Goal: Task Accomplishment & Management: Use online tool/utility

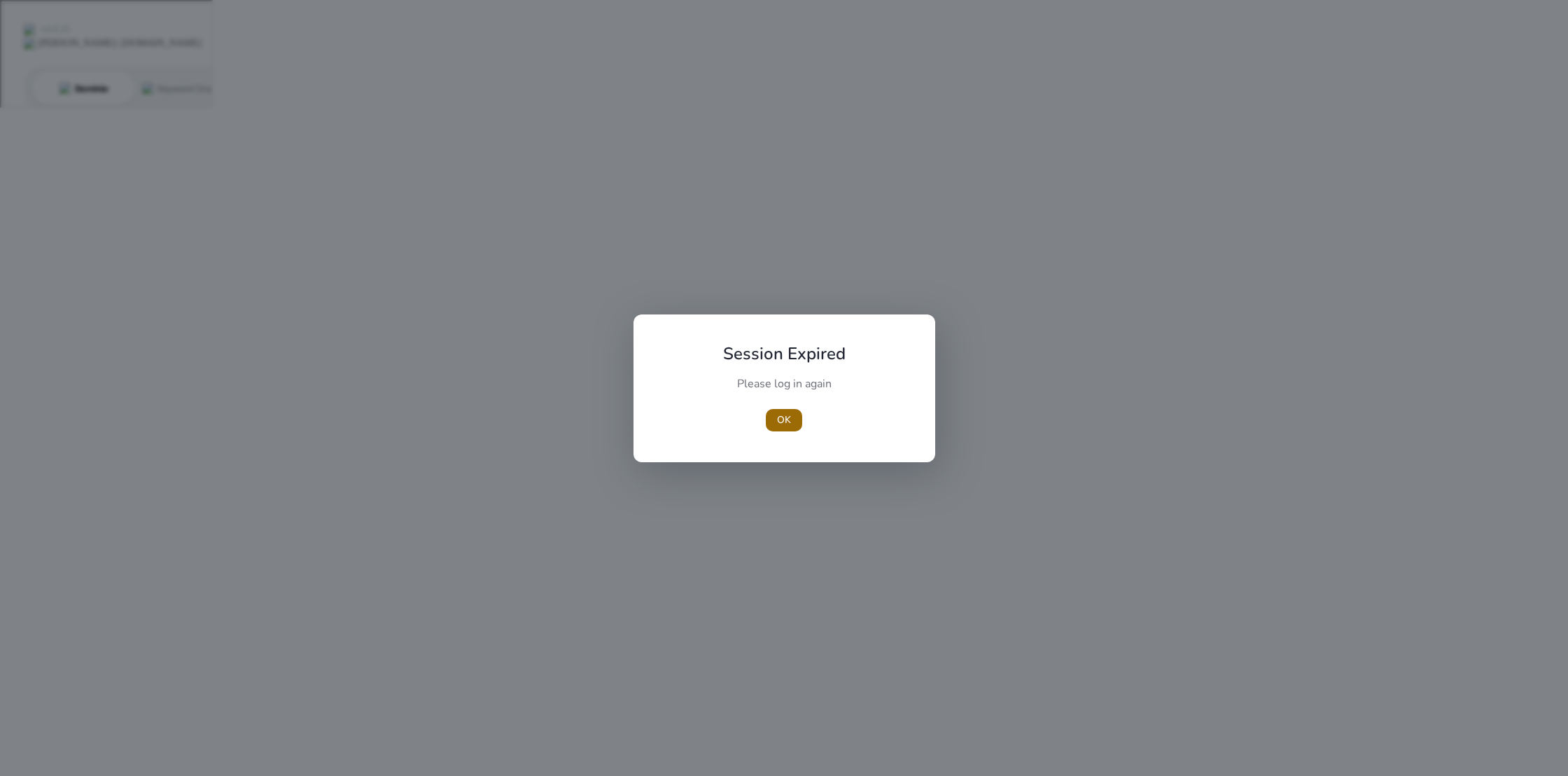
click at [779, 421] on span "OK" at bounding box center [784, 420] width 14 height 14
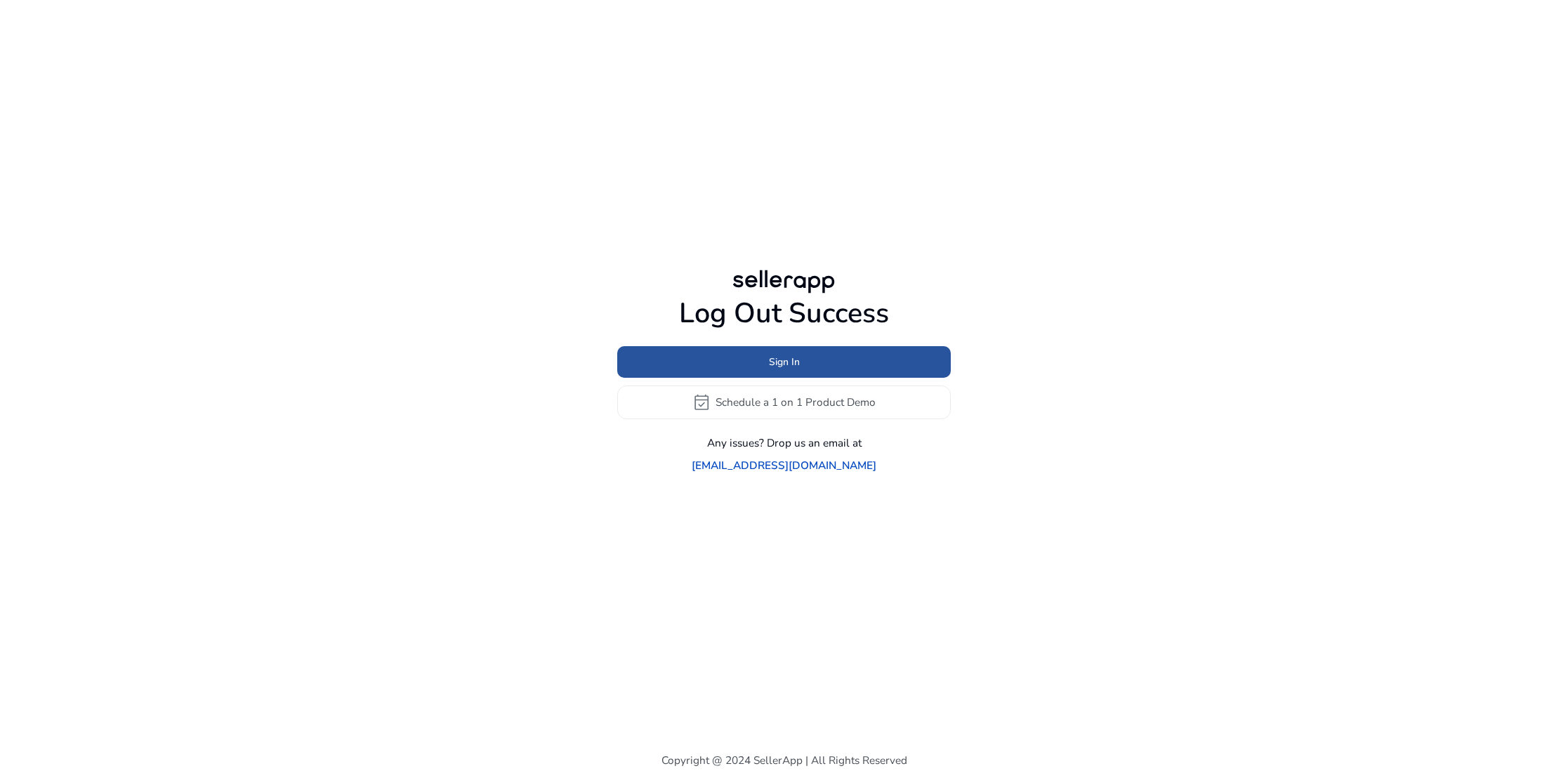
click at [782, 370] on span "Sign In" at bounding box center [784, 362] width 31 height 14
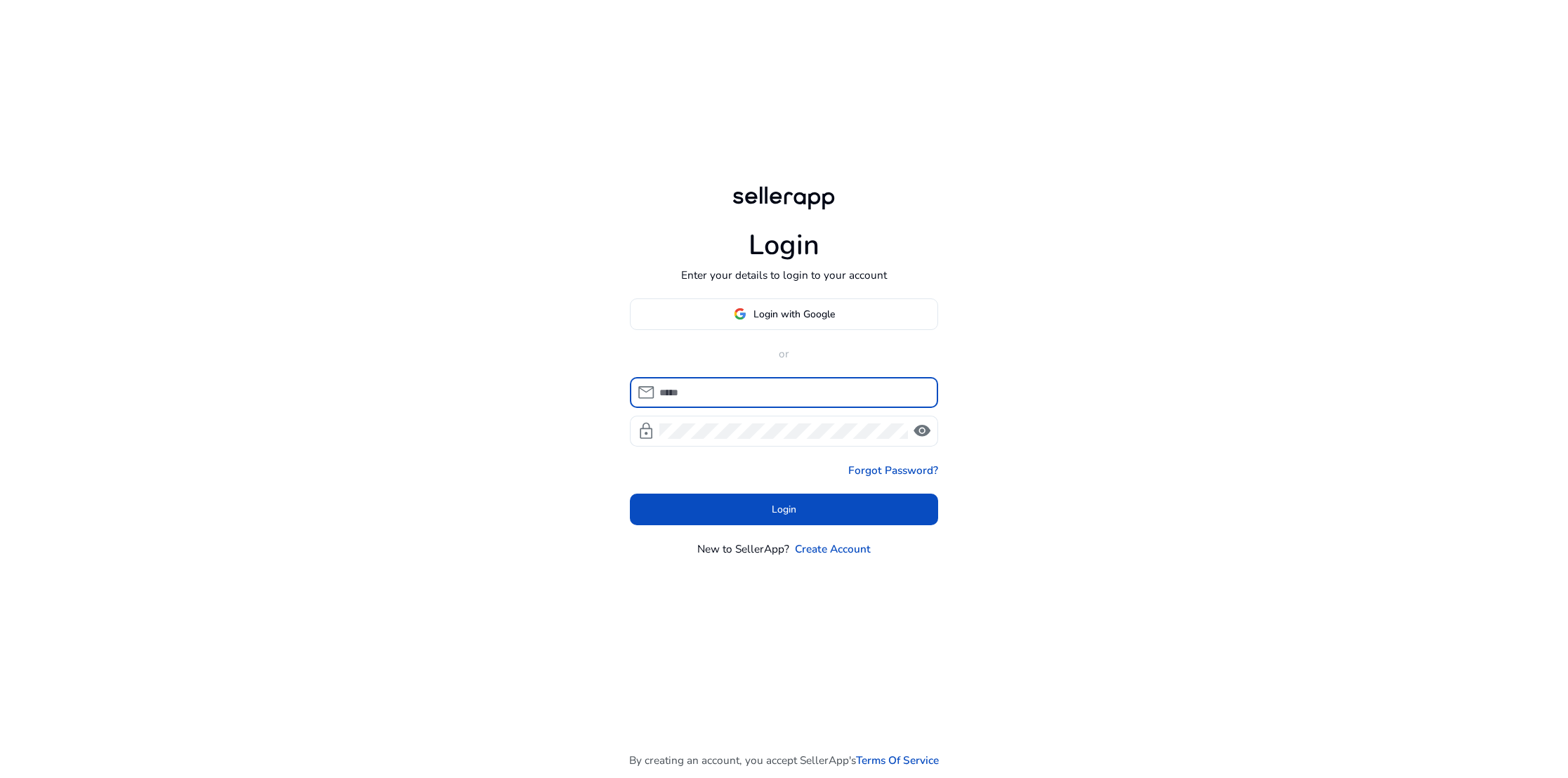
type input "**********"
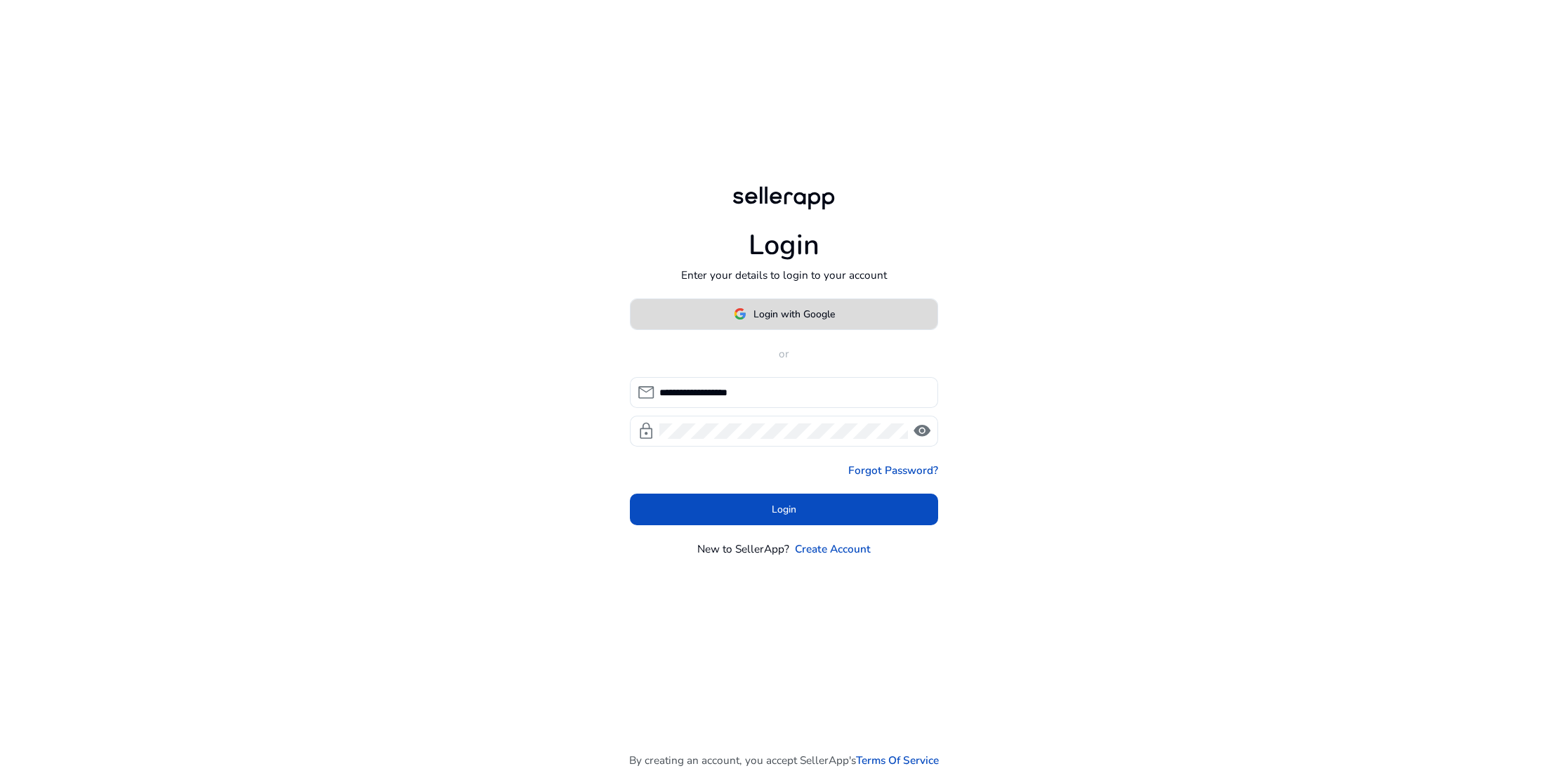
click at [790, 316] on span "Login with Google" at bounding box center [794, 314] width 81 height 14
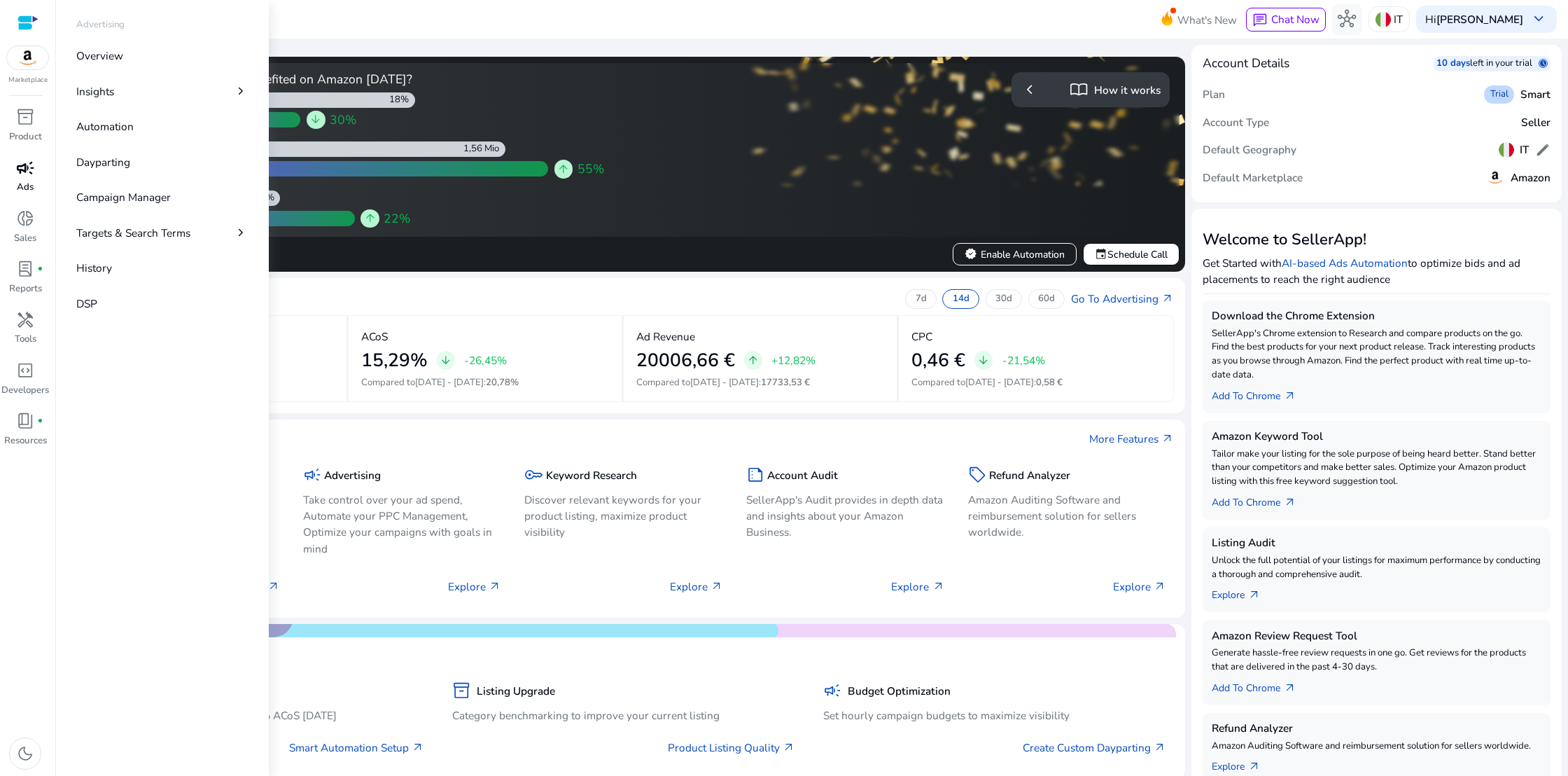
click at [27, 169] on span "campaign" at bounding box center [24, 167] width 18 height 18
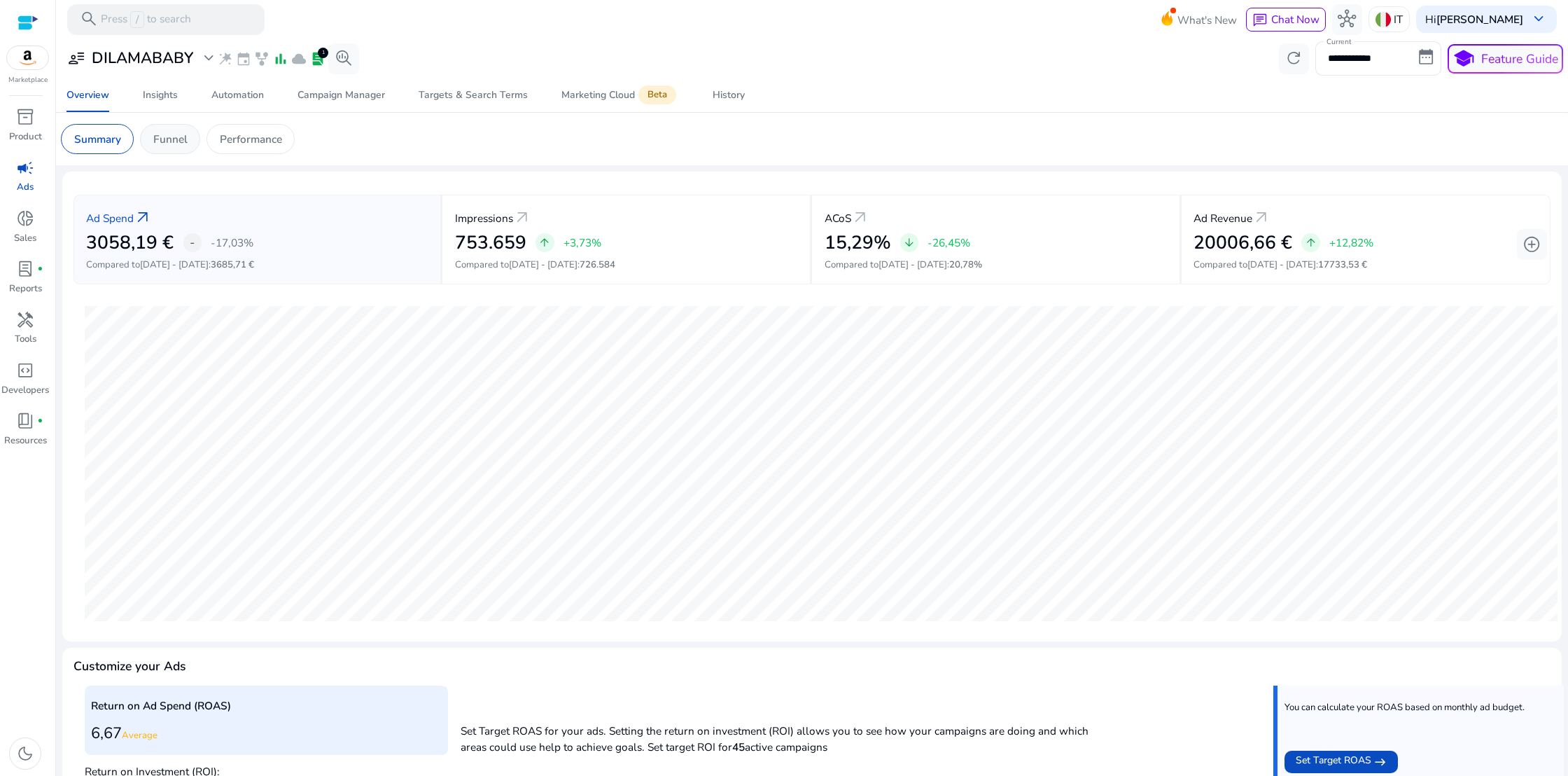
click at [164, 134] on p "Funnel" at bounding box center [170, 139] width 34 height 16
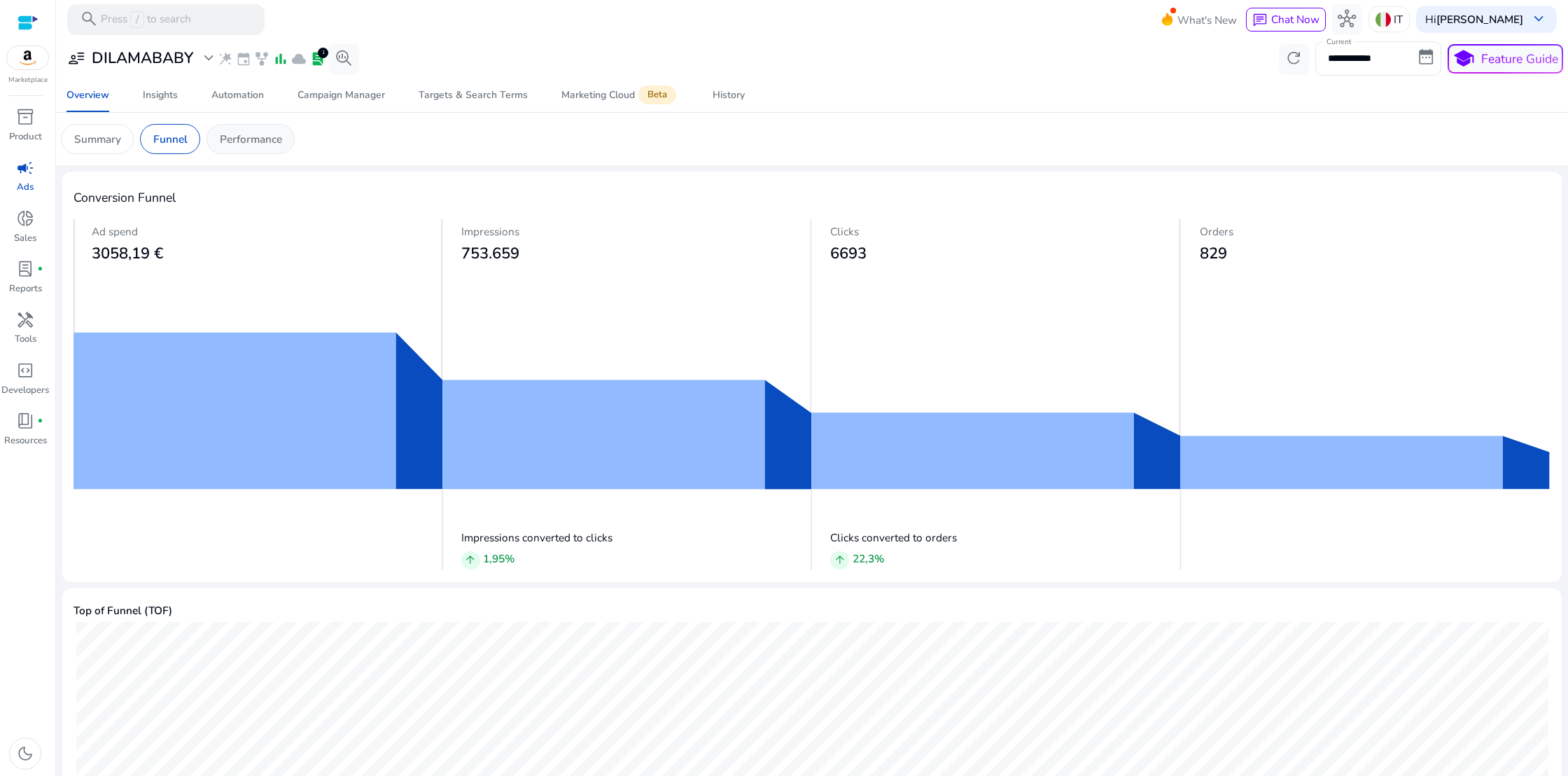
click at [257, 147] on p "Performance" at bounding box center [251, 139] width 62 height 16
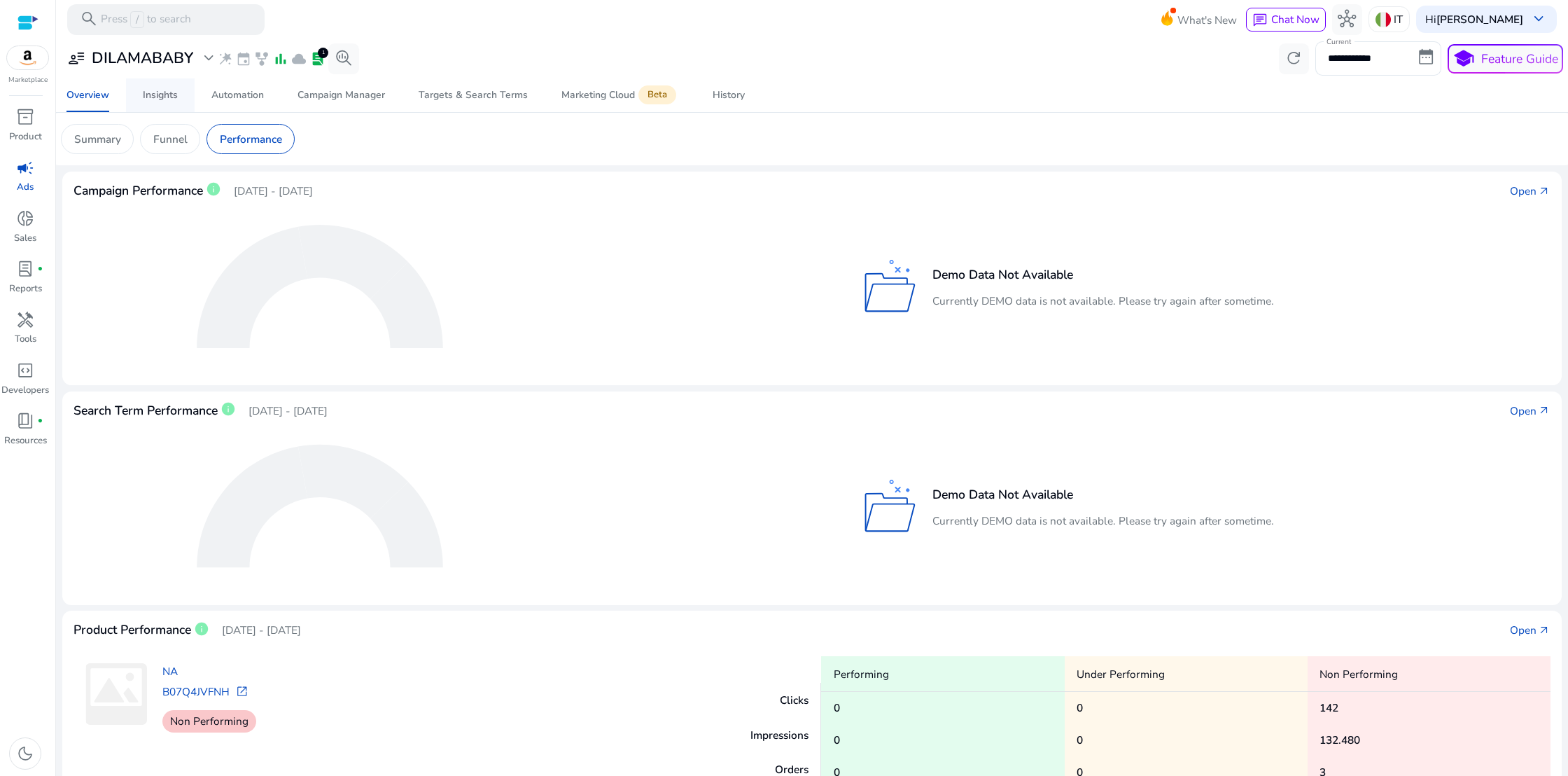
click at [171, 96] on div "Insights" at bounding box center [160, 96] width 35 height 10
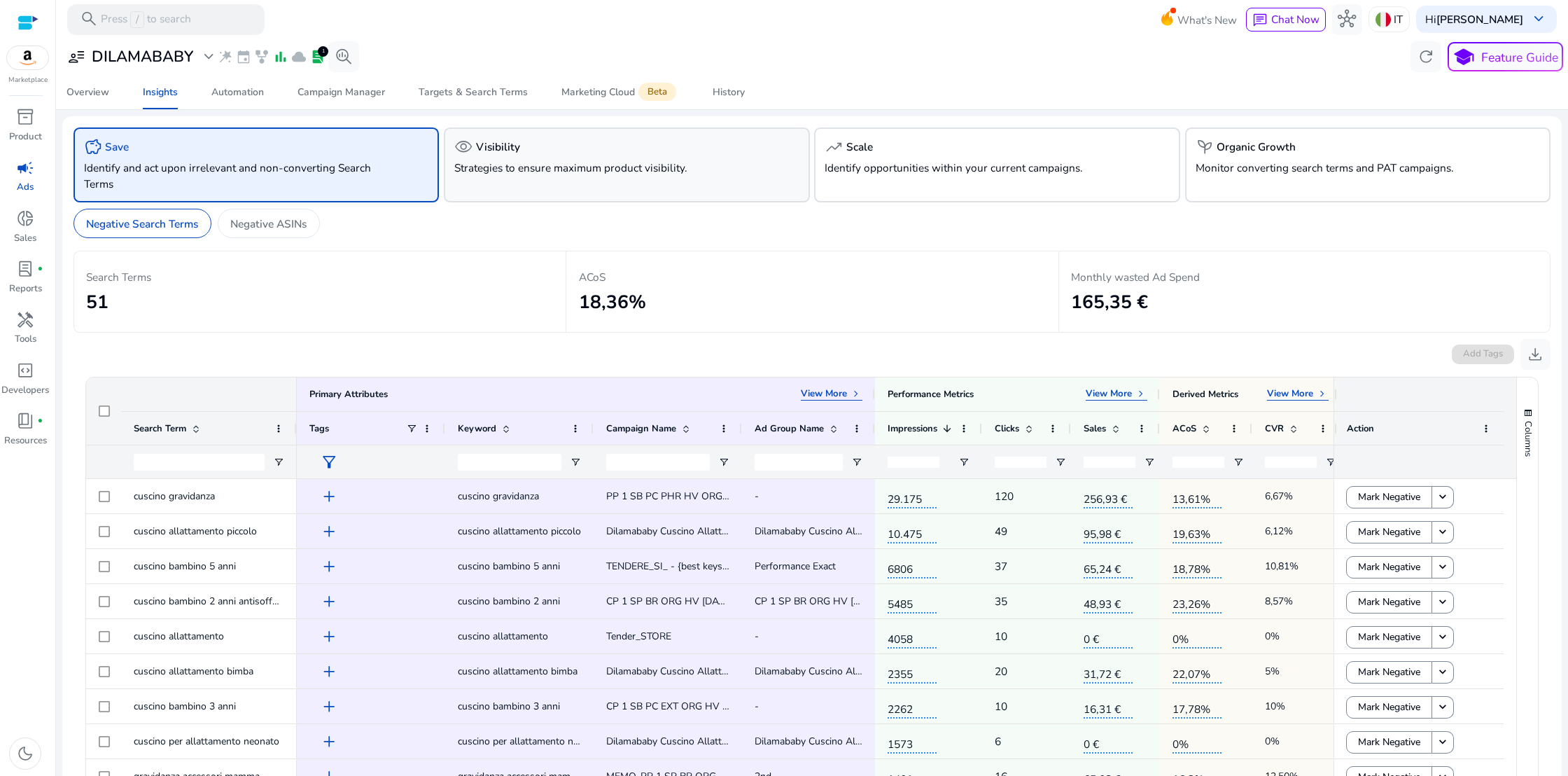
click at [583, 154] on div "visibility Visibility" at bounding box center [627, 147] width 345 height 18
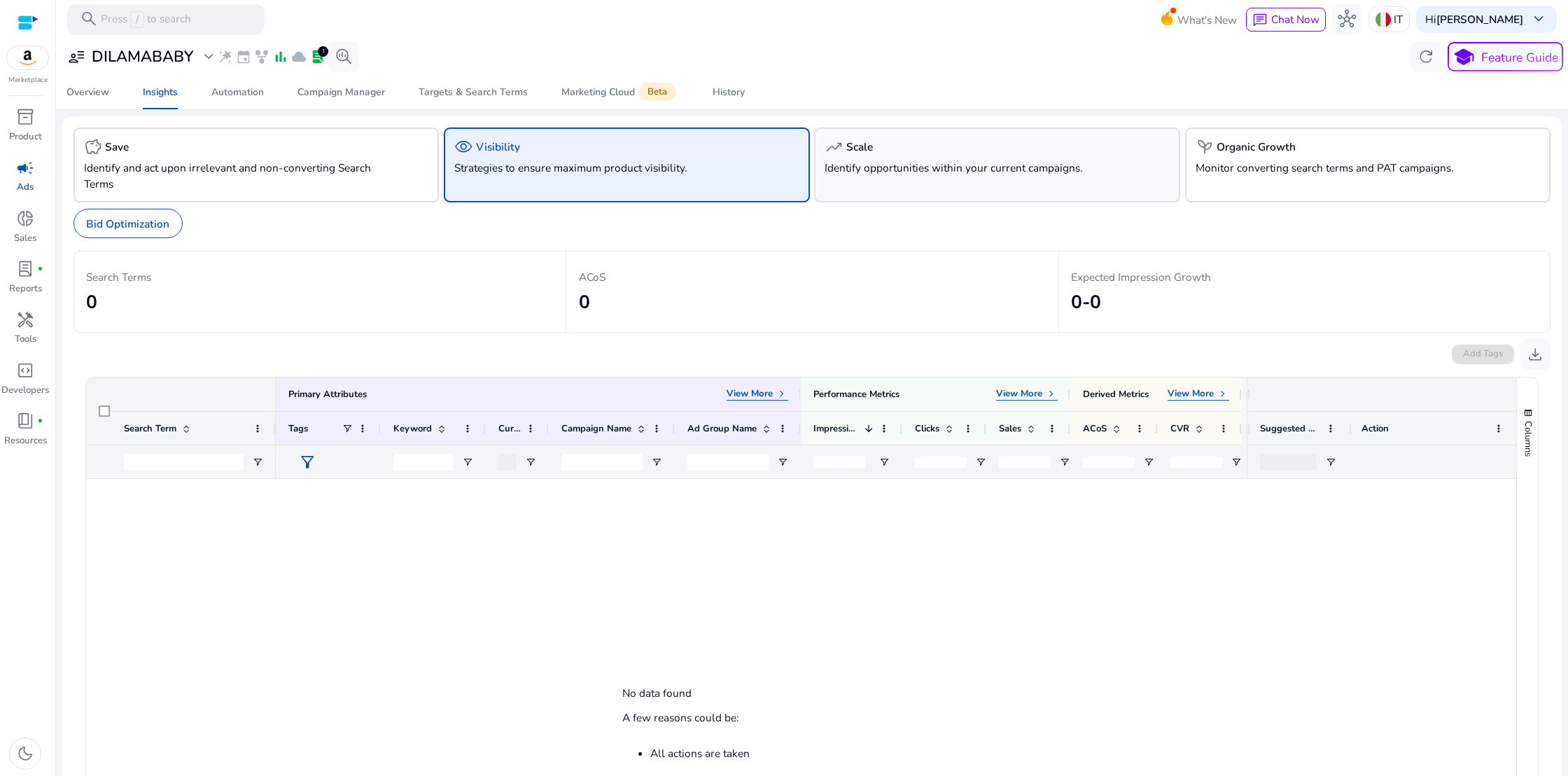
click at [913, 180] on div "trending_up Scale Identify opportunities within your current campaigns." at bounding box center [998, 165] width 366 height 75
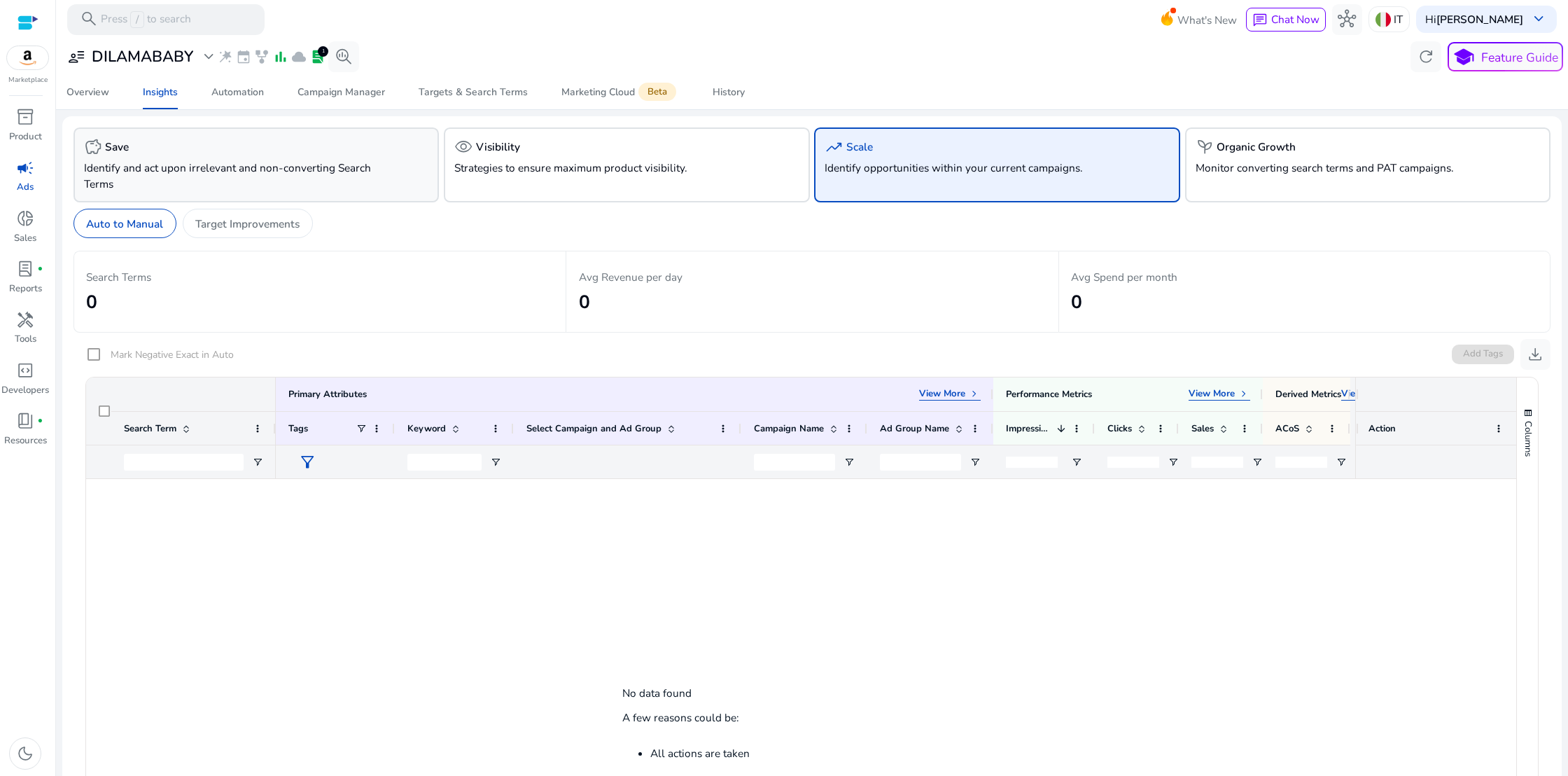
click at [286, 166] on p "Identify and act upon irrelevant and non-converting Search Terms" at bounding box center [228, 175] width 287 height 32
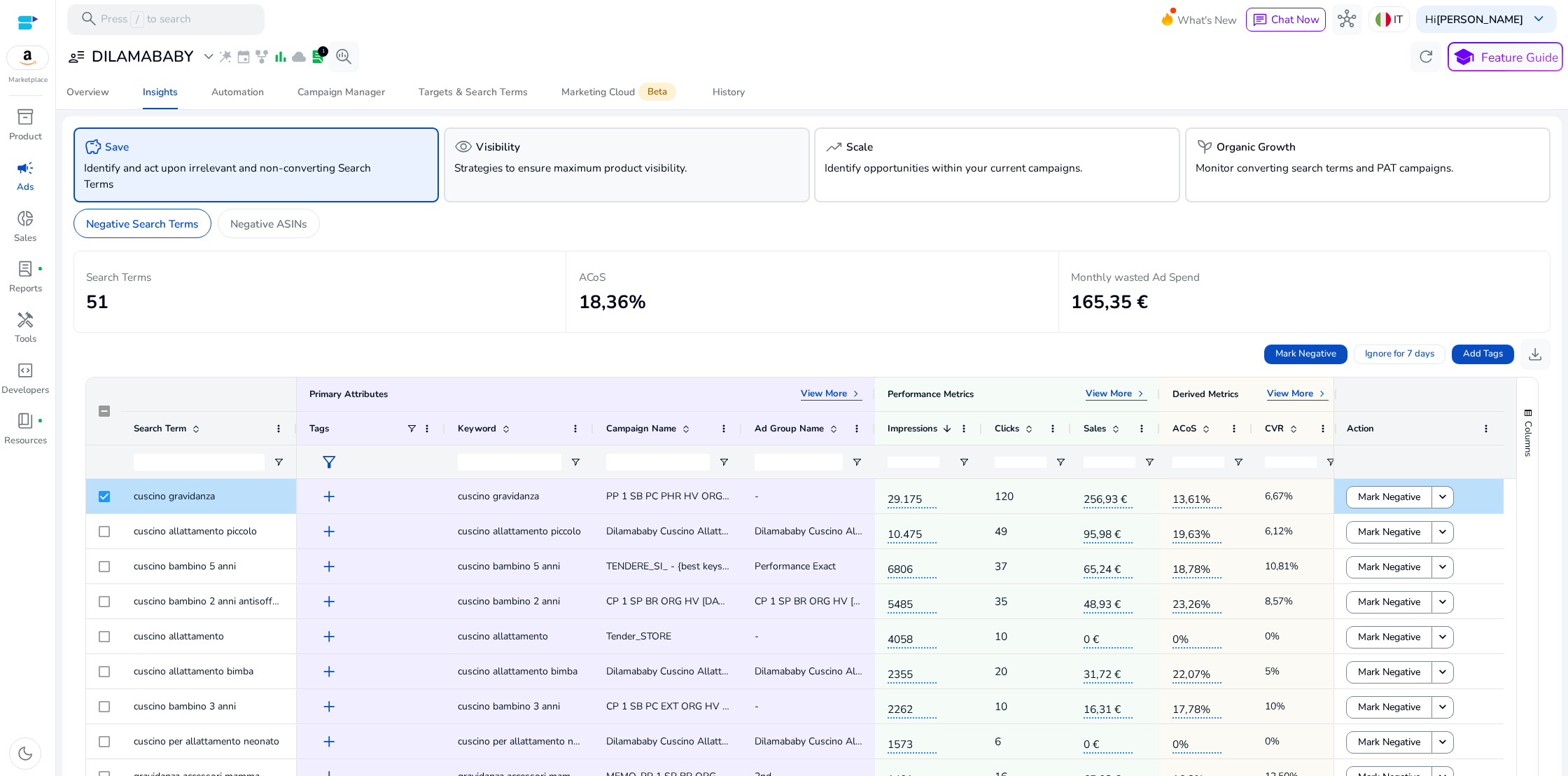
click at [660, 179] on div "visibility Visibility Strategies to ensure maximum product visibility." at bounding box center [627, 165] width 366 height 75
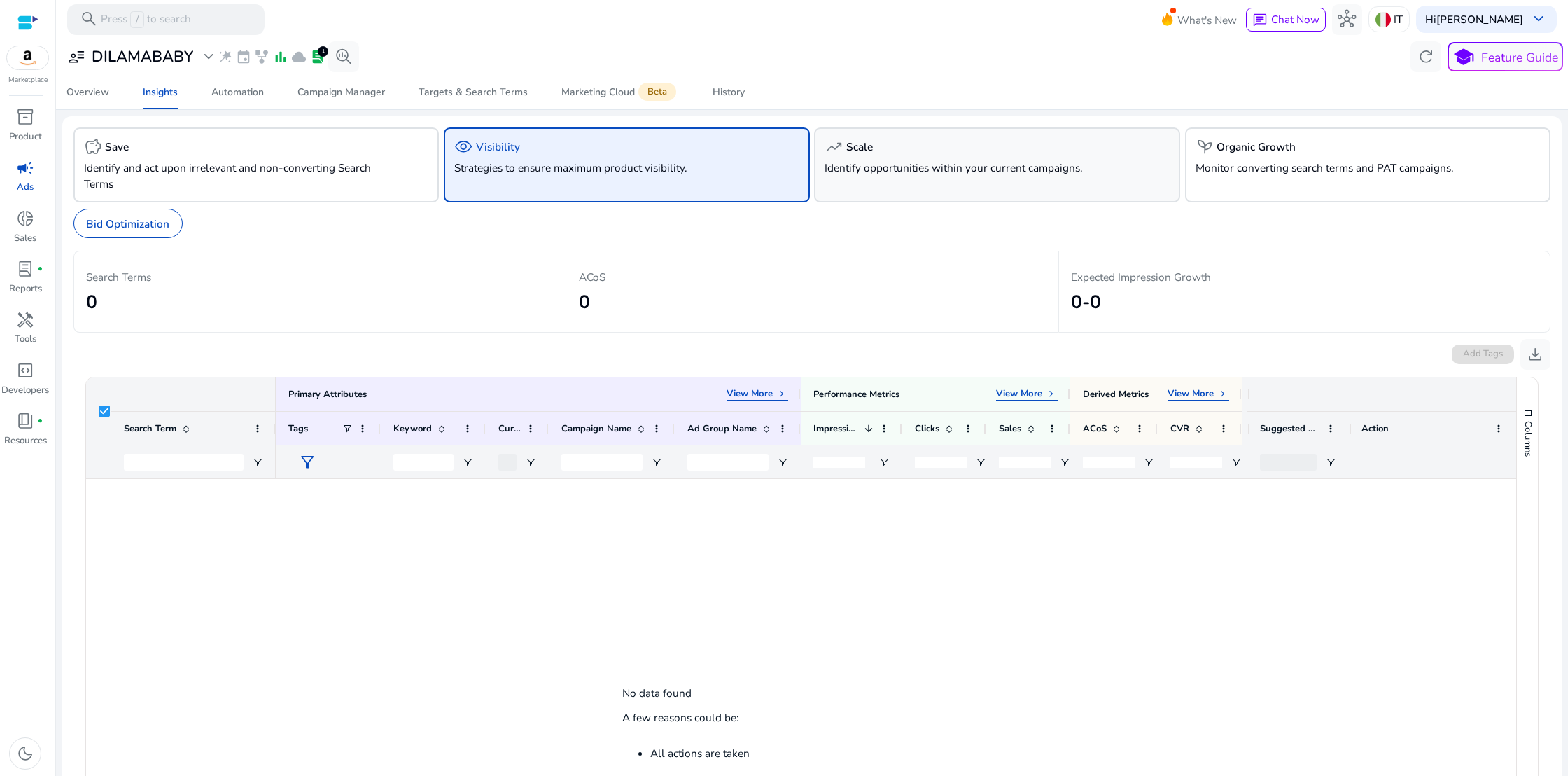
click at [950, 171] on p "Identify opportunities within your current campaigns." at bounding box center [968, 167] width 287 height 16
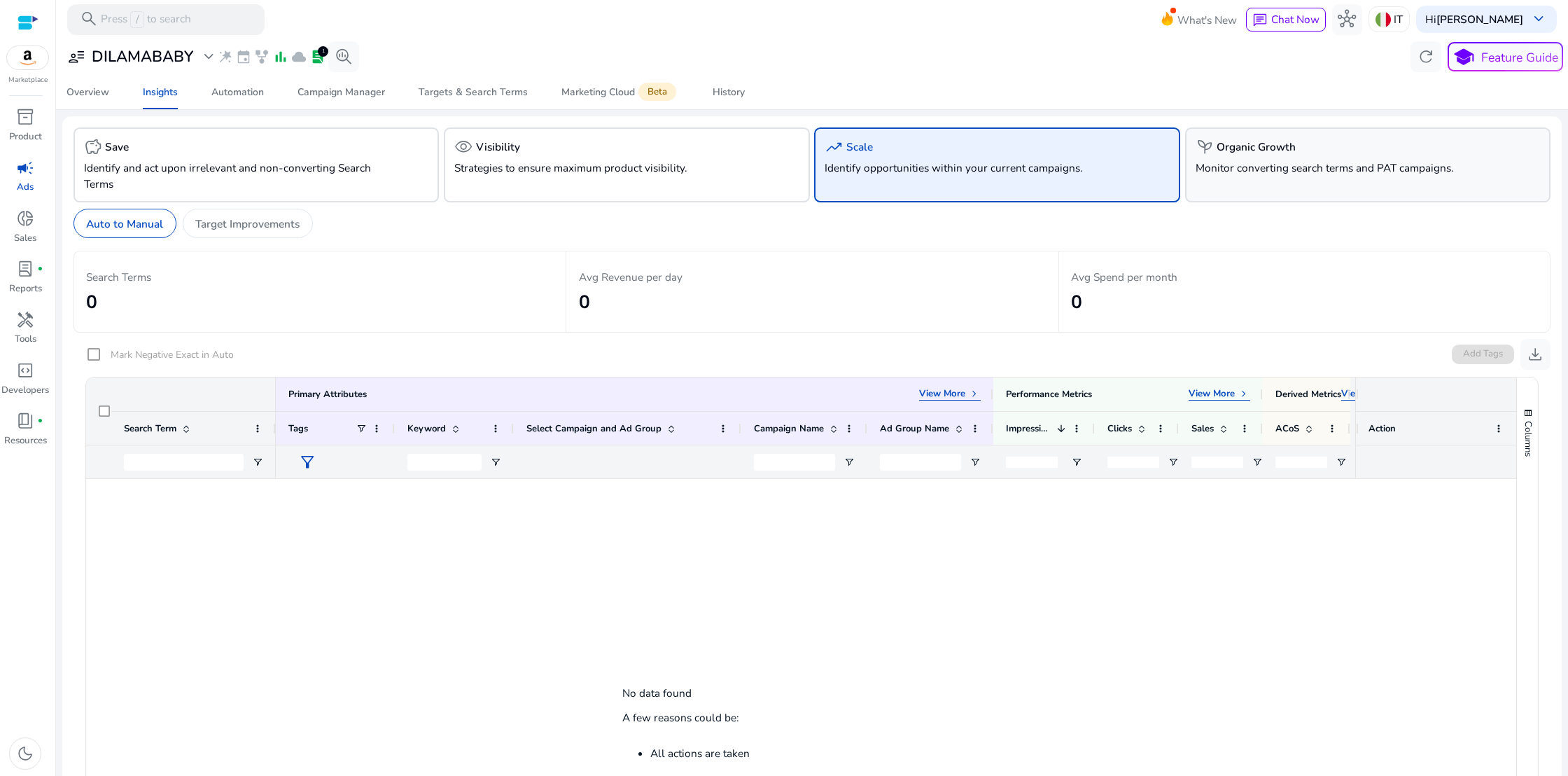
click at [1197, 173] on p "Monitor converting search terms and PAT campaigns." at bounding box center [1340, 167] width 287 height 16
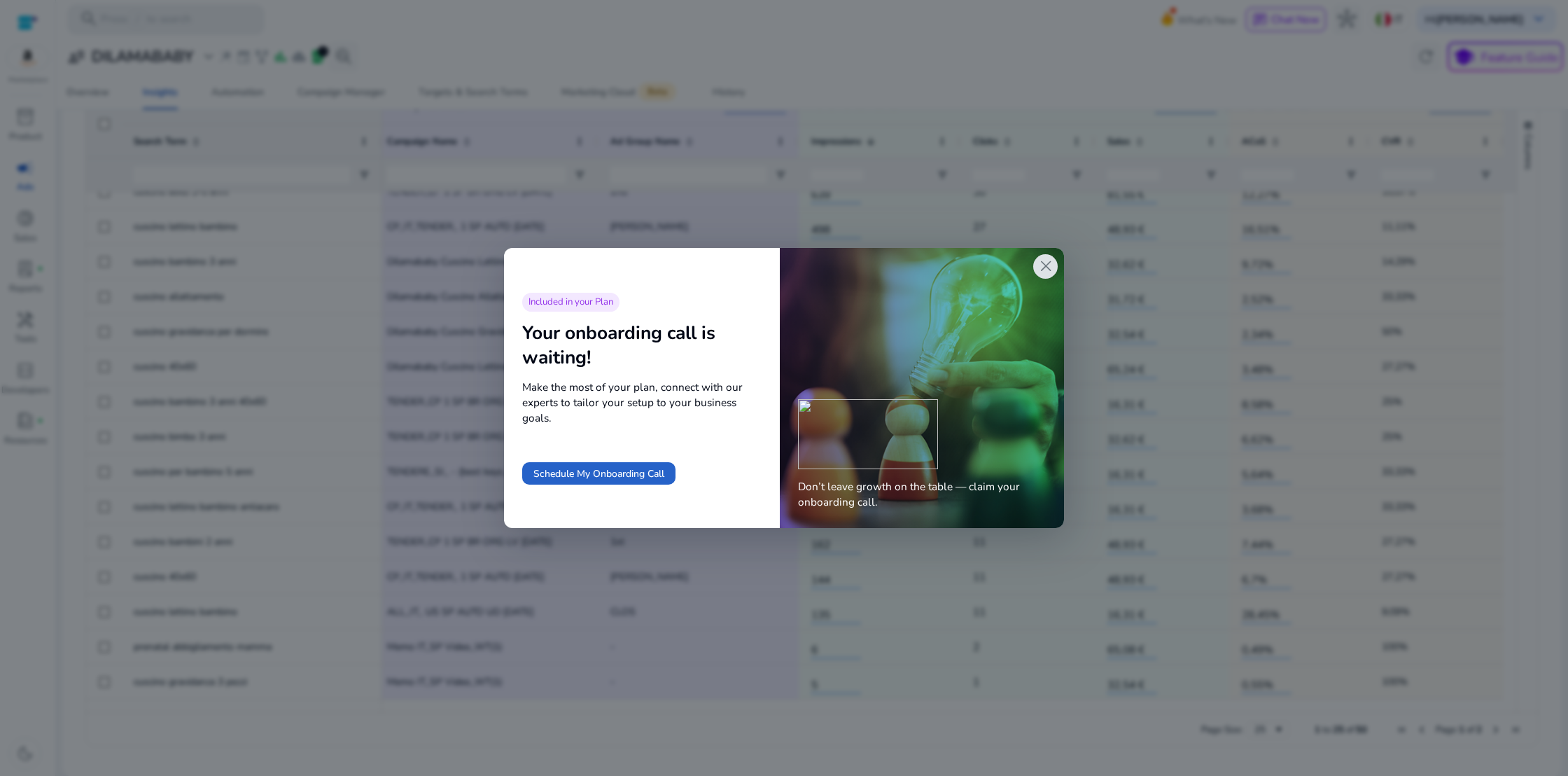
click at [1052, 270] on span "close" at bounding box center [1046, 266] width 18 height 18
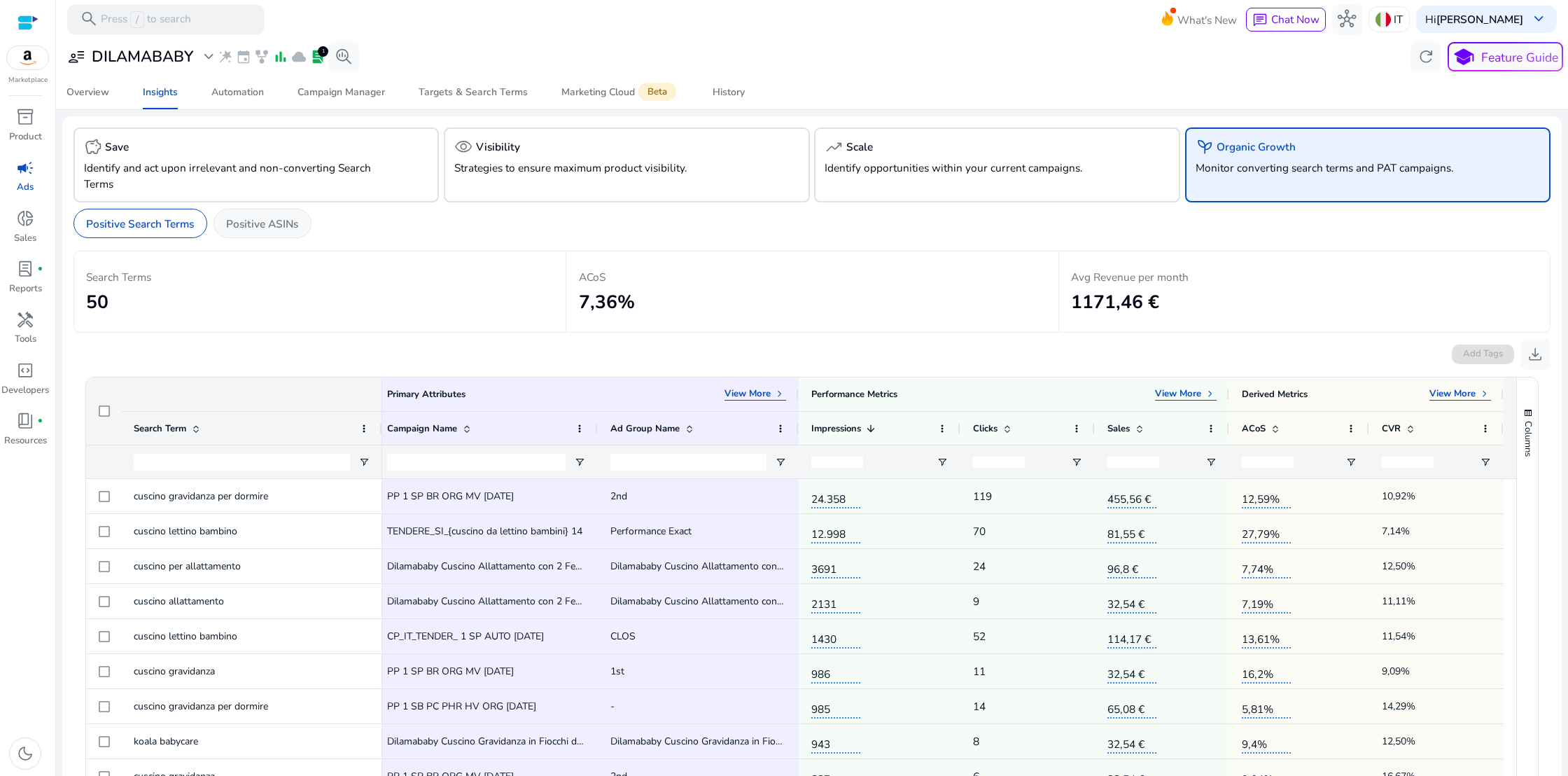
click at [282, 217] on p "Positive ASINs" at bounding box center [262, 223] width 72 height 16
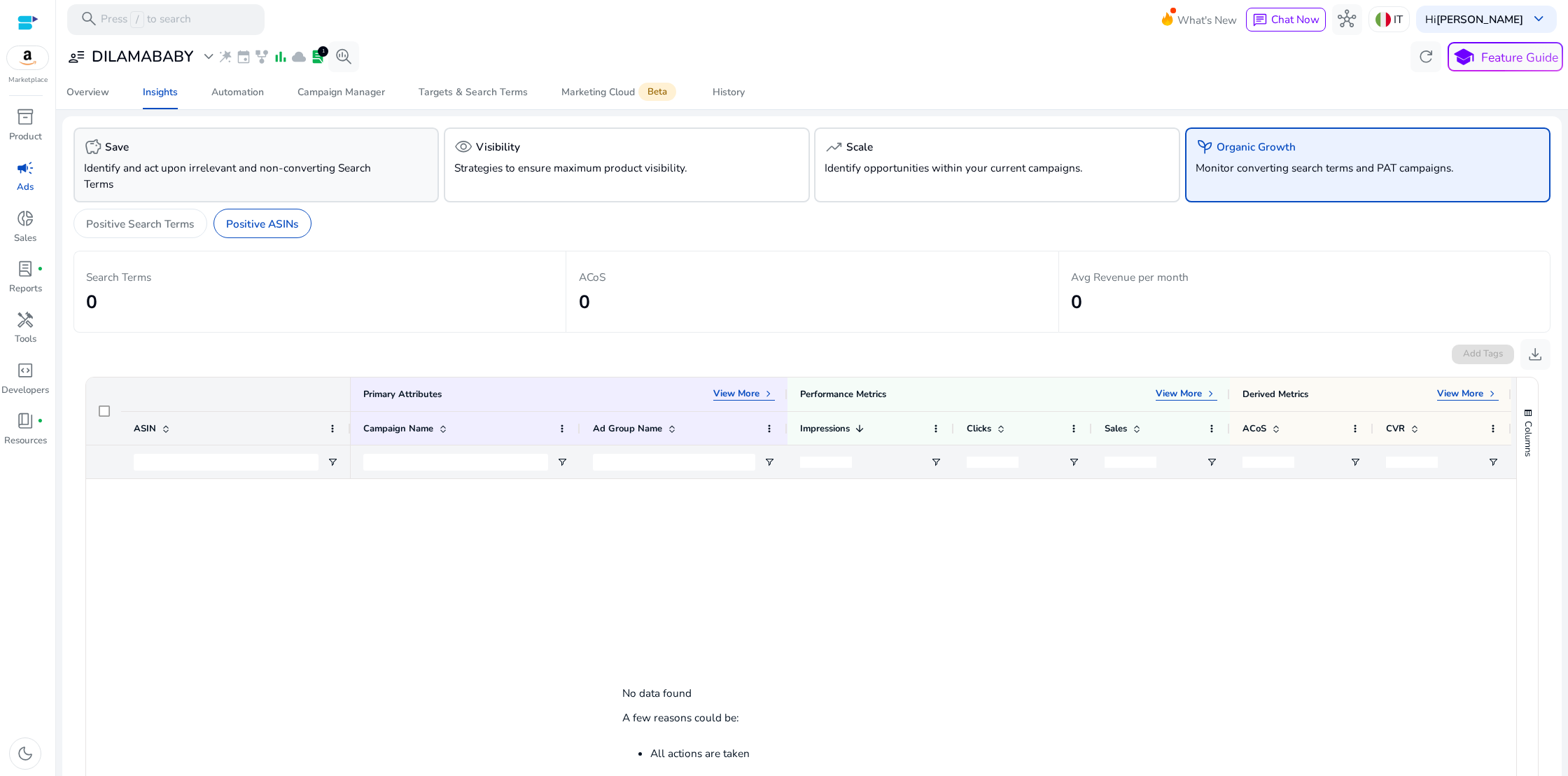
click at [353, 185] on p "Identify and act upon irrelevant and non-converting Search Terms" at bounding box center [228, 175] width 287 height 32
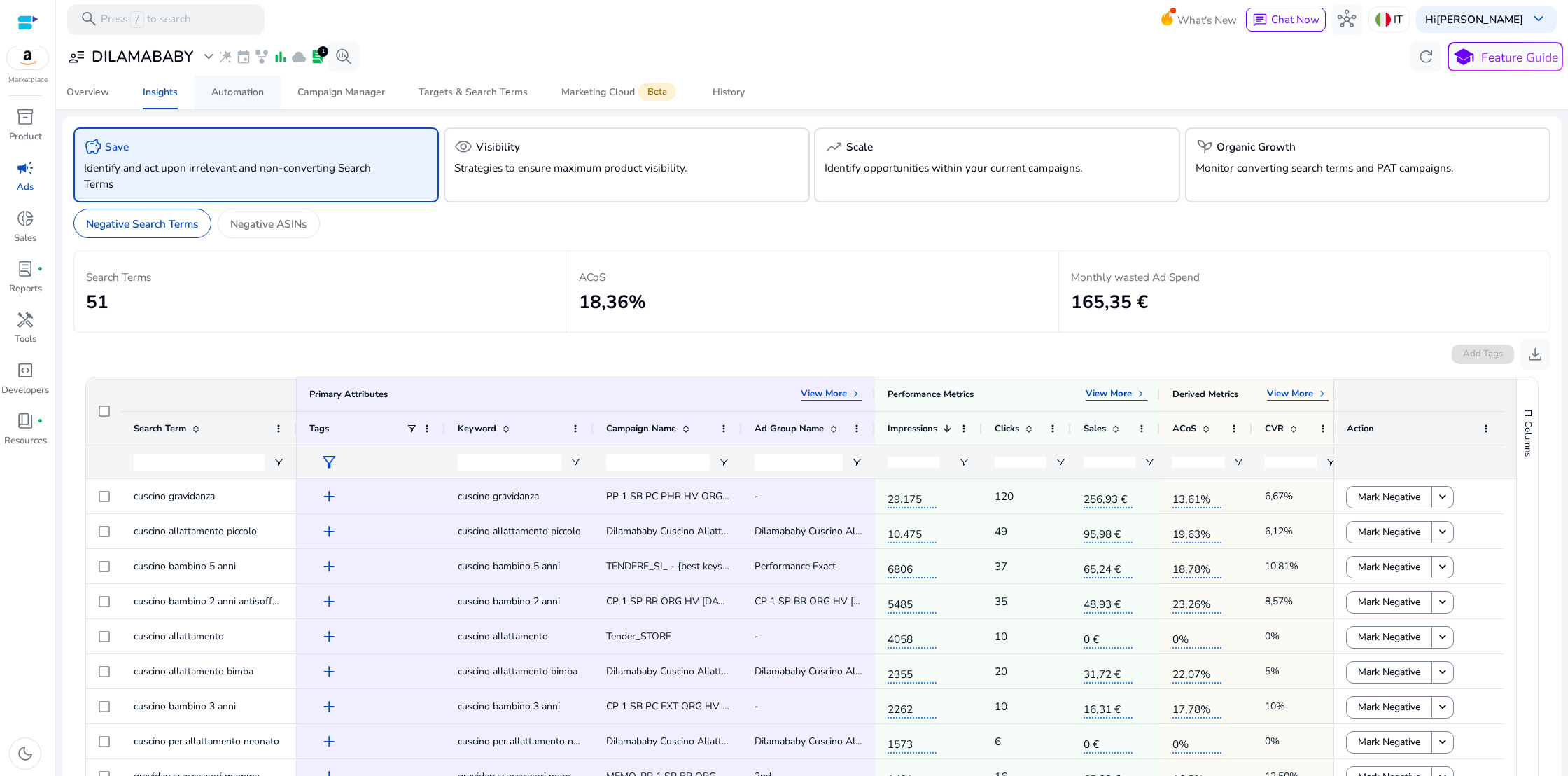
click at [248, 92] on div "Automation" at bounding box center [237, 93] width 52 height 10
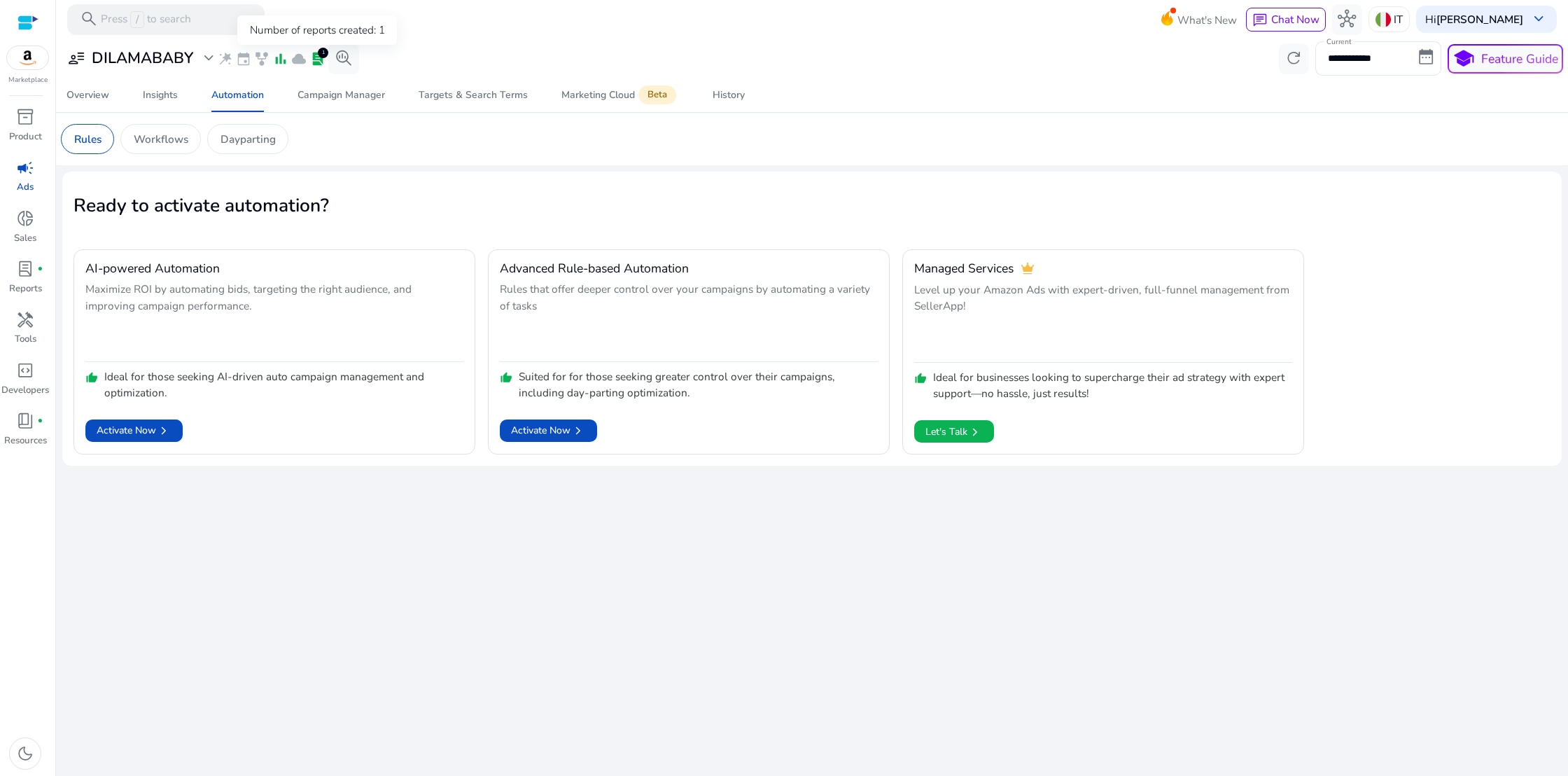
click at [318, 57] on span "lab_profile" at bounding box center [317, 58] width 15 height 15
click at [29, 275] on span "lab_profile" at bounding box center [24, 269] width 18 height 18
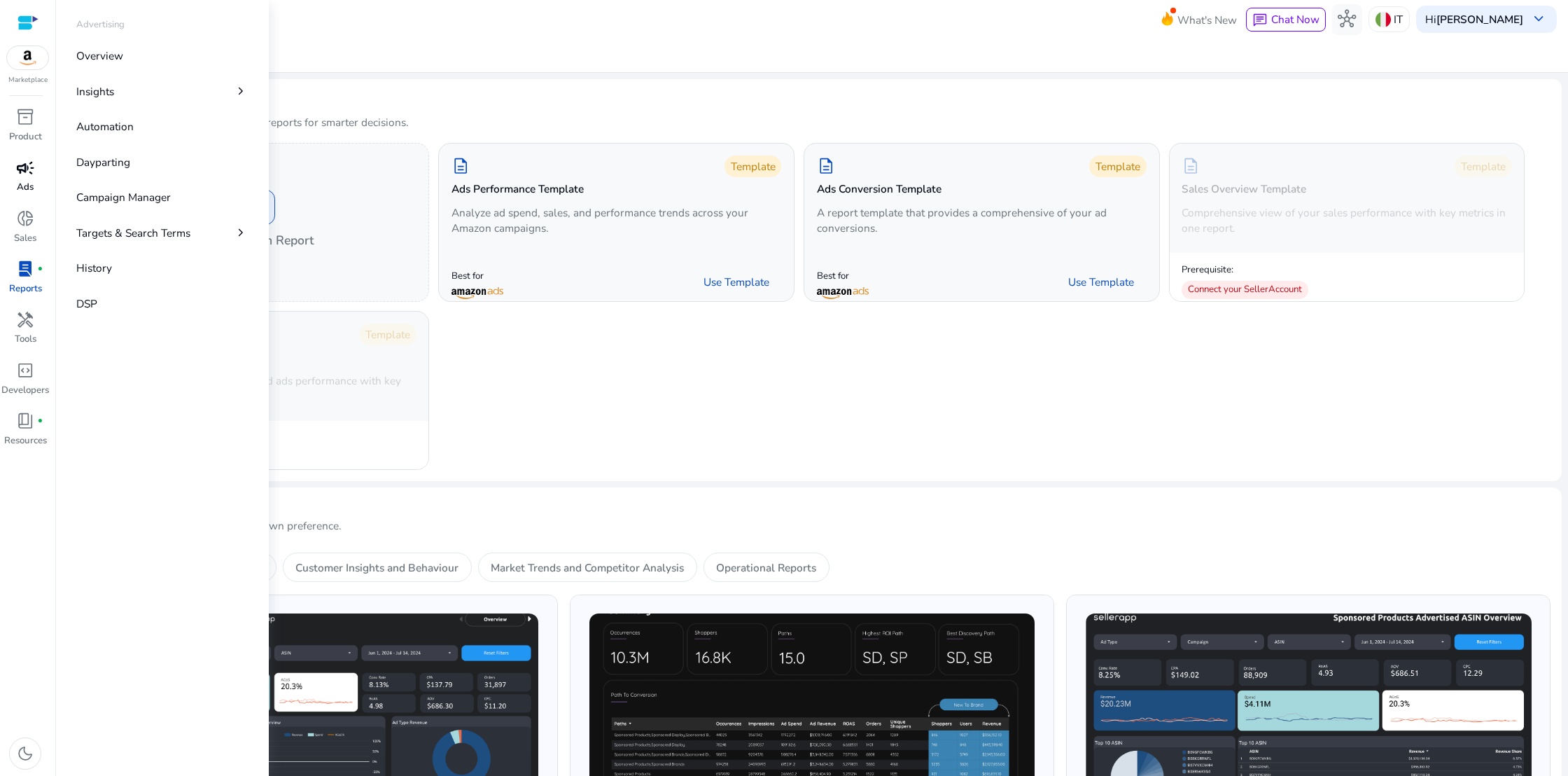
click at [23, 183] on p "Ads" at bounding box center [24, 187] width 17 height 14
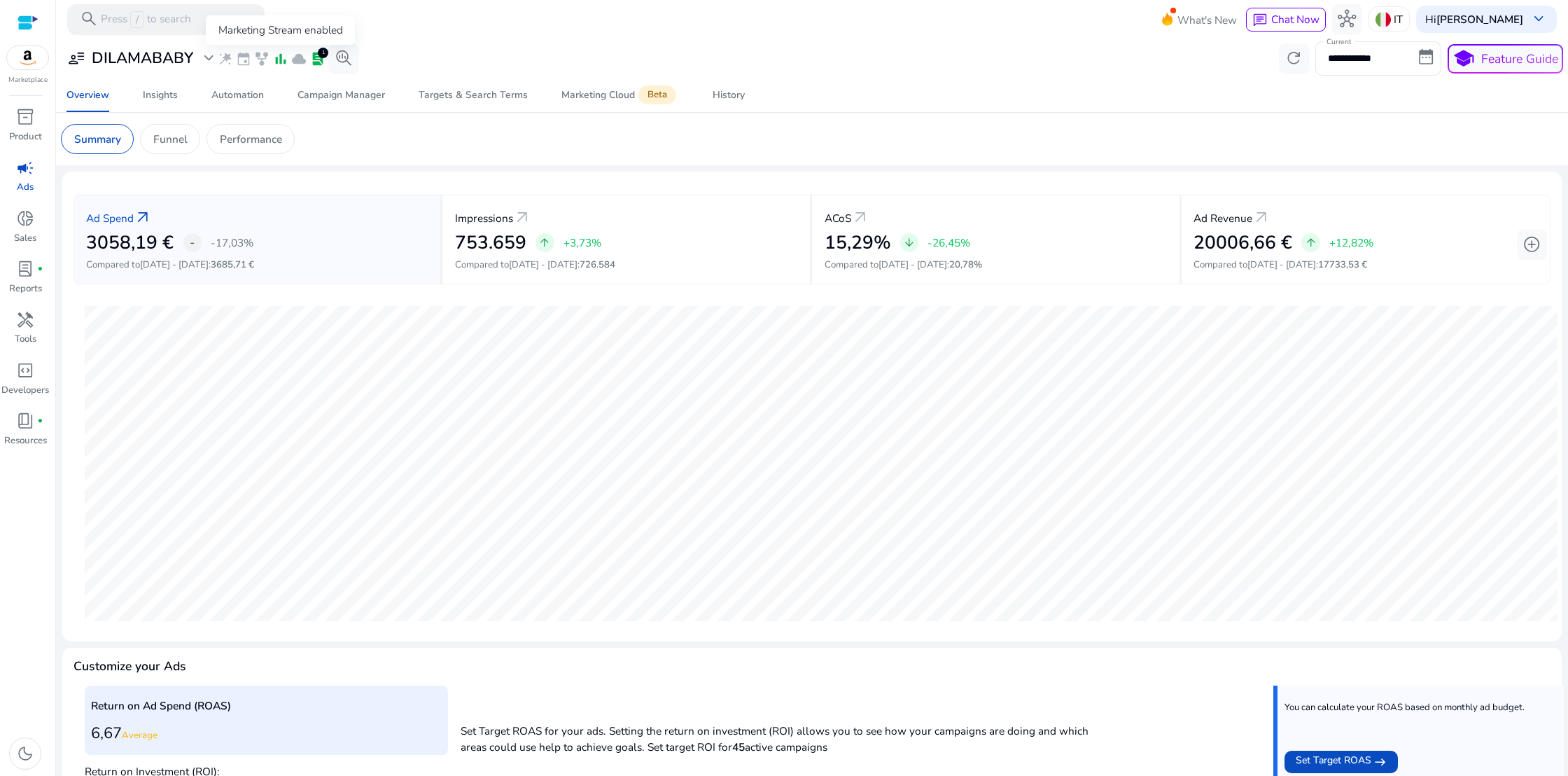
click at [281, 57] on span "bar_chart" at bounding box center [280, 58] width 15 height 15
click at [25, 175] on span "campaign" at bounding box center [24, 167] width 18 height 18
click at [28, 124] on span "inventory_2" at bounding box center [24, 116] width 18 height 18
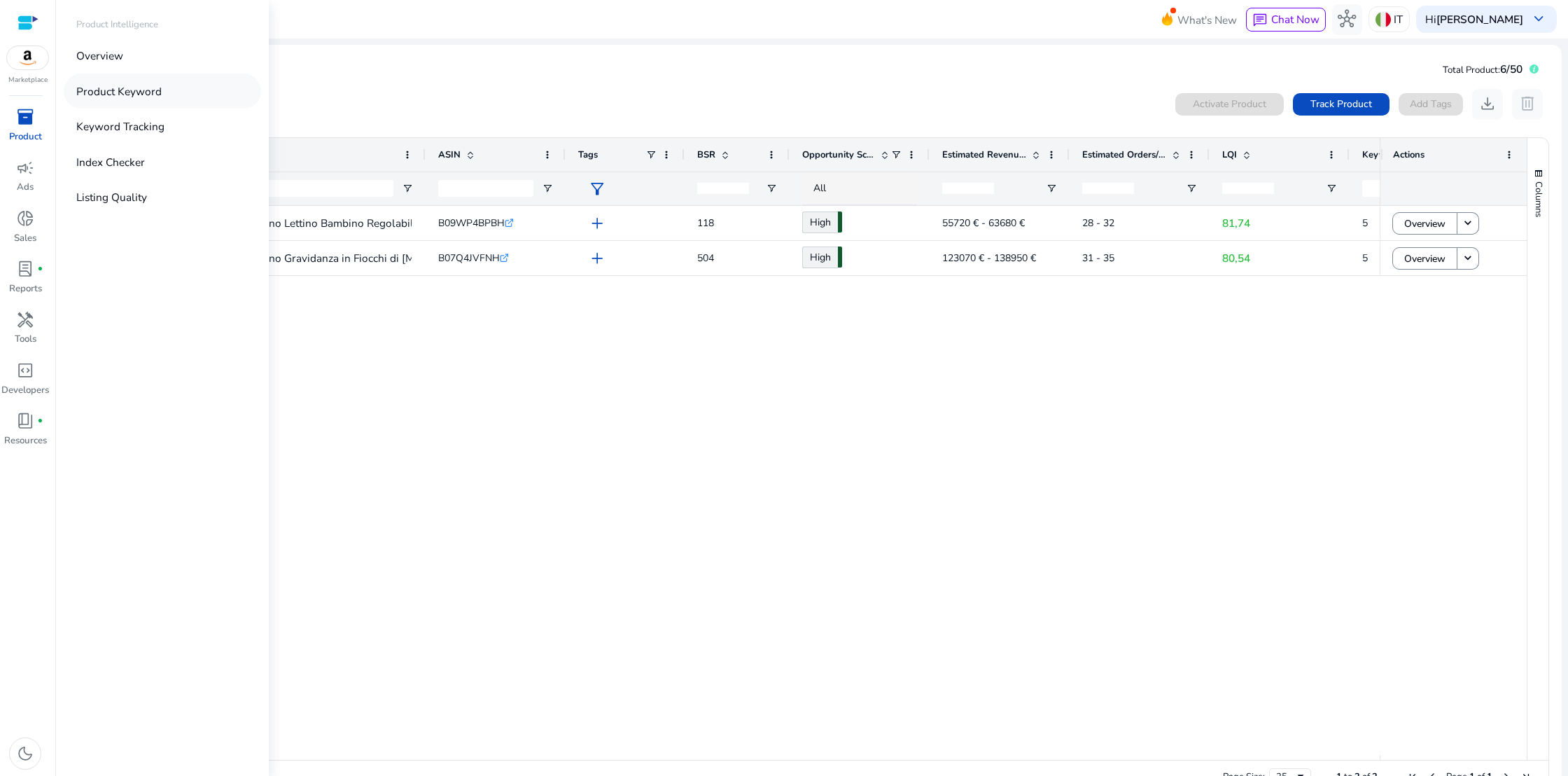
click at [96, 91] on p "Product Keyword" at bounding box center [119, 91] width 85 height 16
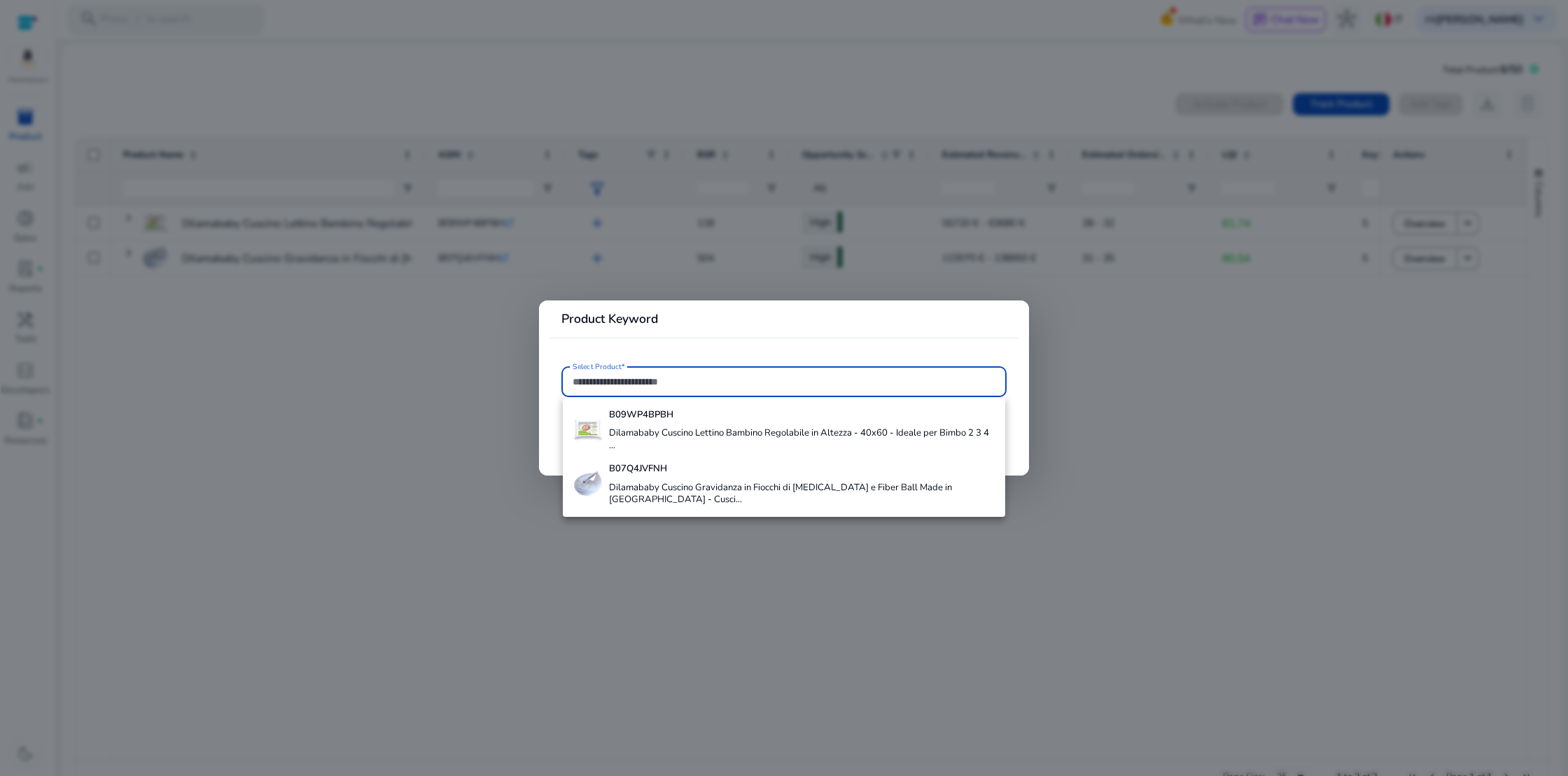
click at [639, 423] on div "B09WP4BPBH Dilamababy Cuscino Lettino Bambino Regolabile in Altezza - 40x60 - I…" at bounding box center [802, 429] width 385 height 54
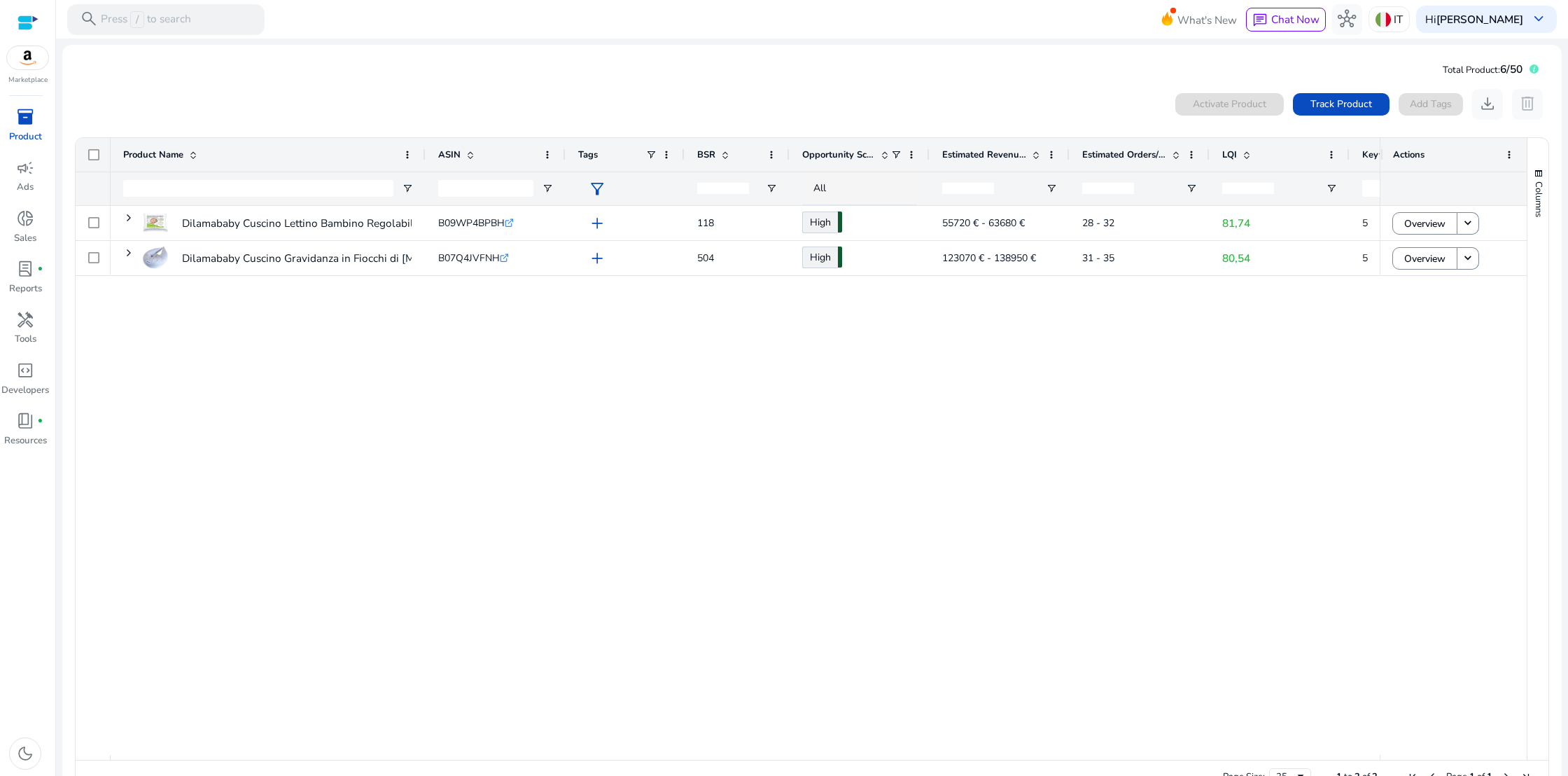
type input "**********"
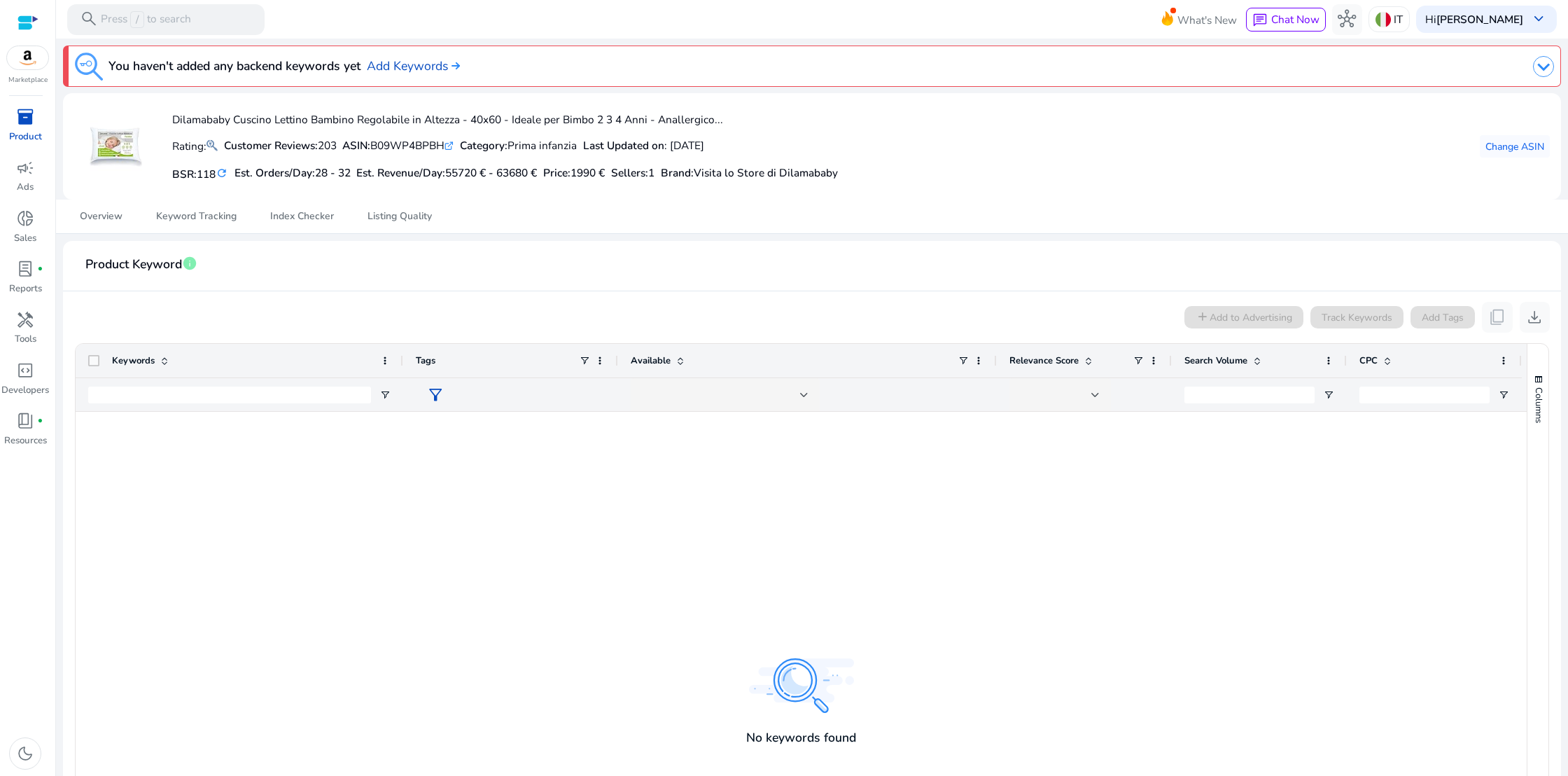
click at [226, 416] on div at bounding box center [801, 688] width 1452 height 554
click at [447, 69] on link "Add Keywords" at bounding box center [414, 65] width 93 height 18
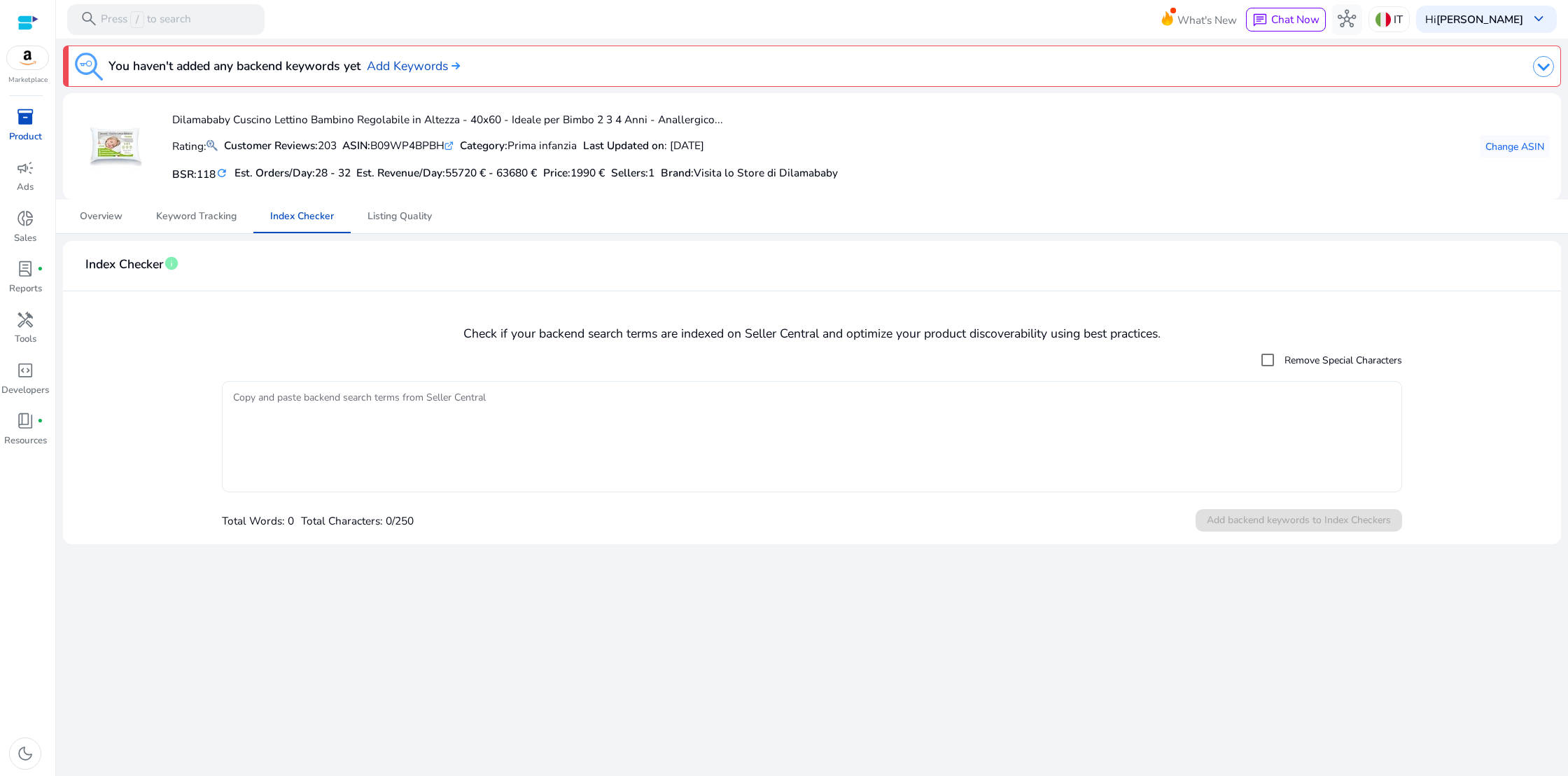
click at [272, 403] on textarea "Copy and paste backend search terms from Seller Central" at bounding box center [812, 436] width 1159 height 97
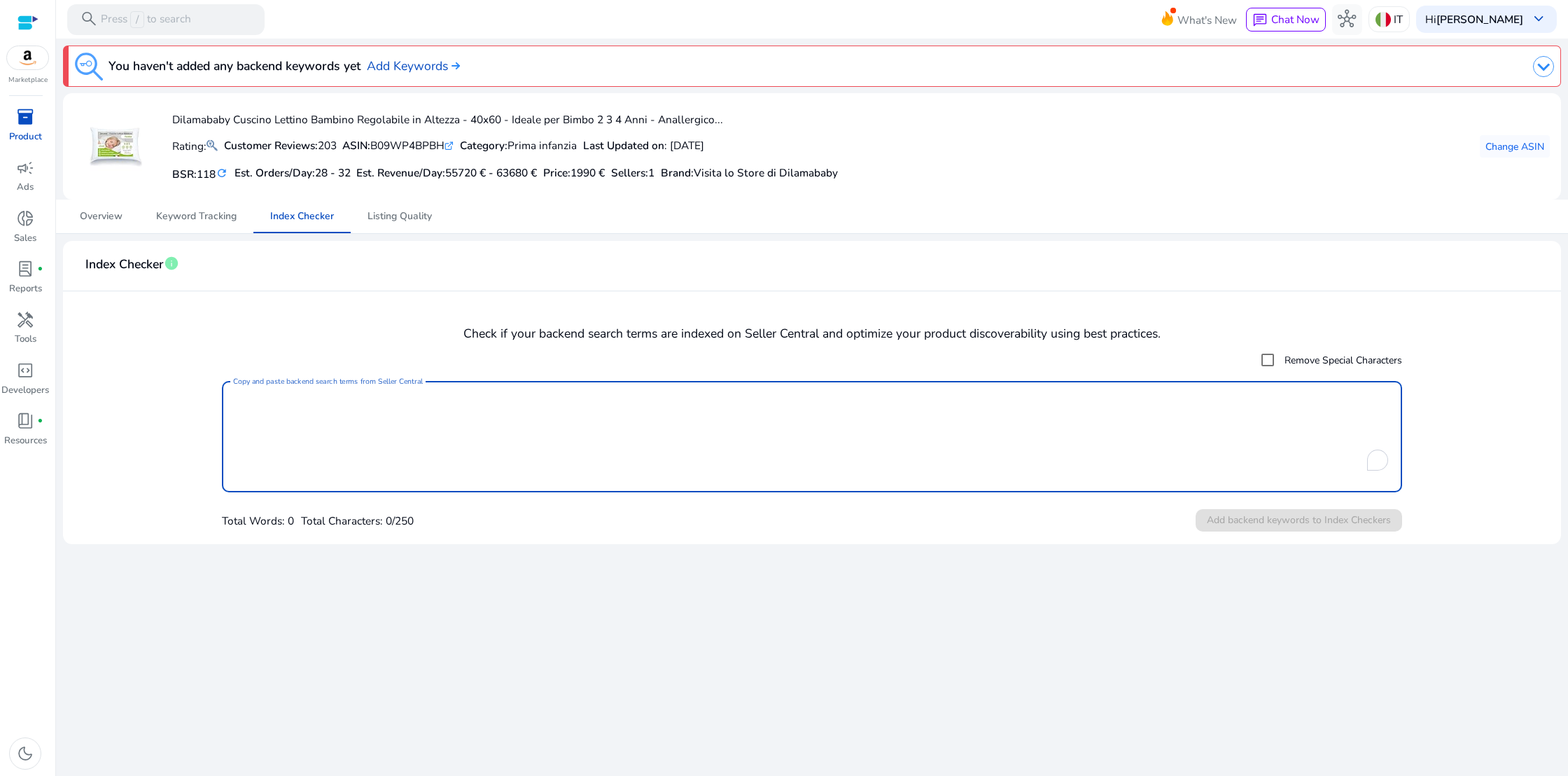
paste textarea "**********"
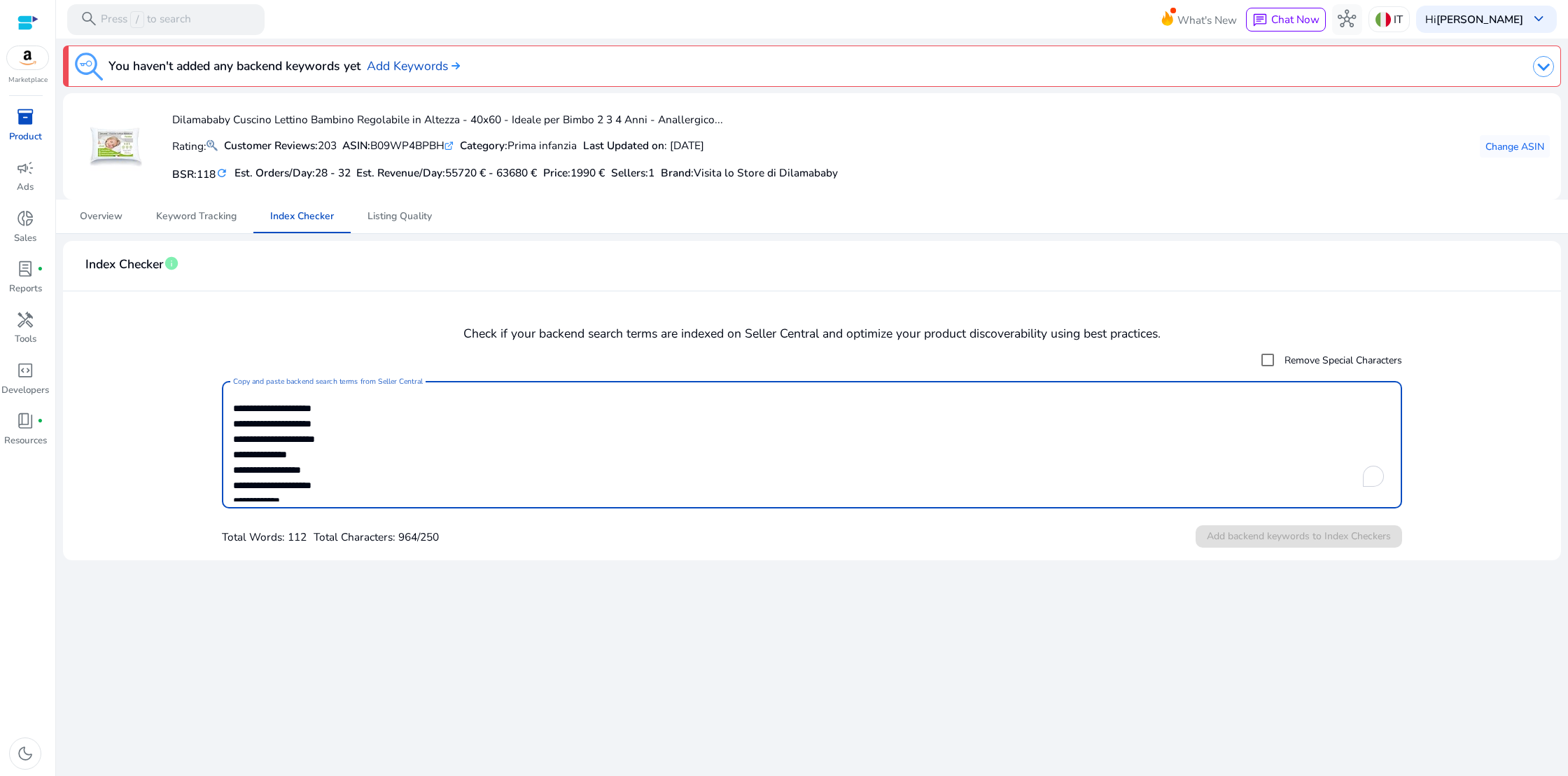
scroll to position [187, 0]
type textarea "**********"
drag, startPoint x: 435, startPoint y: 476, endPoint x: 208, endPoint y: 369, distance: 251.0
click at [208, 369] on form "Remove Special Characters Copy and paste backend search terms from Seller Centr…" at bounding box center [812, 447] width 1476 height 203
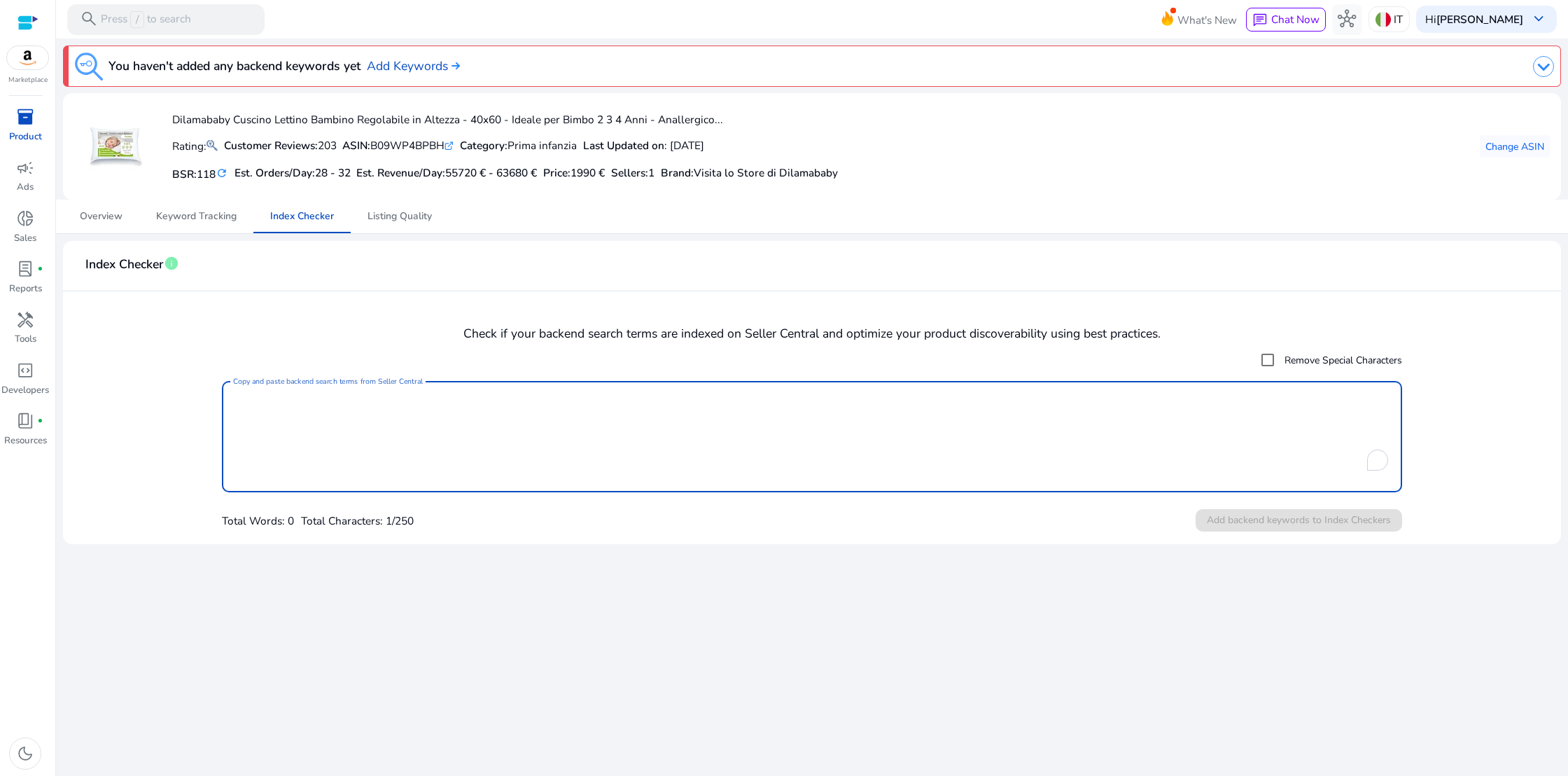
click at [257, 413] on textarea "Copy and paste backend search terms from Seller Central" at bounding box center [812, 436] width 1159 height 97
paste textarea "**********"
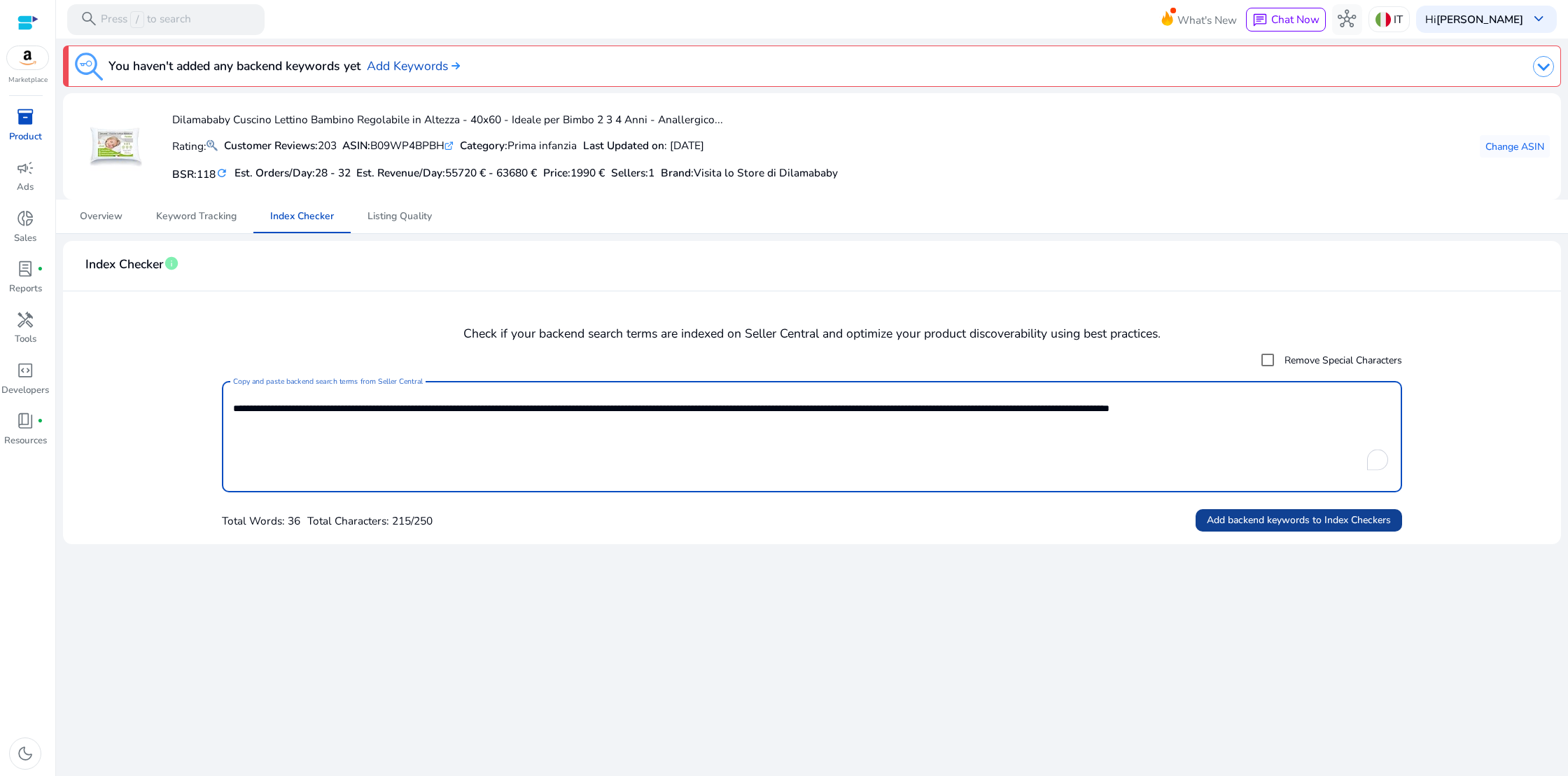
type textarea "**********"
click at [1323, 523] on span "Add backend keywords to Index Checkers" at bounding box center [1299, 519] width 184 height 14
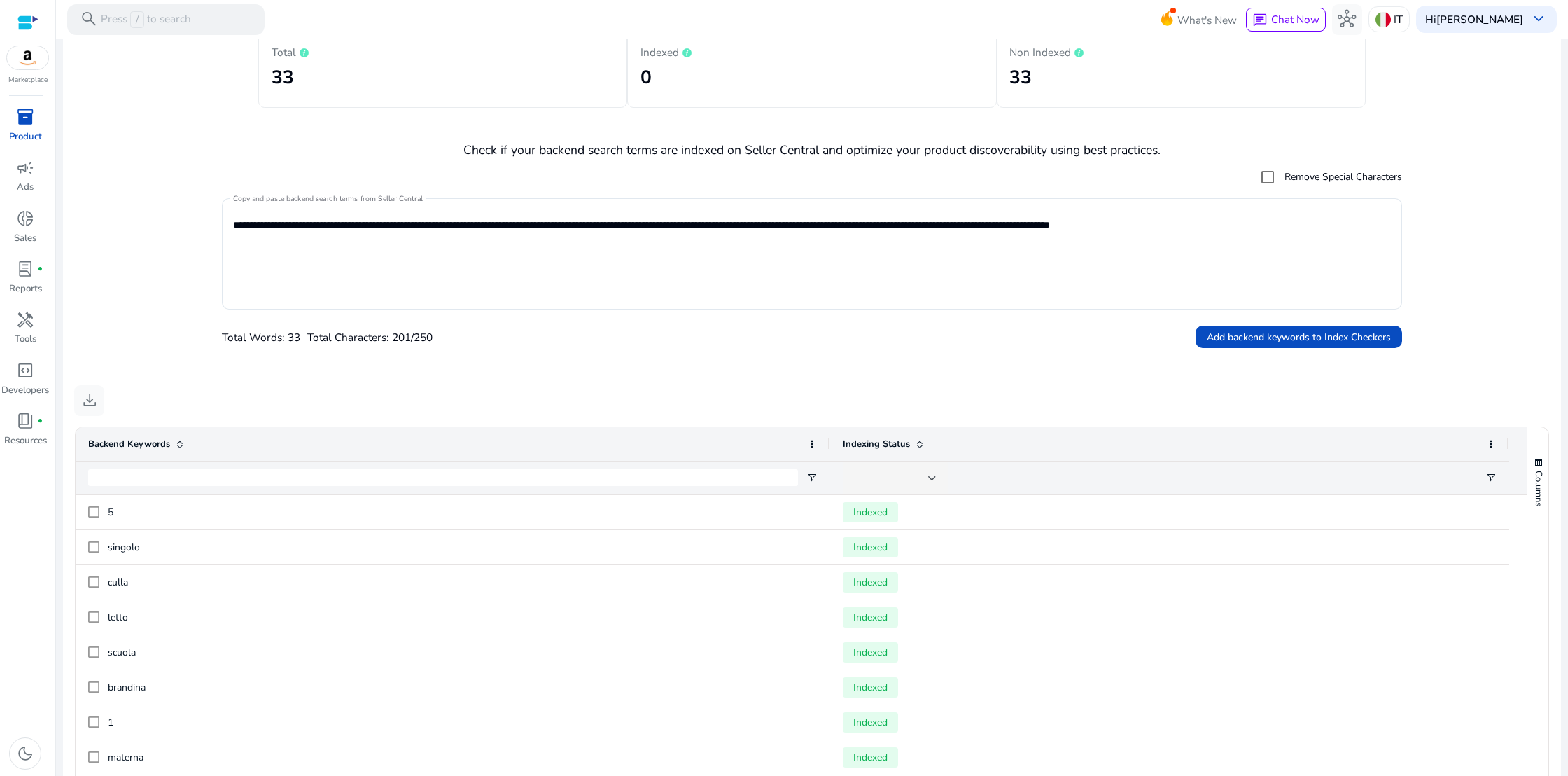
scroll to position [0, 0]
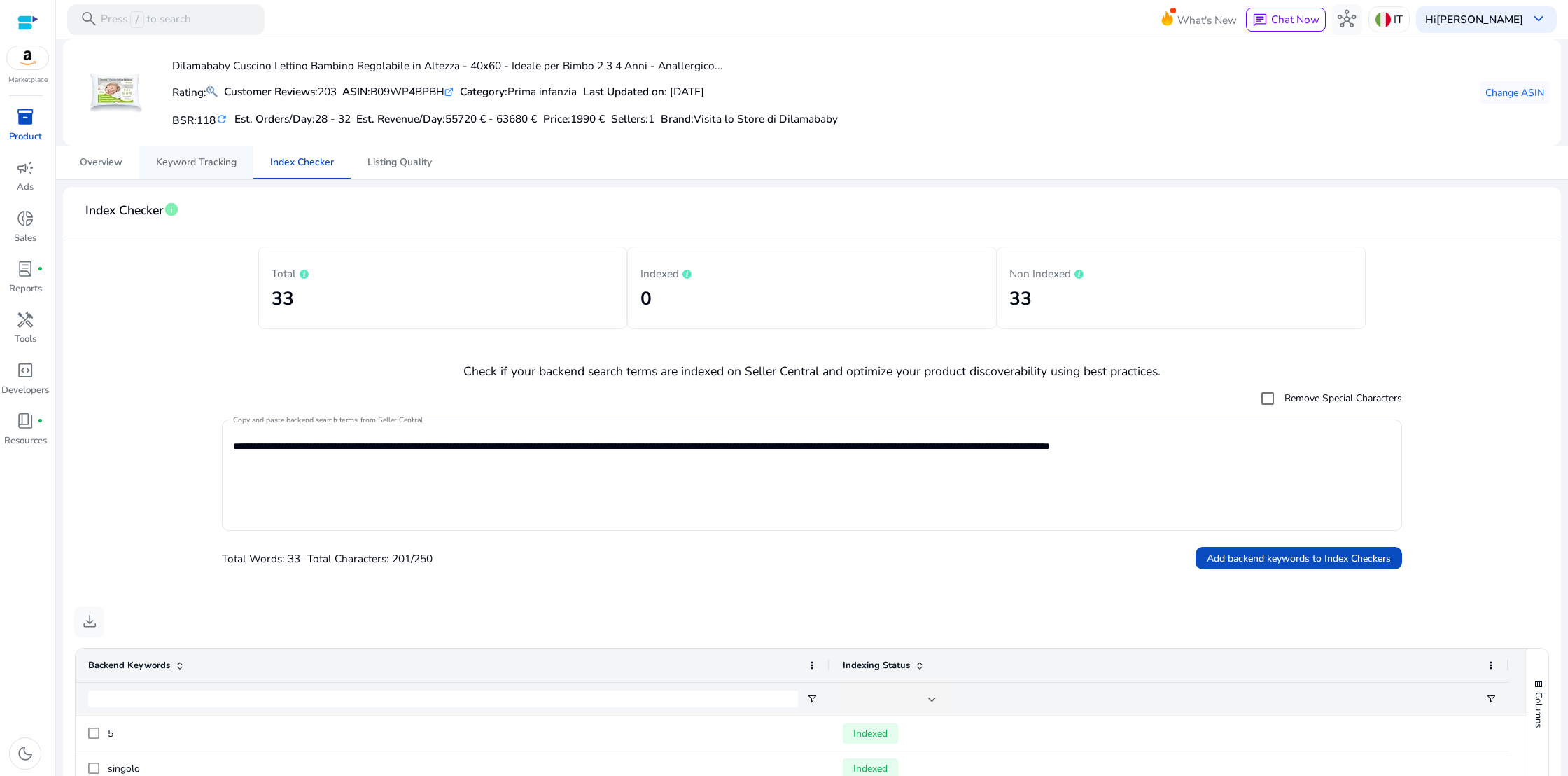
click at [181, 161] on span "Keyword Tracking" at bounding box center [196, 162] width 80 height 10
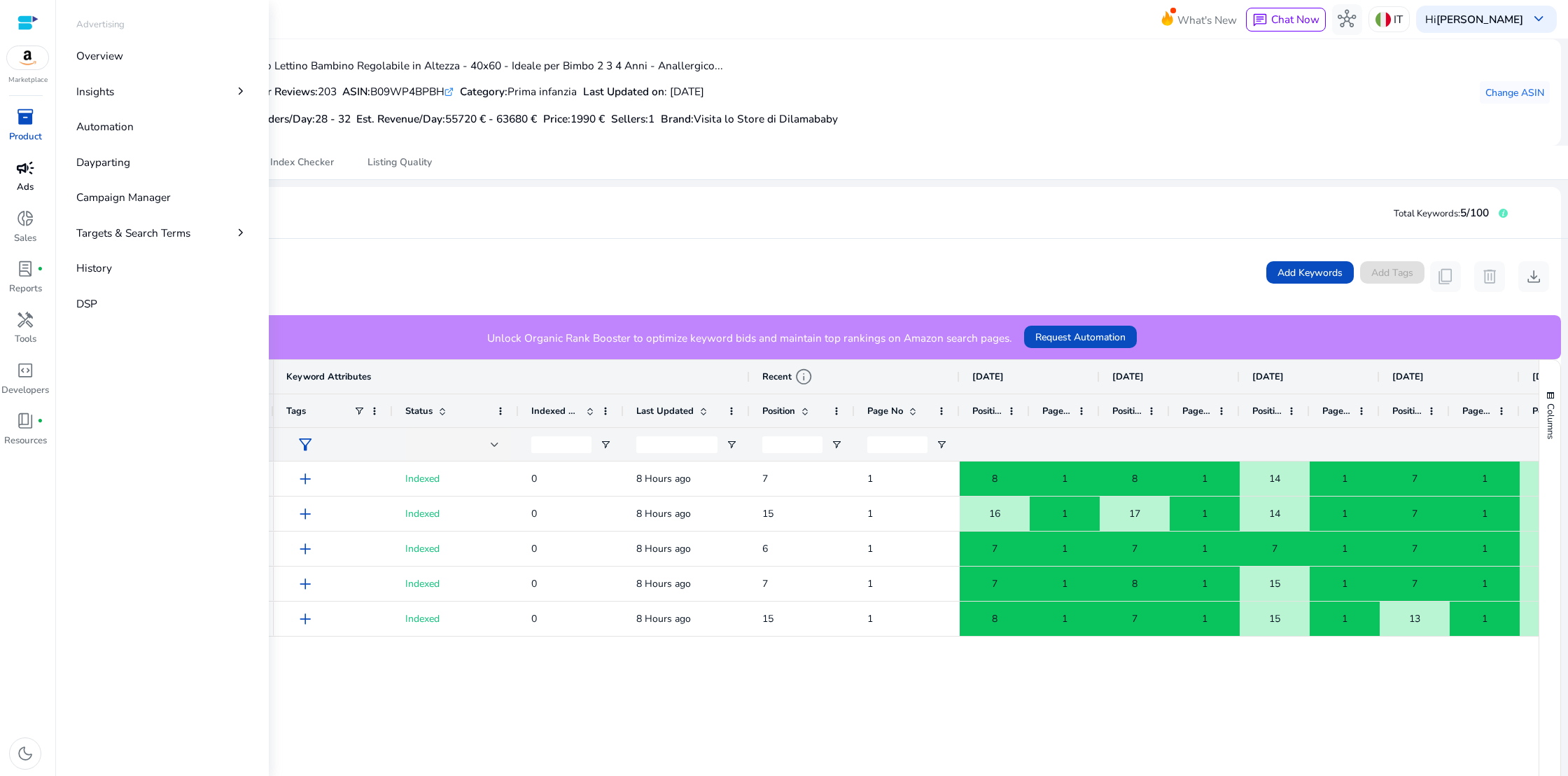
click at [22, 177] on span "campaign" at bounding box center [24, 167] width 18 height 18
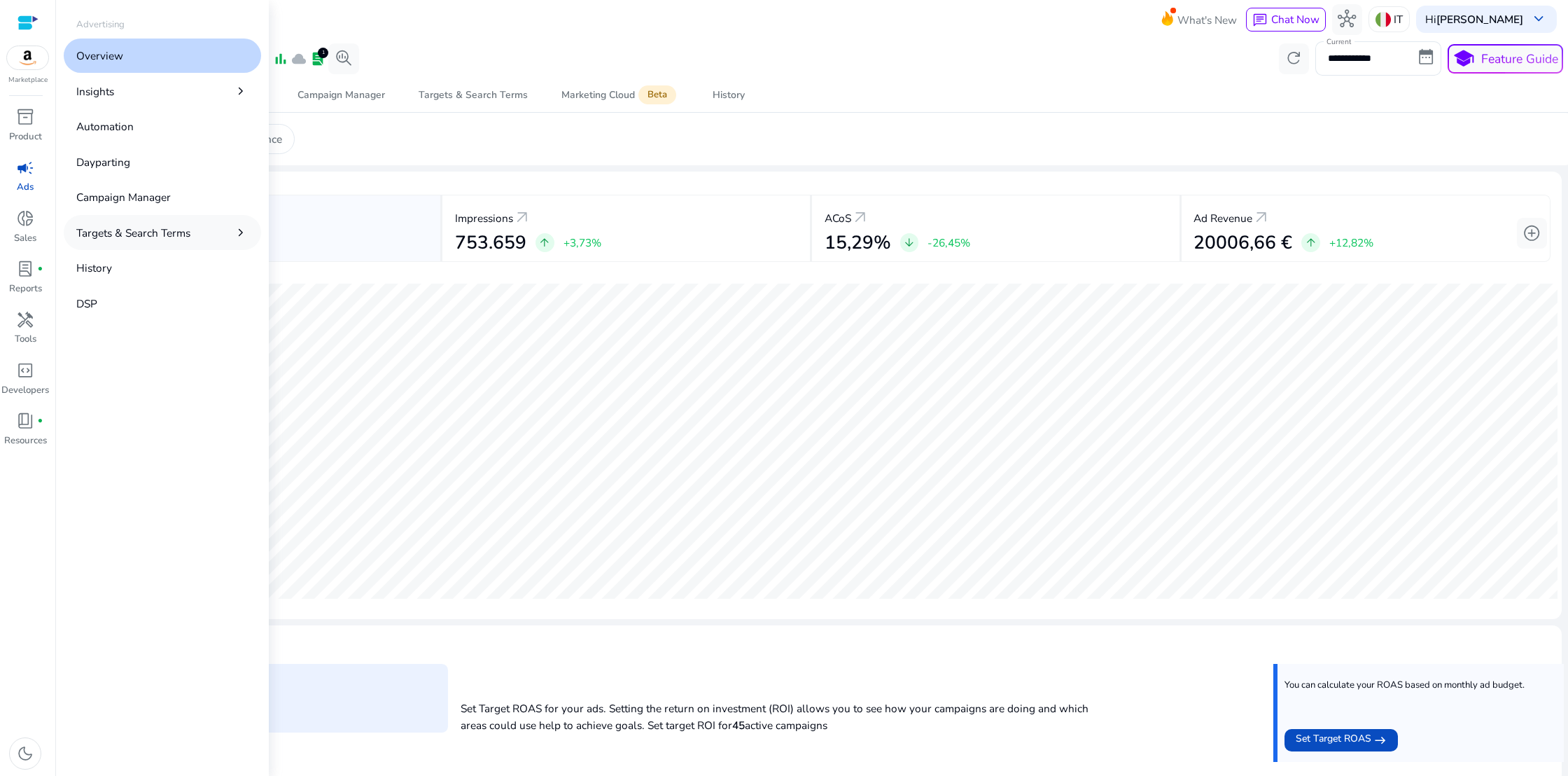
click at [216, 234] on link "Targets & Search Terms chevron_right" at bounding box center [162, 232] width 198 height 34
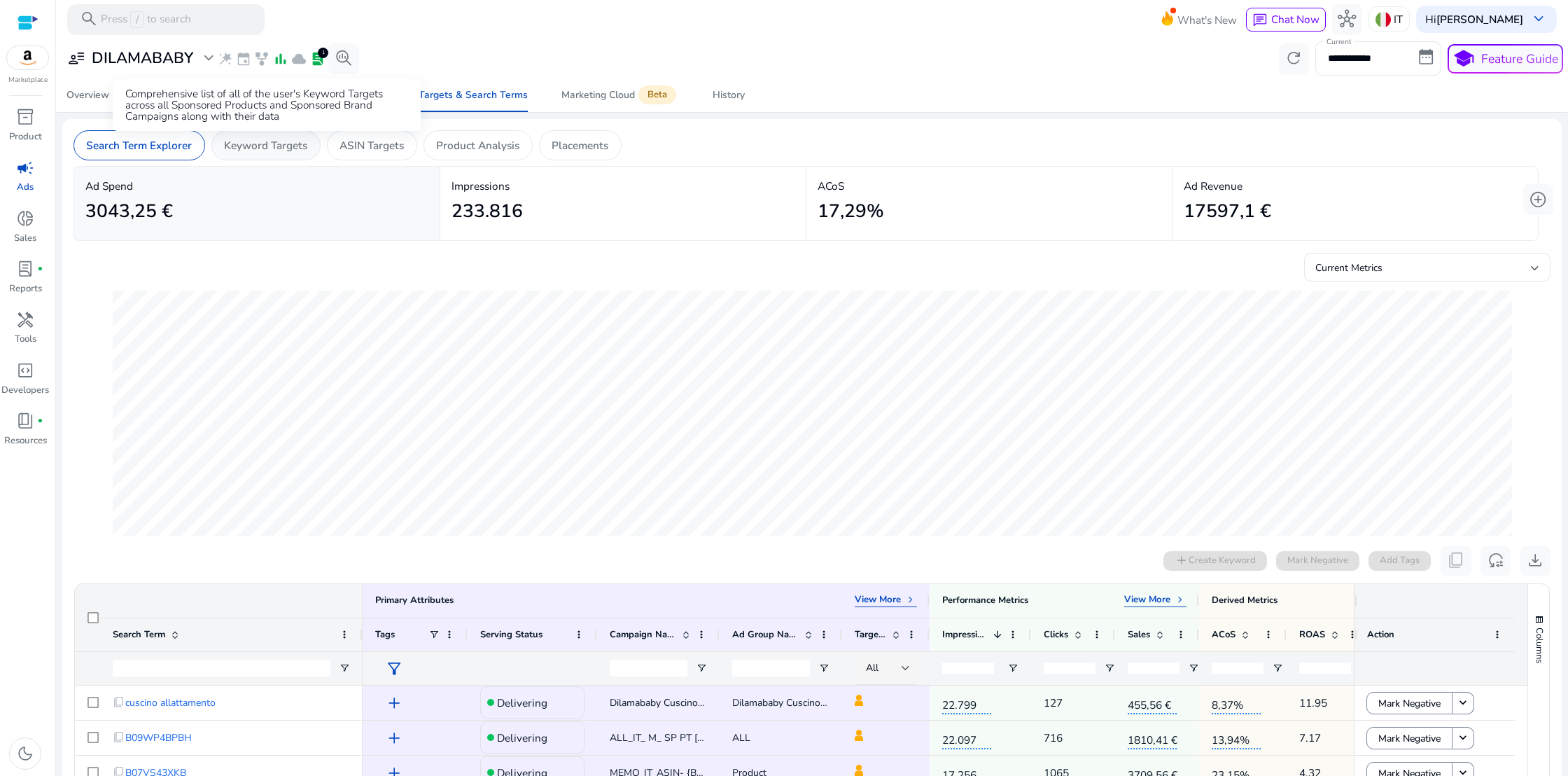
click at [269, 146] on p "Keyword Targets" at bounding box center [266, 145] width 83 height 16
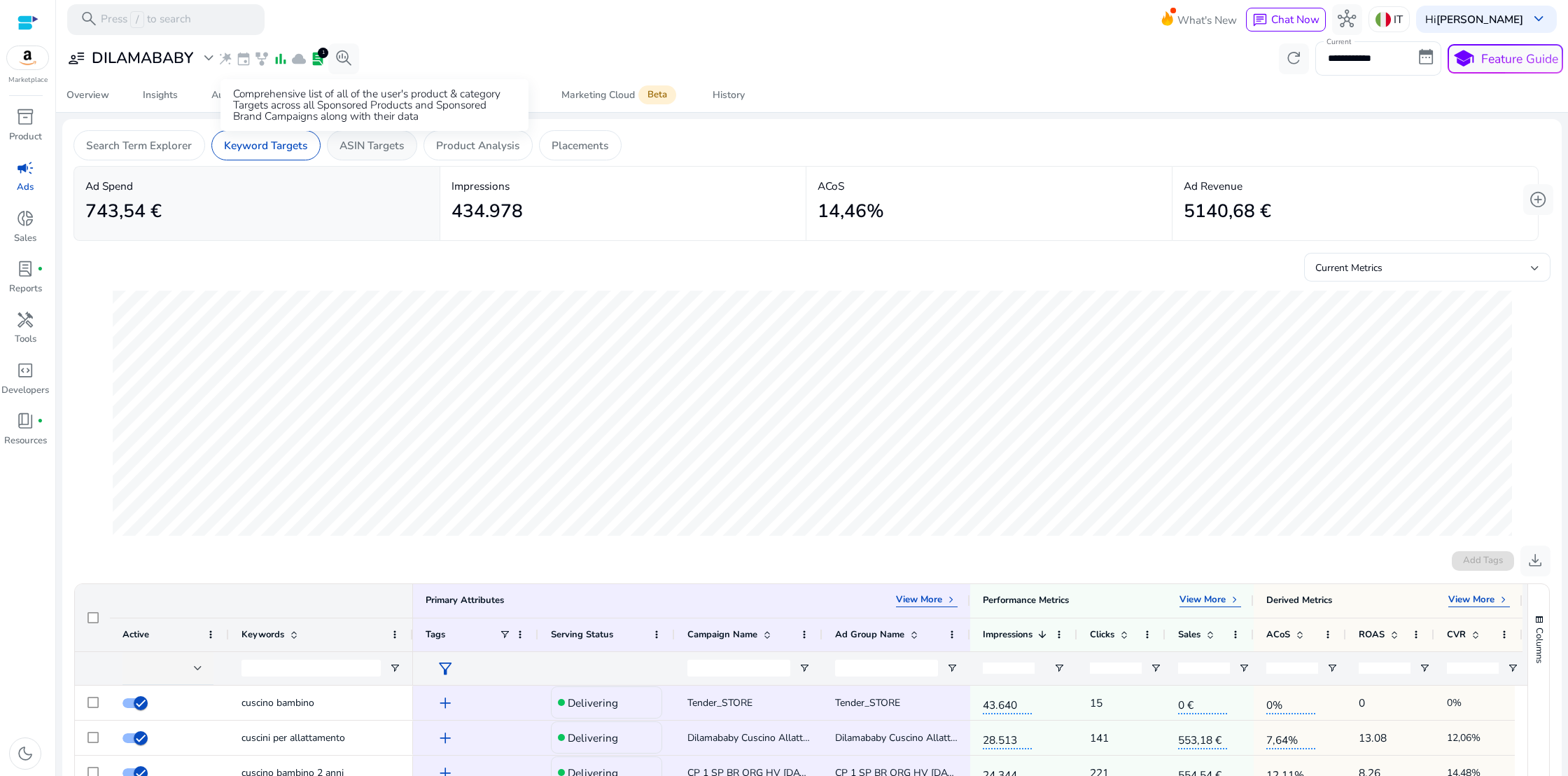
click at [378, 144] on p "ASIN Targets" at bounding box center [372, 145] width 65 height 16
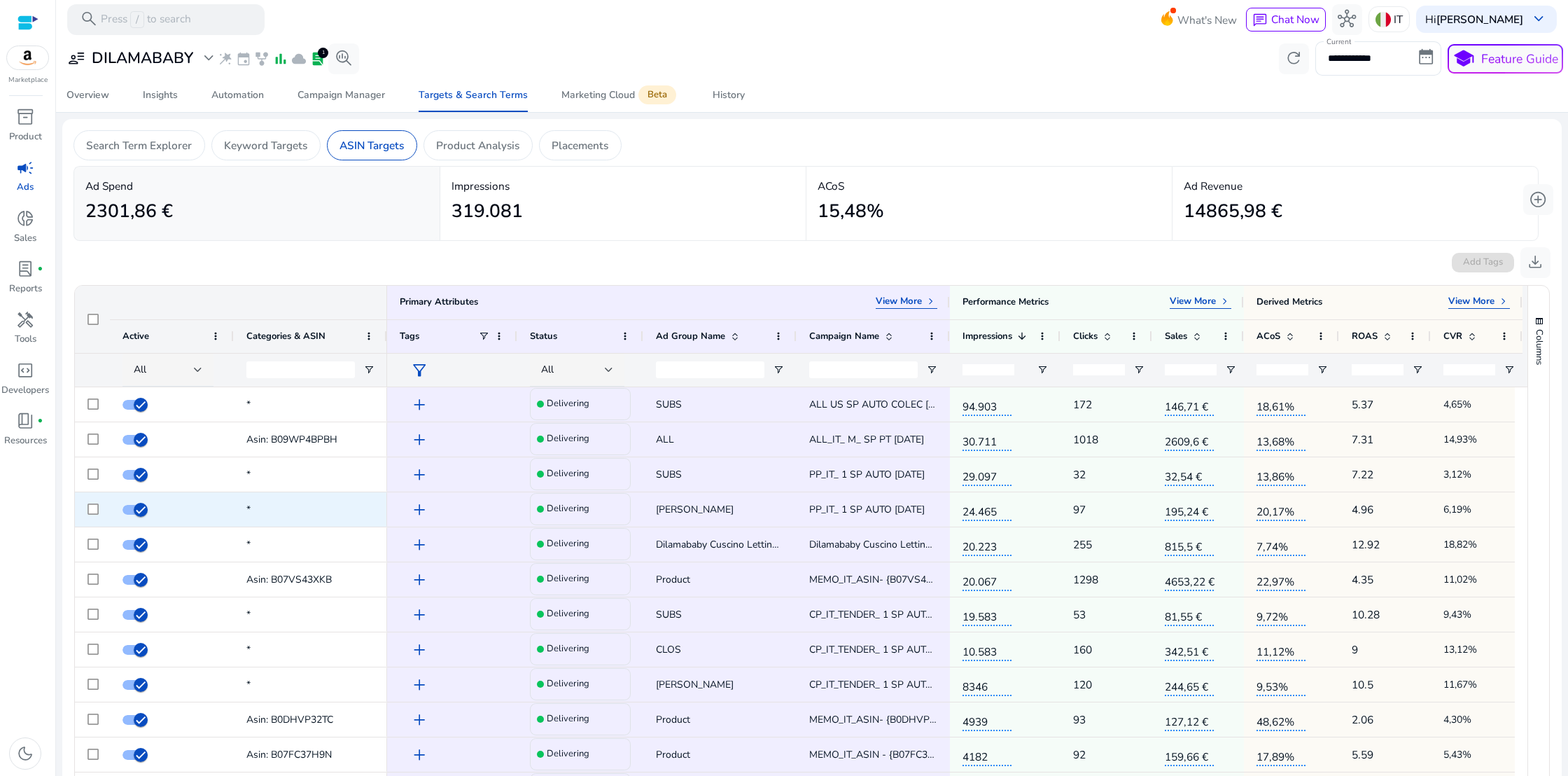
scroll to position [0, 13]
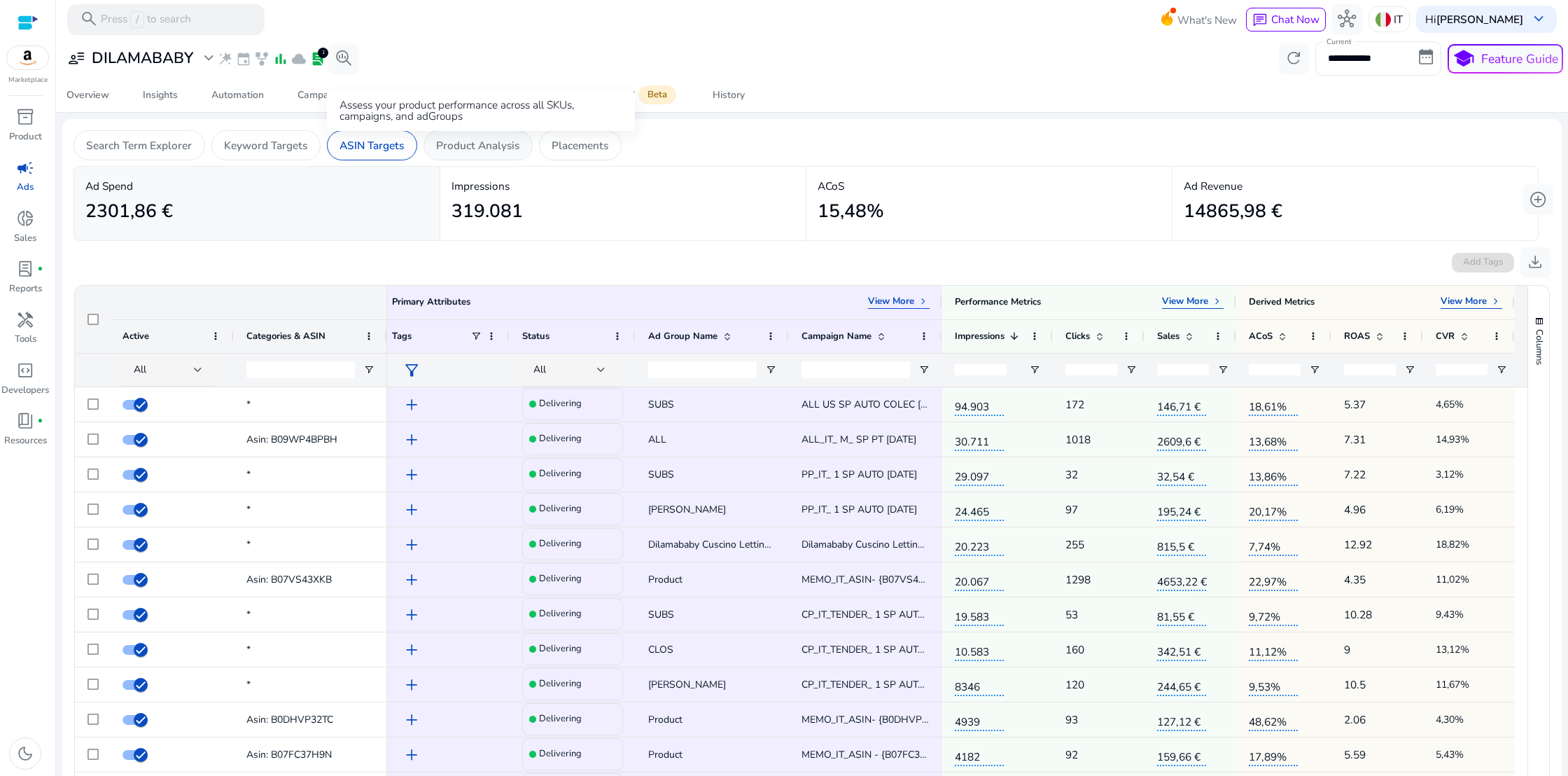
click at [494, 149] on p "Product Analysis" at bounding box center [478, 145] width 83 height 16
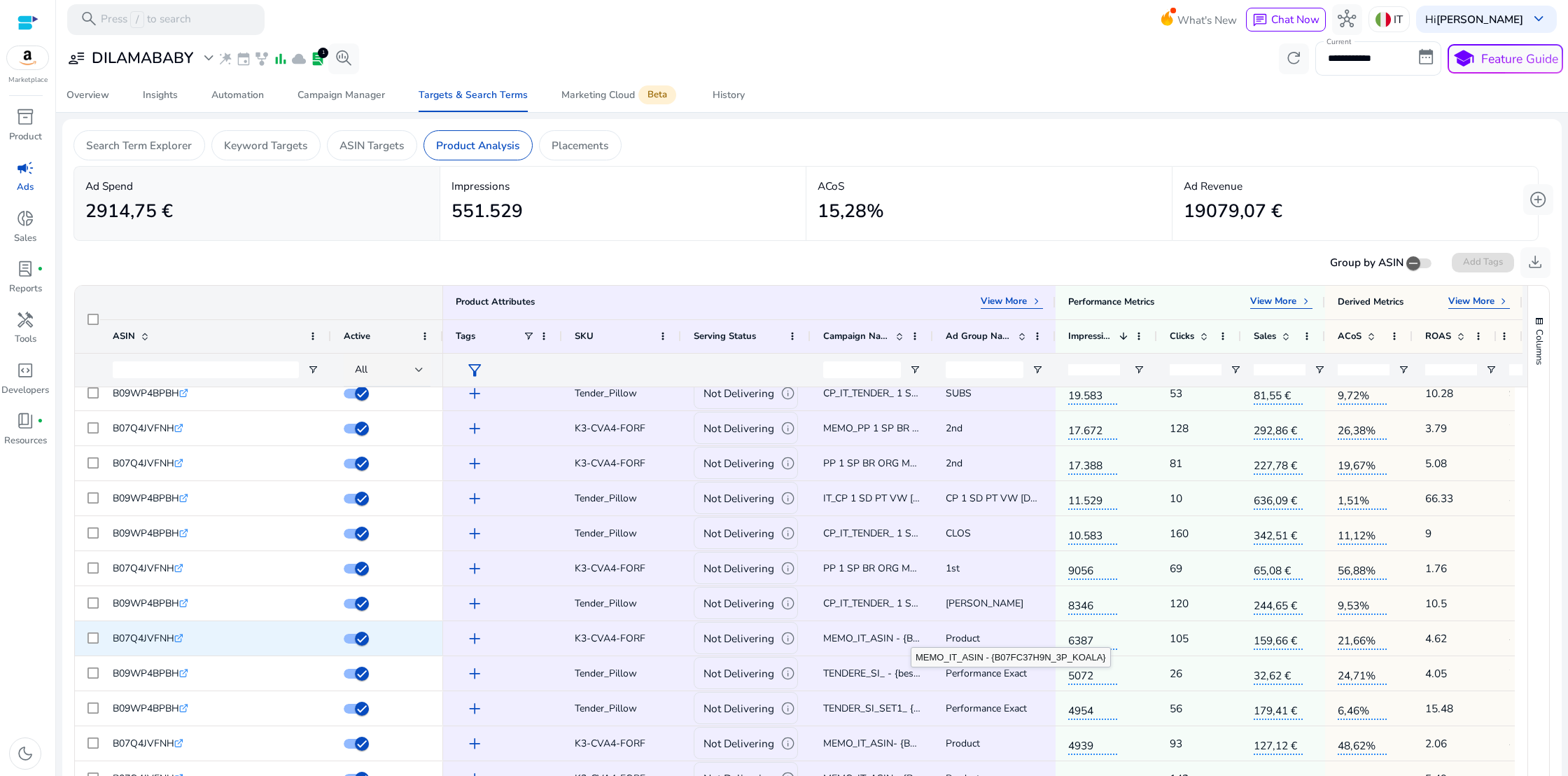
scroll to position [398, 0]
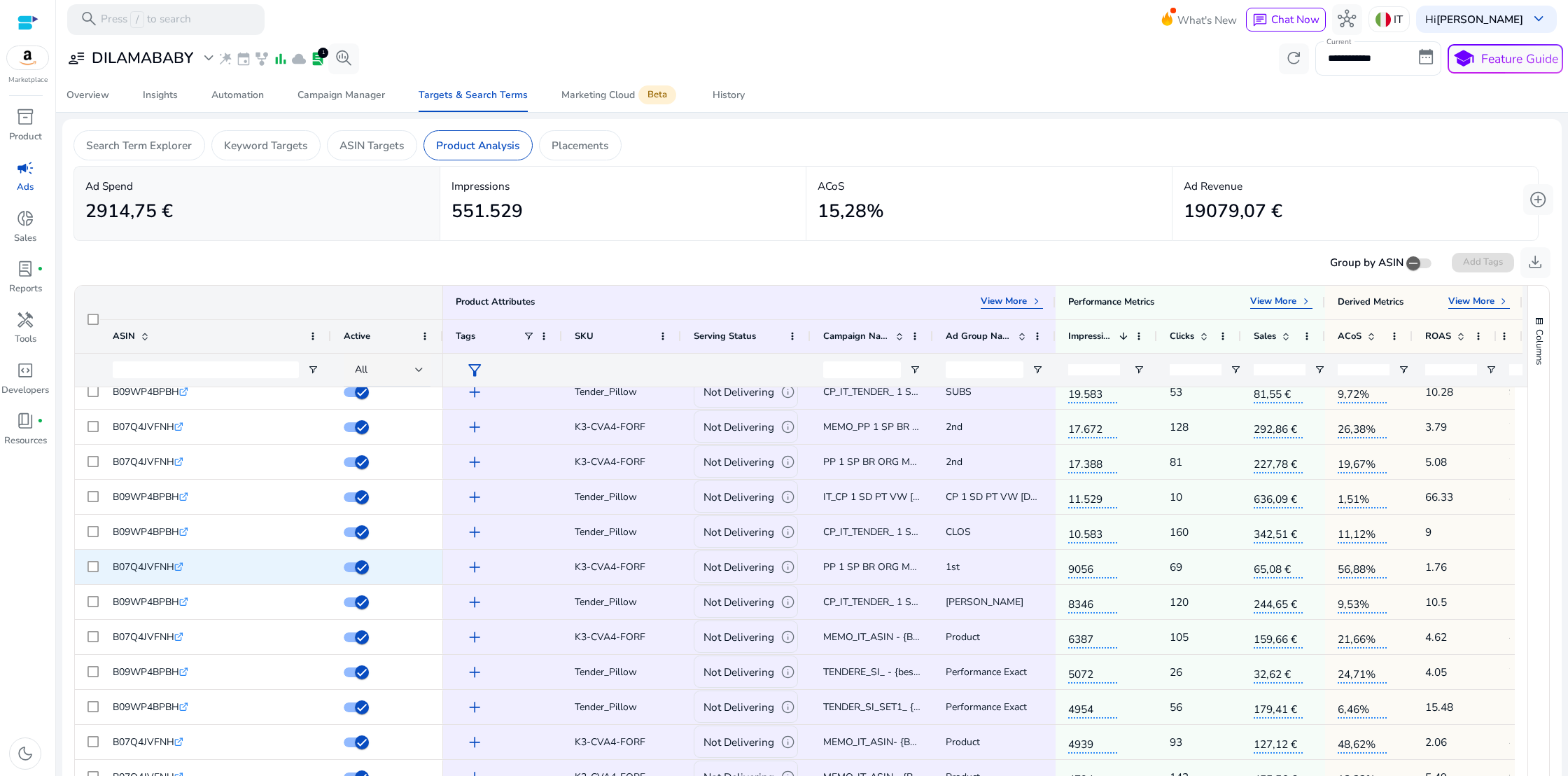
click at [723, 572] on p "Not Delivering" at bounding box center [739, 567] width 70 height 29
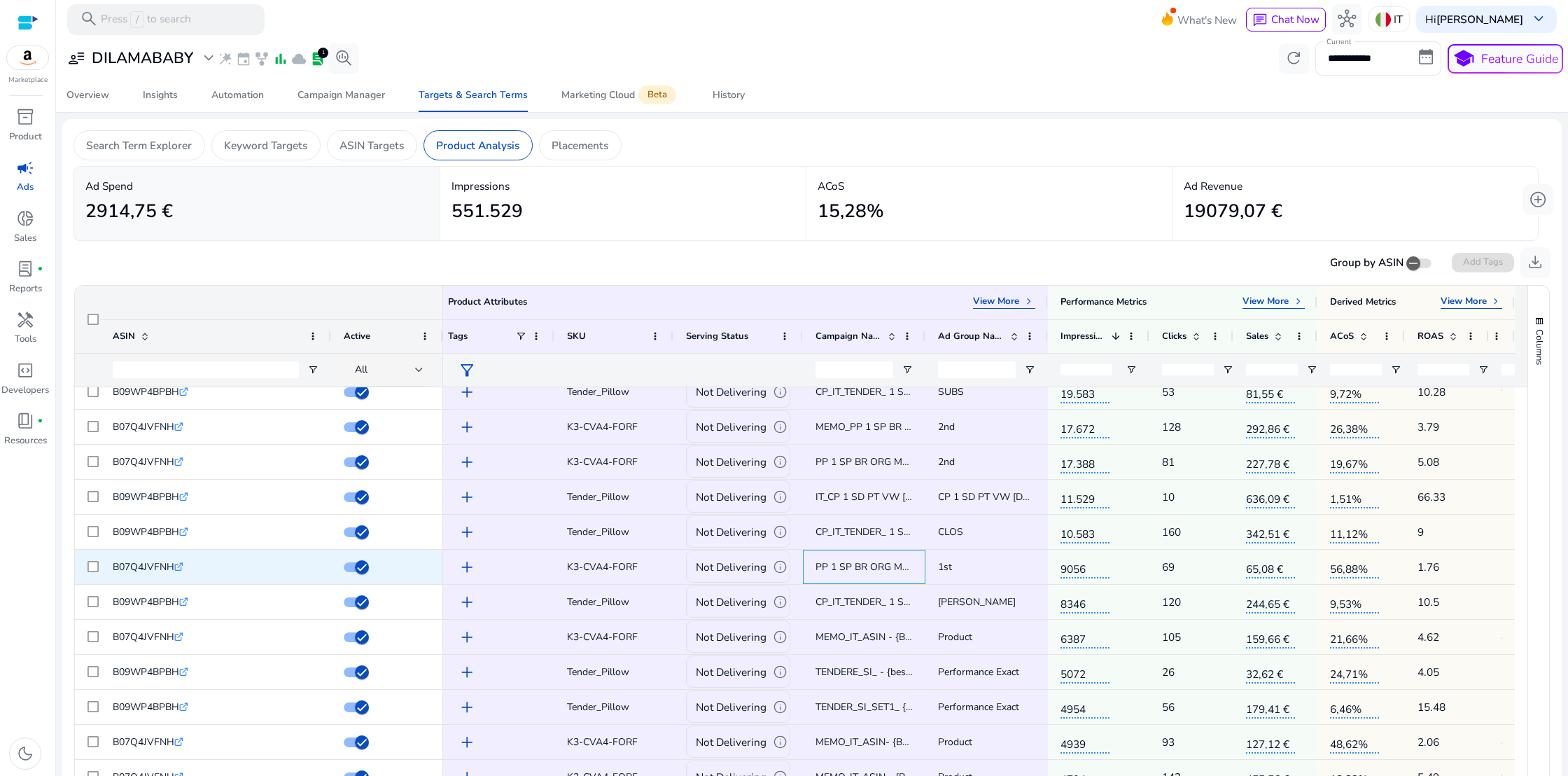
click at [831, 567] on span "PP 1 SP BR ORG MV [DATE]" at bounding box center [879, 567] width 126 height 14
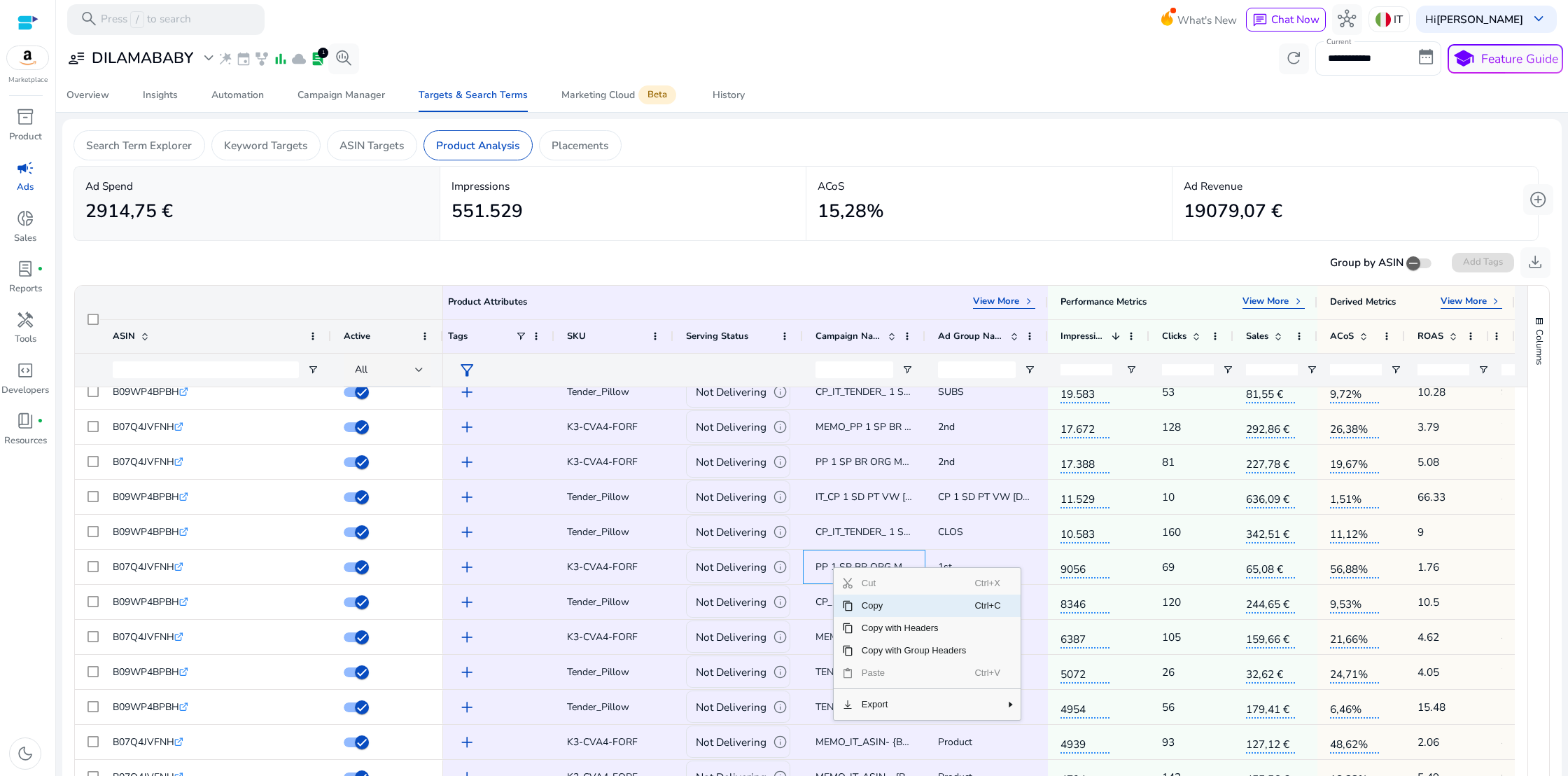
click at [863, 604] on span "Copy" at bounding box center [914, 606] width 122 height 22
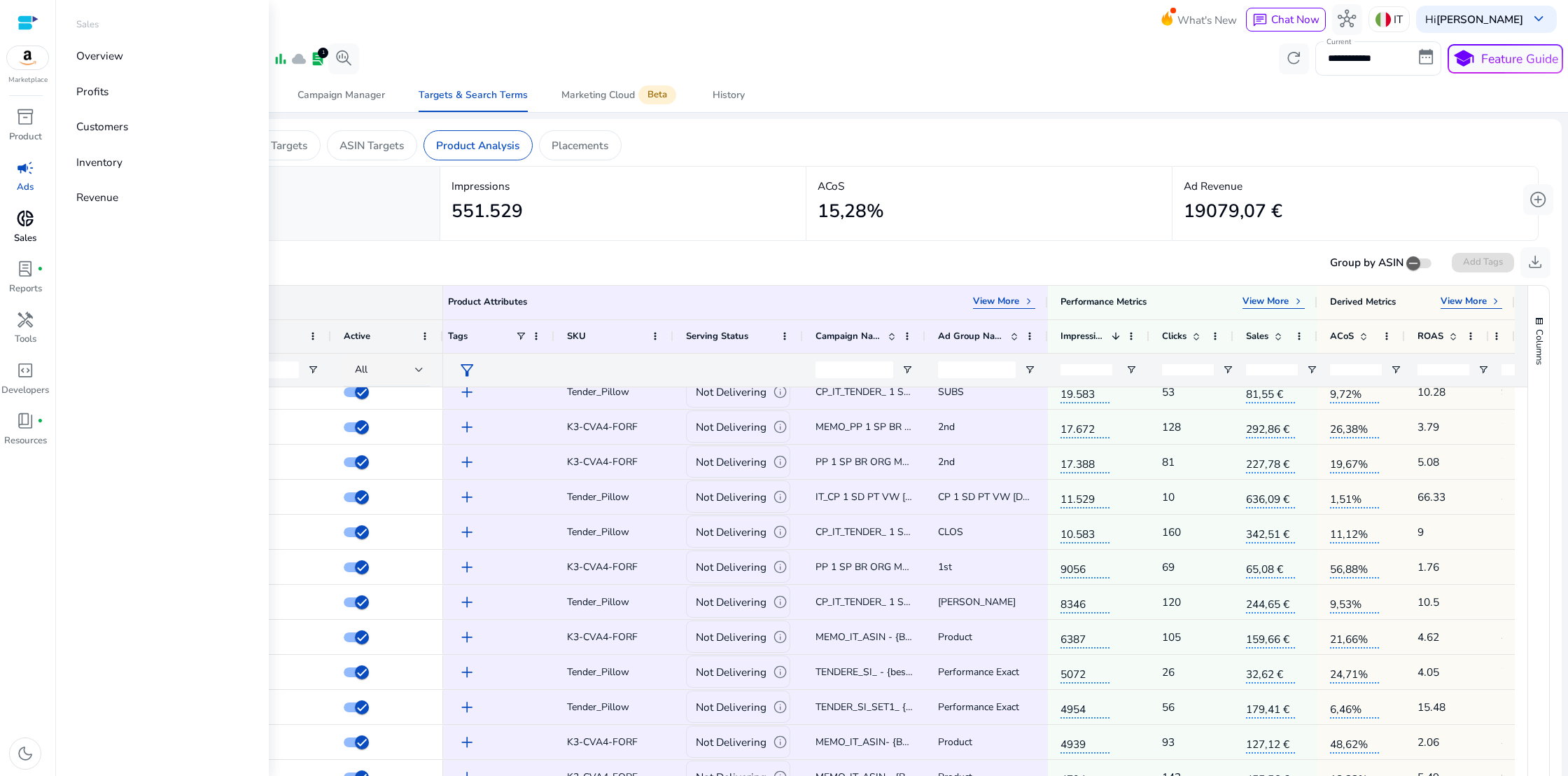
click at [24, 216] on span "donut_small" at bounding box center [24, 218] width 18 height 18
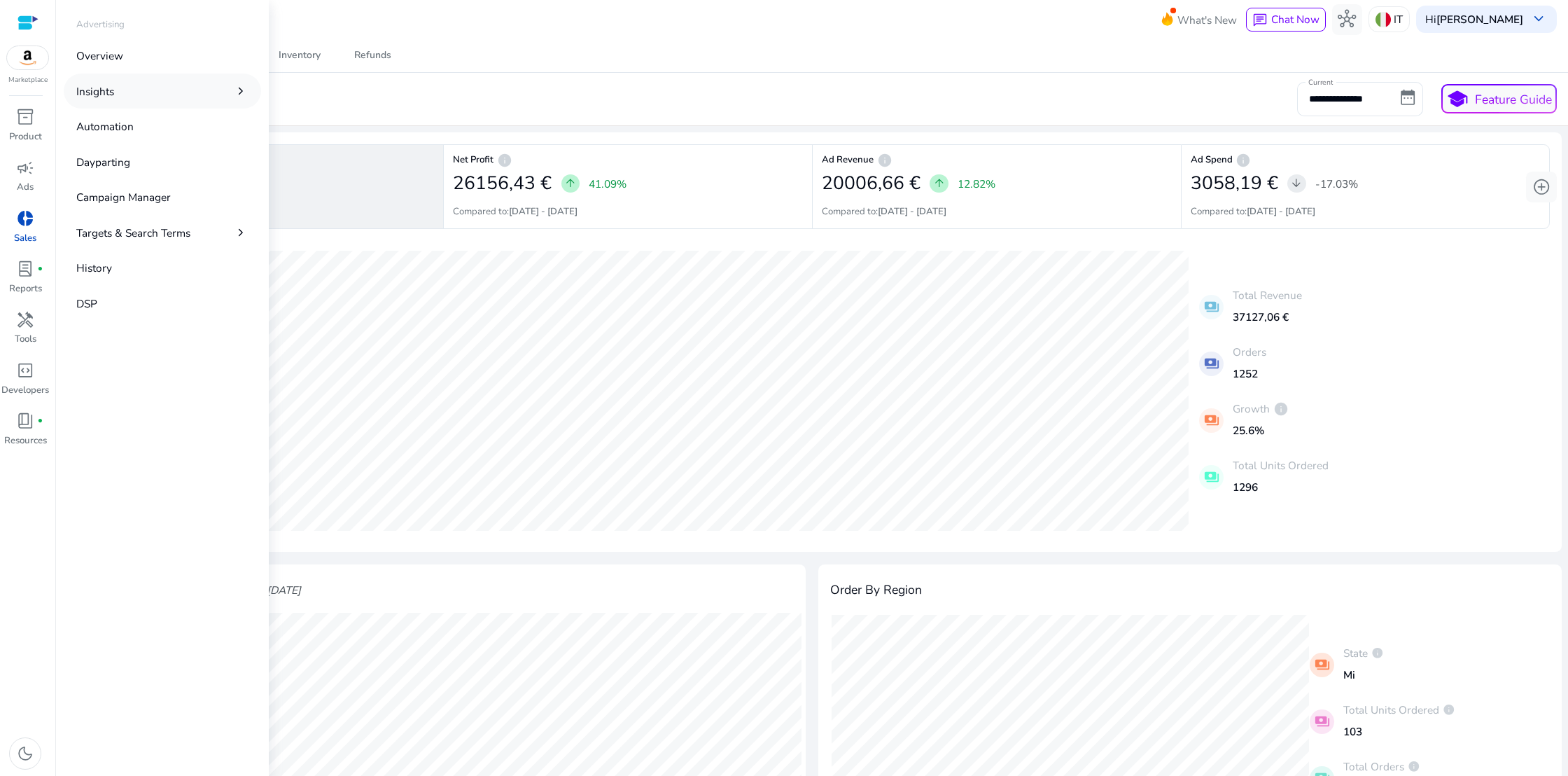
click at [242, 89] on span "chevron_right" at bounding box center [241, 91] width 15 height 15
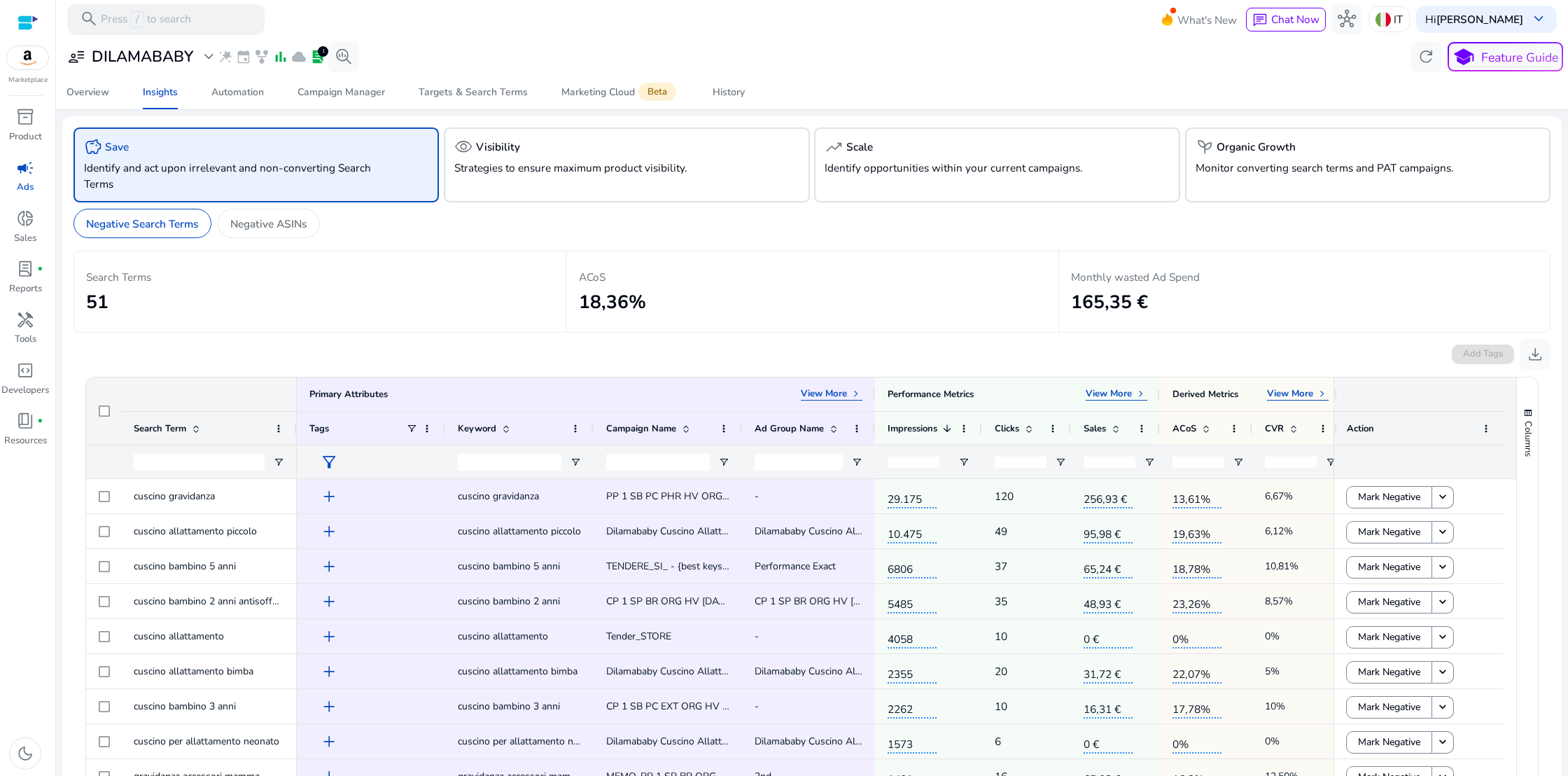
click at [20, 174] on span "campaign" at bounding box center [24, 167] width 18 height 18
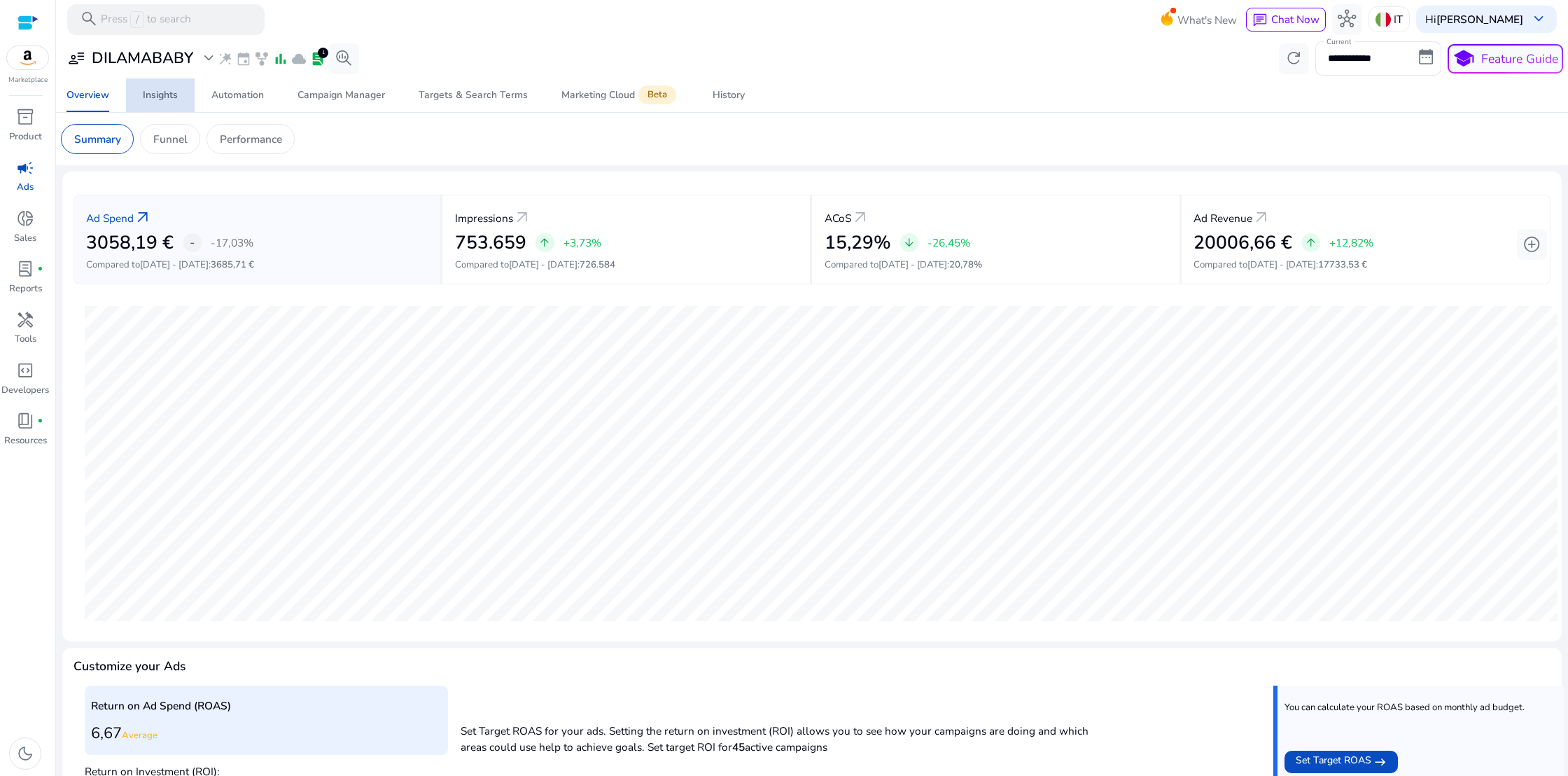
click at [161, 92] on div "Insights" at bounding box center [160, 96] width 35 height 10
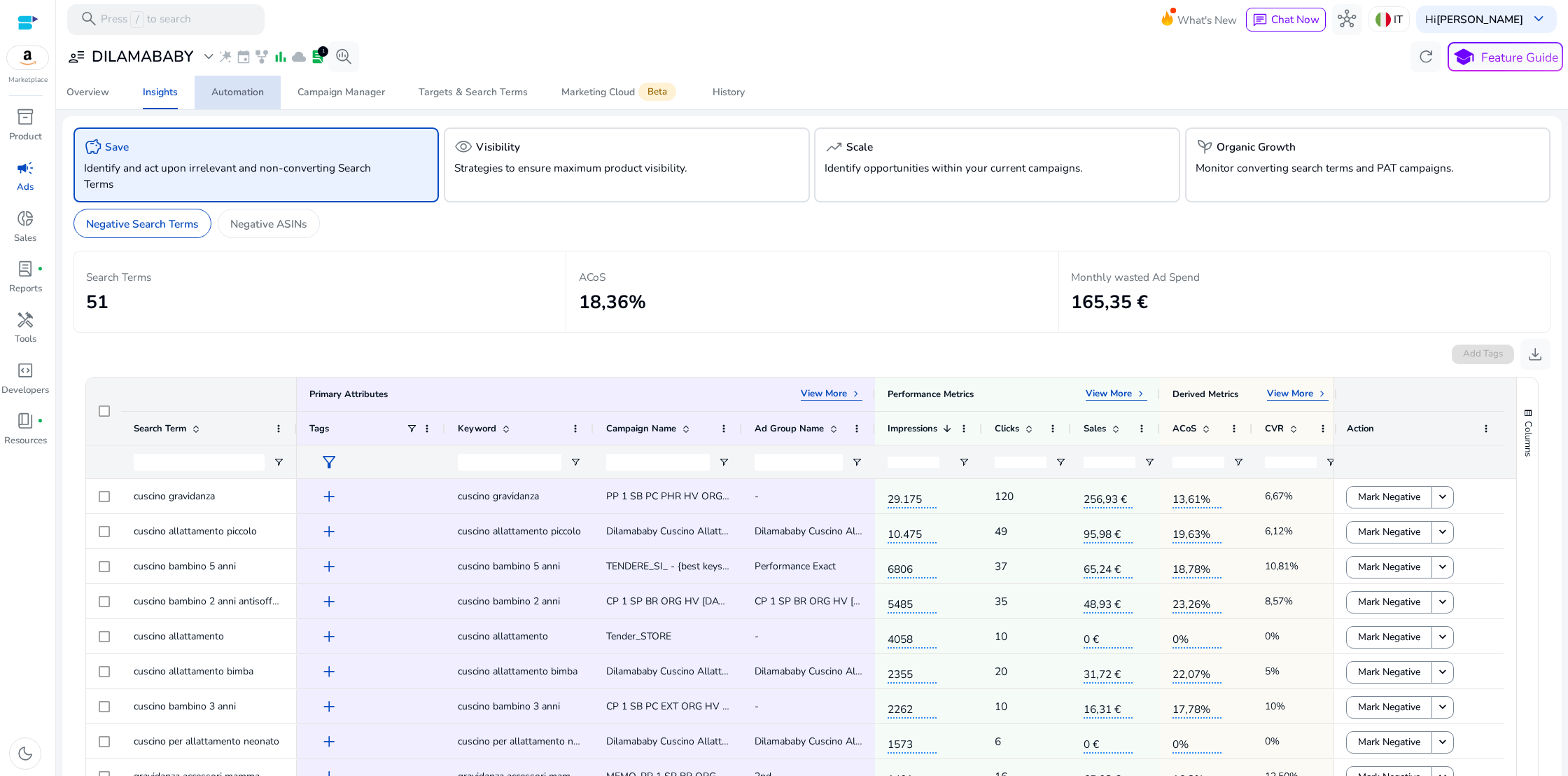
click at [227, 90] on div "Automation" at bounding box center [237, 93] width 52 height 10
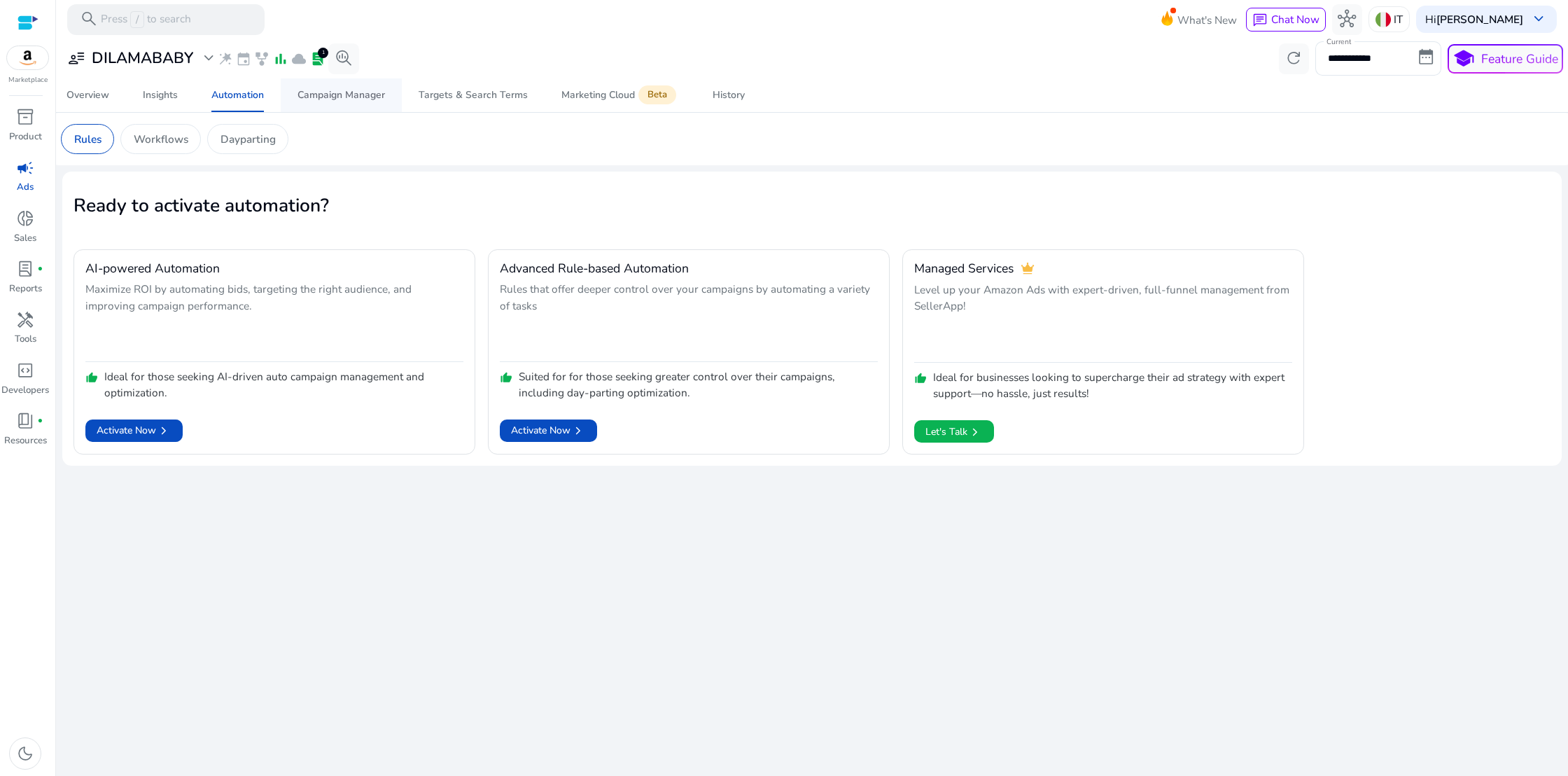
click at [320, 92] on div "Campaign Manager" at bounding box center [341, 96] width 88 height 10
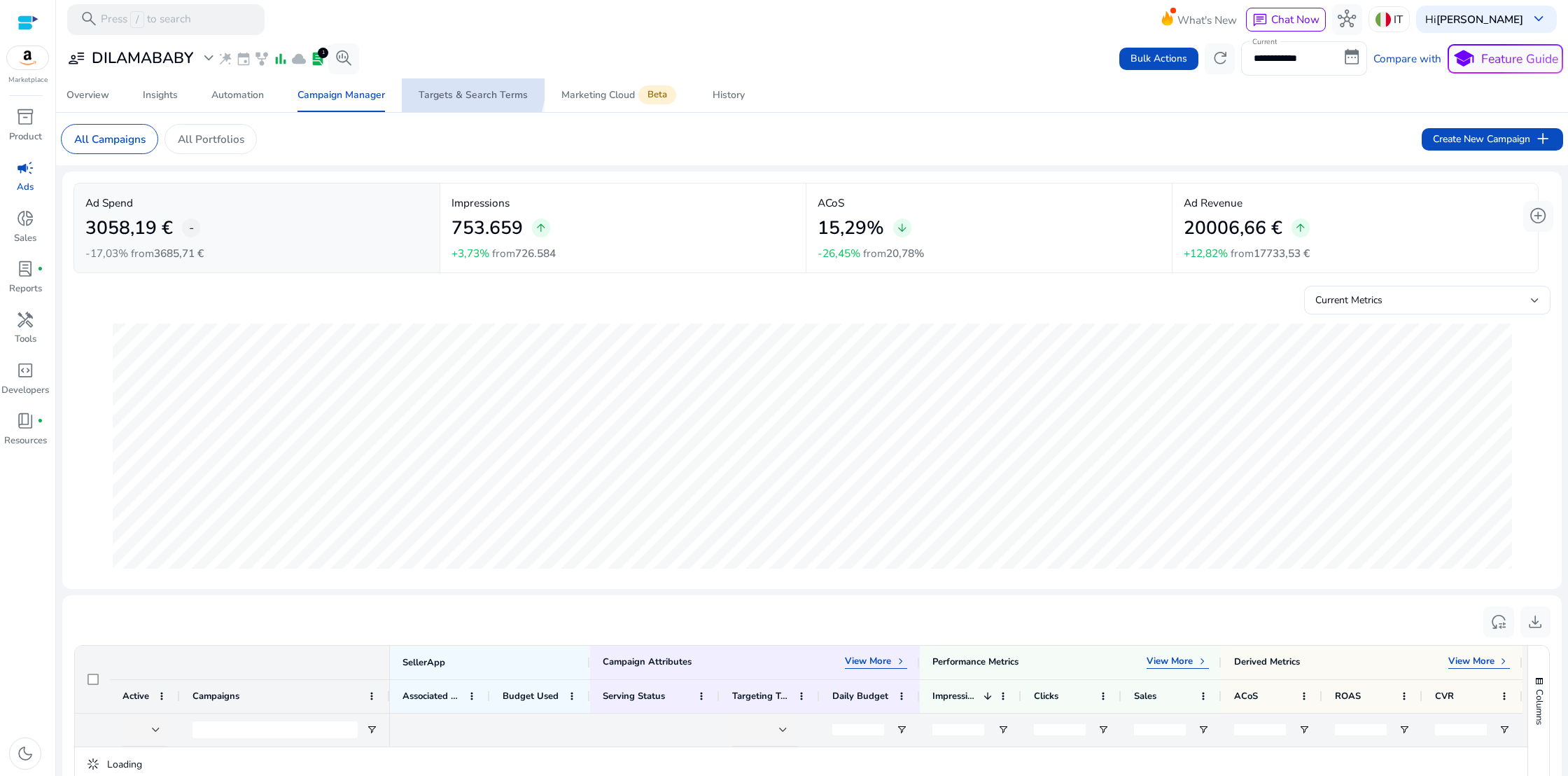
click at [458, 85] on span "Targets & Search Terms" at bounding box center [473, 95] width 109 height 34
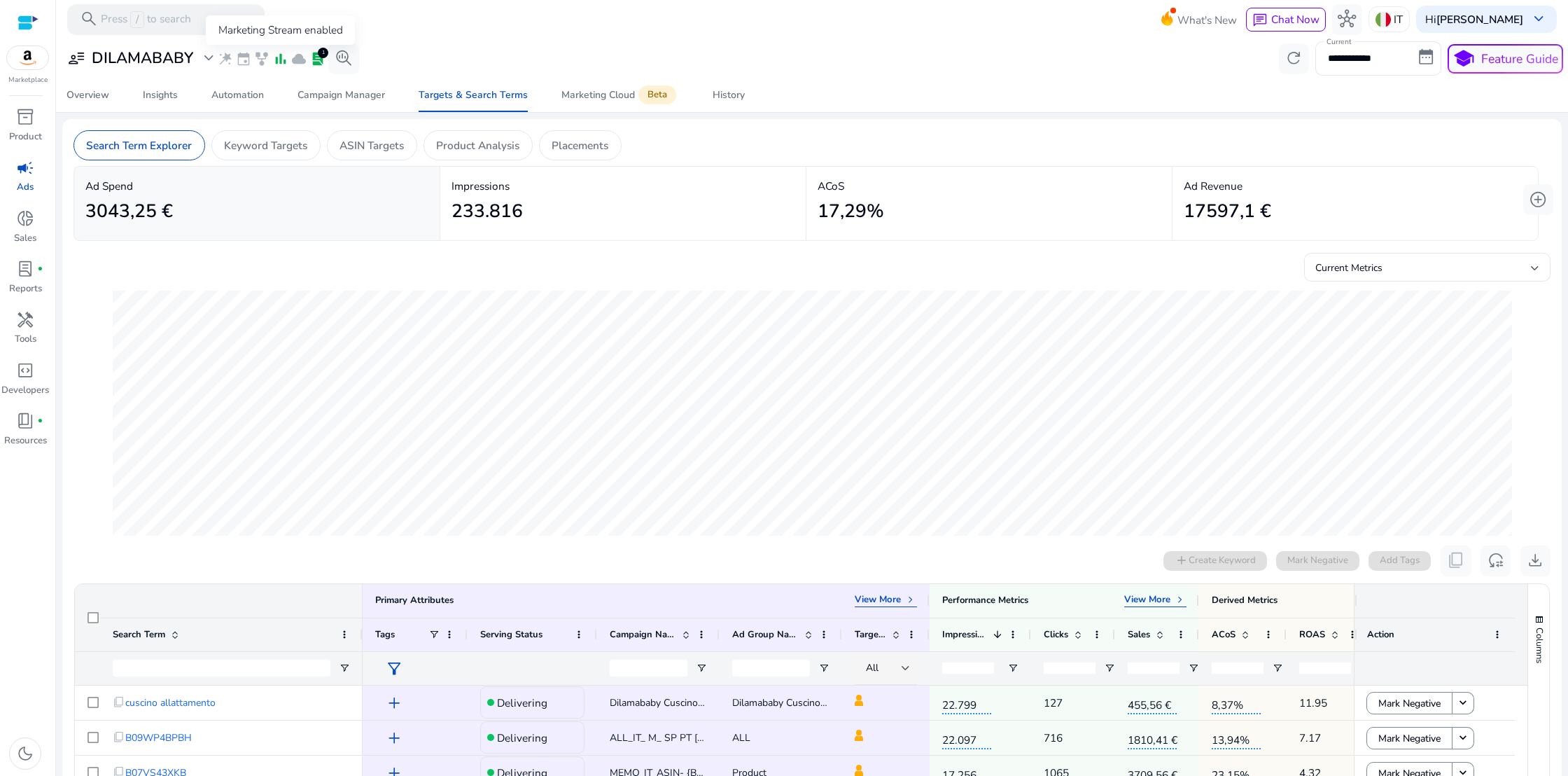
click at [279, 58] on span "bar_chart" at bounding box center [280, 58] width 15 height 15
click at [285, 78] on link "Campaign Manager" at bounding box center [341, 95] width 121 height 34
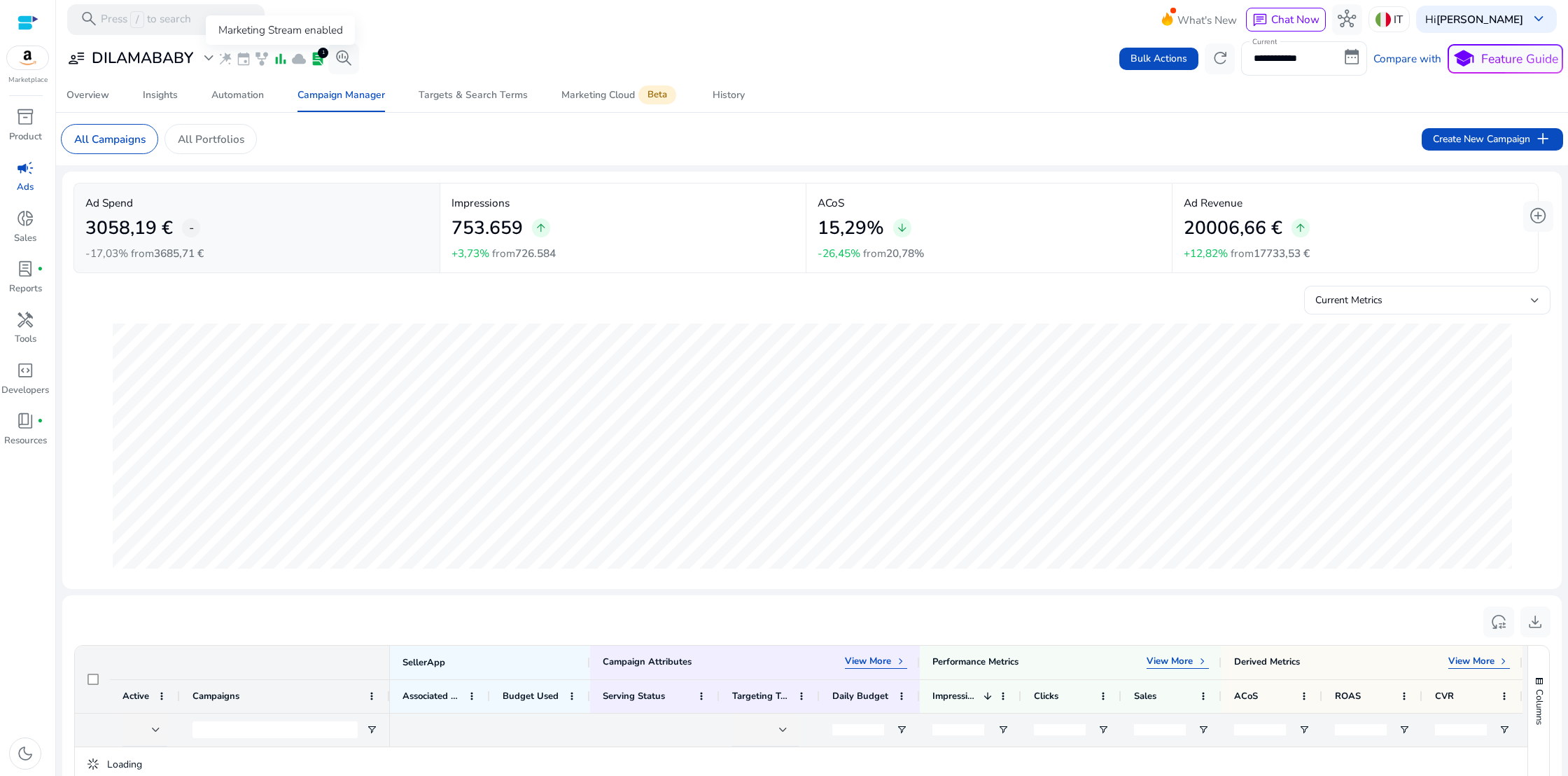
click at [280, 66] on span "bar_chart" at bounding box center [280, 58] width 15 height 15
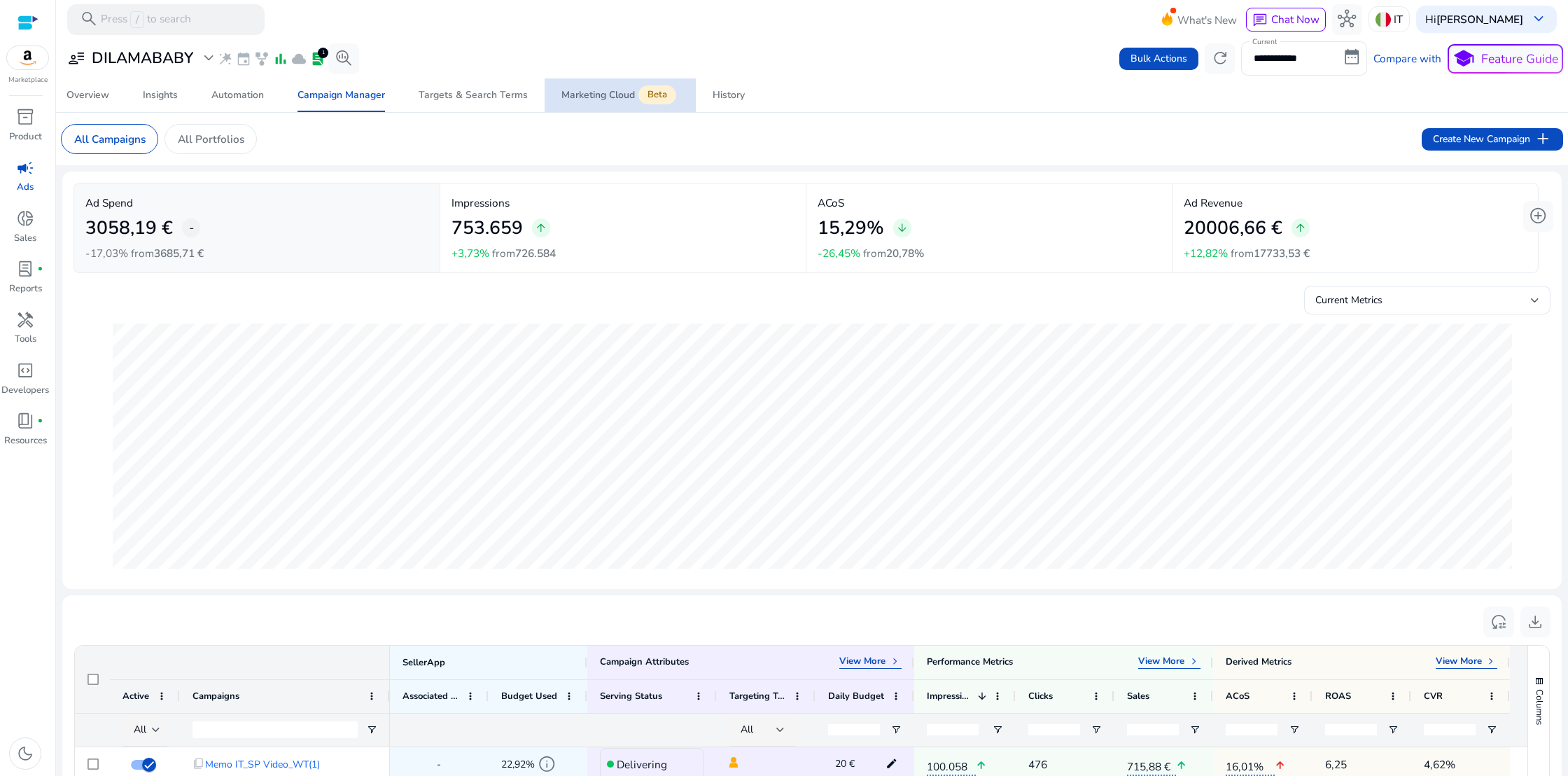
click at [598, 93] on div "Marketing Cloud Beta" at bounding box center [621, 96] width 118 height 13
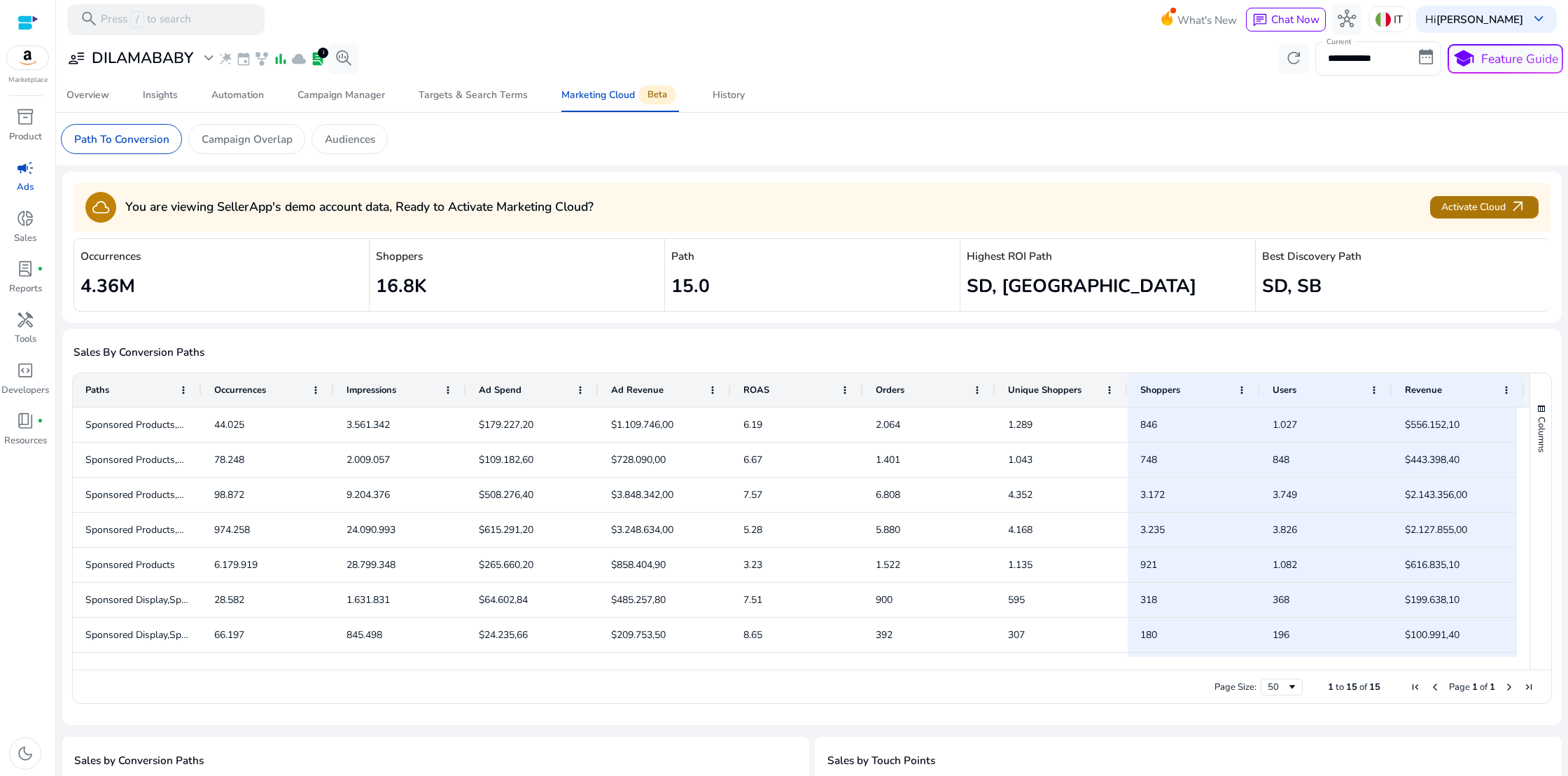
click at [1519, 205] on span "arrow_outward" at bounding box center [1518, 207] width 18 height 18
click at [17, 165] on span "campaign" at bounding box center [24, 167] width 18 height 18
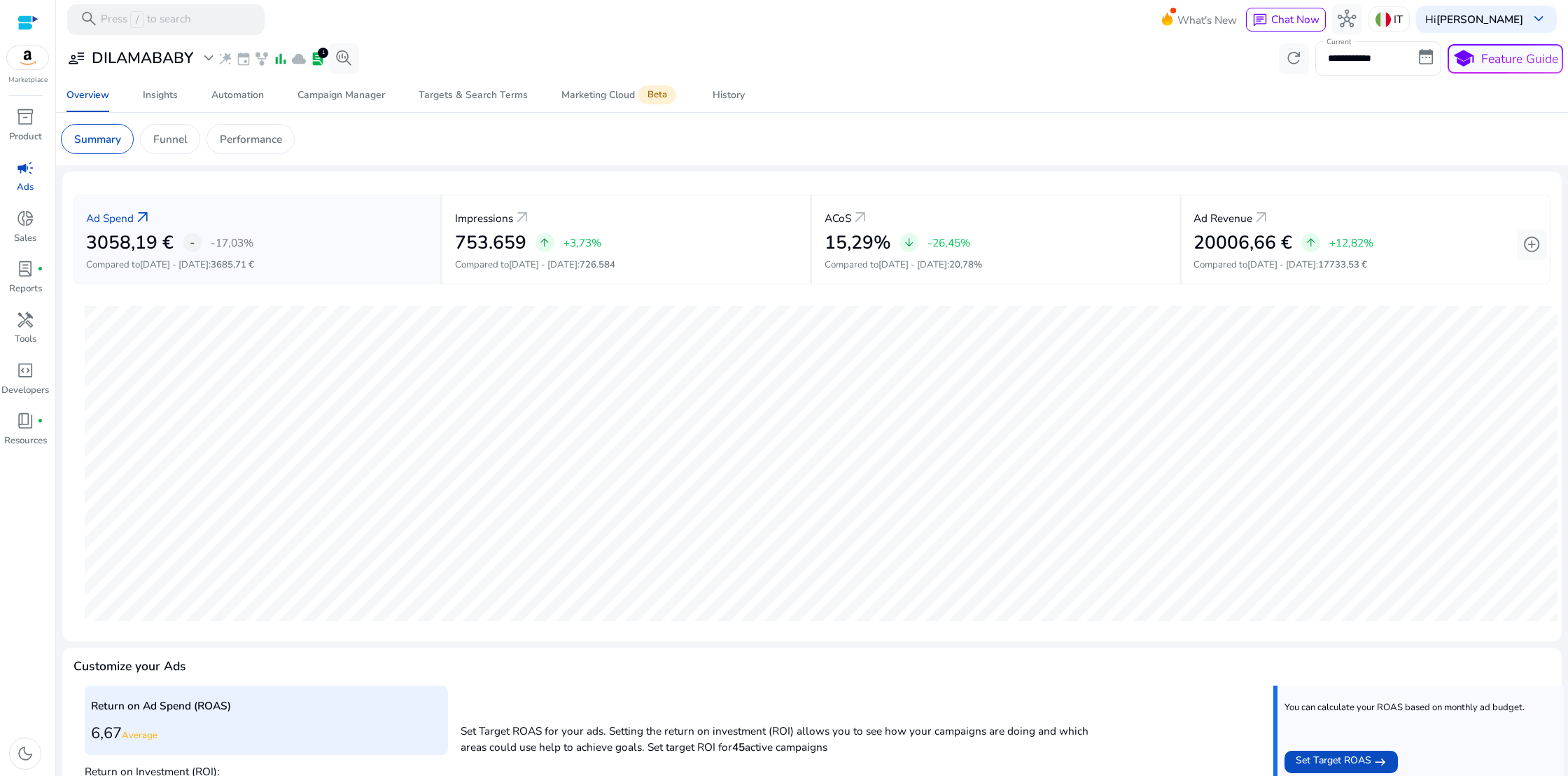
click at [47, 203] on link "campaign Ads" at bounding box center [25, 180] width 50 height 50
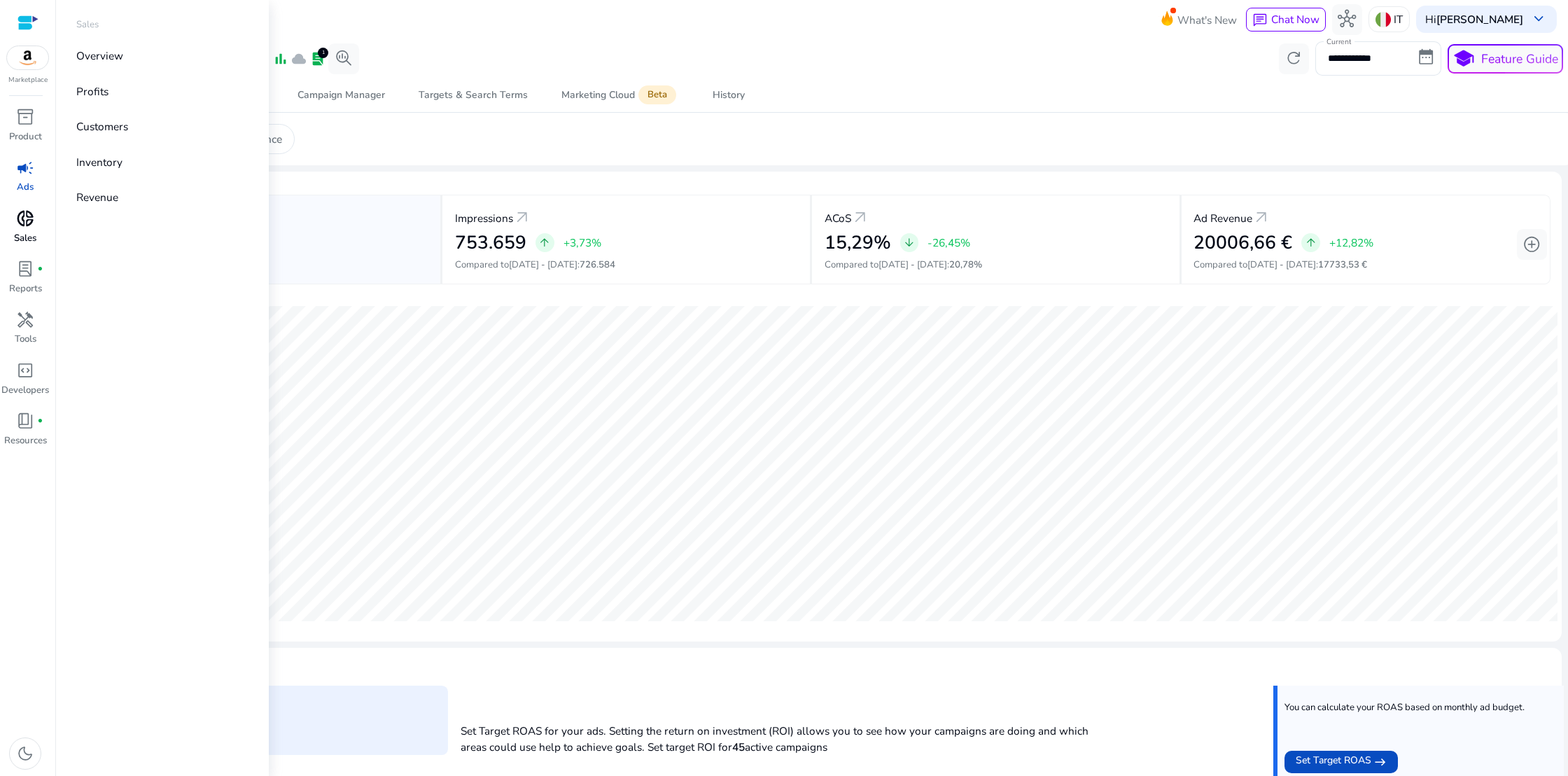
click at [33, 223] on span "donut_small" at bounding box center [24, 218] width 18 height 18
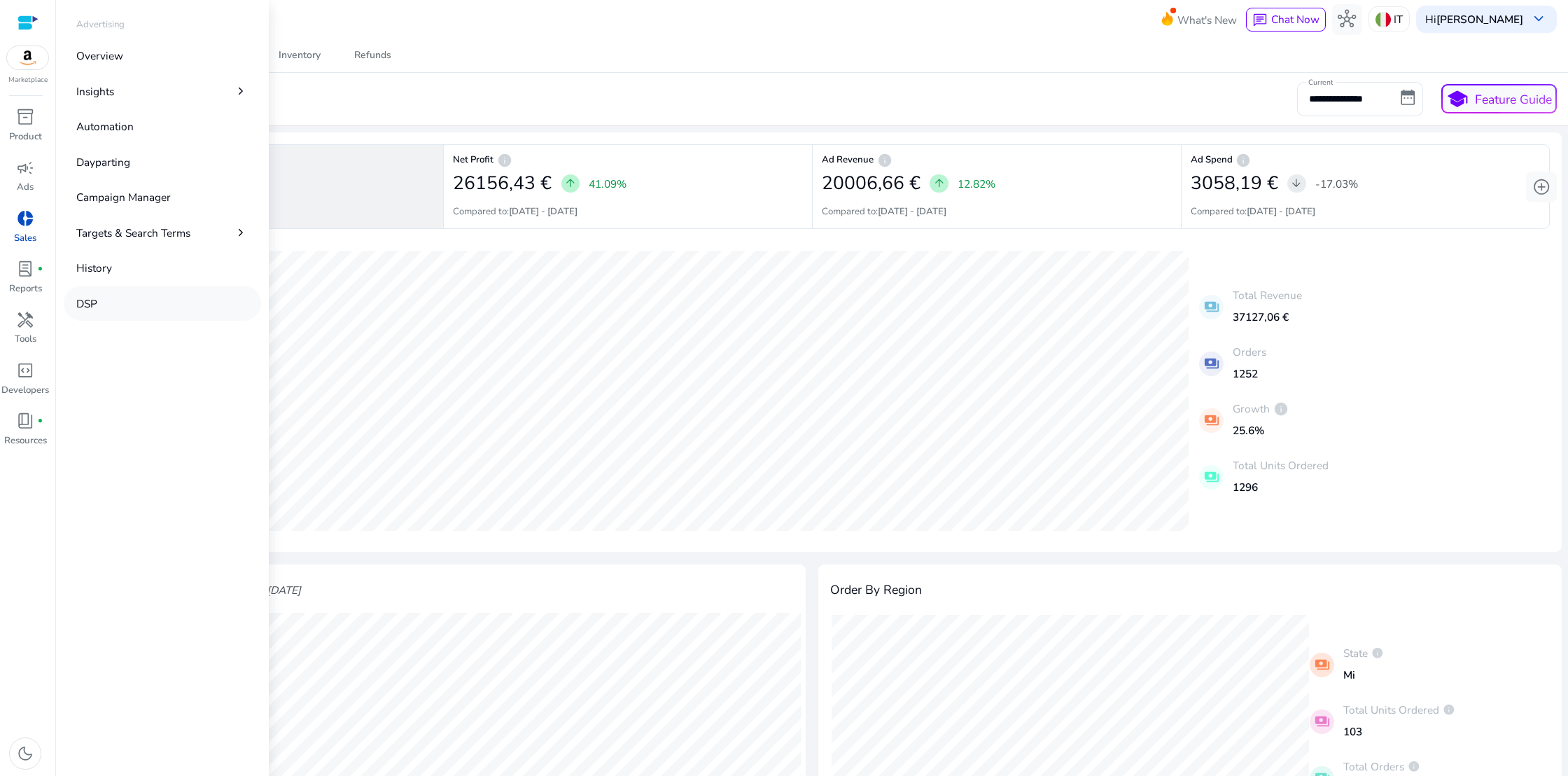
click at [87, 302] on p "DSP" at bounding box center [86, 303] width 21 height 16
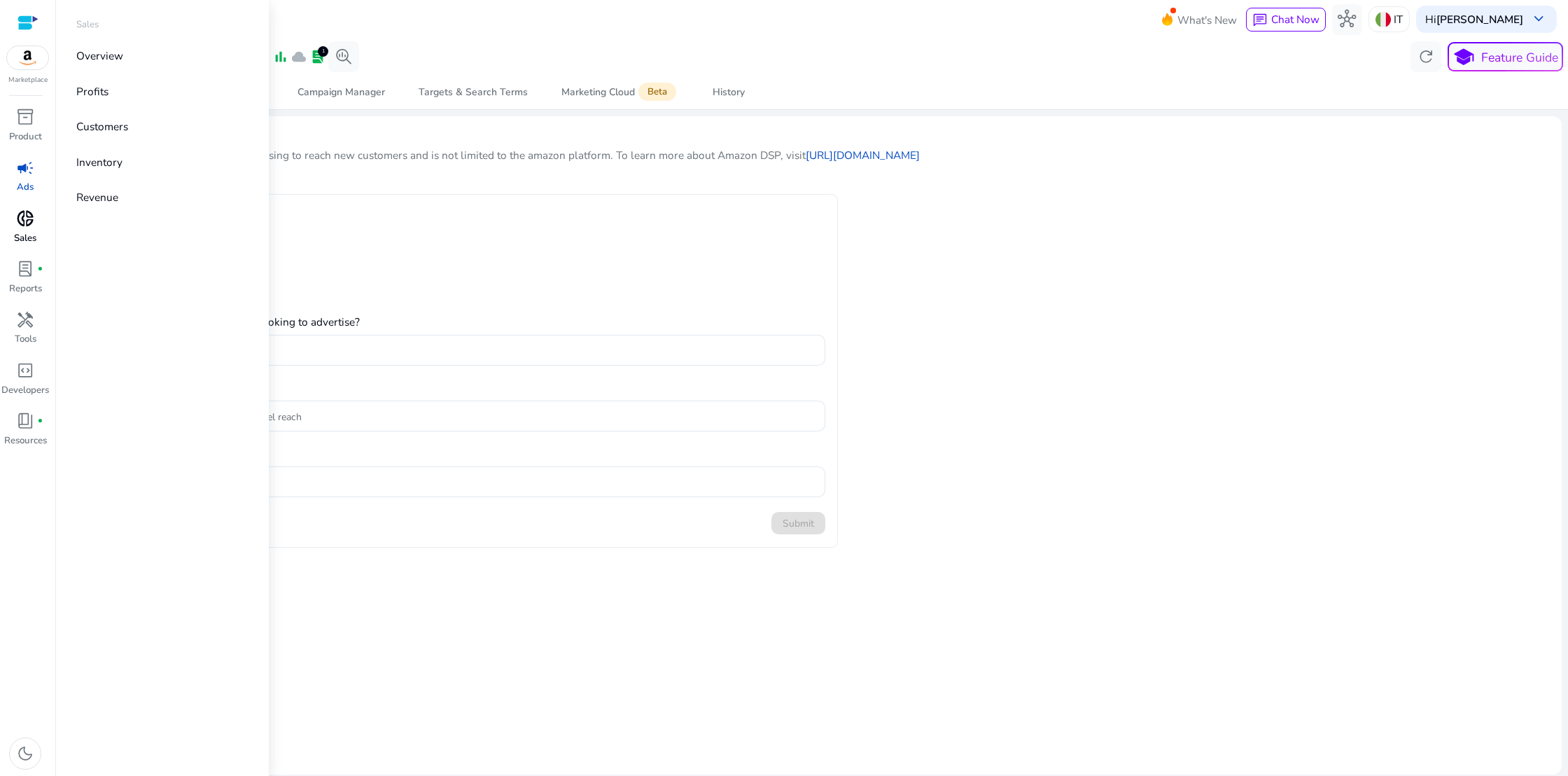
click at [26, 218] on span "donut_small" at bounding box center [24, 218] width 18 height 18
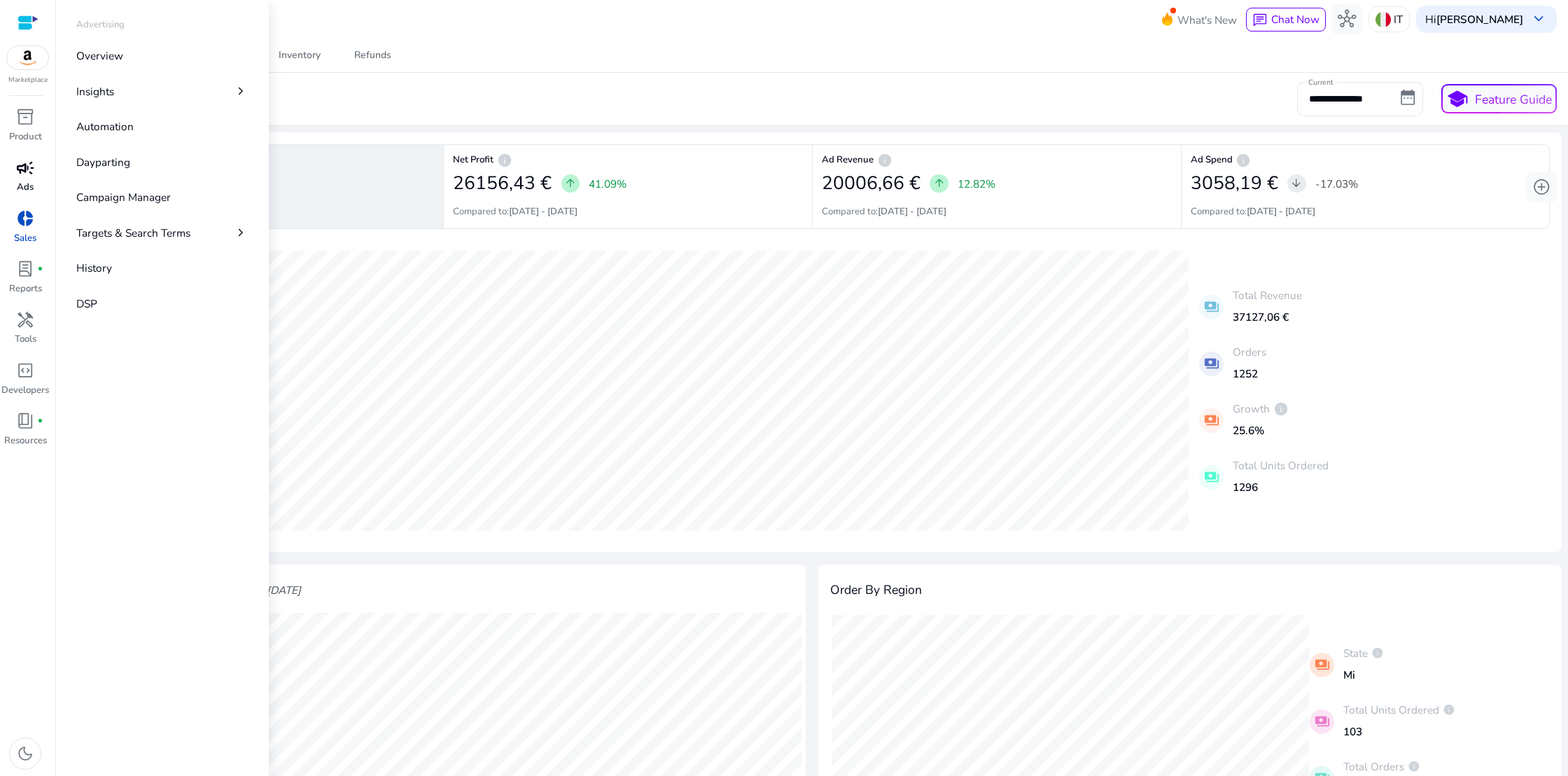
click at [25, 177] on span "campaign" at bounding box center [24, 167] width 18 height 18
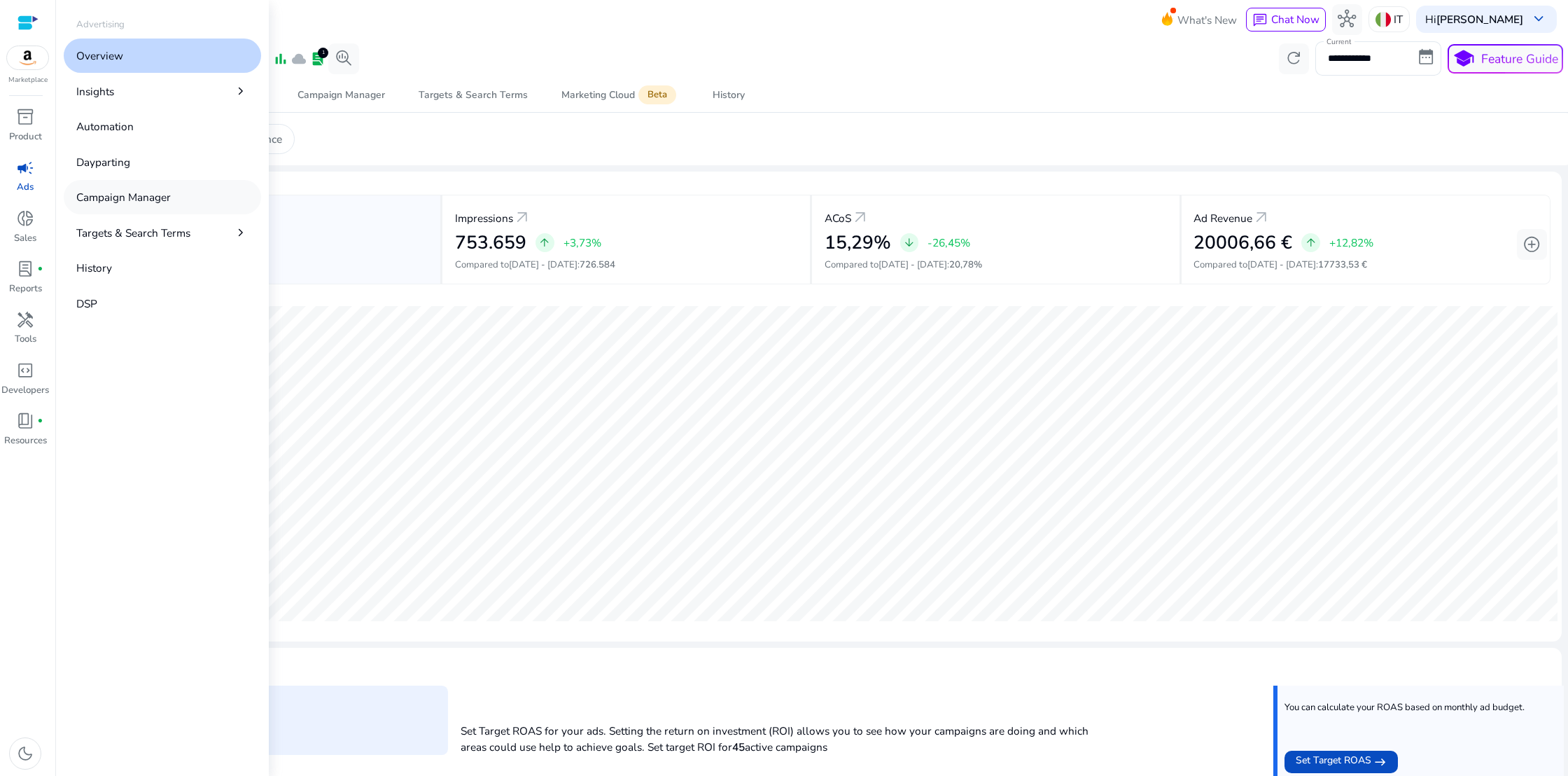
click at [98, 196] on p "Campaign Manager" at bounding box center [124, 197] width 95 height 16
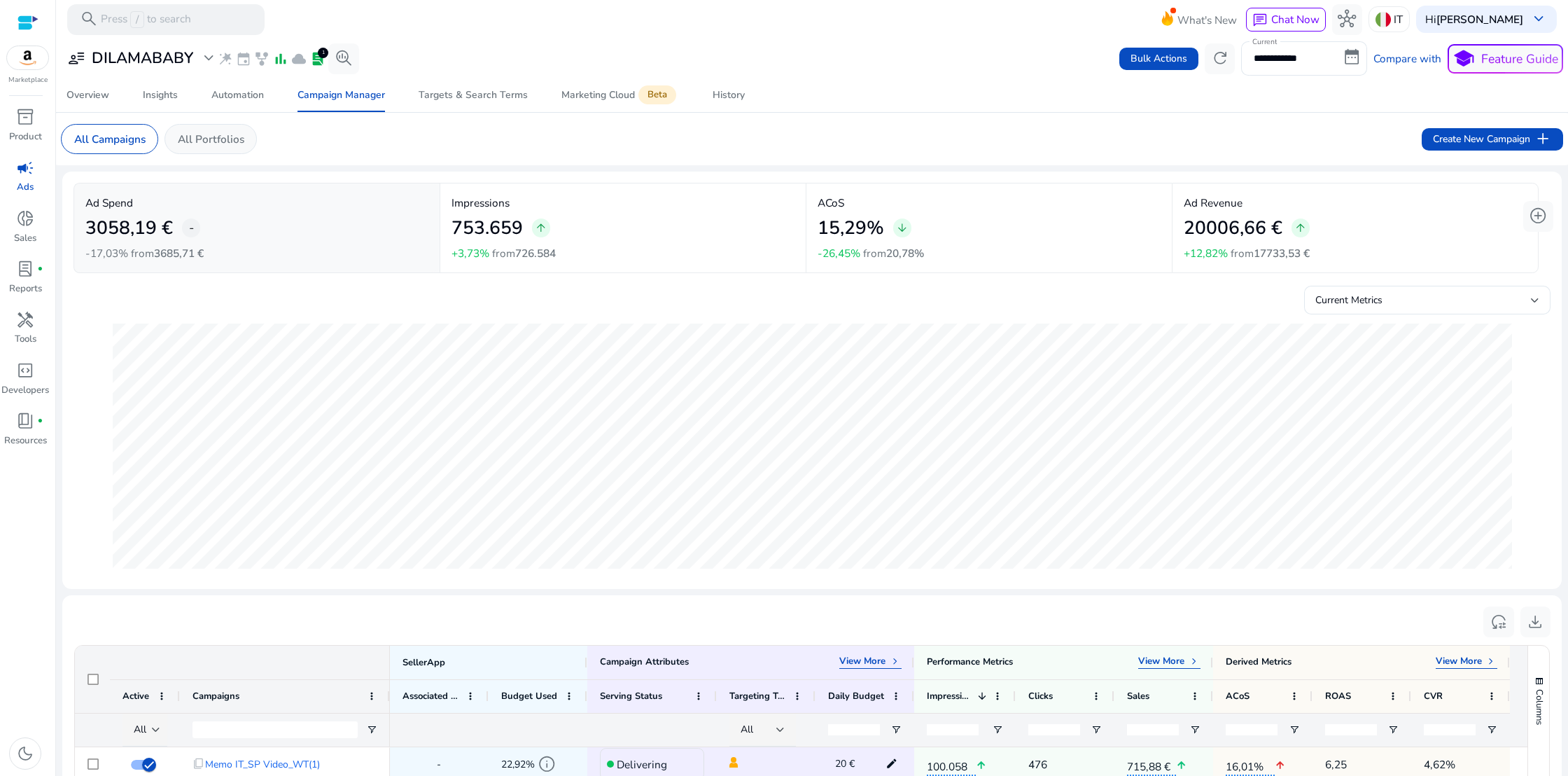
click at [224, 144] on p "All Portfolios" at bounding box center [211, 139] width 67 height 16
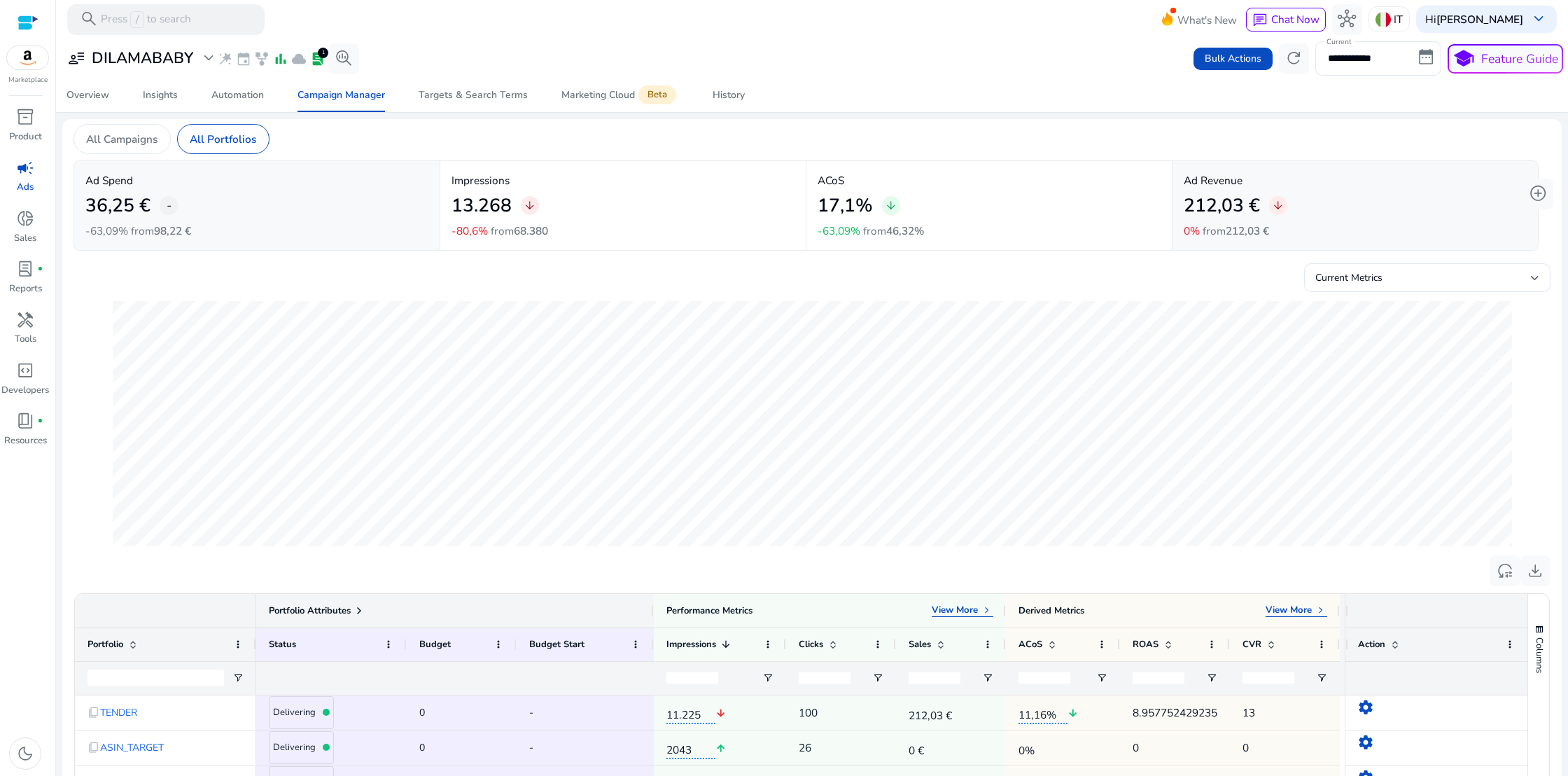
click at [17, 180] on link "campaign Ads" at bounding box center [25, 180] width 50 height 50
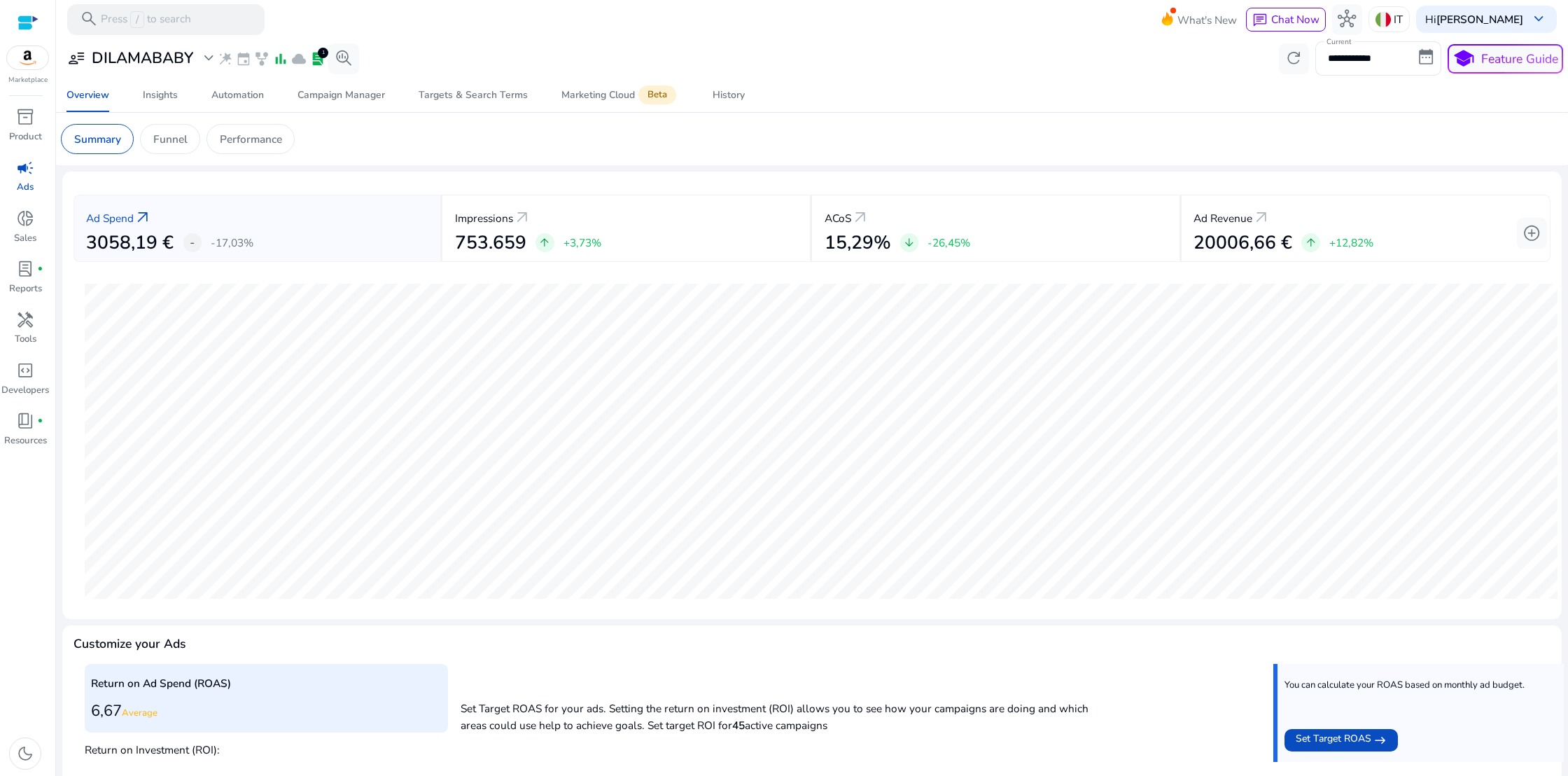
click at [25, 177] on span "campaign" at bounding box center [24, 167] width 18 height 18
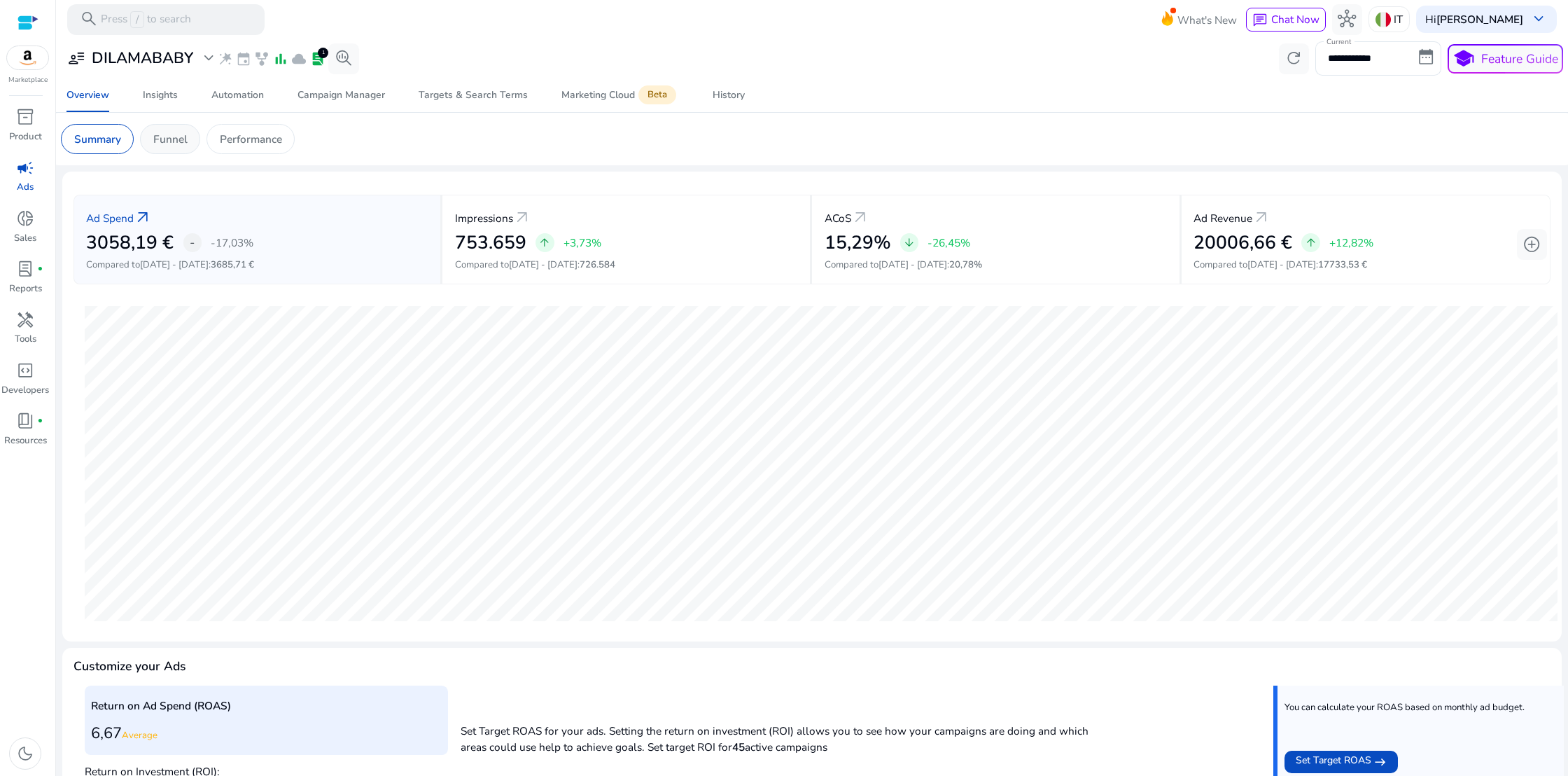
scroll to position [4, 0]
click at [159, 144] on div "Funnel" at bounding box center [170, 136] width 60 height 30
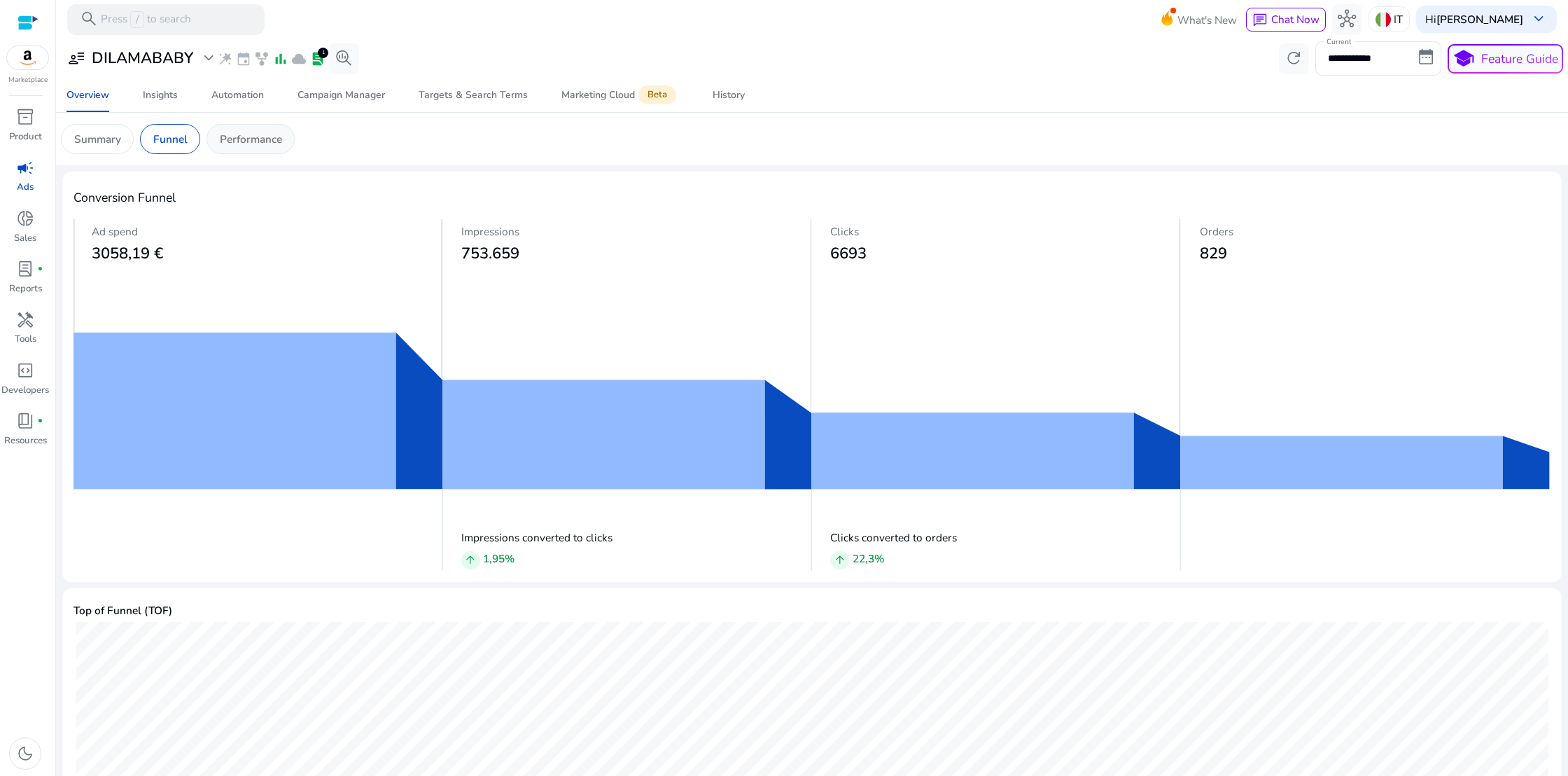
click at [259, 136] on p "Performance" at bounding box center [251, 139] width 62 height 16
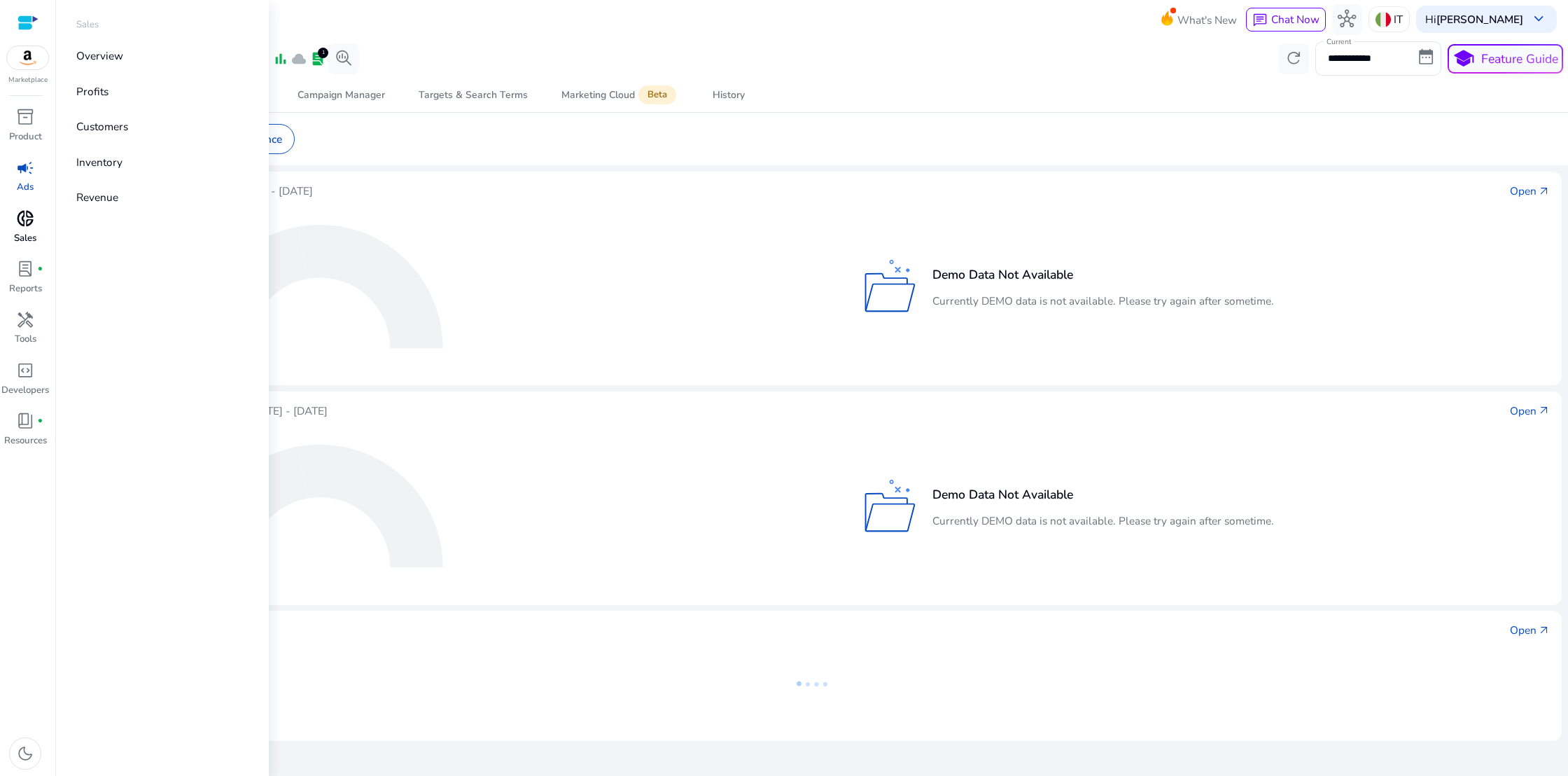
click at [22, 228] on span "donut_small" at bounding box center [24, 218] width 18 height 18
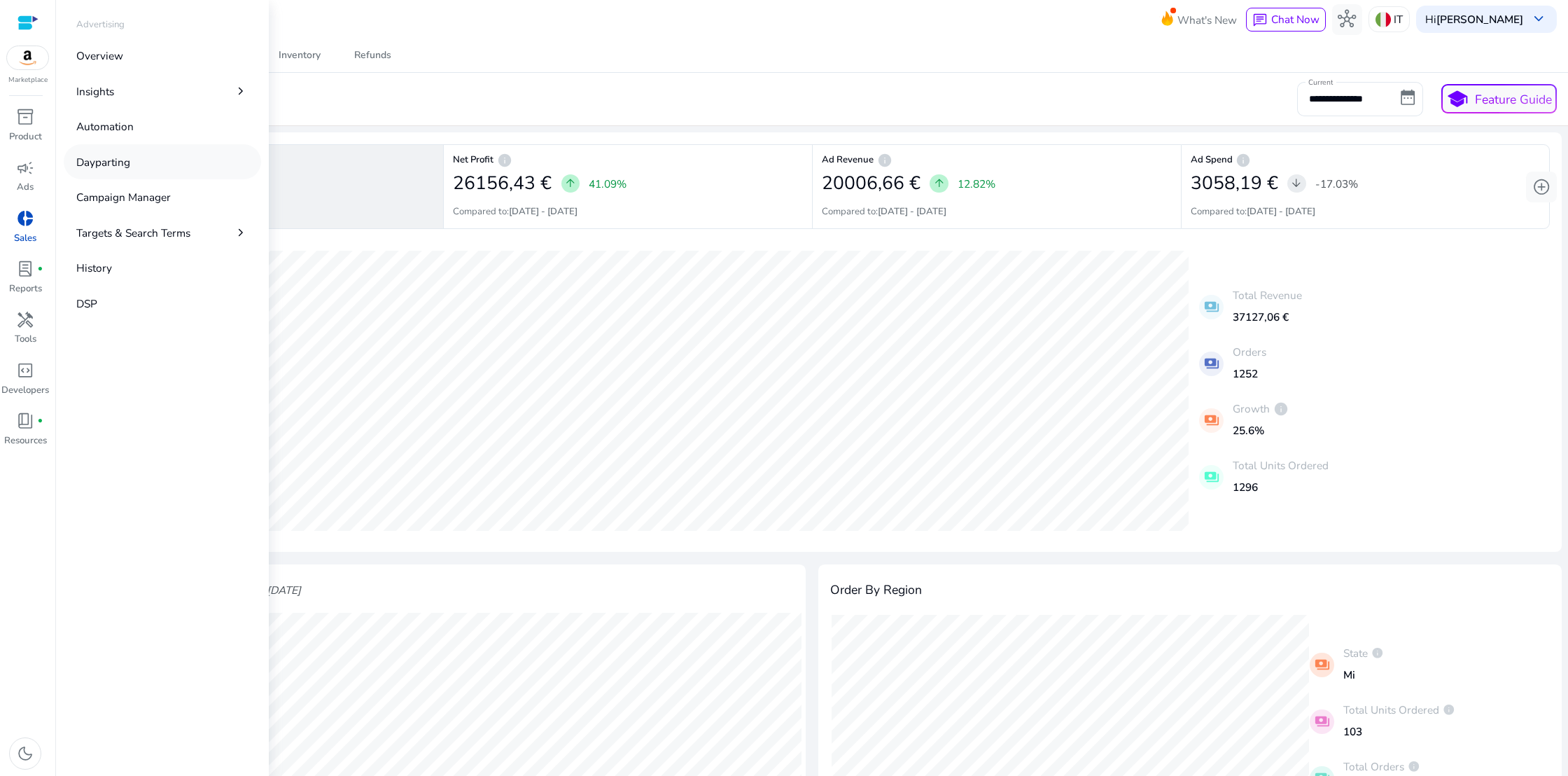
click at [96, 159] on p "Dayparting" at bounding box center [103, 162] width 54 height 16
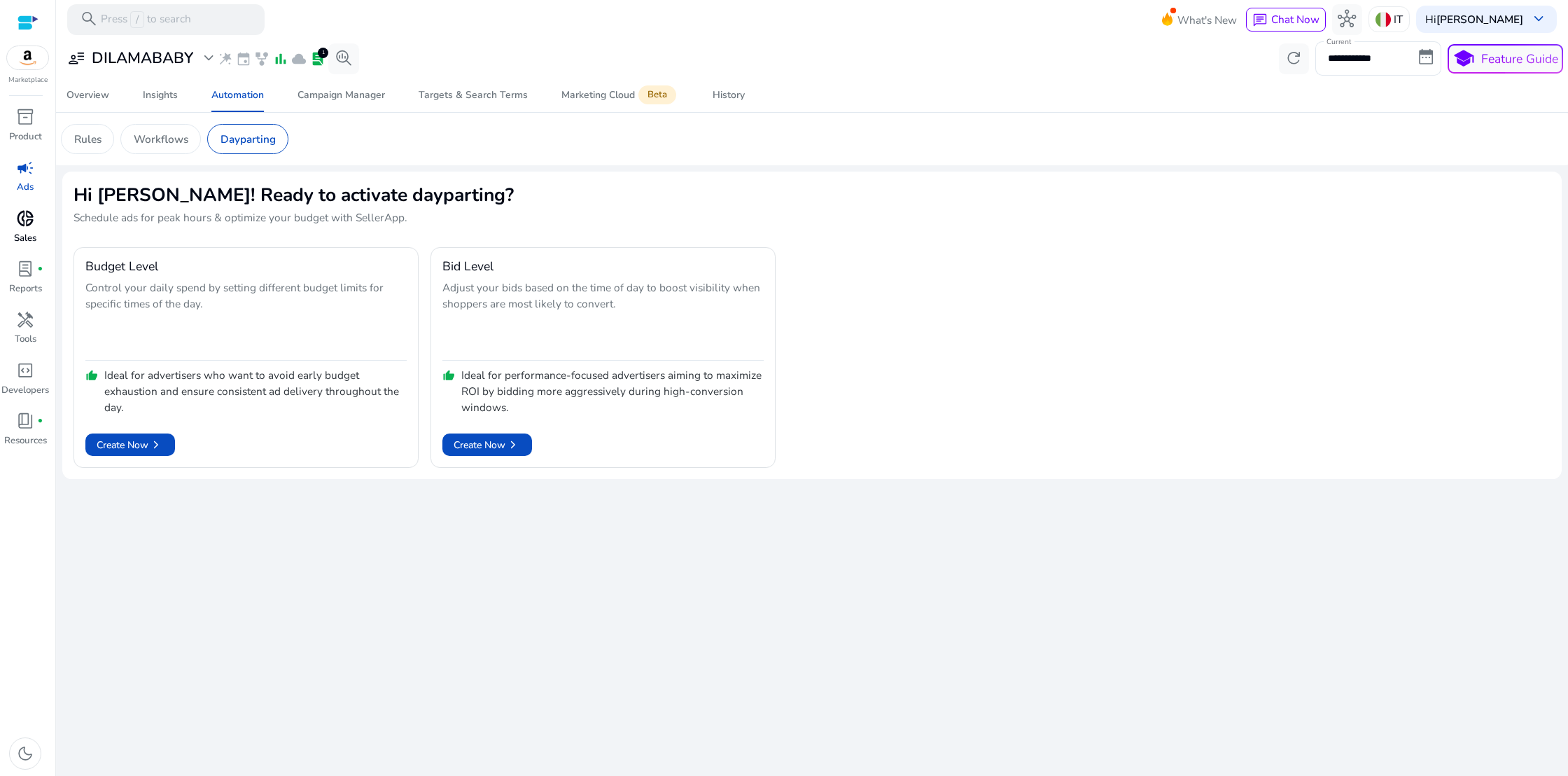
click at [24, 221] on span "donut_small" at bounding box center [24, 218] width 18 height 18
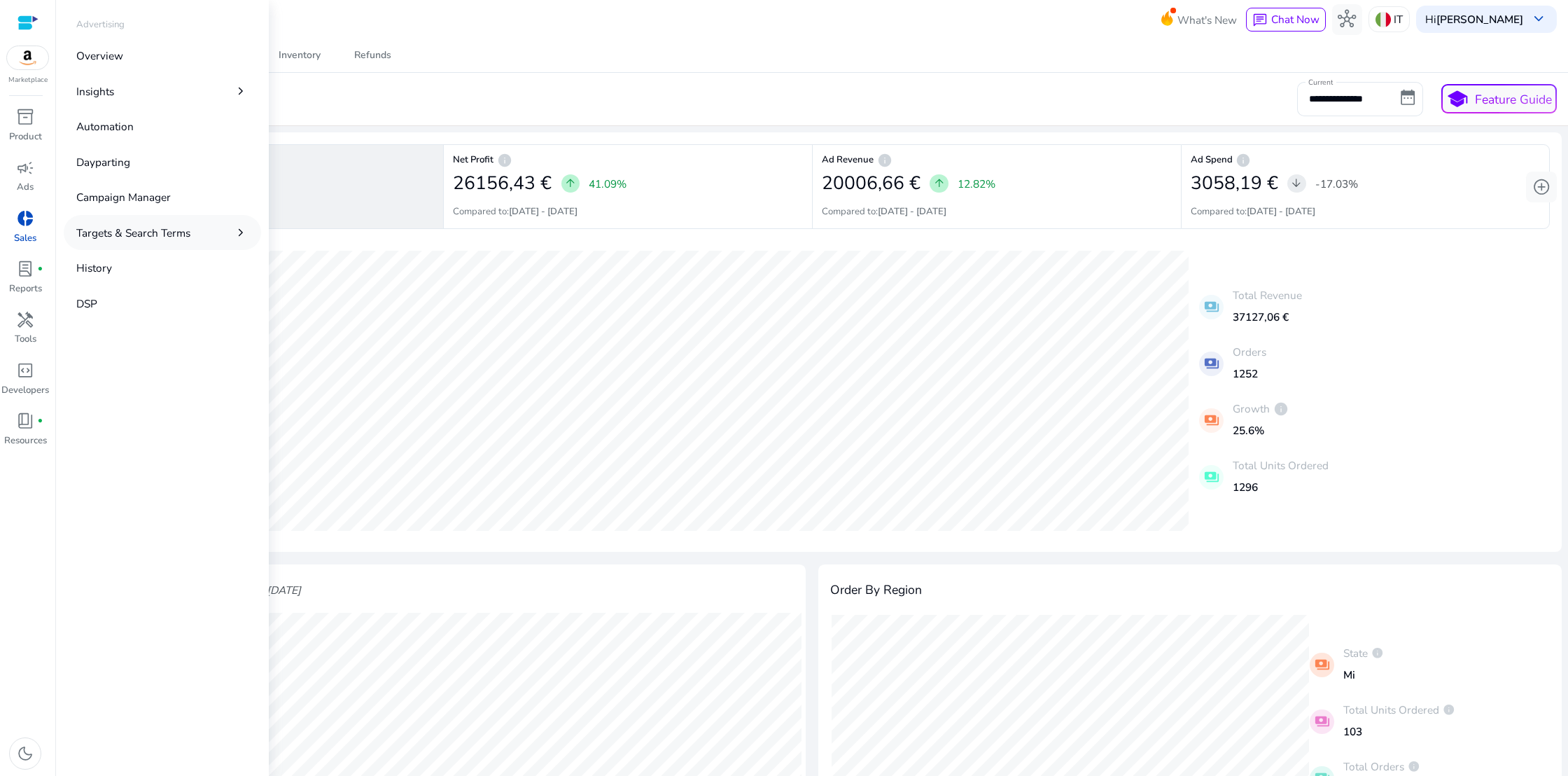
click at [238, 231] on span "chevron_right" at bounding box center [241, 232] width 15 height 15
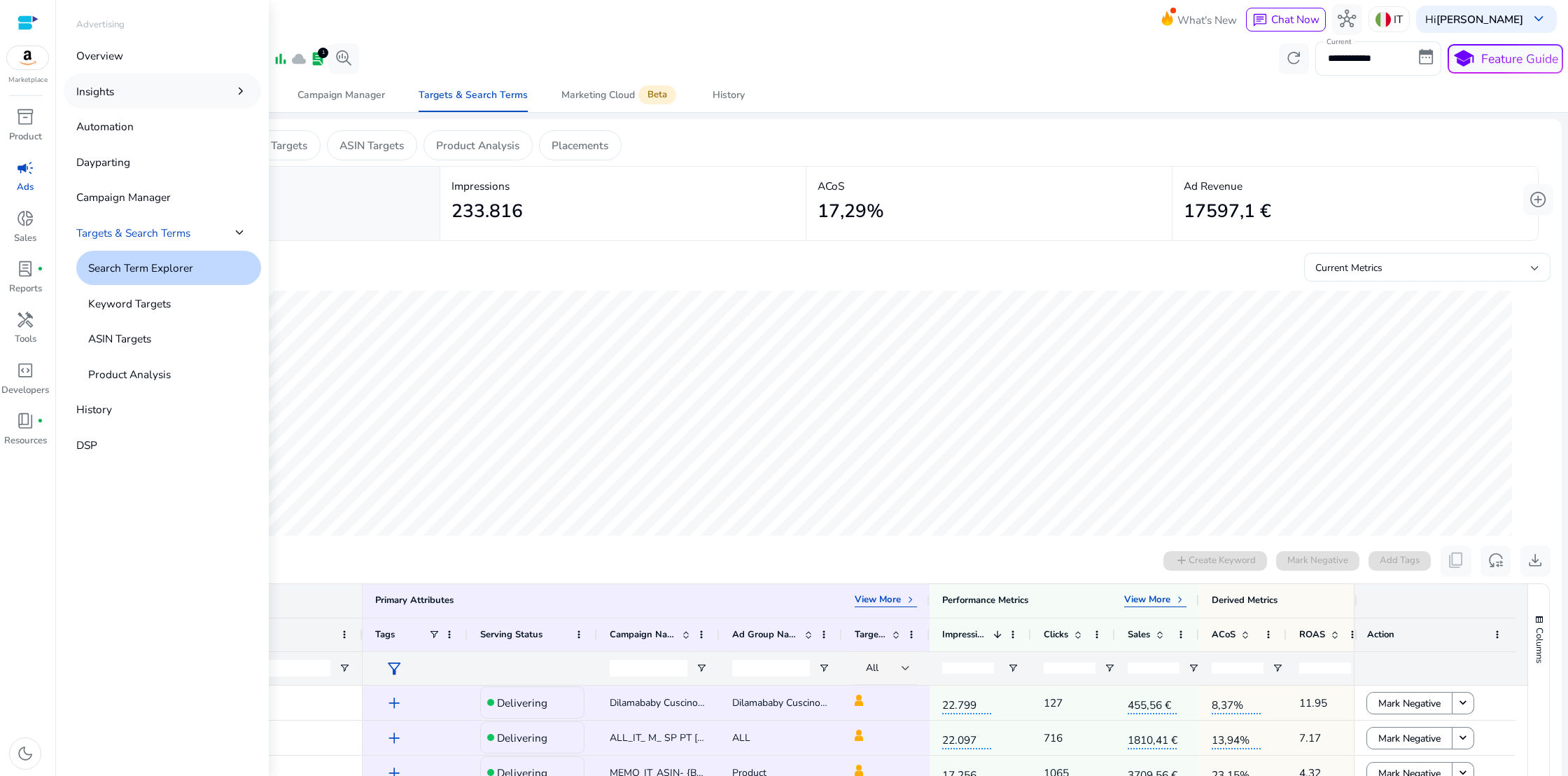
click at [238, 88] on span "chevron_right" at bounding box center [241, 91] width 15 height 15
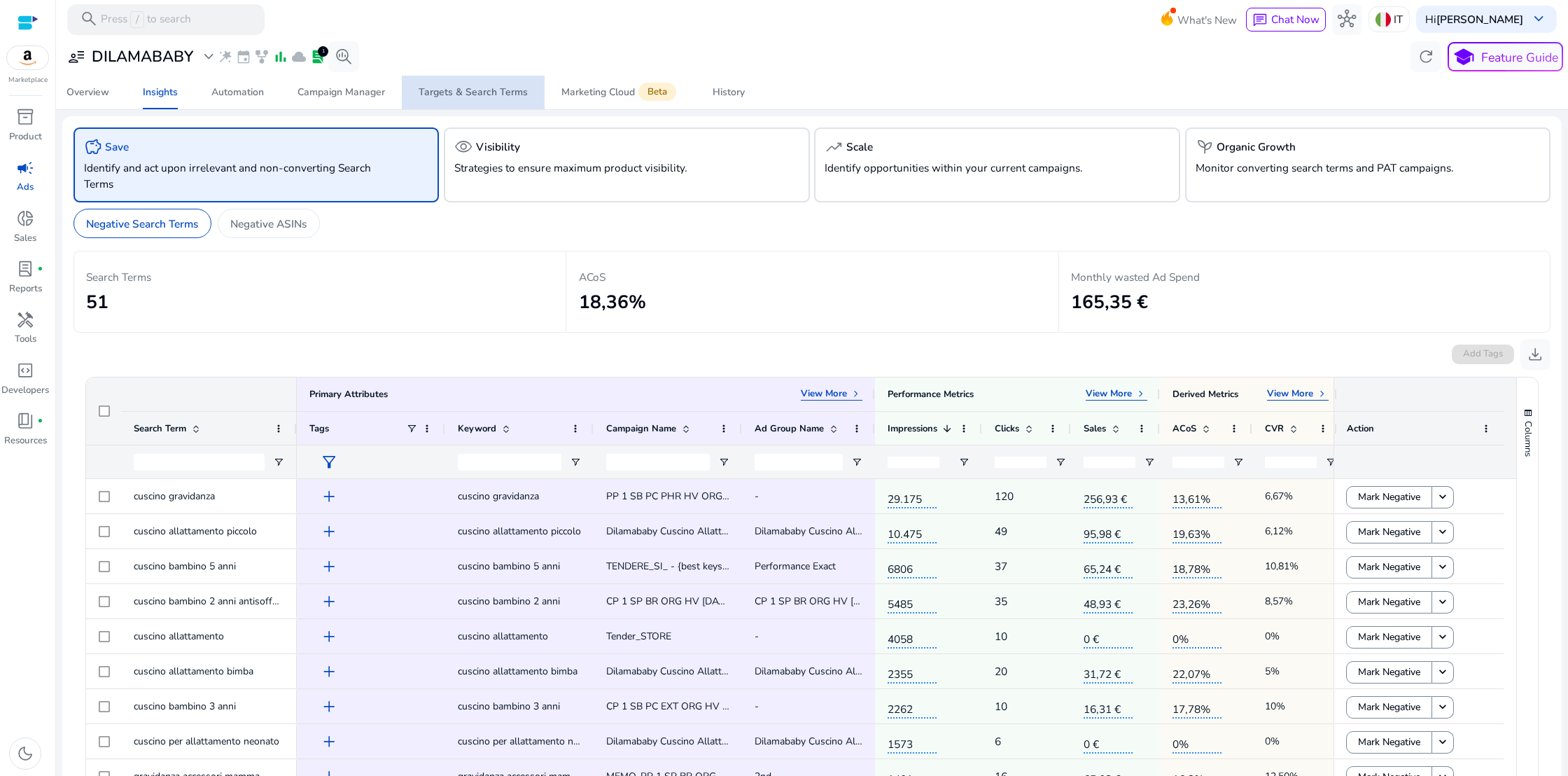
click at [488, 97] on div "Targets & Search Terms" at bounding box center [473, 93] width 109 height 10
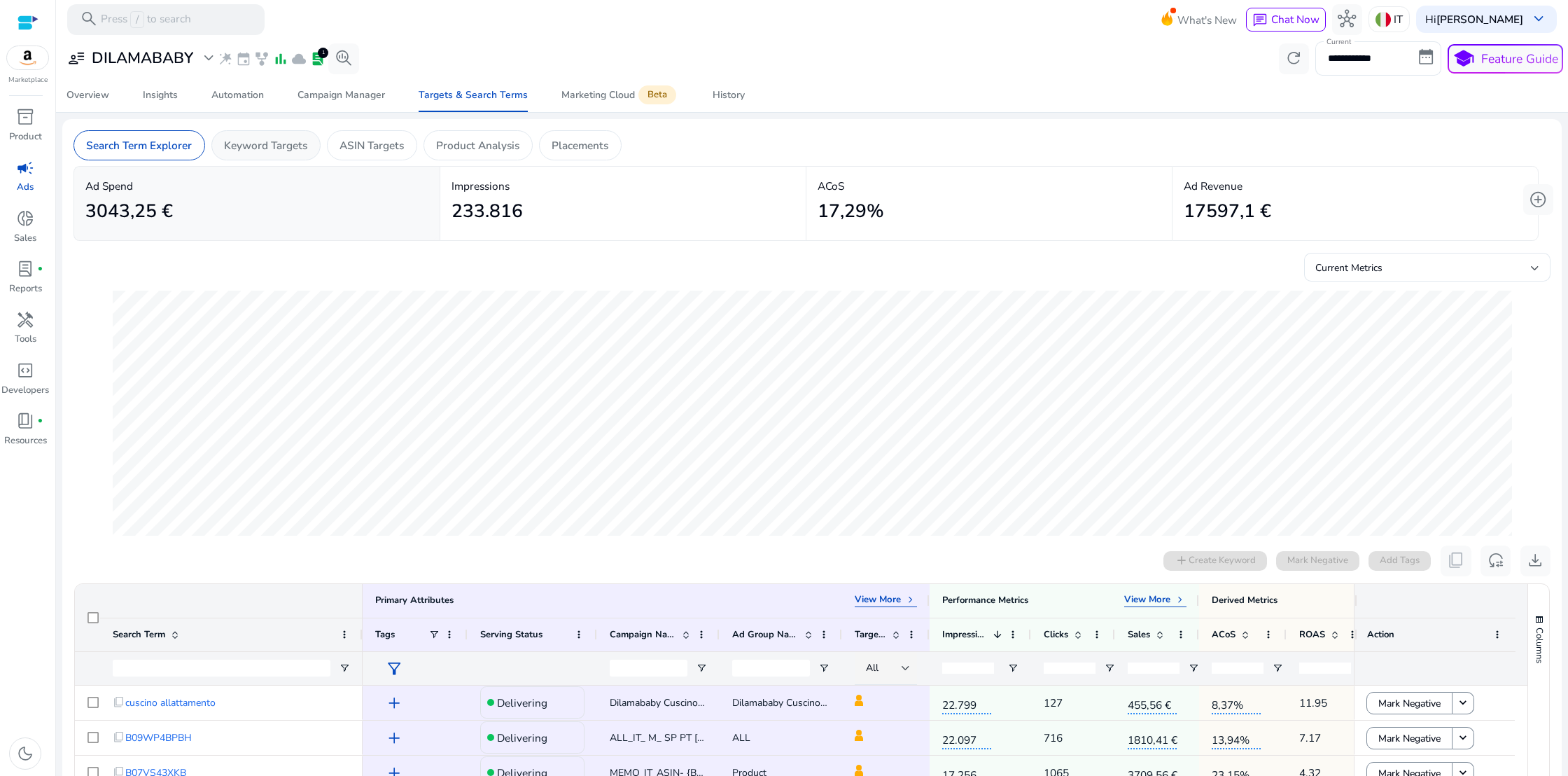
click at [269, 154] on div "Keyword Targets" at bounding box center [266, 145] width 109 height 30
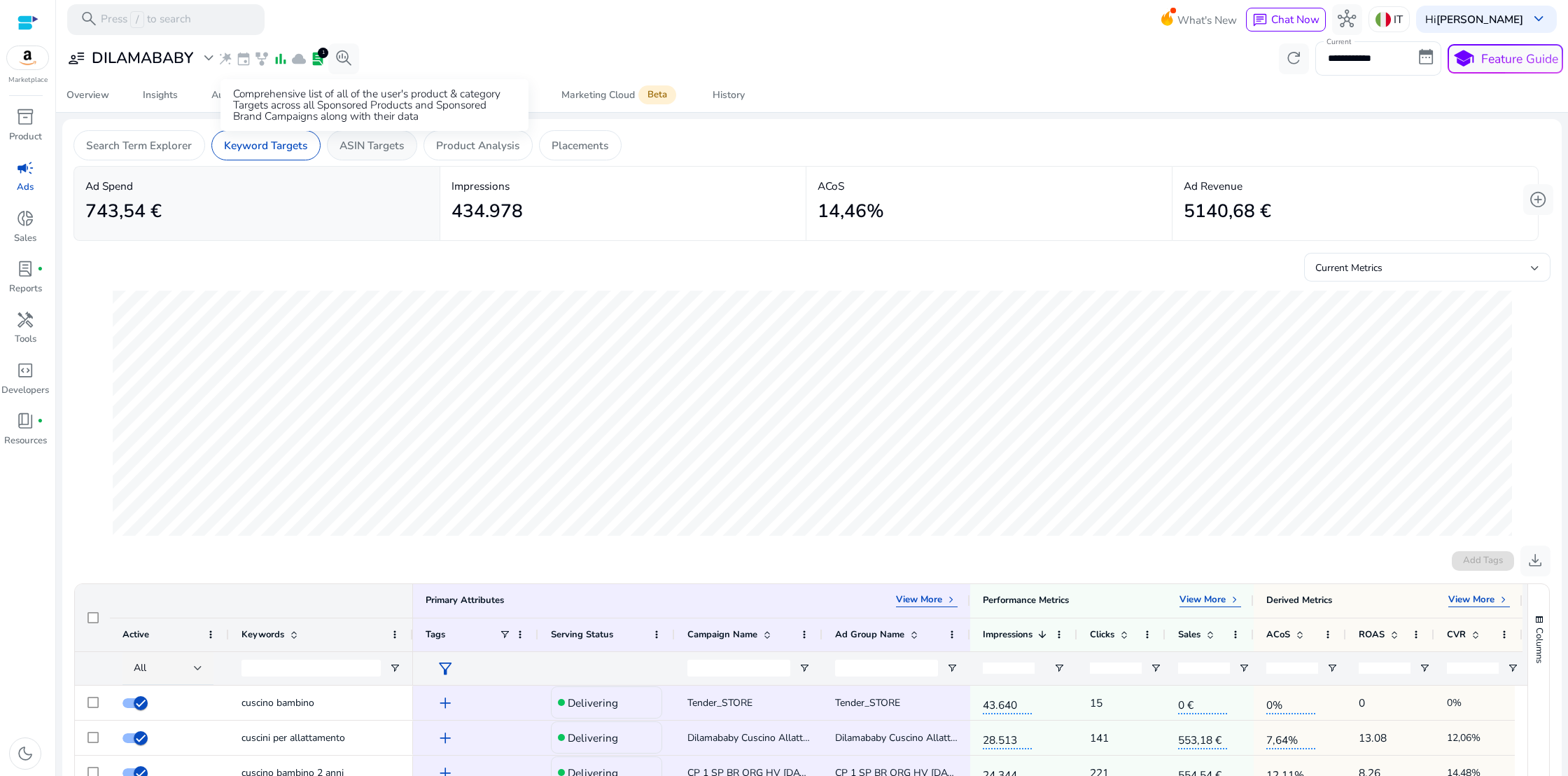
click at [359, 144] on p "ASIN Targets" at bounding box center [372, 145] width 65 height 16
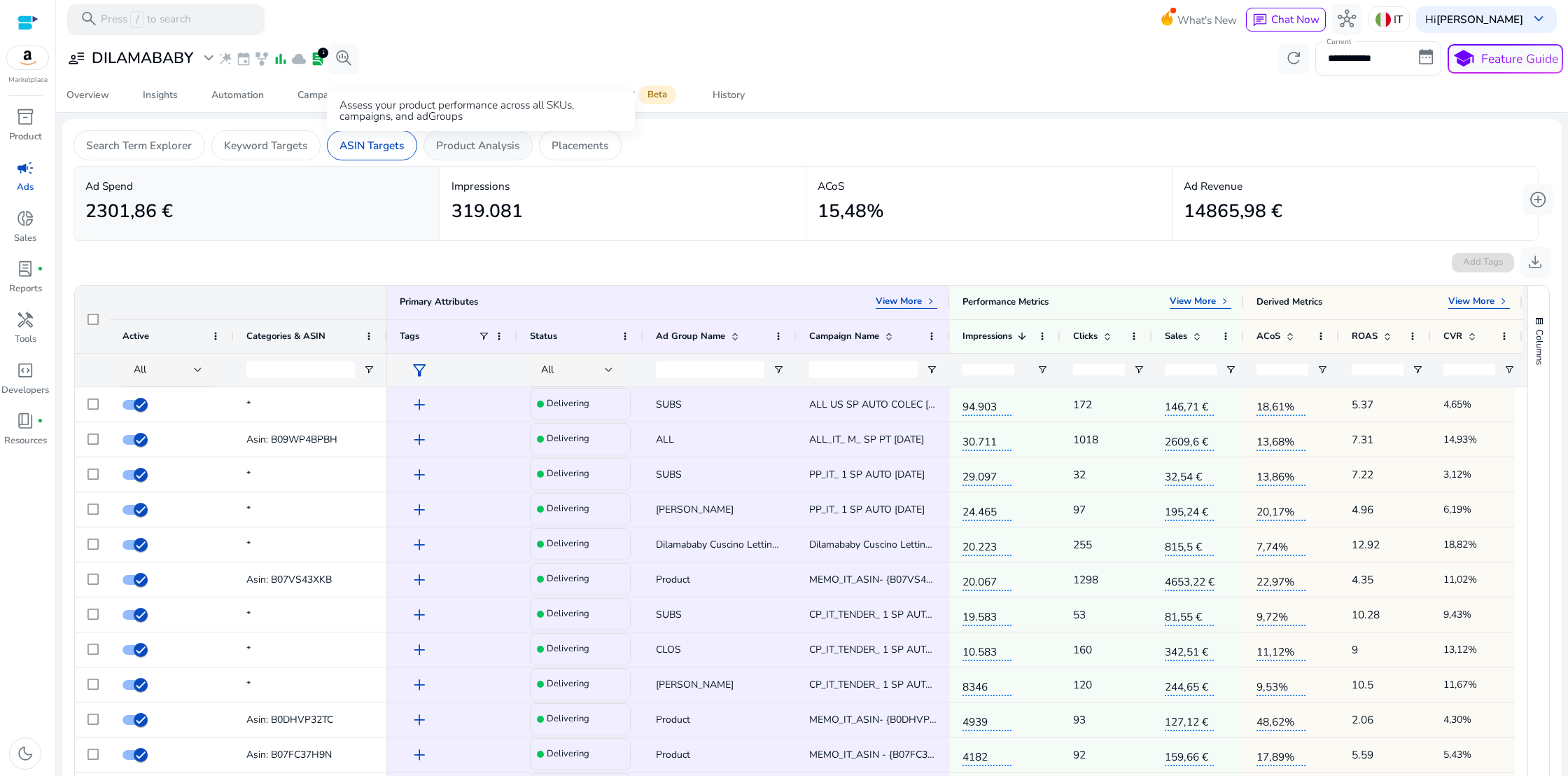
click at [456, 142] on p "Product Analysis" at bounding box center [478, 145] width 83 height 16
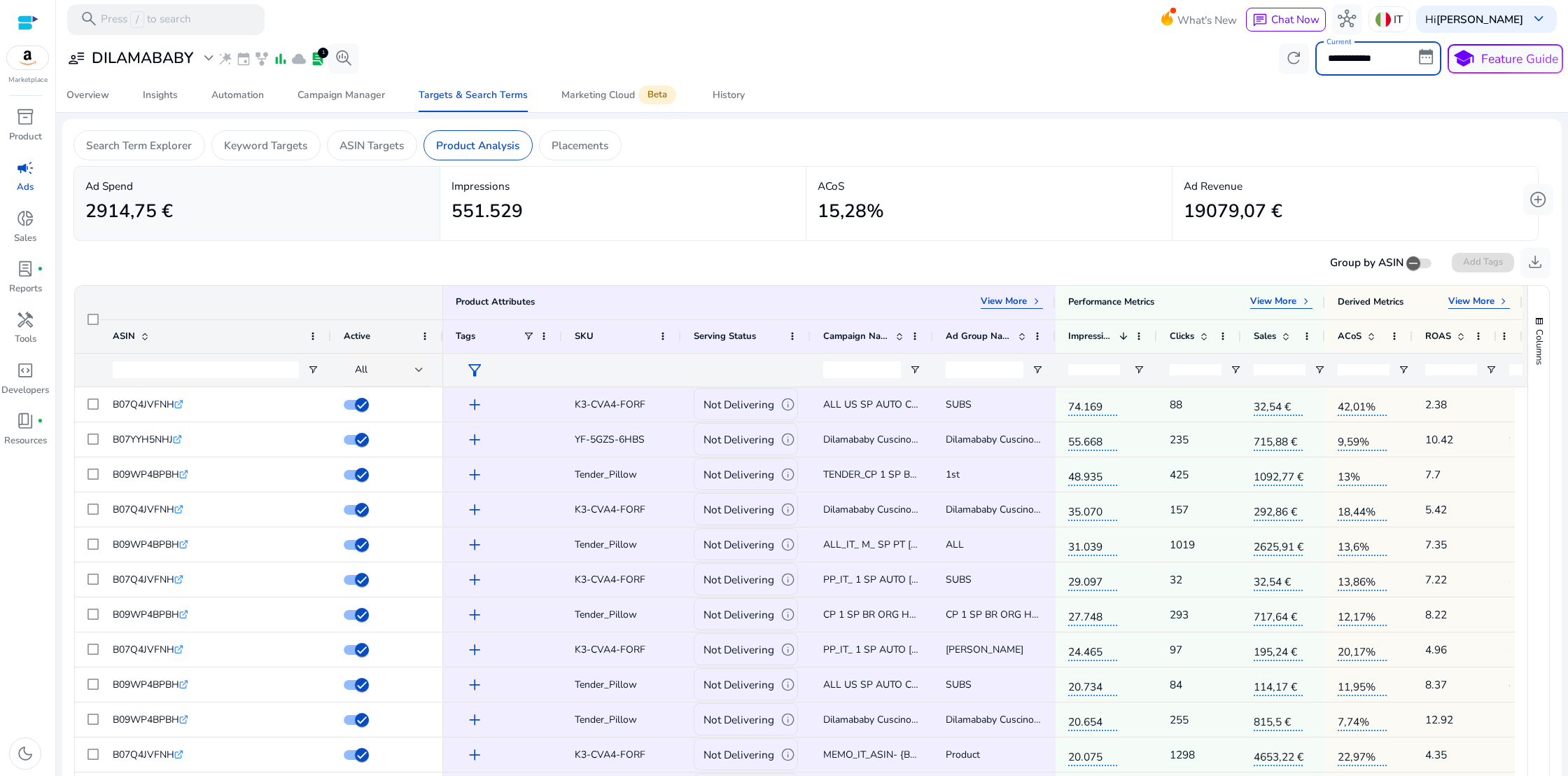
click at [1397, 52] on input "**********" at bounding box center [1378, 58] width 126 height 34
select select "*"
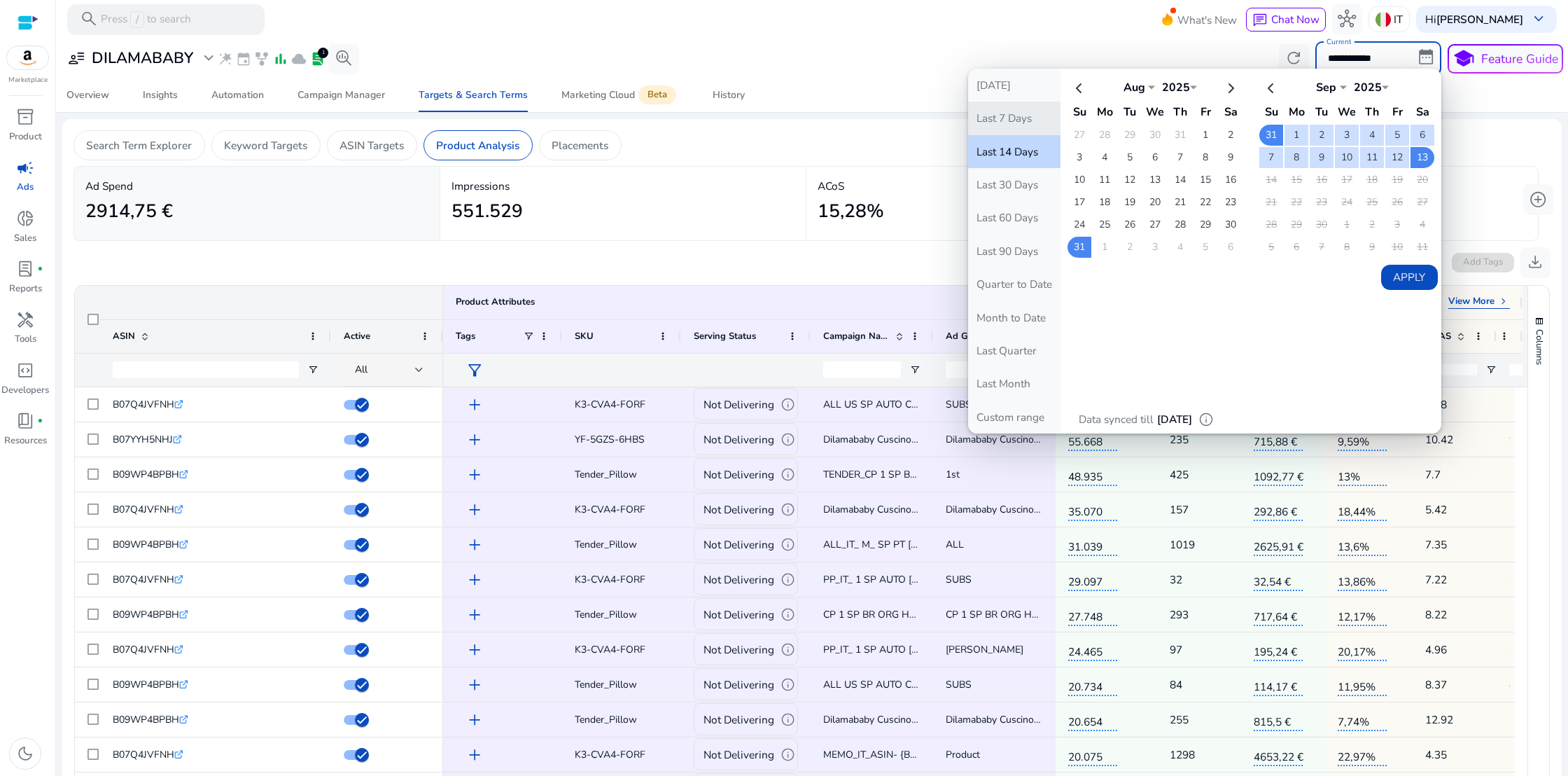
click at [996, 117] on button "Last 7 Days" at bounding box center [1014, 118] width 93 height 33
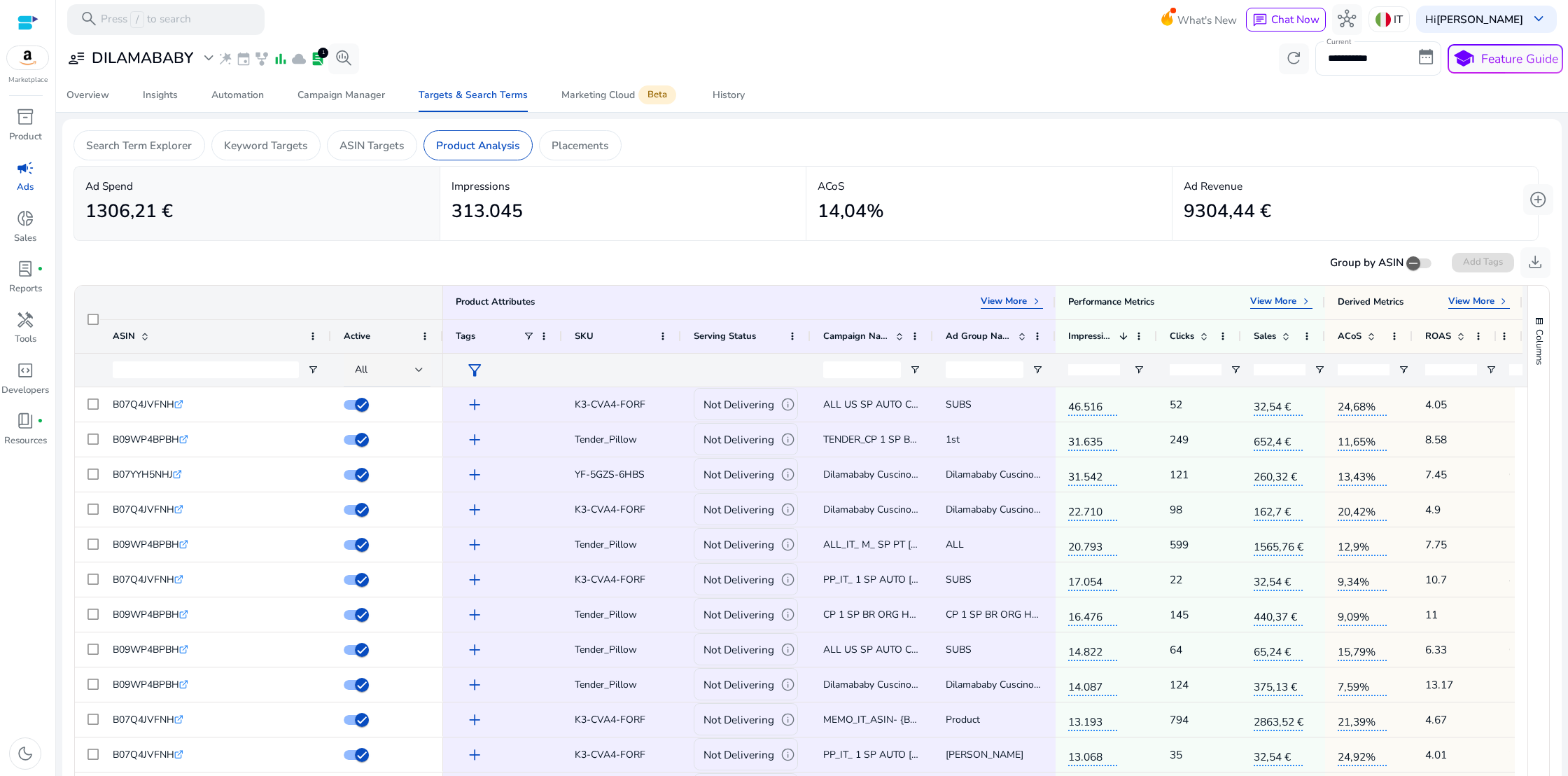
click at [17, 167] on span "campaign" at bounding box center [24, 167] width 18 height 18
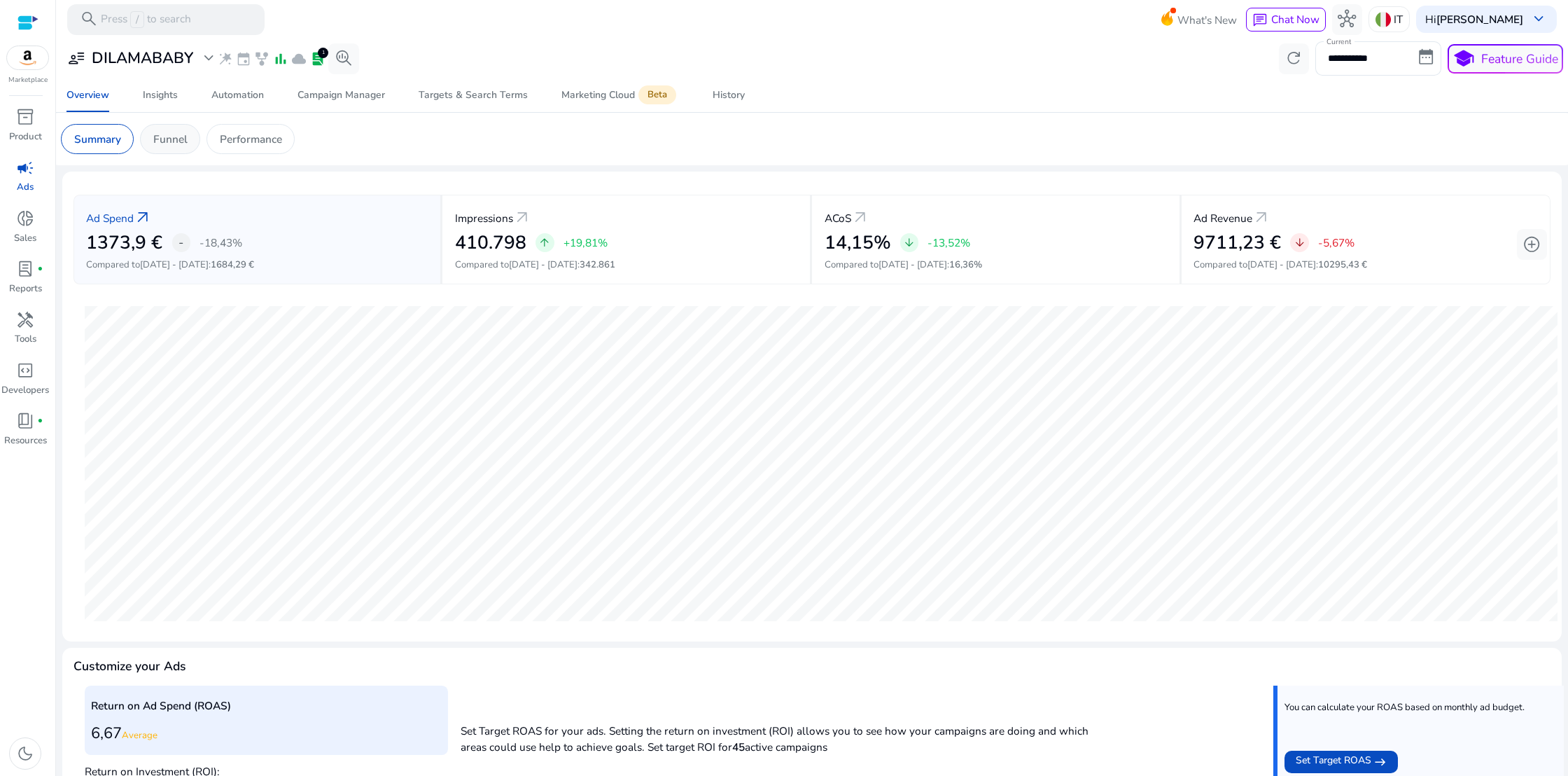
click at [158, 142] on p "Funnel" at bounding box center [170, 139] width 34 height 16
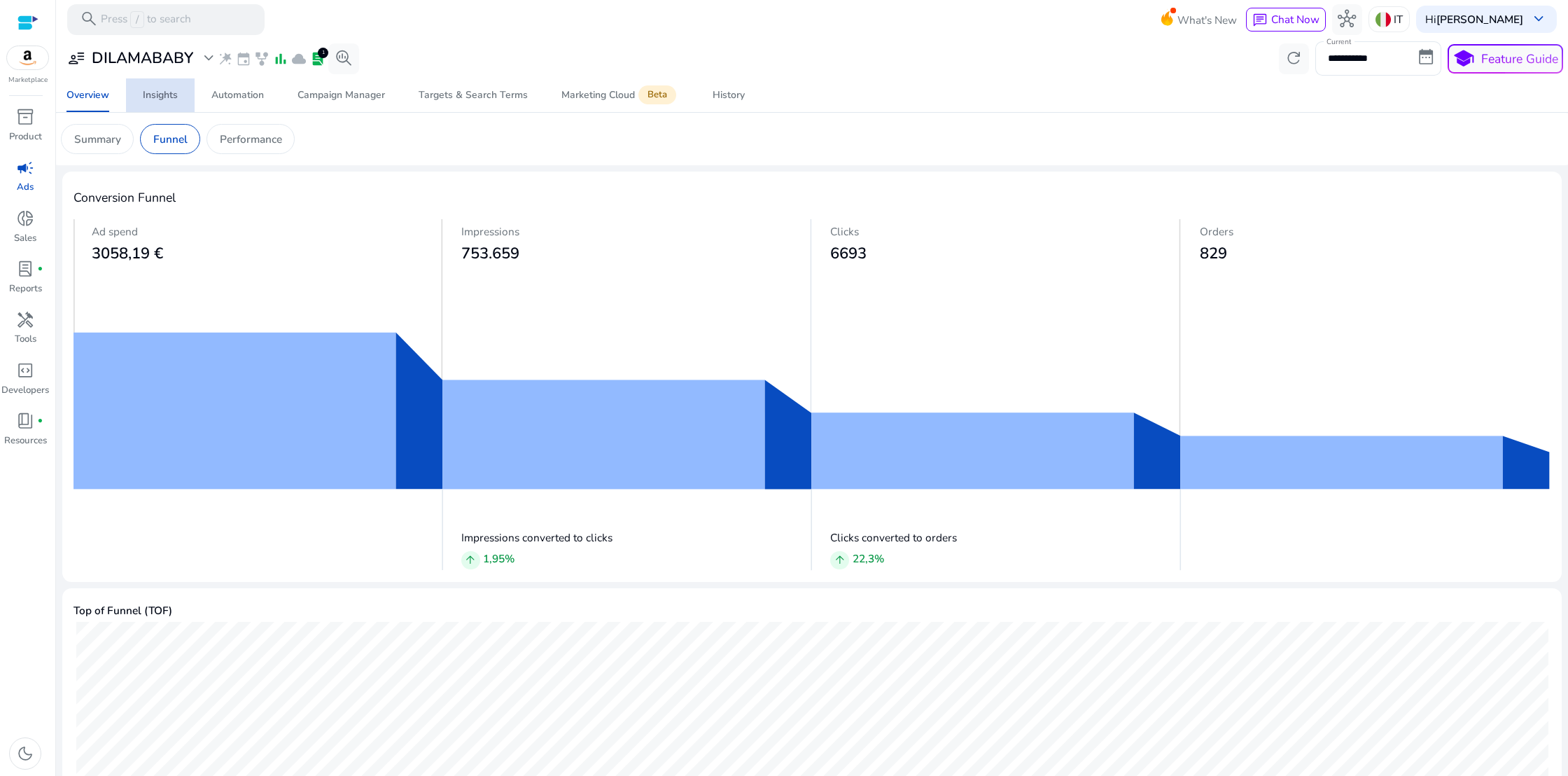
click at [170, 97] on div "Insights" at bounding box center [160, 96] width 35 height 10
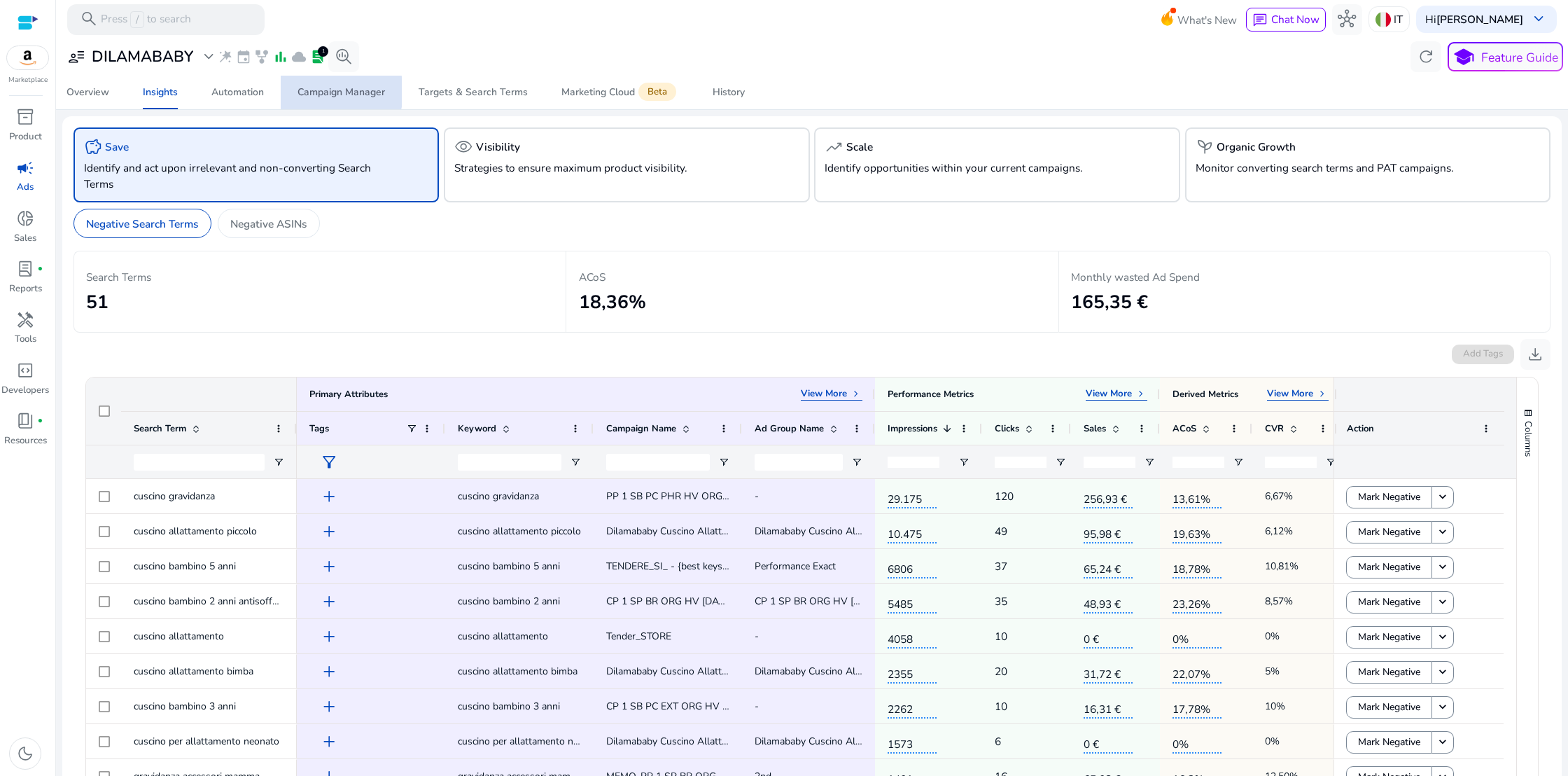
click at [326, 92] on div "Campaign Manager" at bounding box center [341, 93] width 88 height 10
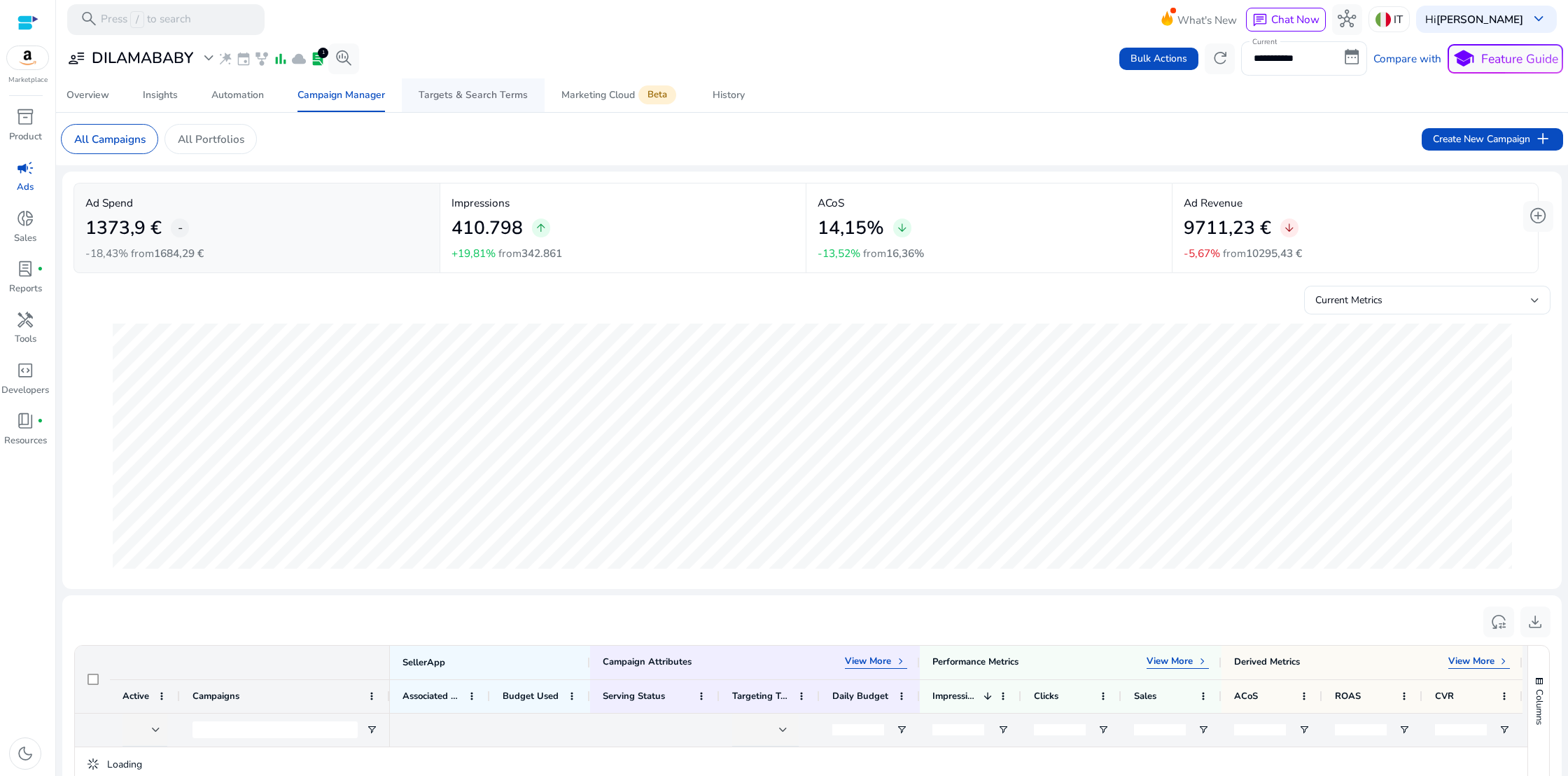
click at [427, 91] on div "Targets & Search Terms" at bounding box center [473, 96] width 109 height 10
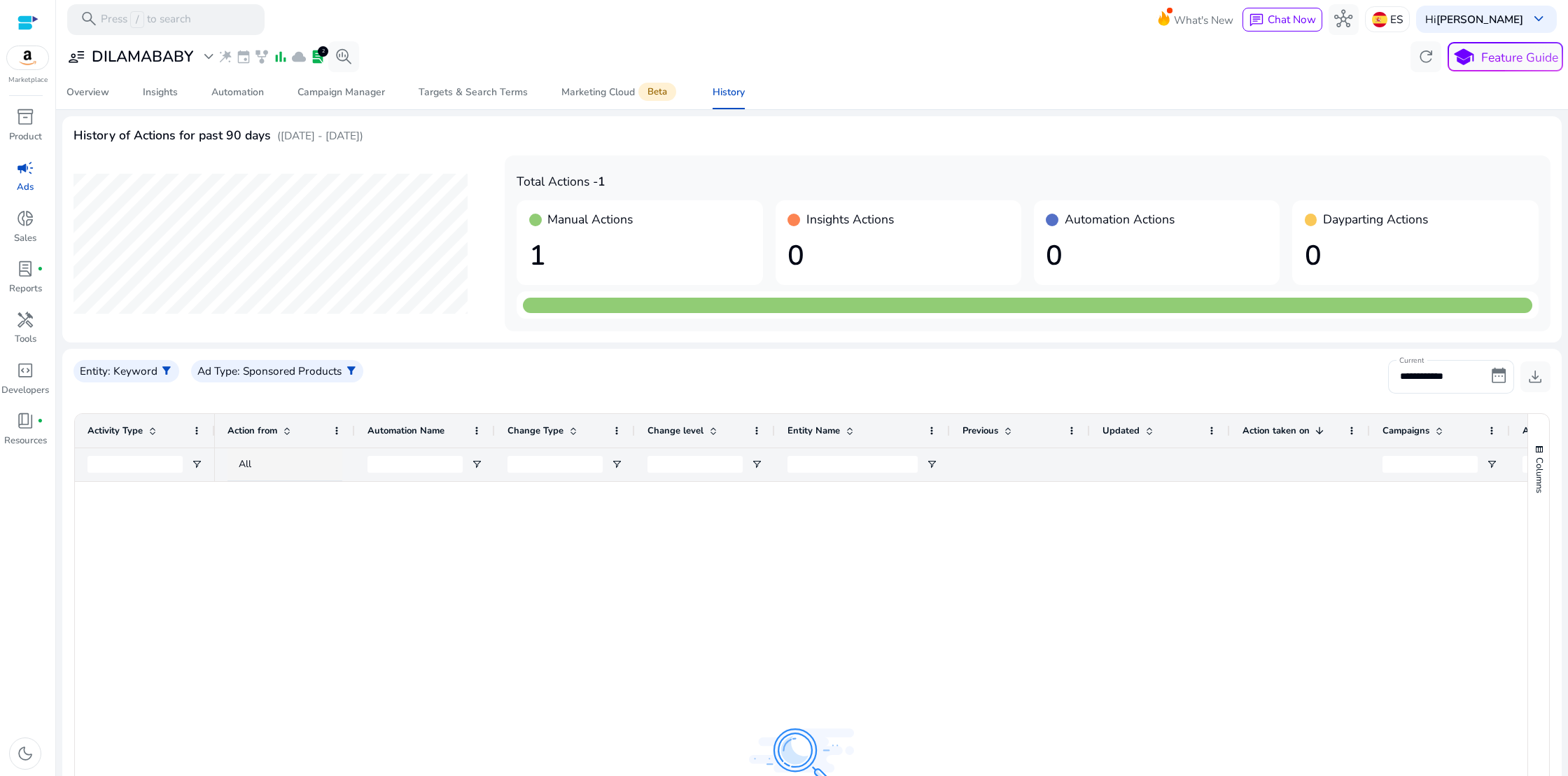
click at [25, 171] on span "campaign" at bounding box center [24, 167] width 18 height 18
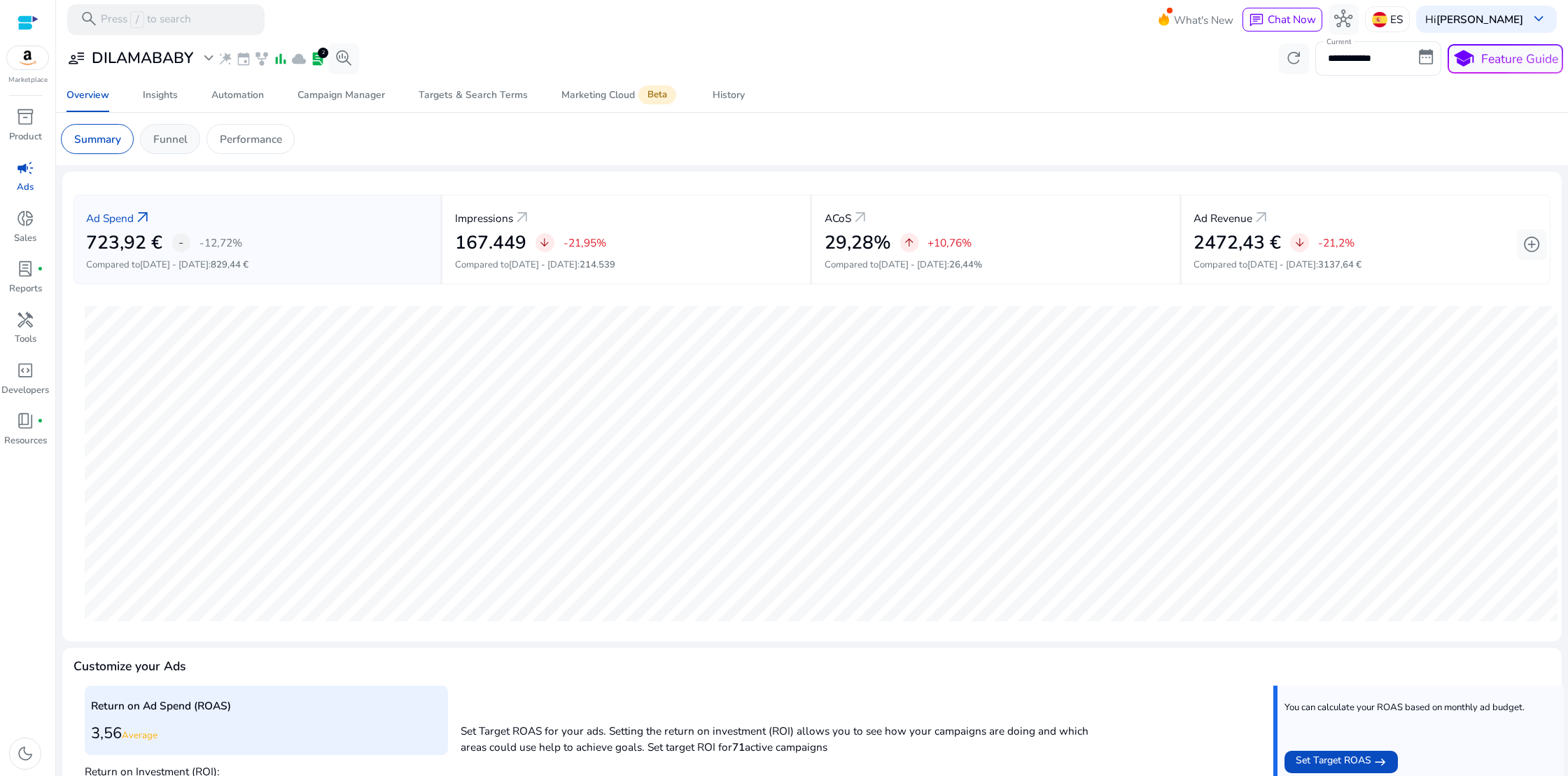
click at [156, 137] on p "Funnel" at bounding box center [170, 139] width 34 height 16
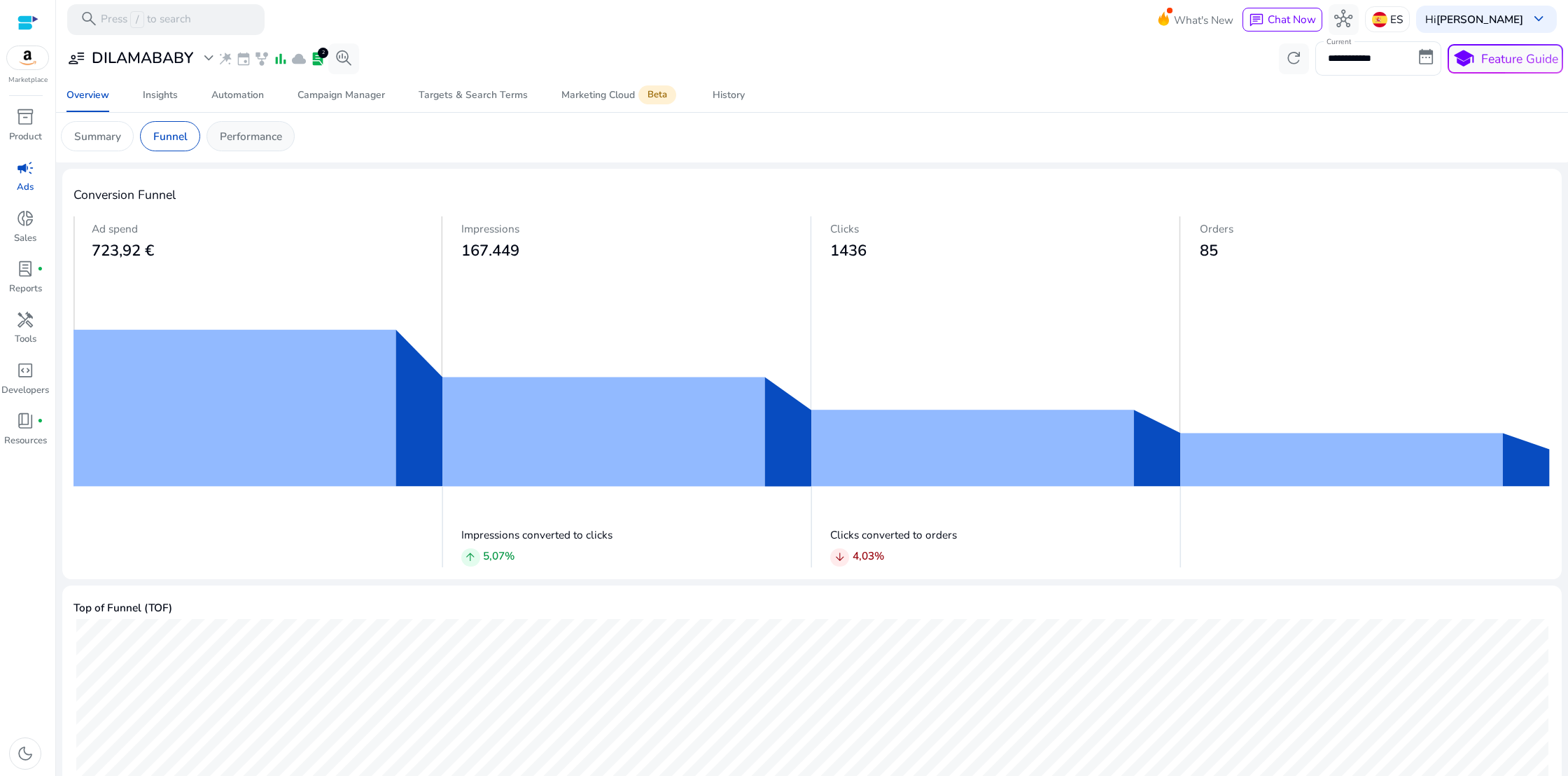
scroll to position [4, 0]
click at [230, 139] on p "Performance" at bounding box center [251, 135] width 62 height 16
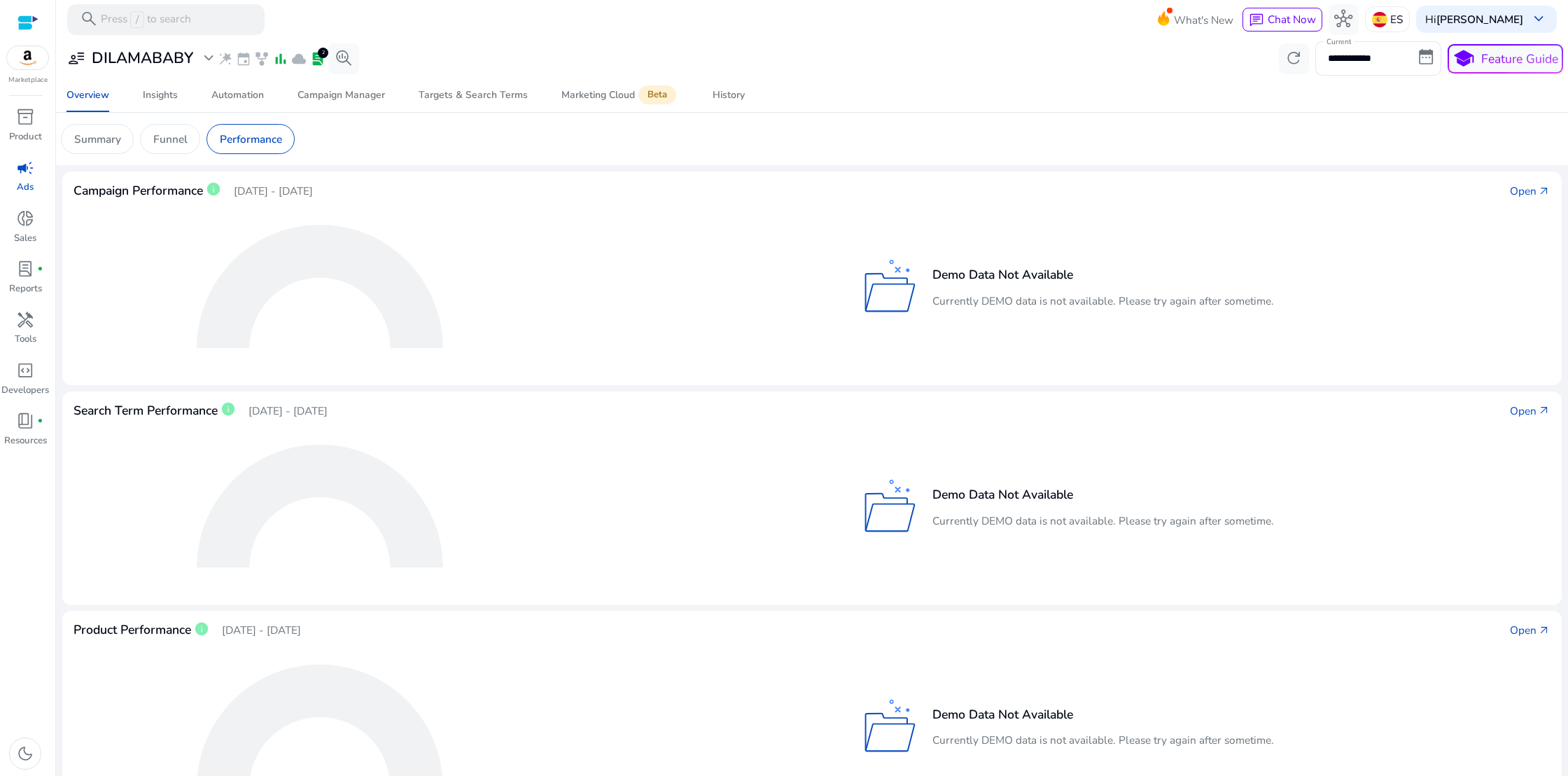
click at [19, 167] on span "campaign" at bounding box center [24, 167] width 18 height 18
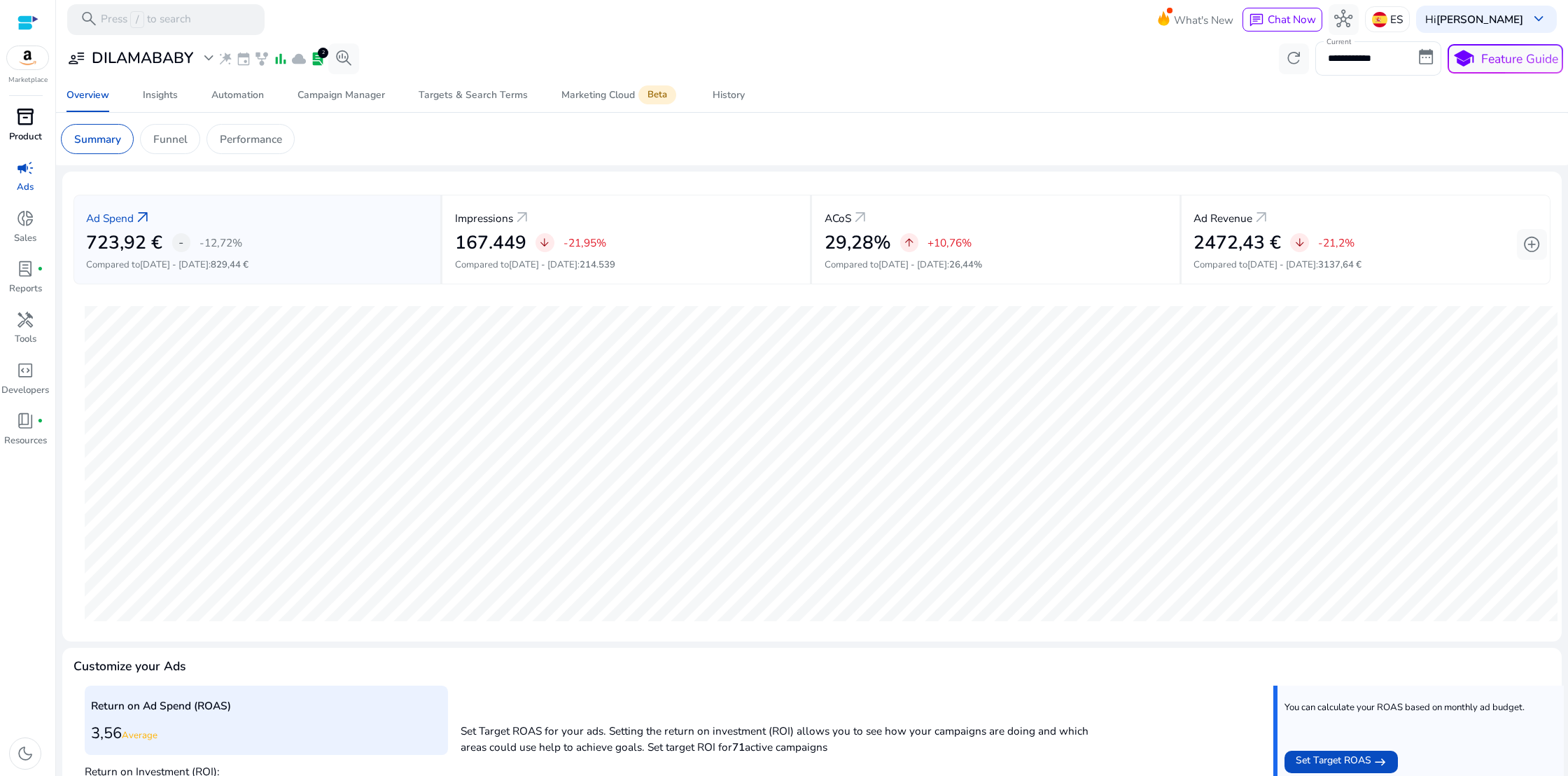
click at [32, 124] on span "inventory_2" at bounding box center [24, 116] width 18 height 18
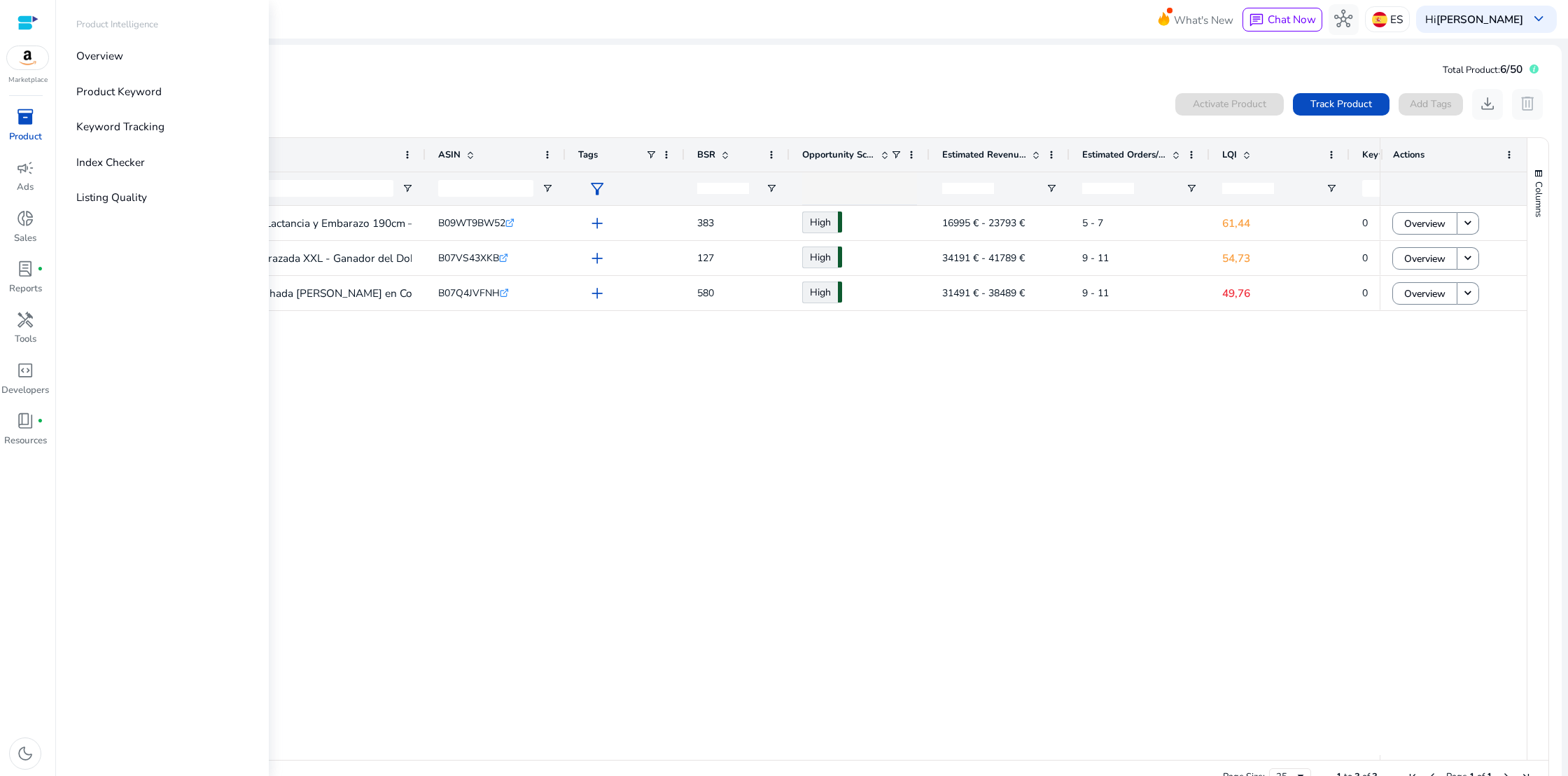
click at [30, 16] on div at bounding box center [27, 22] width 21 height 16
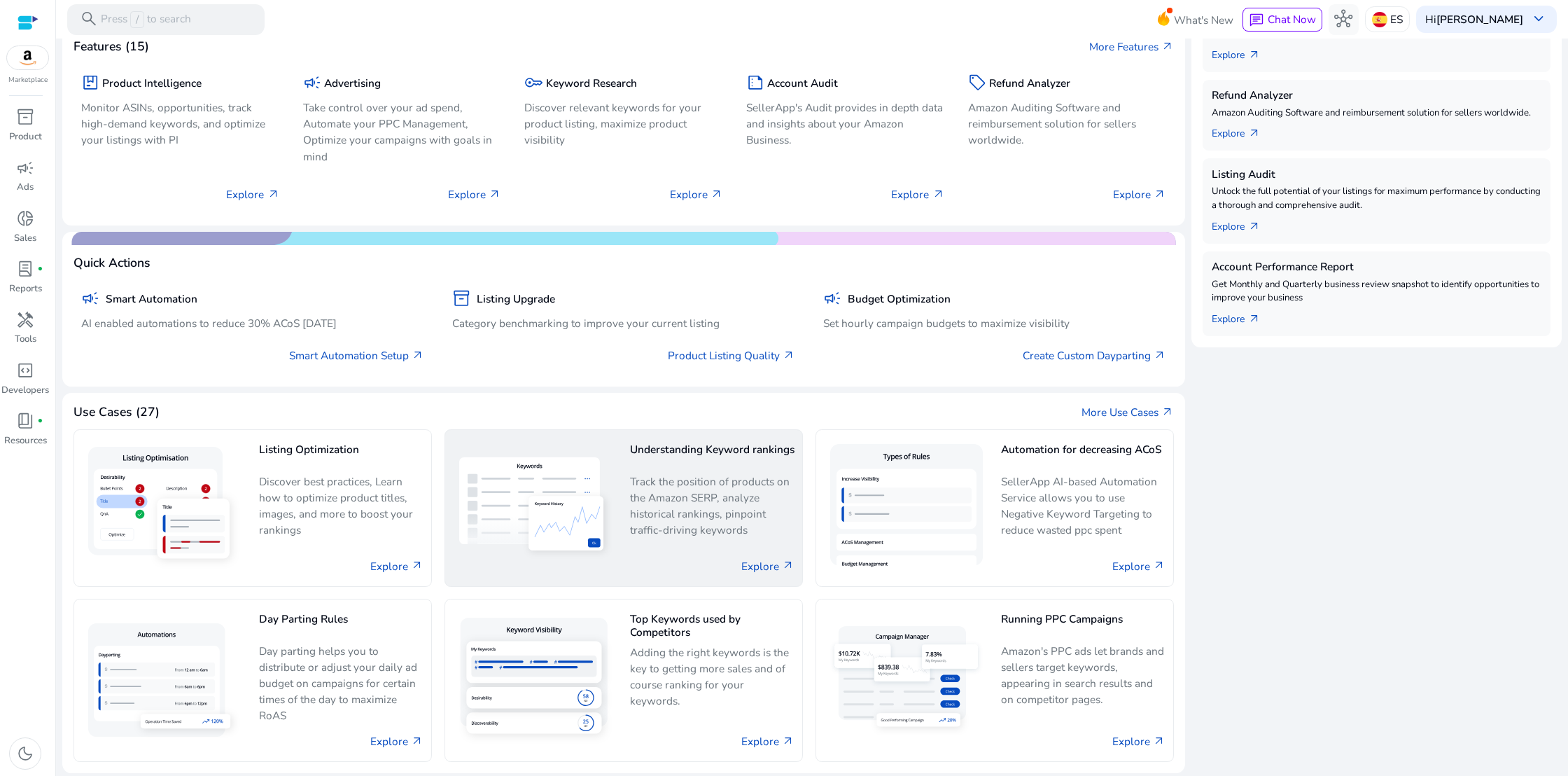
scroll to position [396, 0]
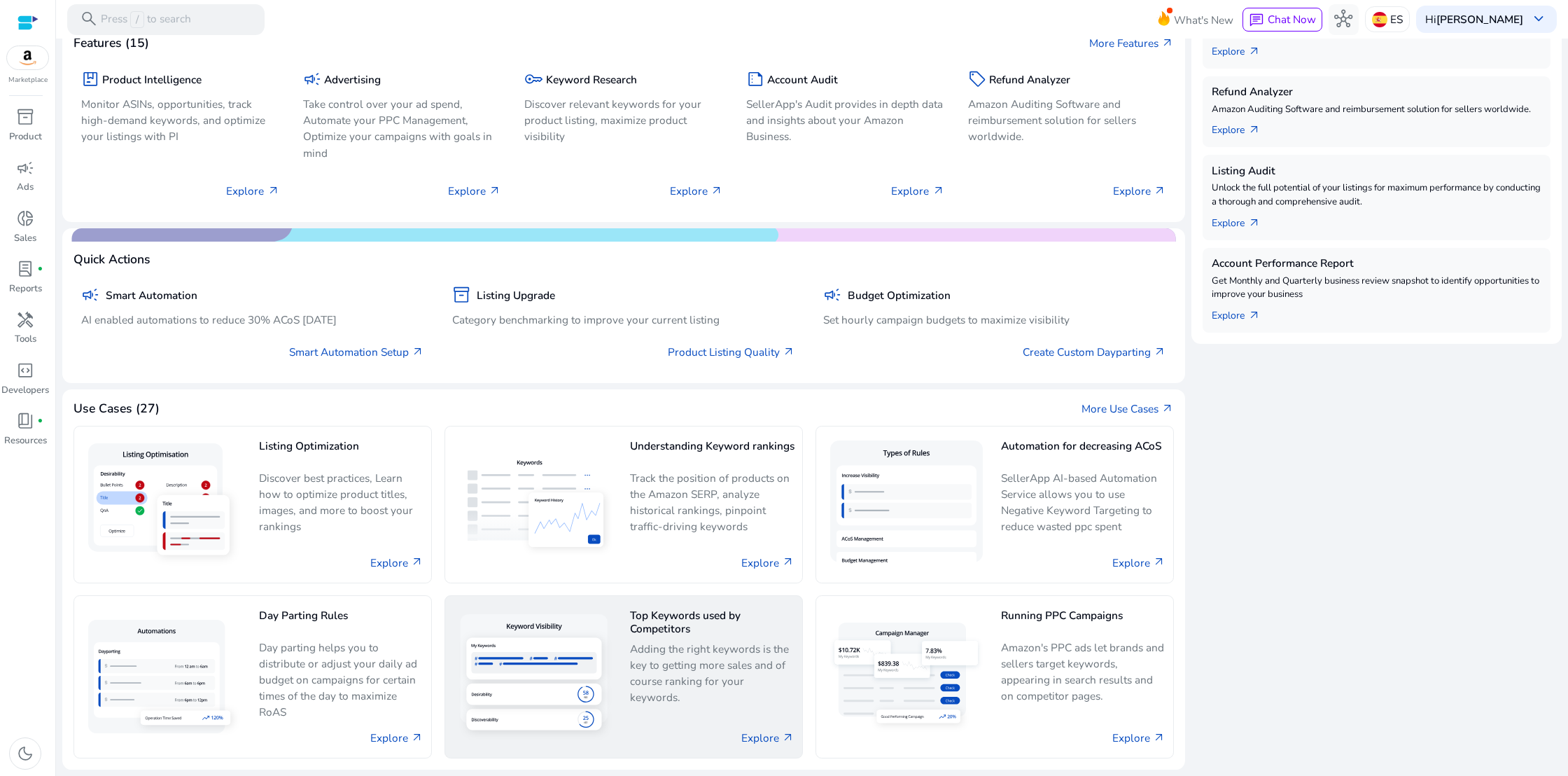
click at [677, 622] on h5 "Top Keywords used by Competitors" at bounding box center [712, 622] width 164 height 26
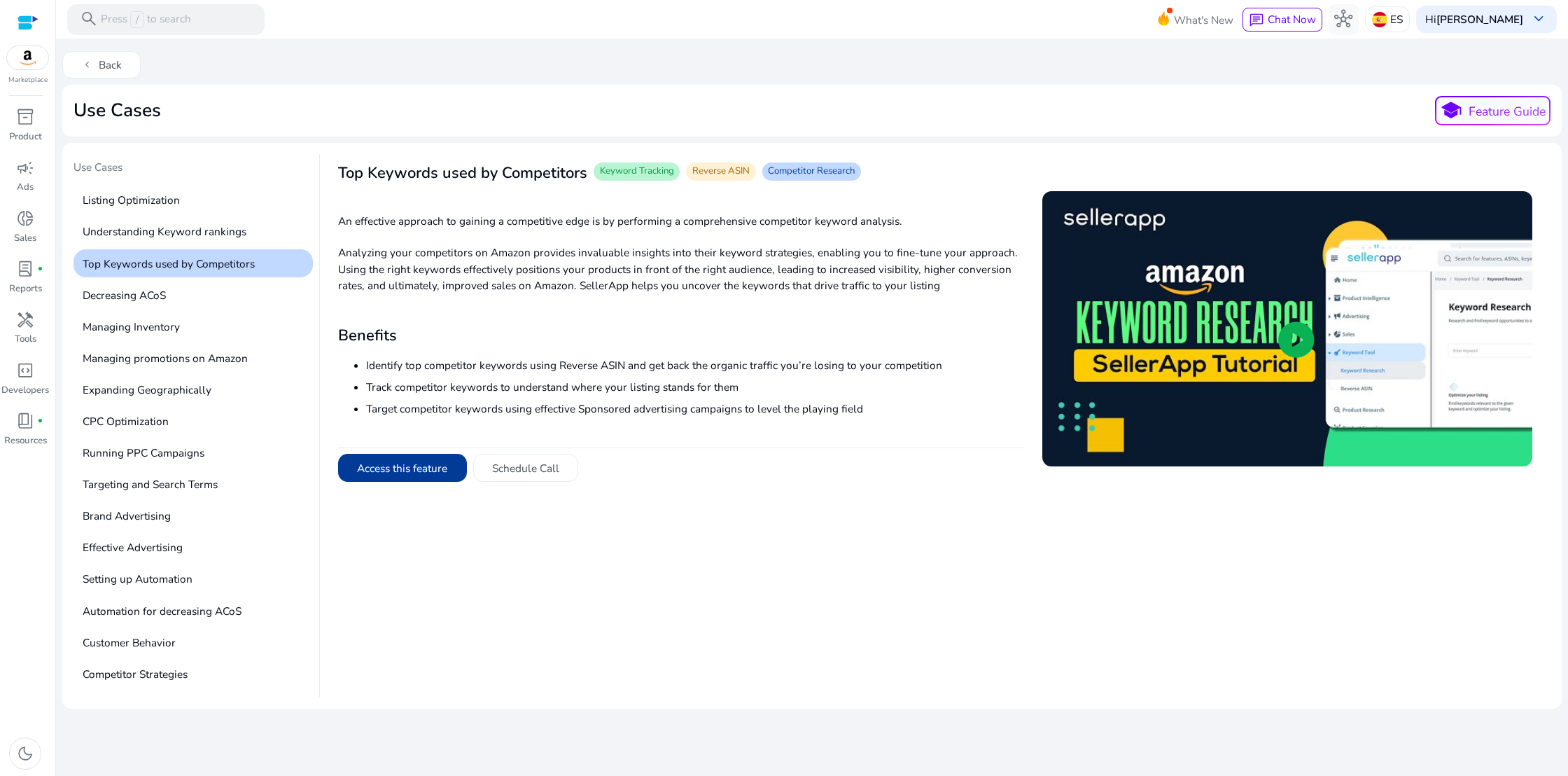
click at [432, 466] on button "Access this feature" at bounding box center [402, 468] width 129 height 28
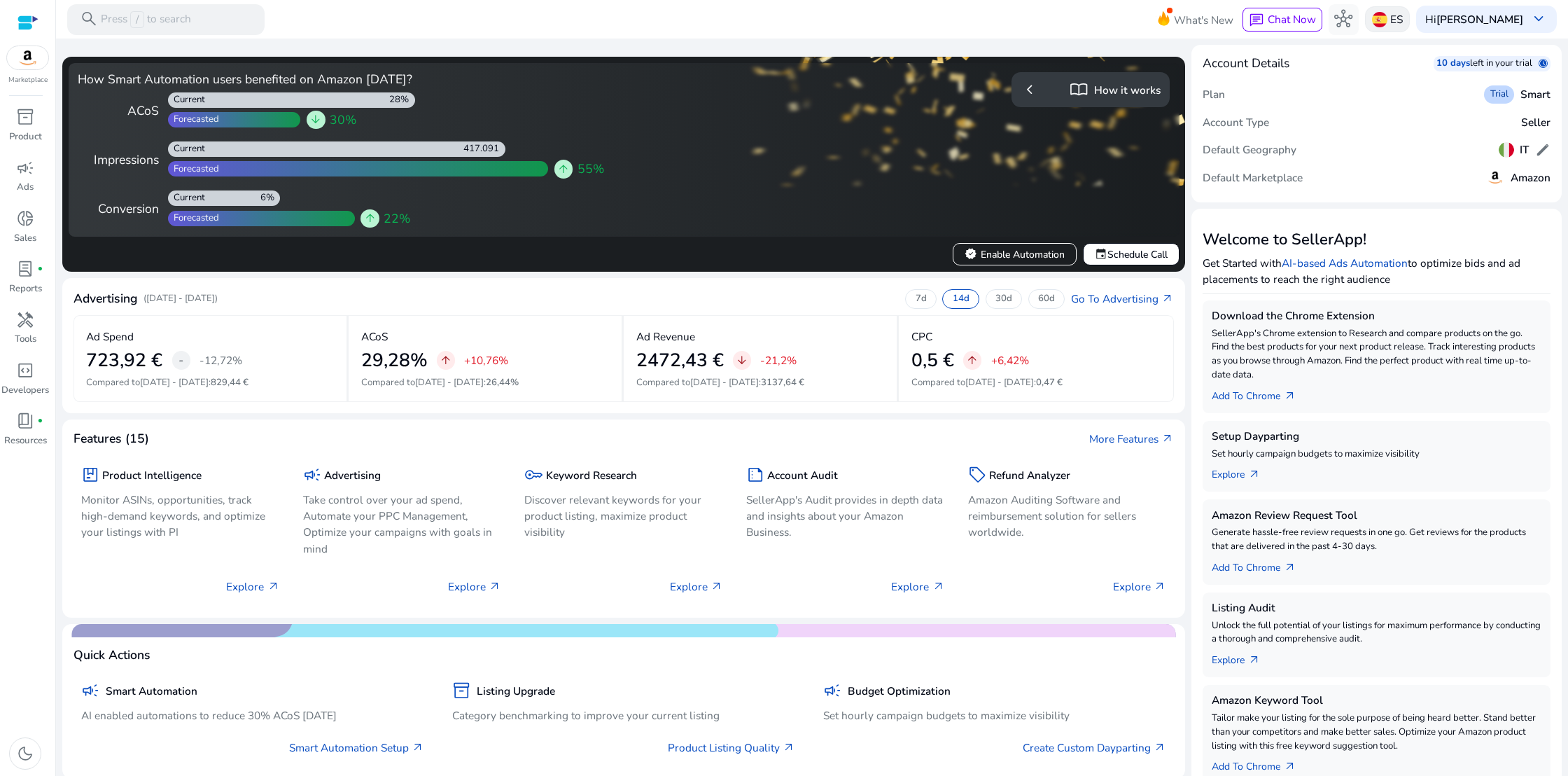
click at [1396, 16] on p "ES" at bounding box center [1397, 19] width 13 height 24
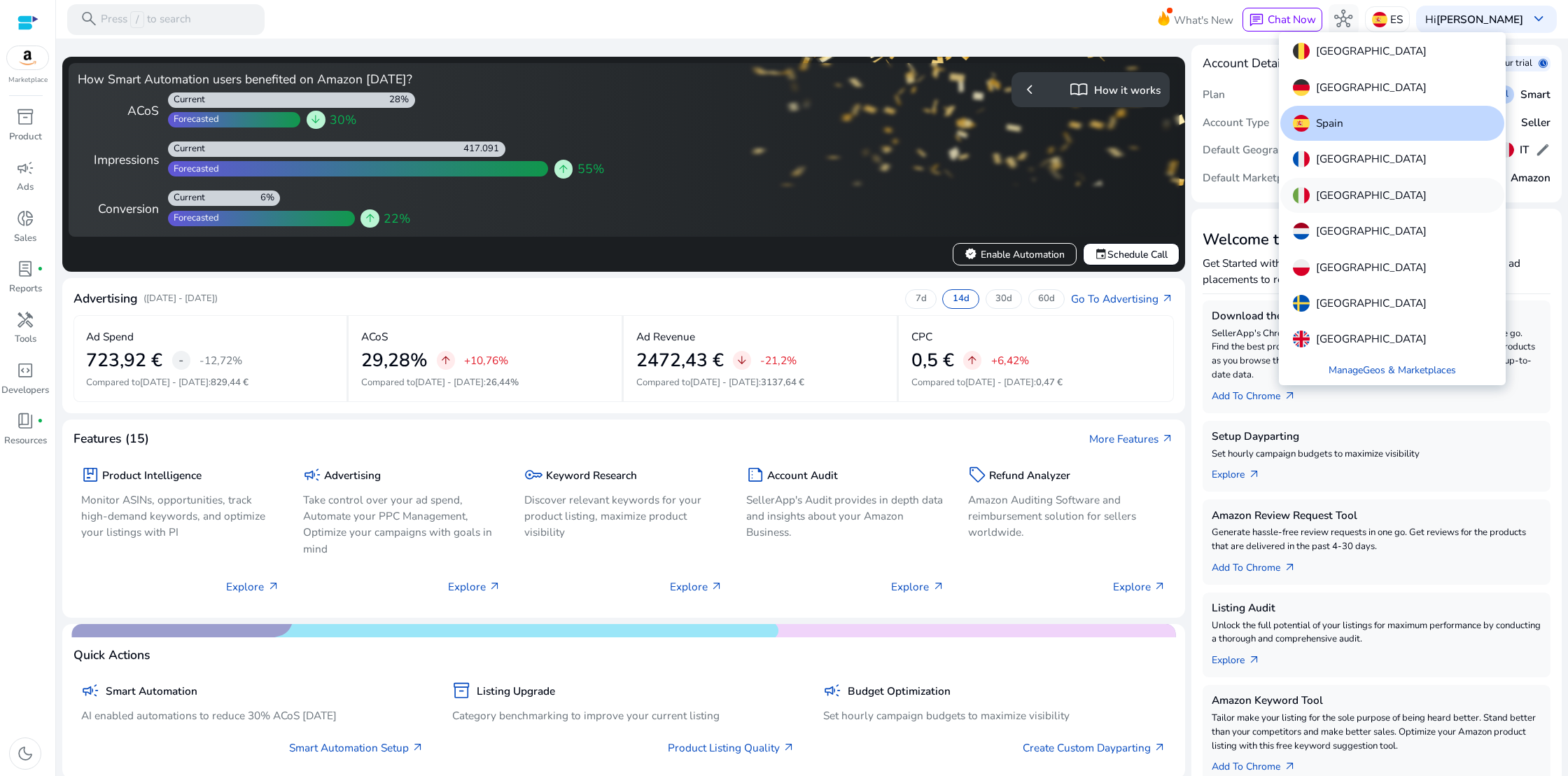
click at [1316, 189] on p "Italy" at bounding box center [1371, 195] width 111 height 17
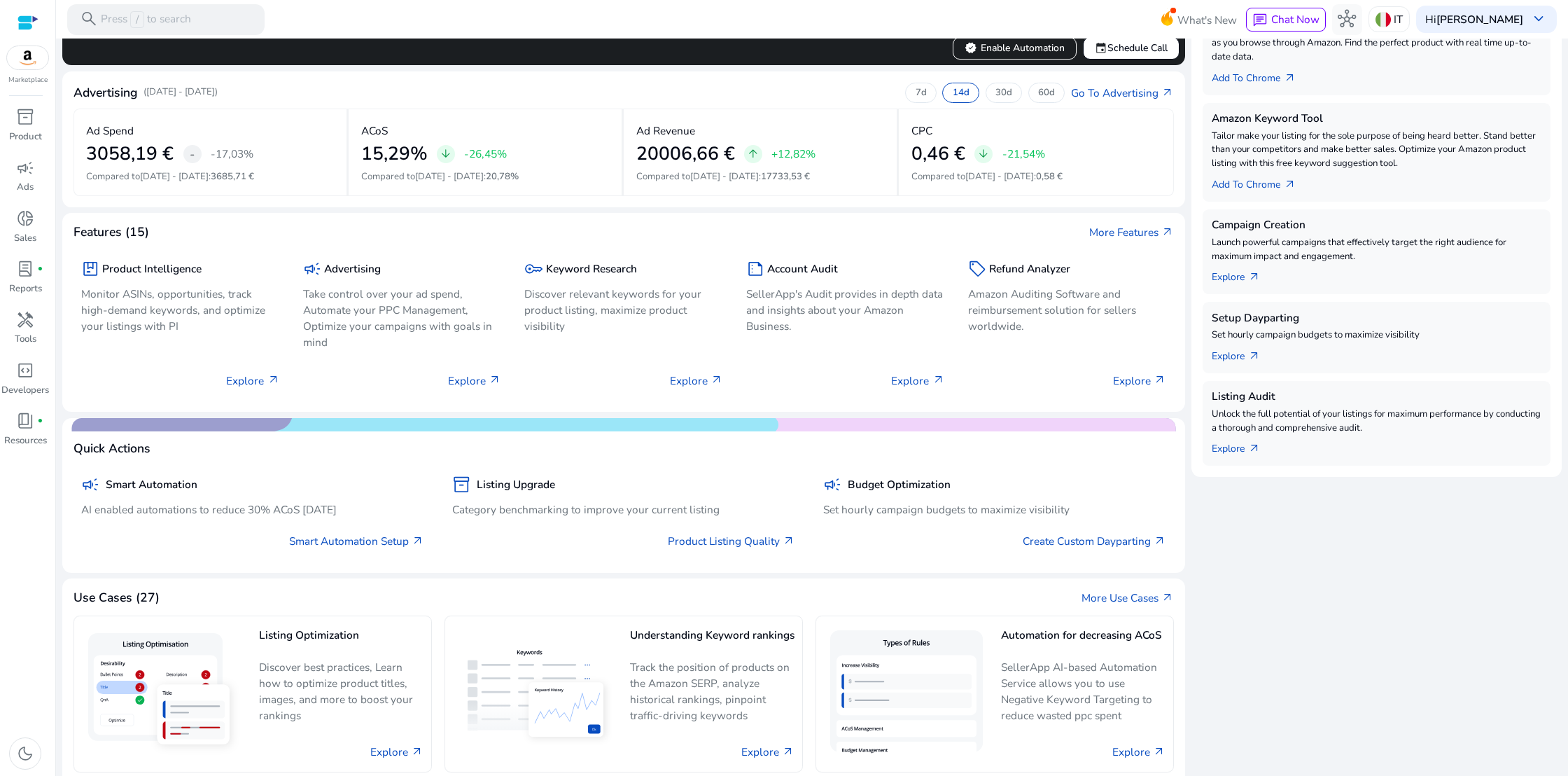
scroll to position [508, 0]
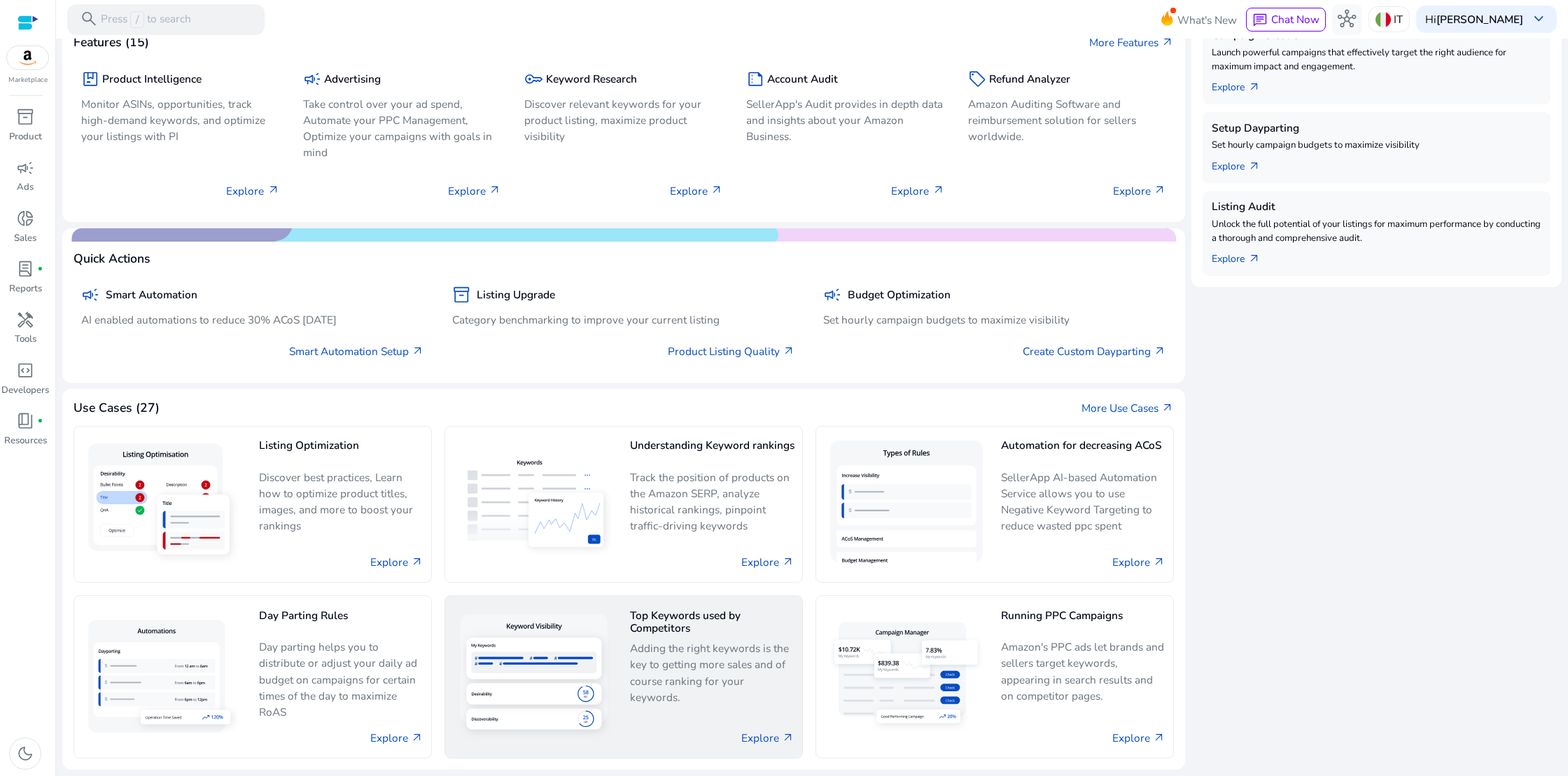
click at [639, 628] on h5 "Top Keywords used by Competitors" at bounding box center [712, 622] width 164 height 26
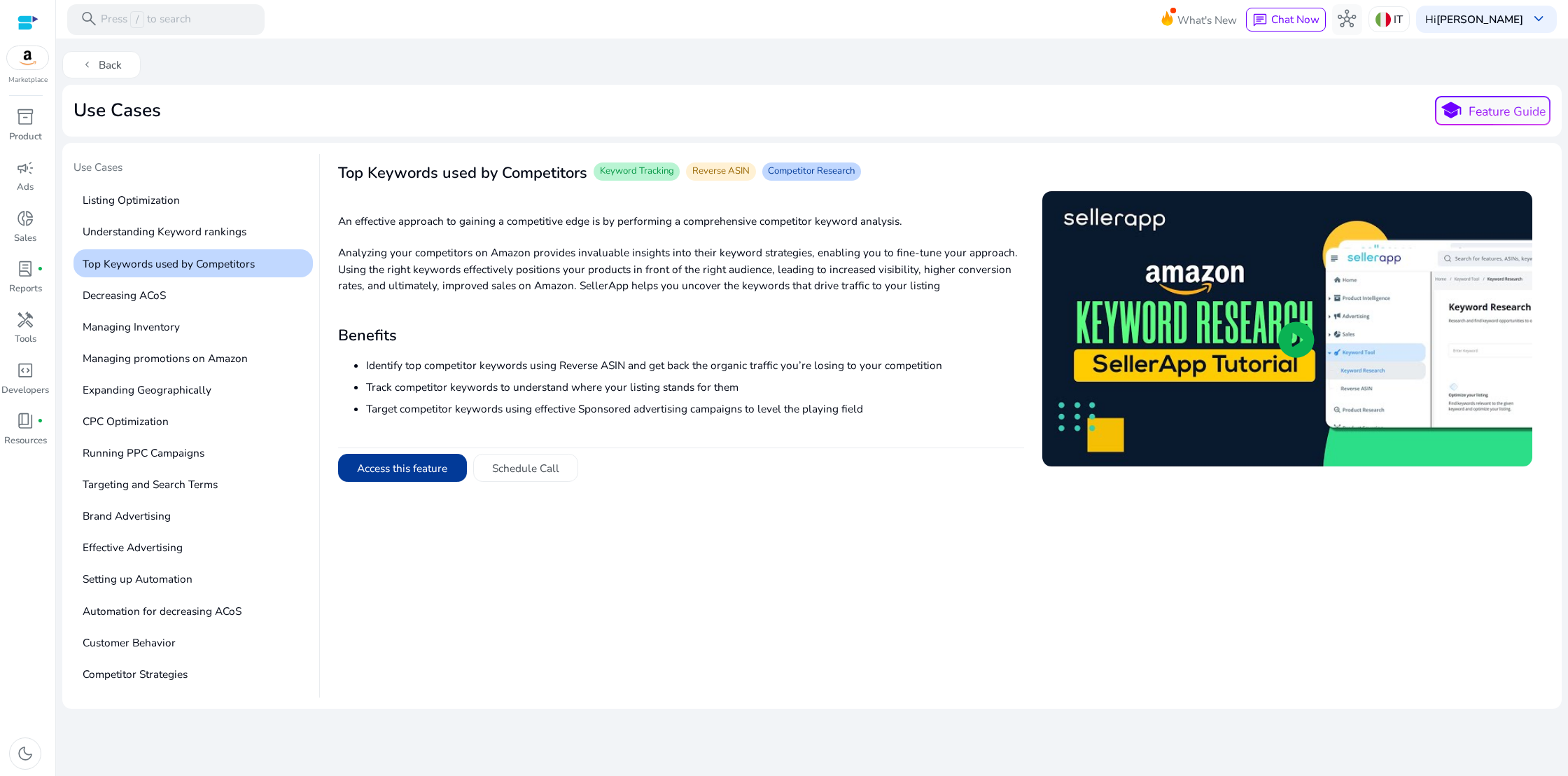
click at [414, 474] on button "Access this feature" at bounding box center [402, 468] width 129 height 28
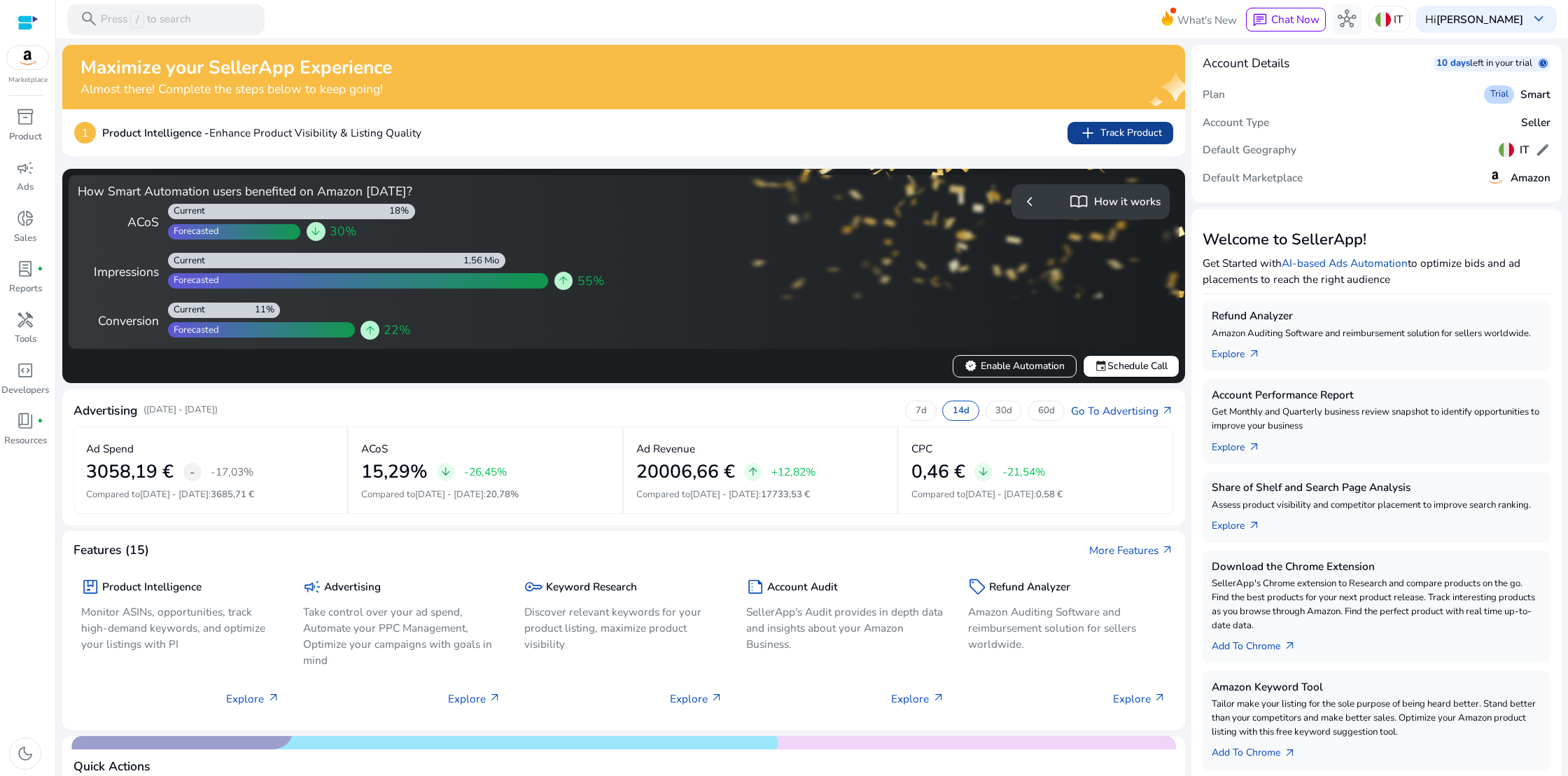
click at [1114, 129] on span "add Track Product" at bounding box center [1120, 133] width 83 height 18
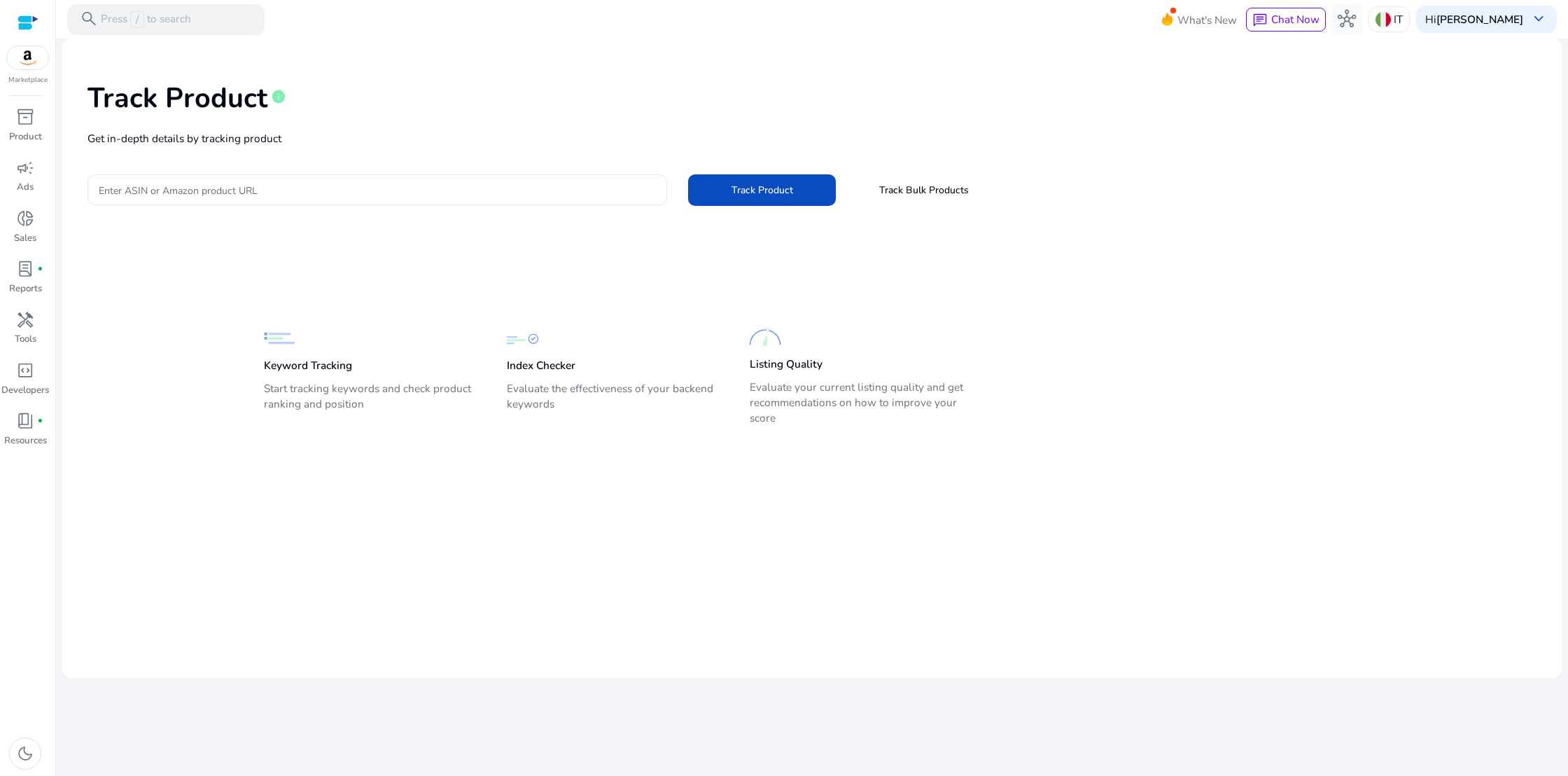
click at [170, 190] on input "Enter ASIN or Amazon product URL" at bounding box center [377, 189] width 557 height 15
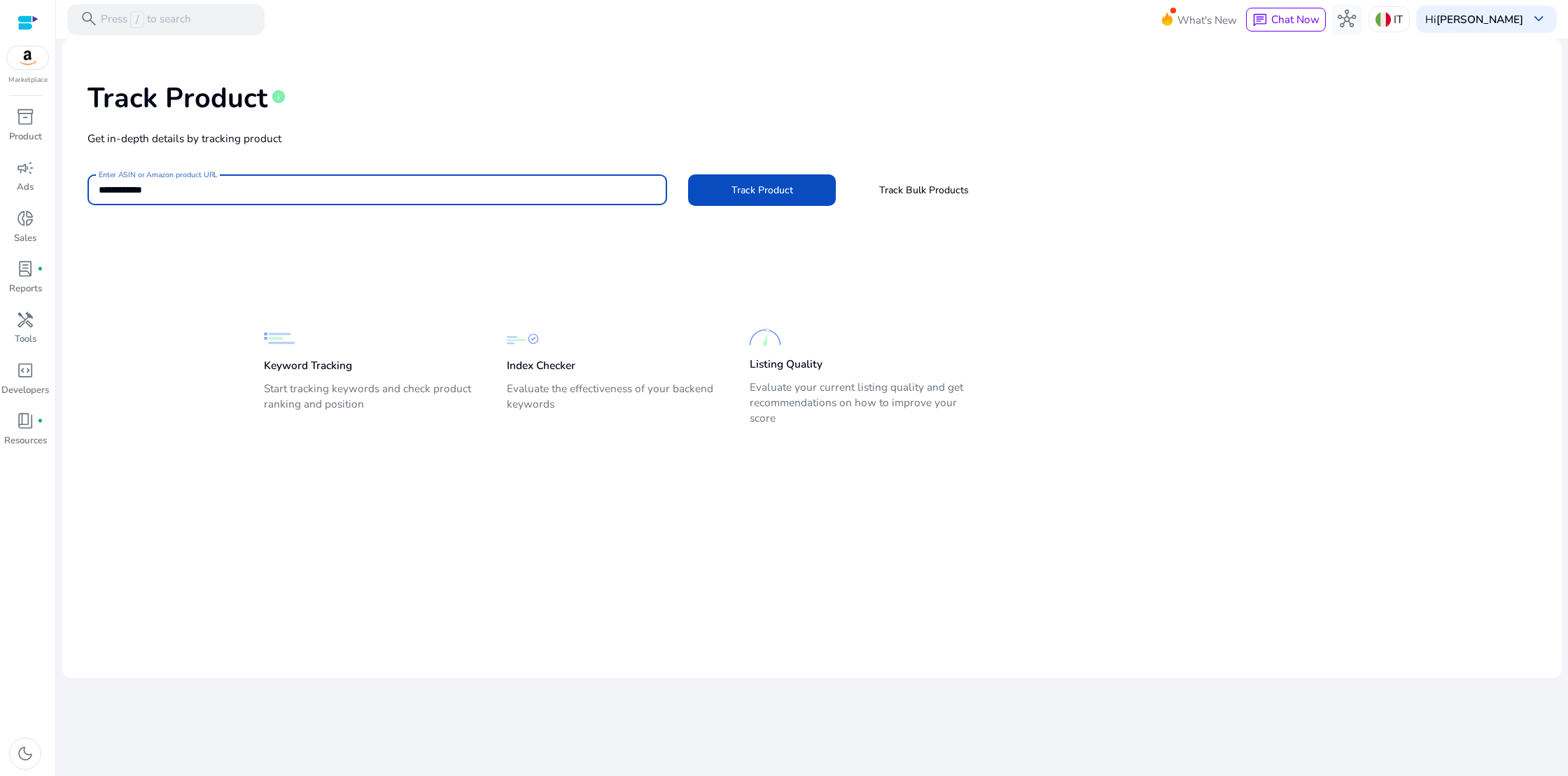
click at [167, 186] on input "**********" at bounding box center [377, 189] width 557 height 15
type input "**********"
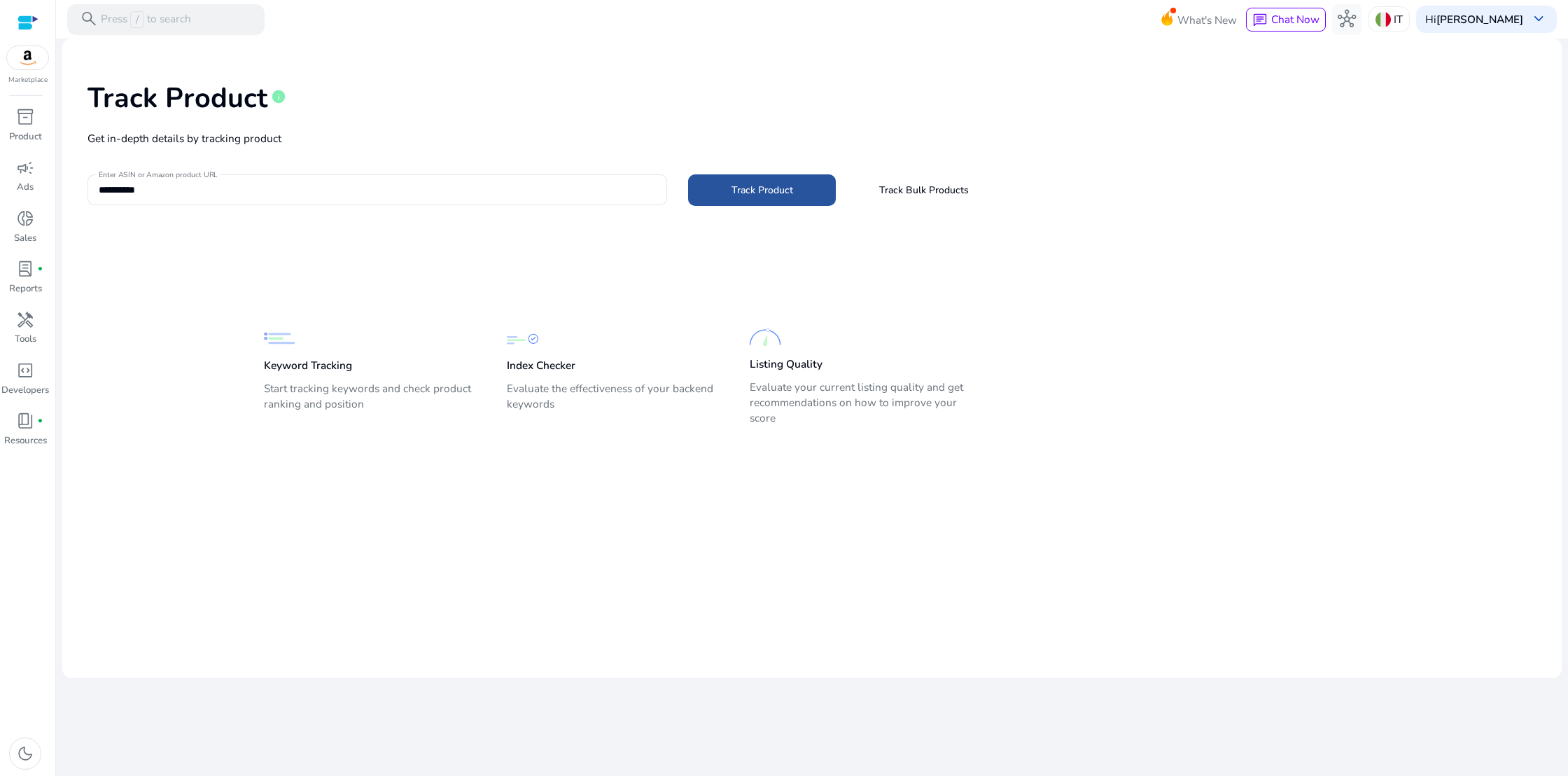
click at [709, 190] on span at bounding box center [762, 190] width 148 height 34
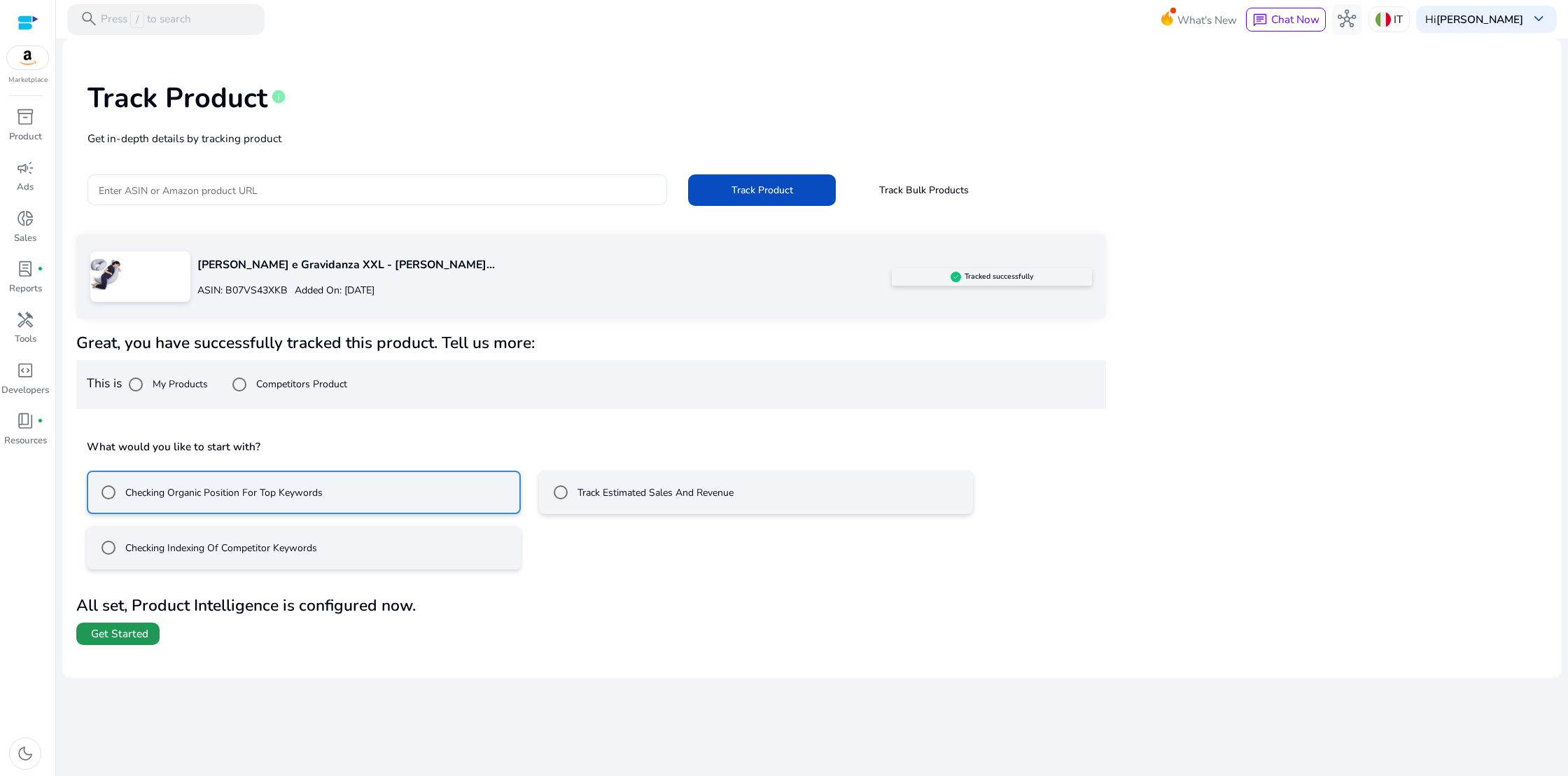
click at [115, 637] on span "Get Started" at bounding box center [120, 633] width 57 height 15
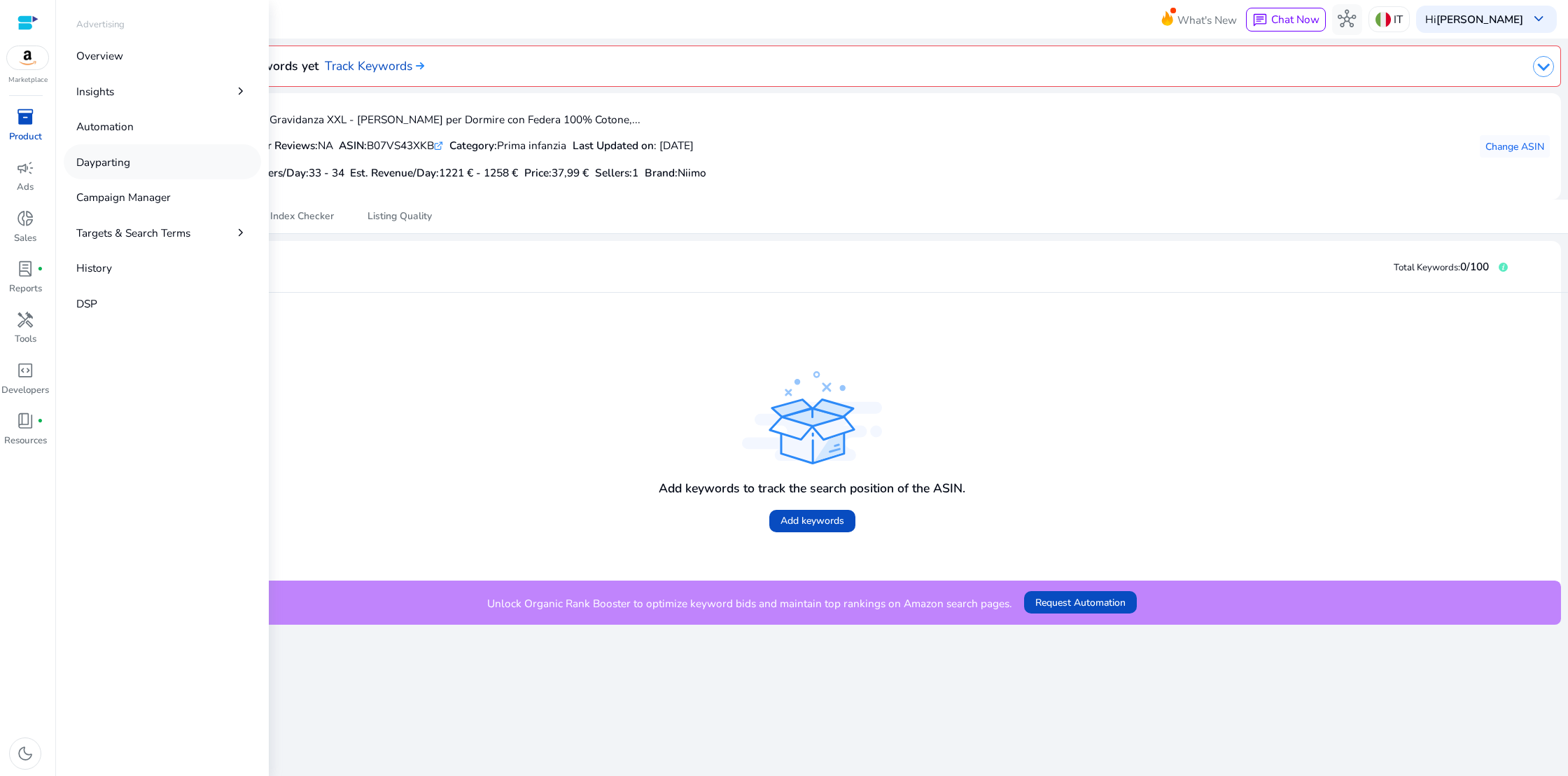
click at [105, 157] on p "Dayparting" at bounding box center [103, 162] width 54 height 16
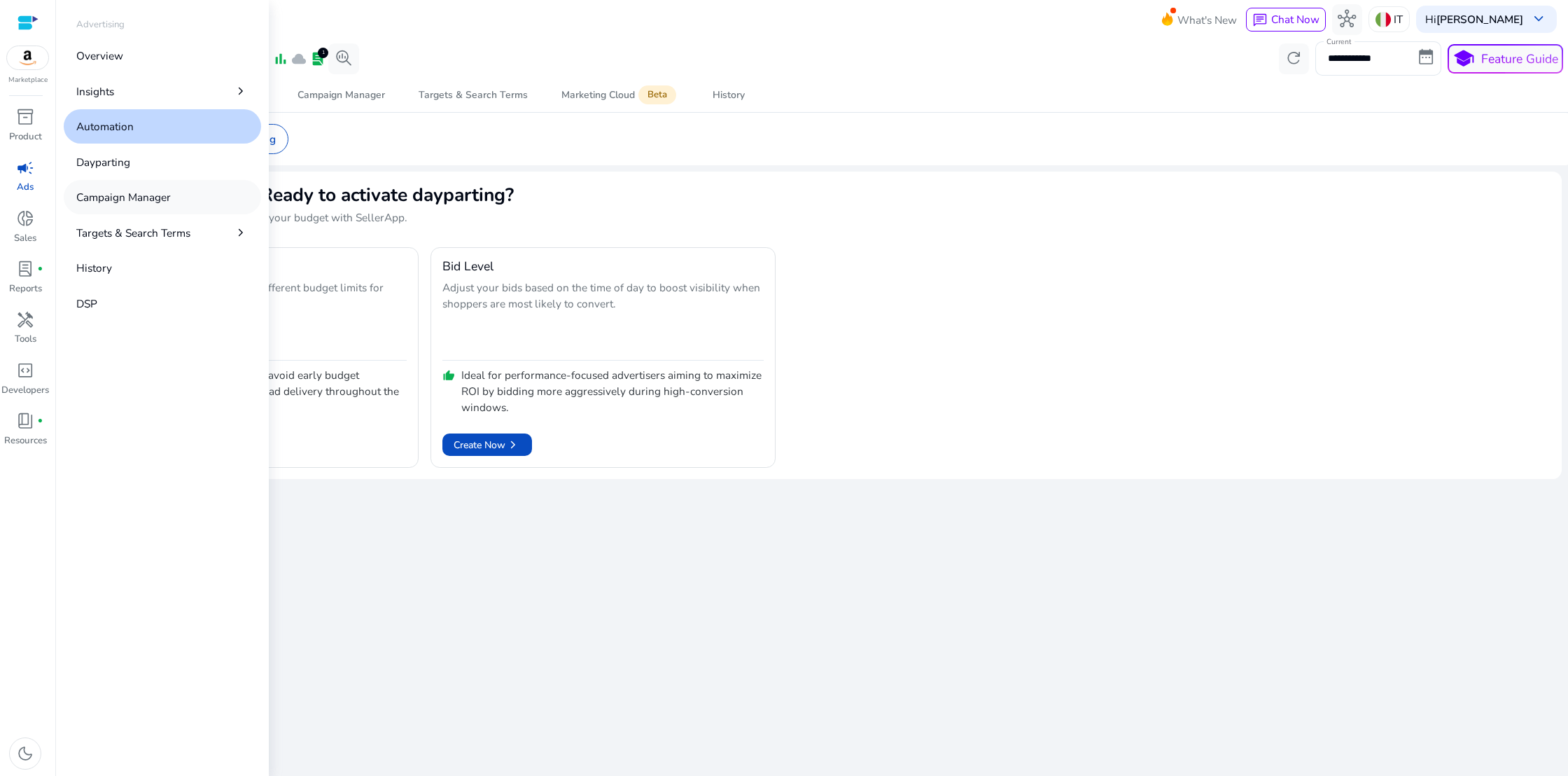
click at [101, 197] on p "Campaign Manager" at bounding box center [124, 197] width 95 height 16
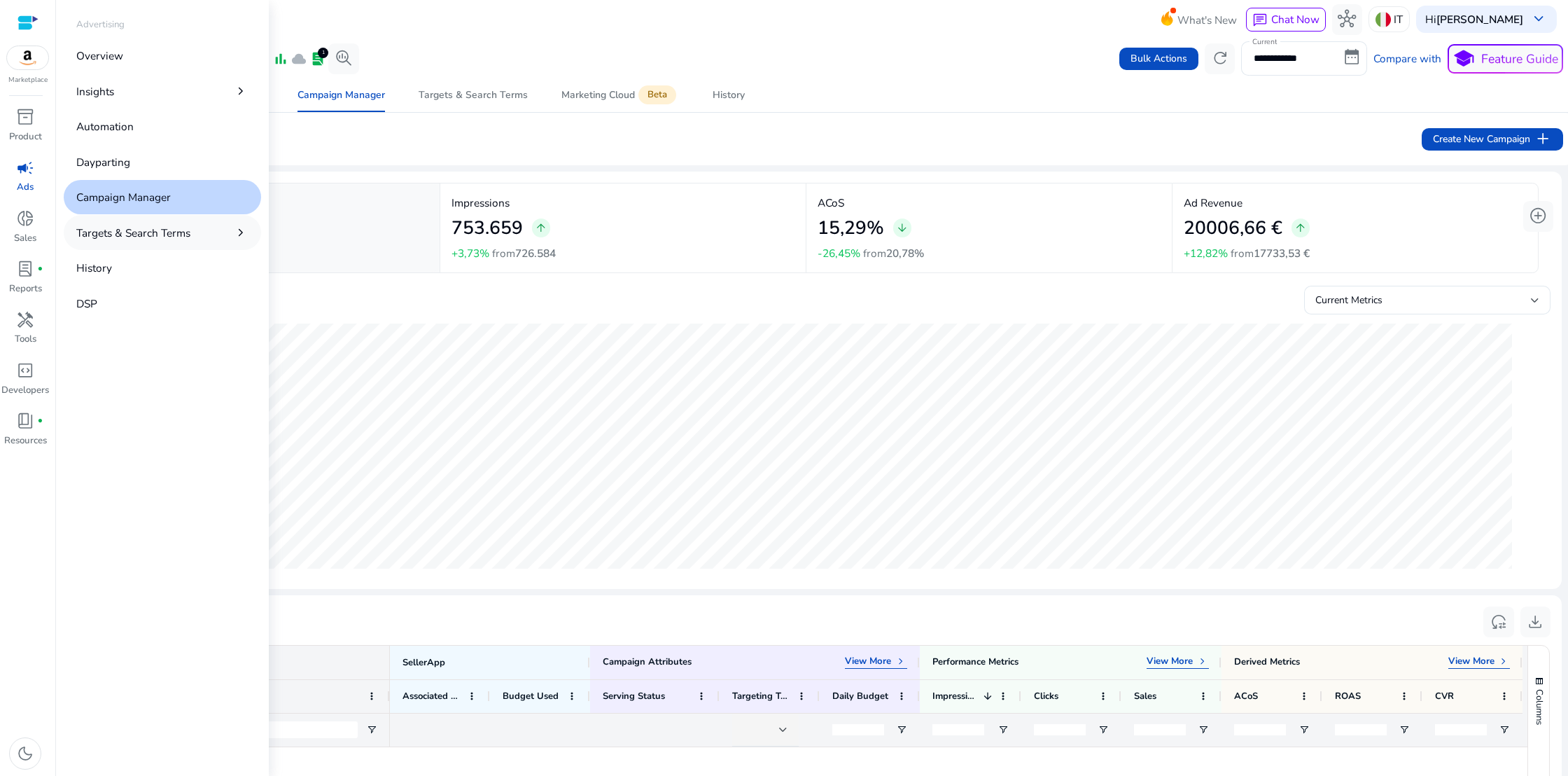
click at [93, 228] on p "Targets & Search Terms" at bounding box center [133, 233] width 114 height 16
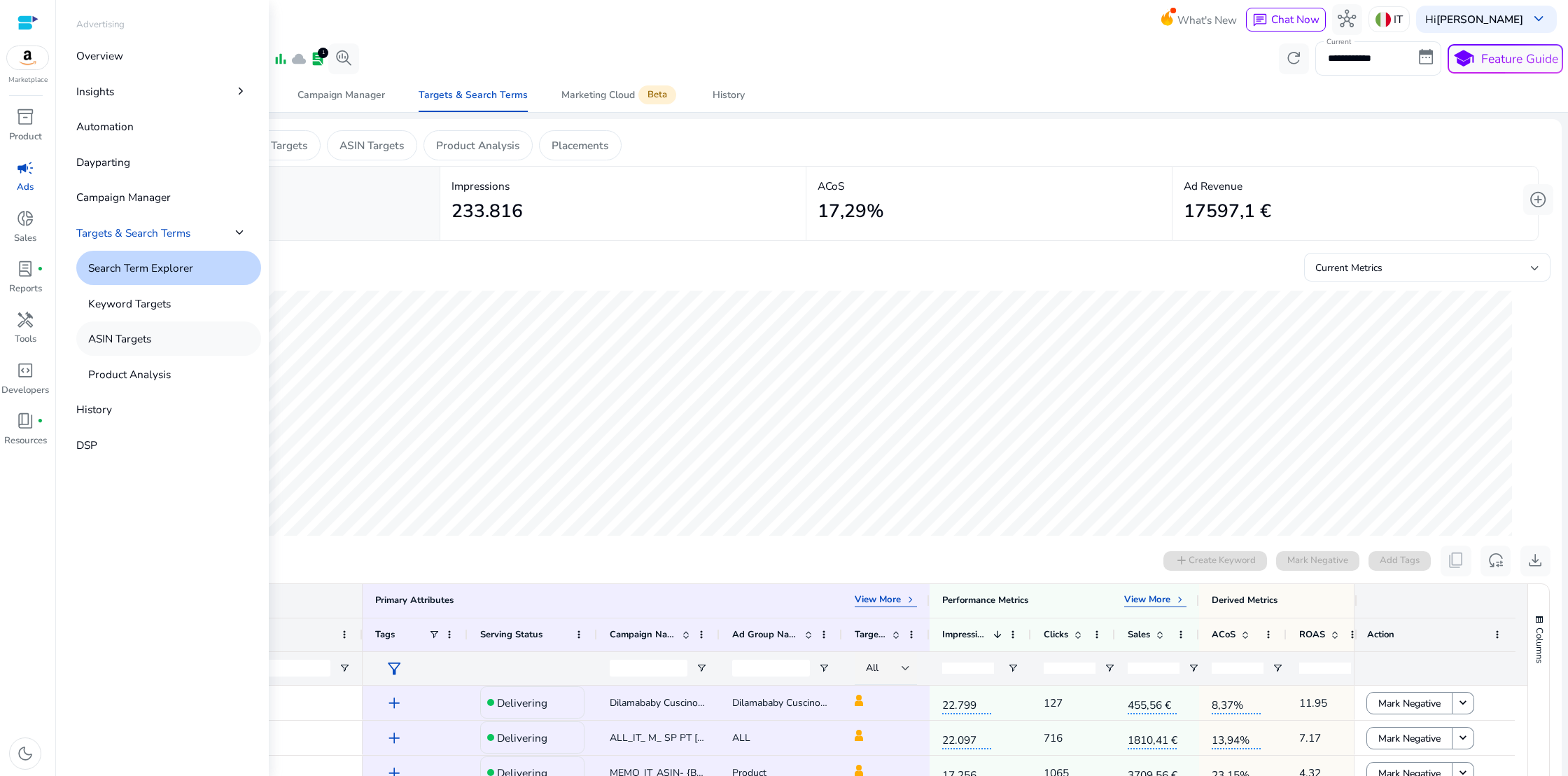
click at [95, 337] on p "ASIN Targets" at bounding box center [120, 338] width 63 height 16
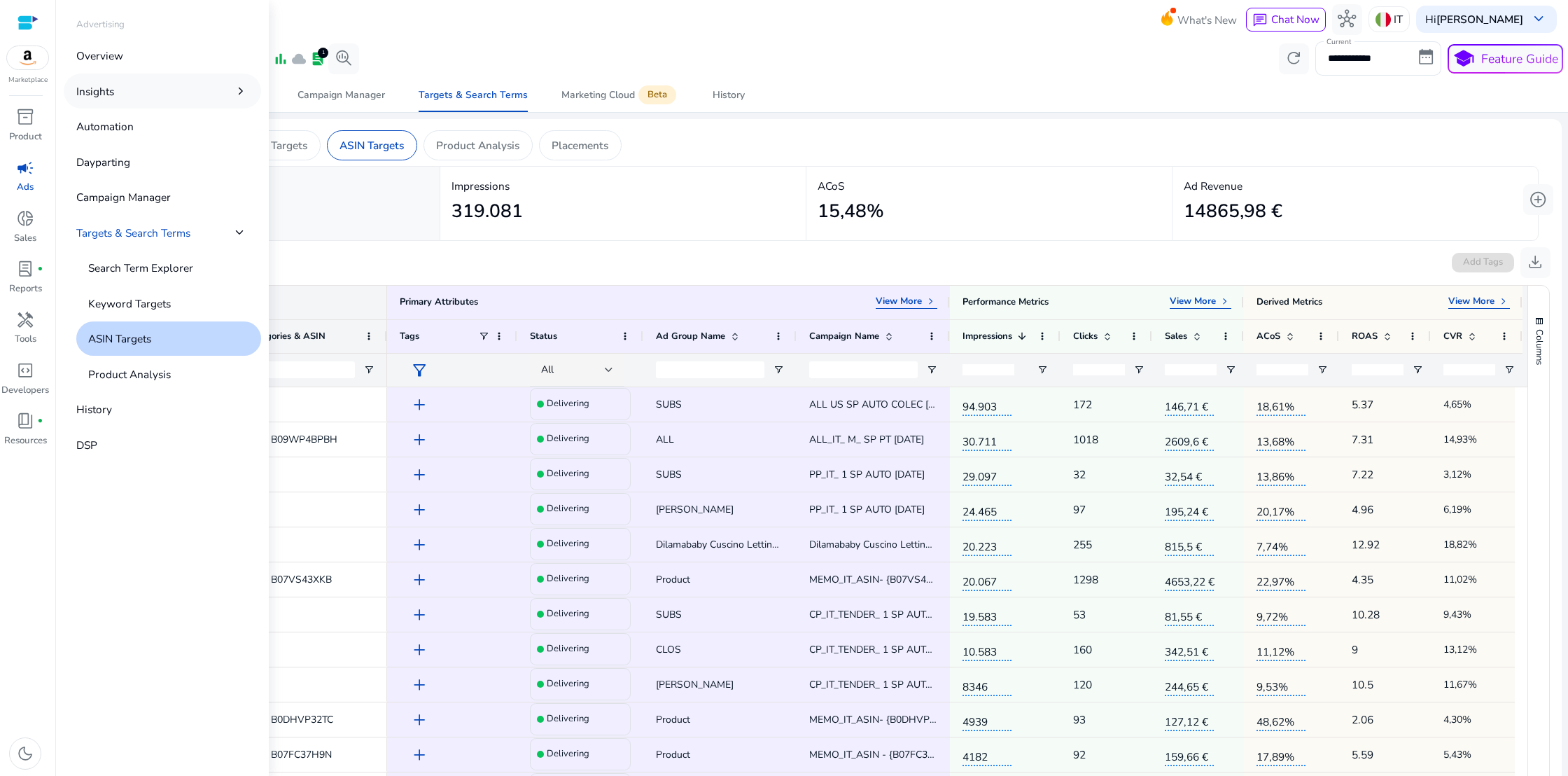
click at [96, 88] on p "Insights" at bounding box center [95, 91] width 38 height 16
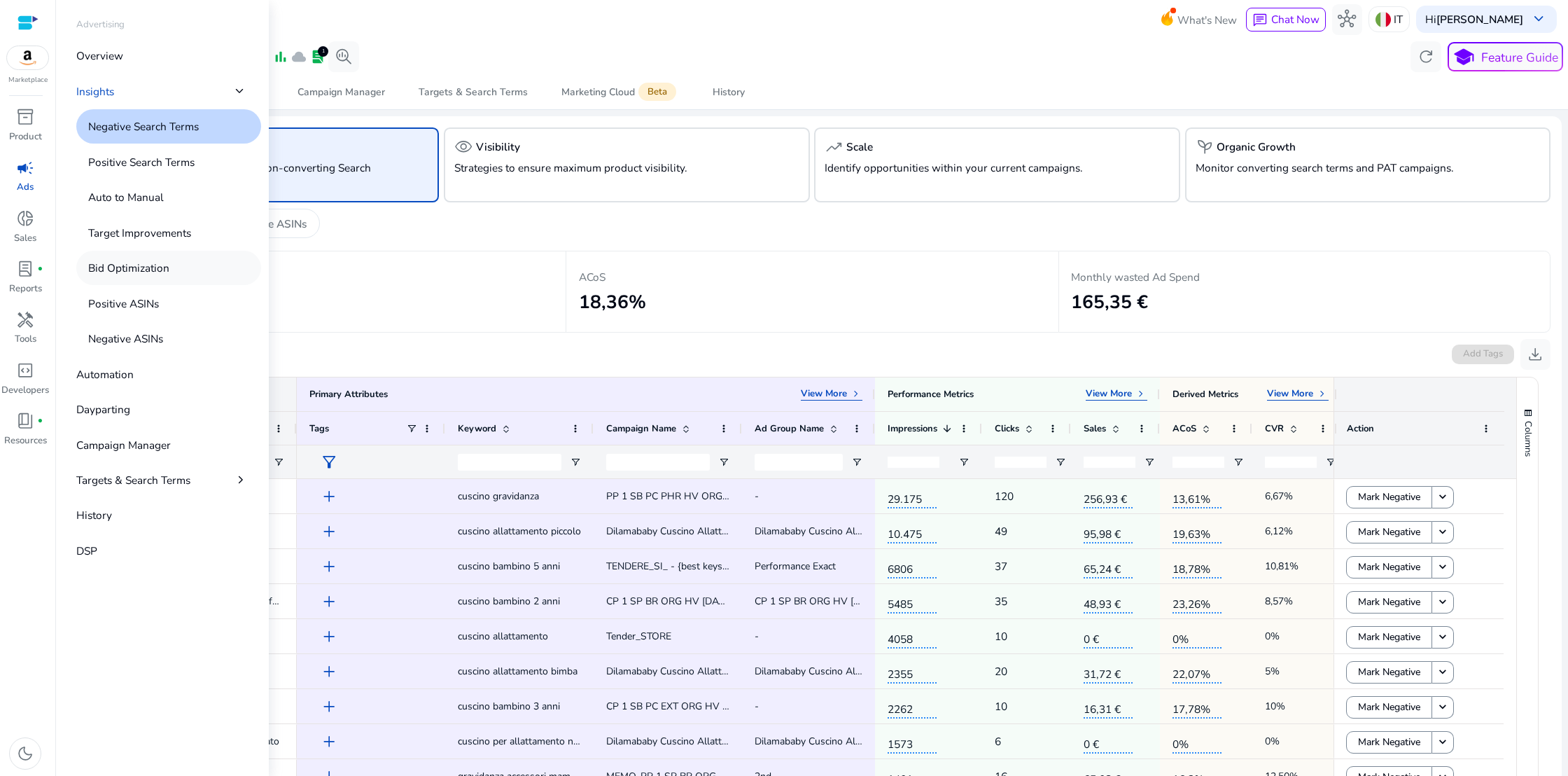
click at [96, 266] on p "Bid Optimization" at bounding box center [129, 268] width 81 height 16
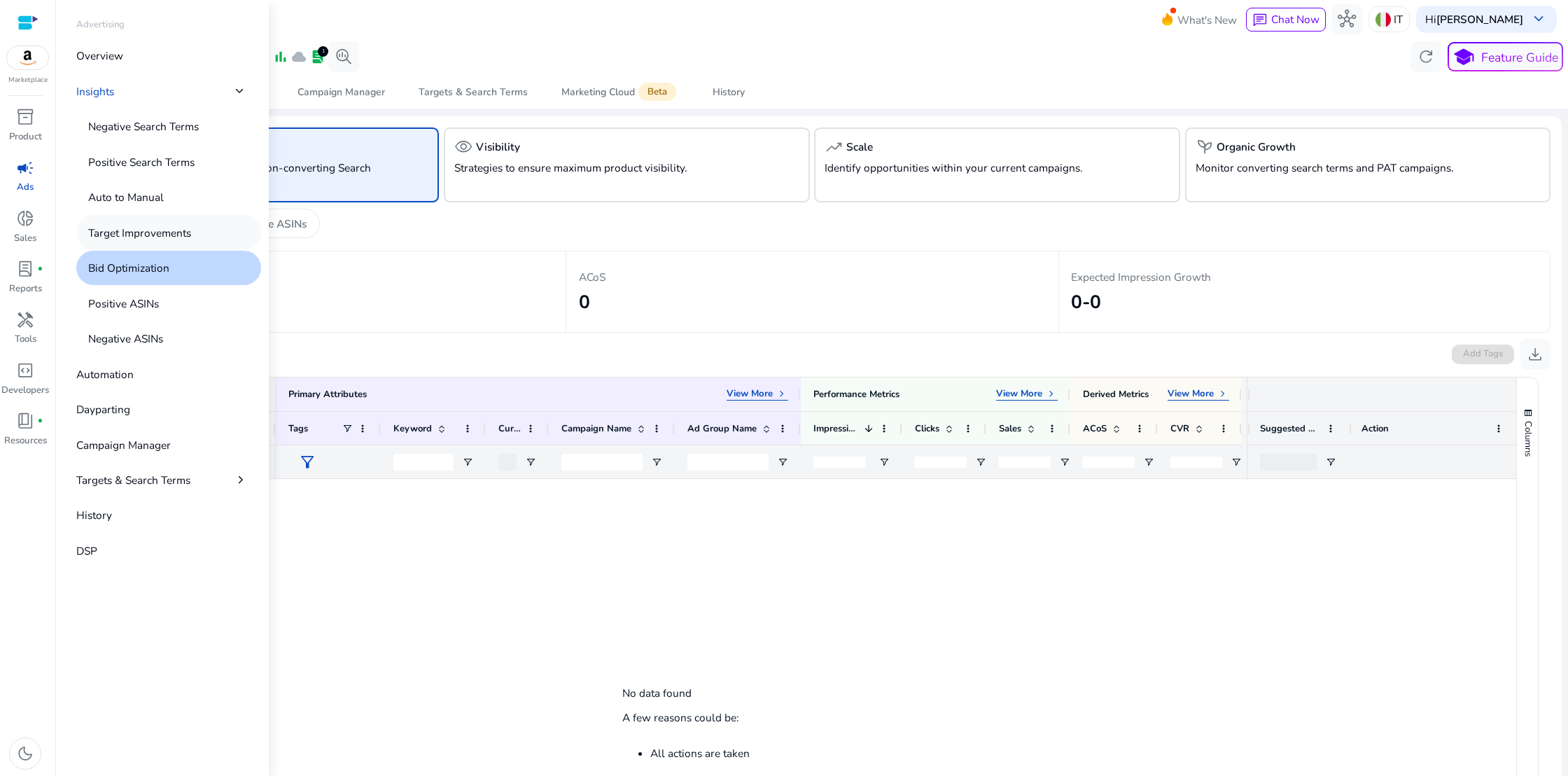
click at [104, 235] on p "Target Improvements" at bounding box center [139, 233] width 103 height 16
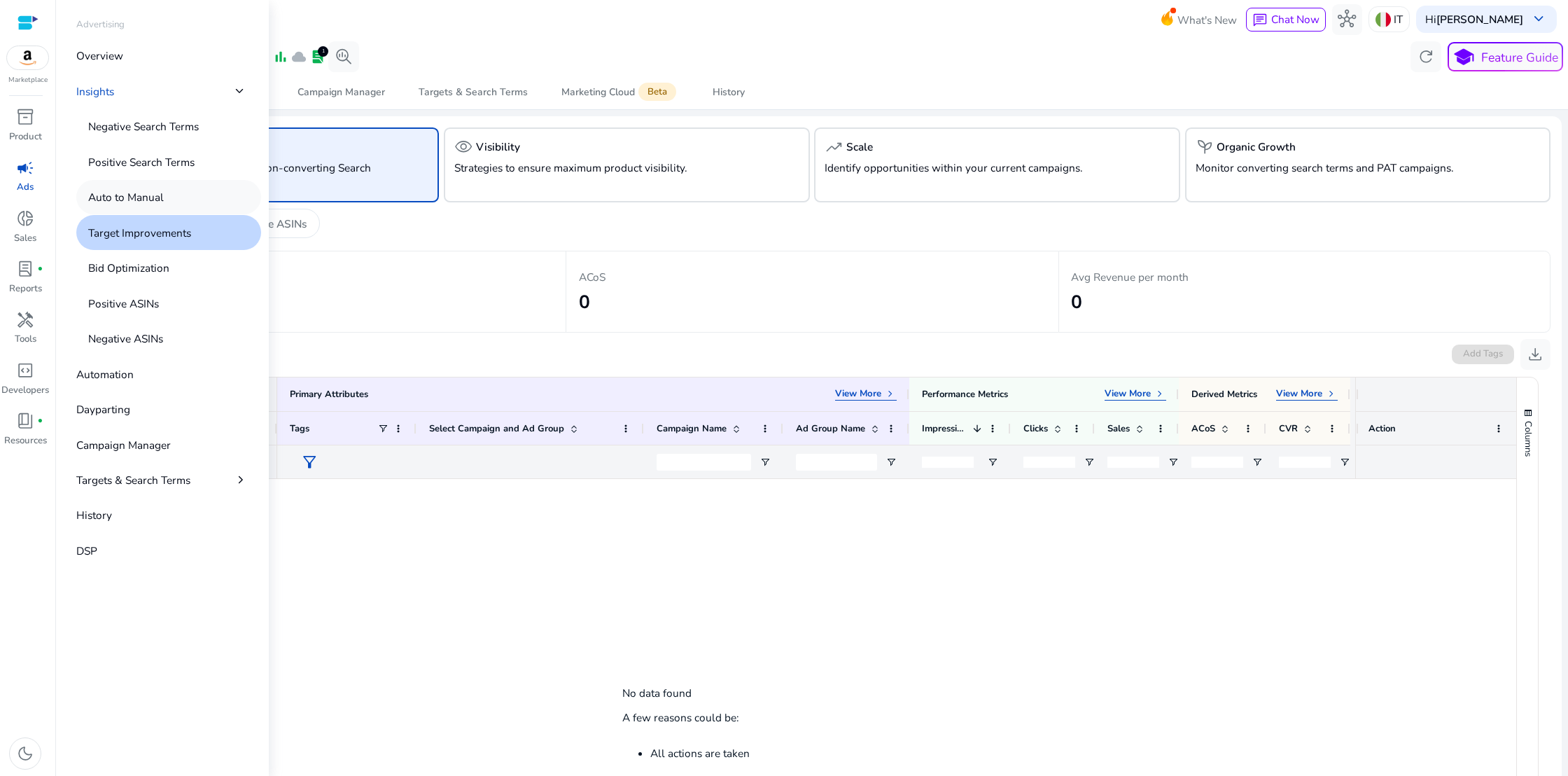
click at [109, 196] on p "Auto to Manual" at bounding box center [126, 197] width 75 height 16
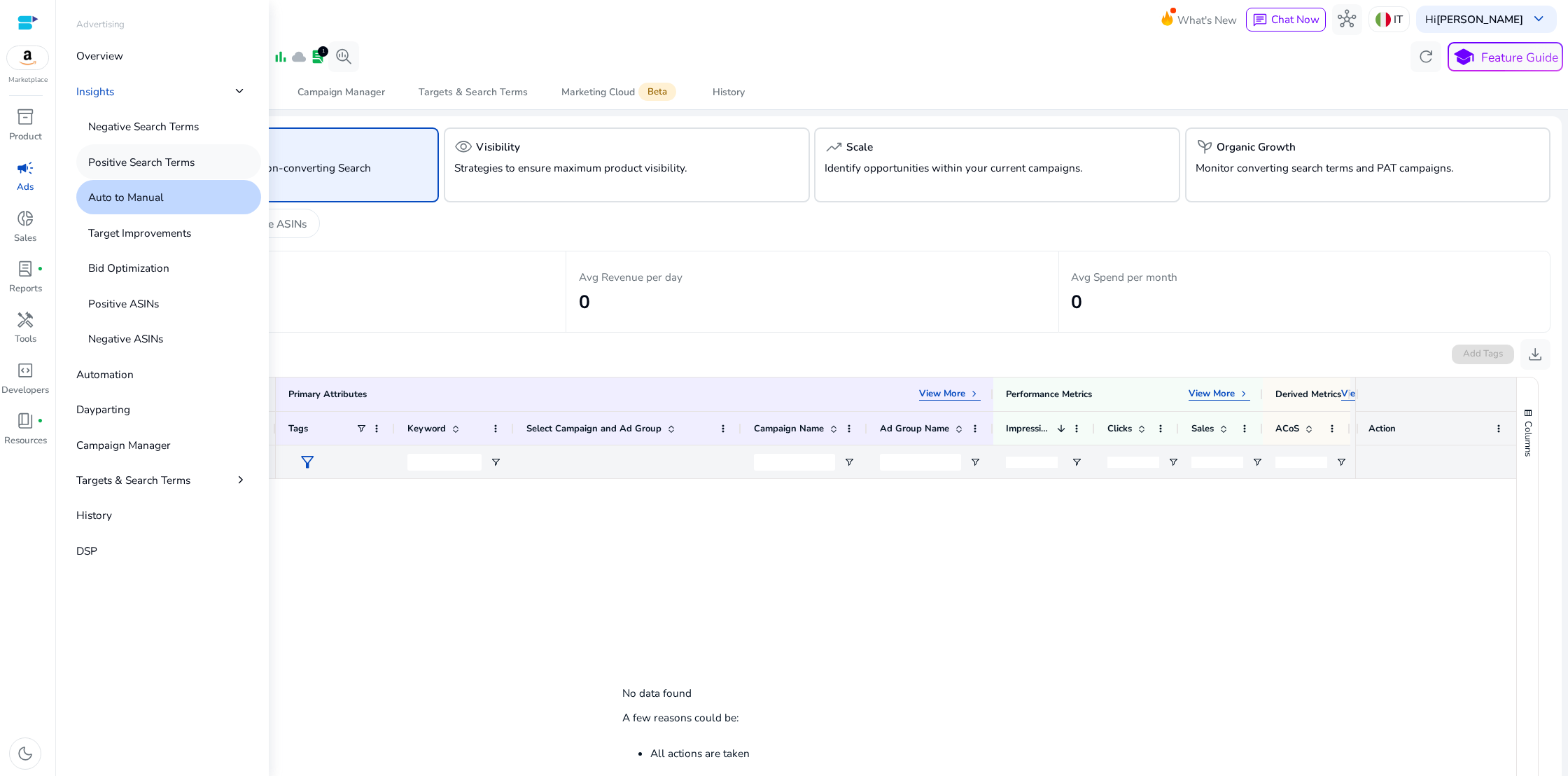
click at [124, 163] on p "Positive Search Terms" at bounding box center [142, 162] width 106 height 16
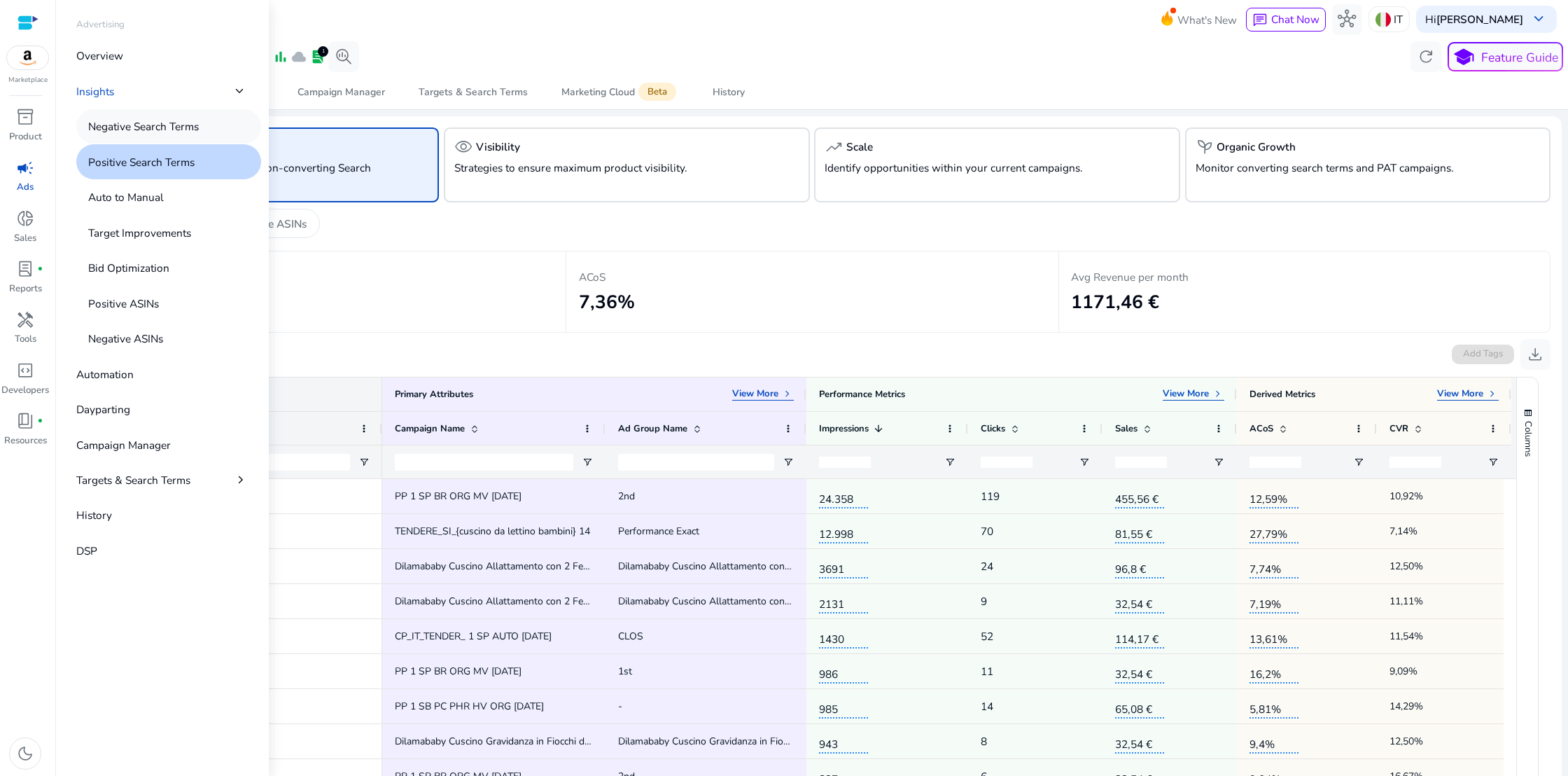
click at [132, 124] on p "Negative Search Terms" at bounding box center [144, 126] width 111 height 16
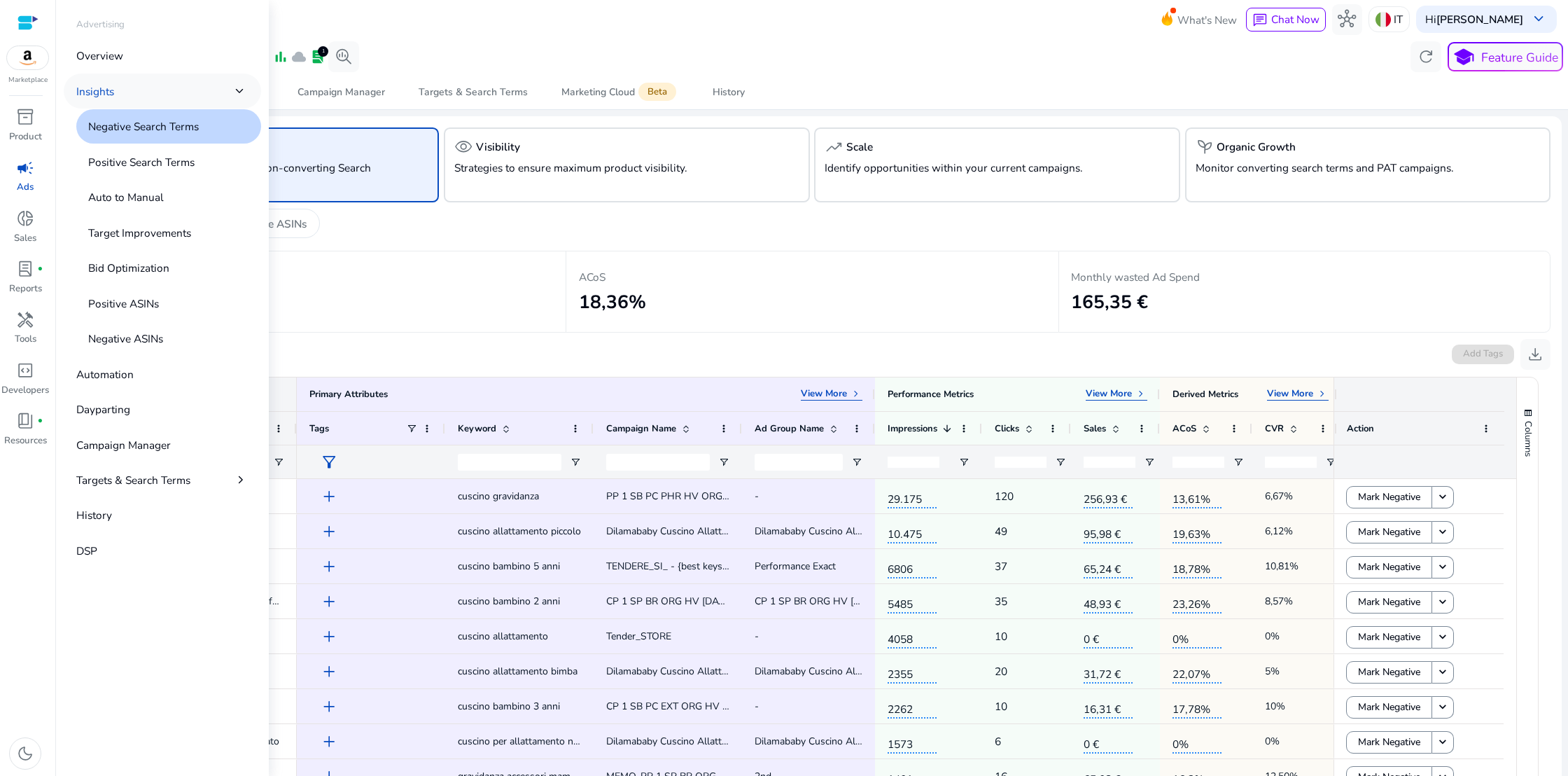
click at [111, 92] on p "Insights" at bounding box center [95, 91] width 38 height 16
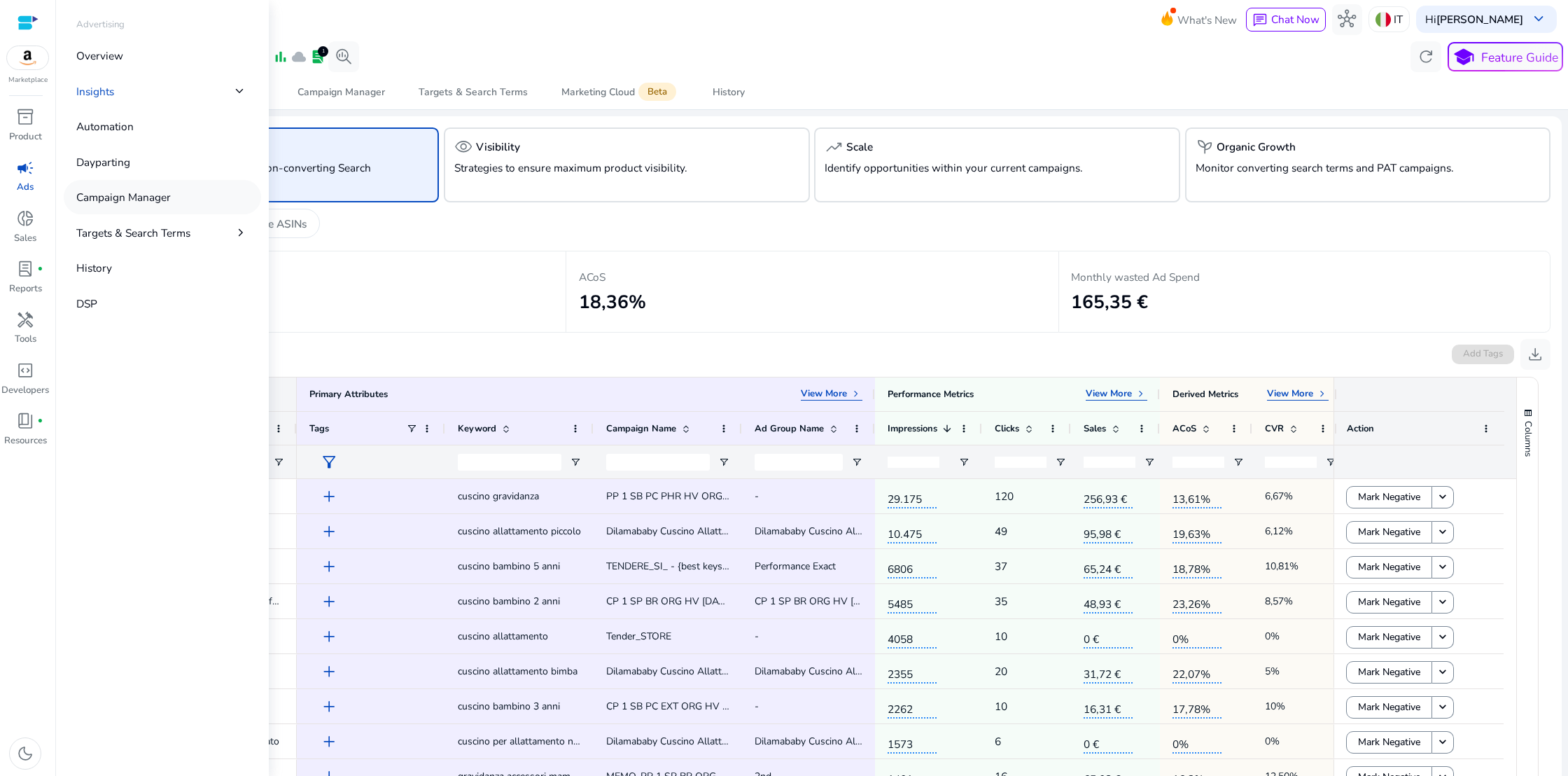
click at [111, 200] on p "Campaign Manager" at bounding box center [124, 197] width 95 height 16
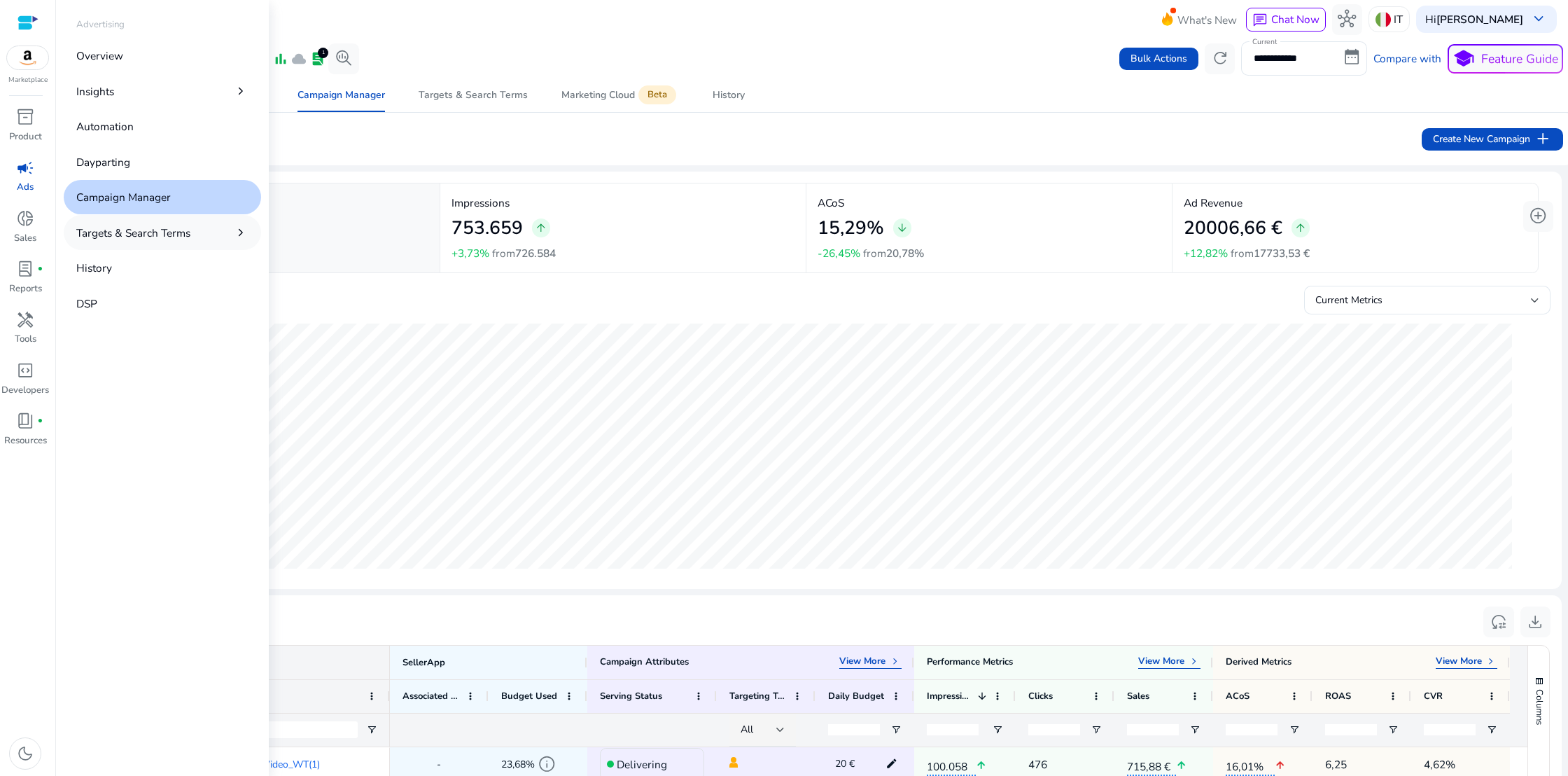
click at [108, 232] on p "Targets & Search Terms" at bounding box center [133, 233] width 114 height 16
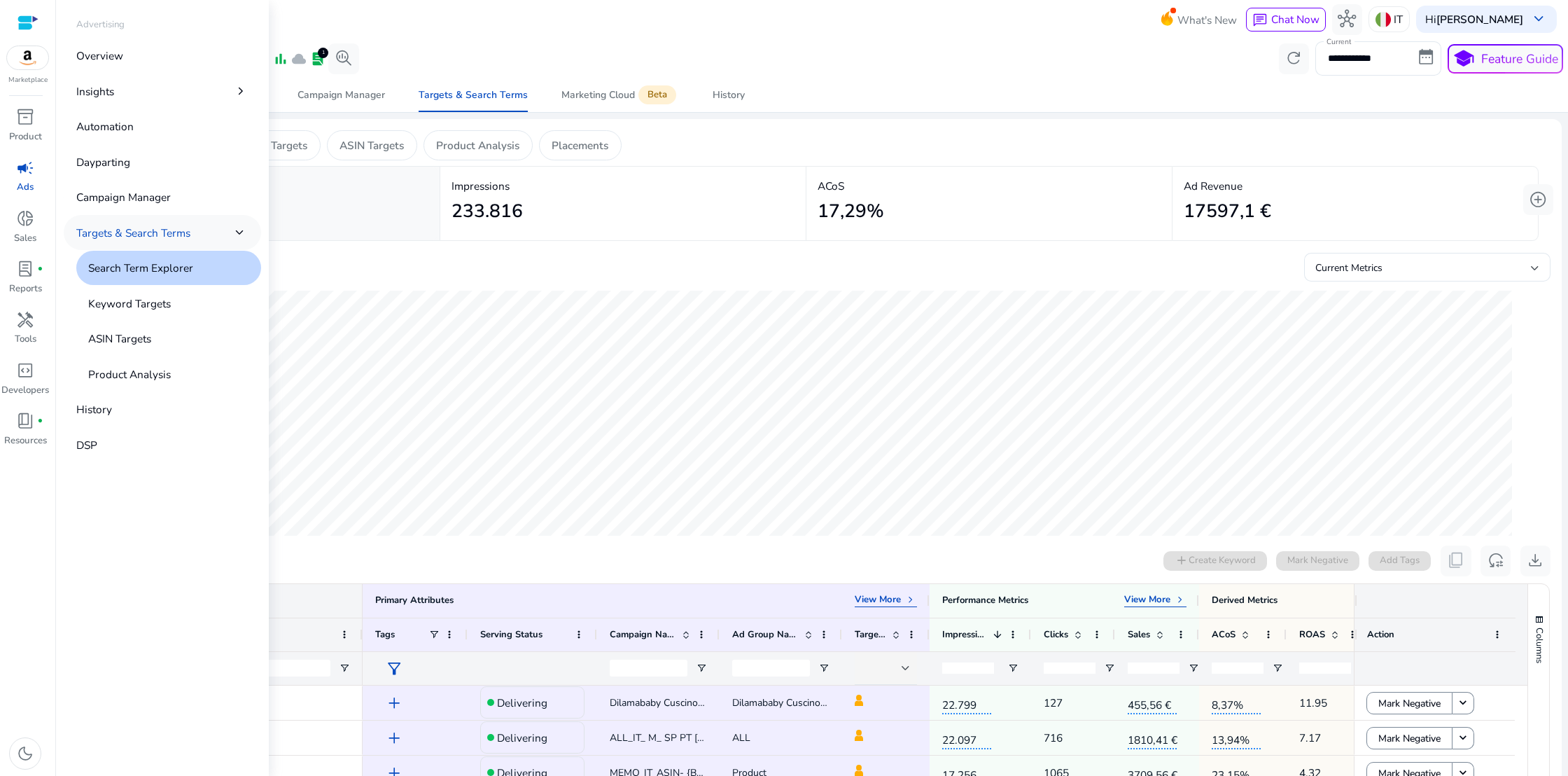
click at [108, 231] on p "Targets & Search Terms" at bounding box center [133, 233] width 114 height 16
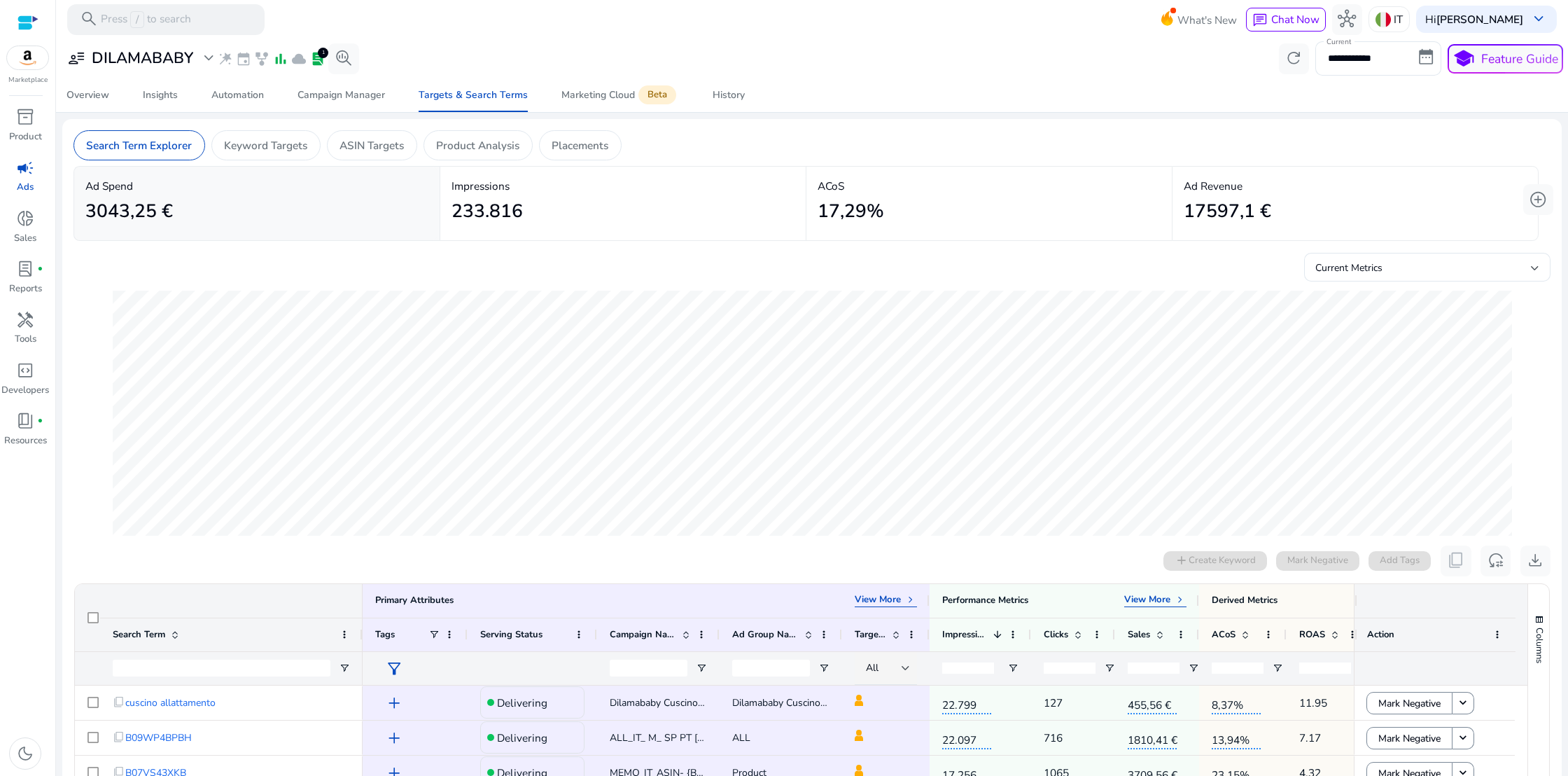
click at [417, 55] on div "**********" at bounding box center [812, 58] width 1503 height 34
click at [340, 59] on span "search_insights" at bounding box center [343, 57] width 18 height 18
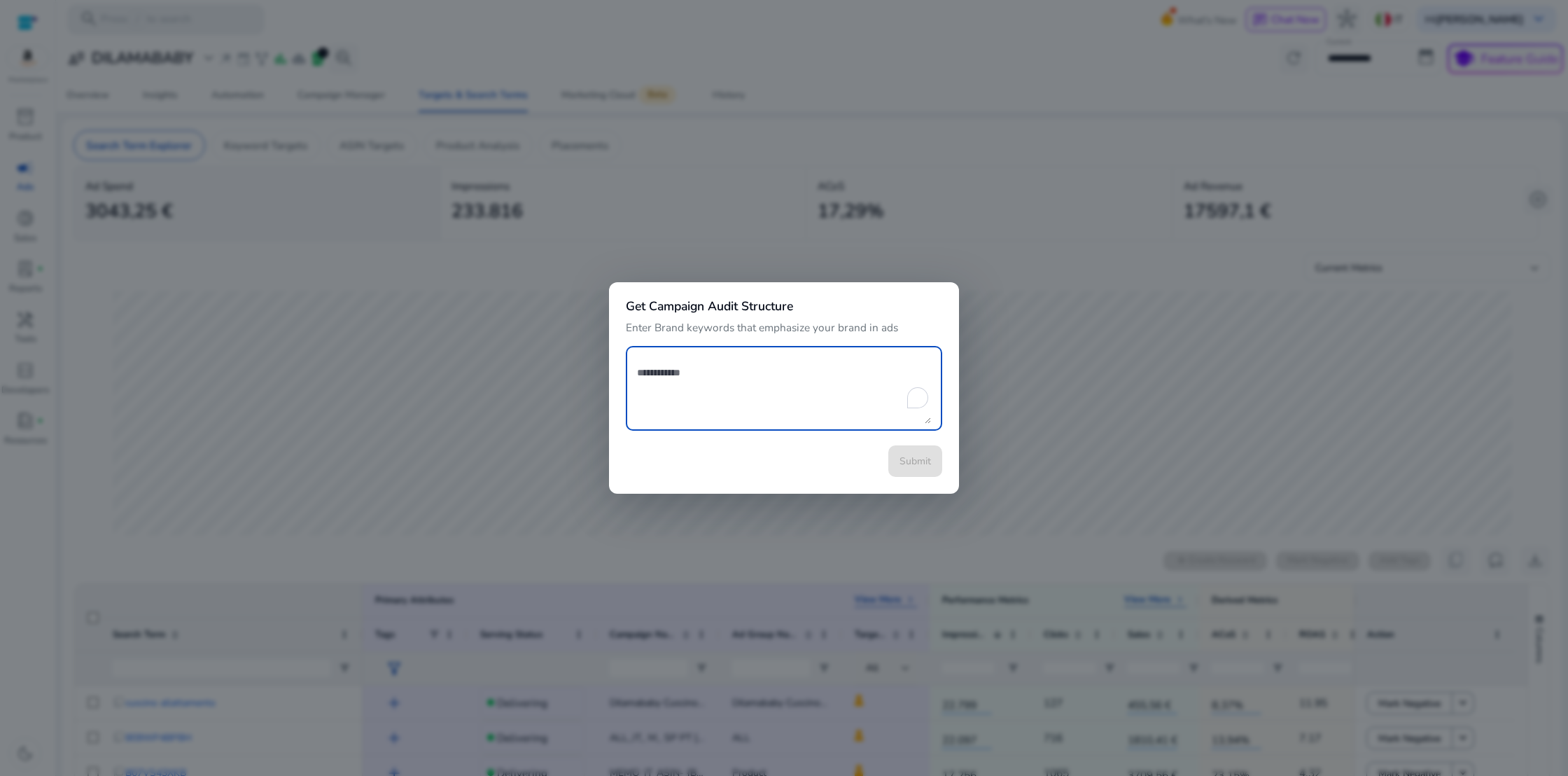
click at [661, 374] on textarea "To enrich screen reader interactions, please activate Accessibility in Grammarl…" at bounding box center [784, 388] width 294 height 70
type textarea "**********"
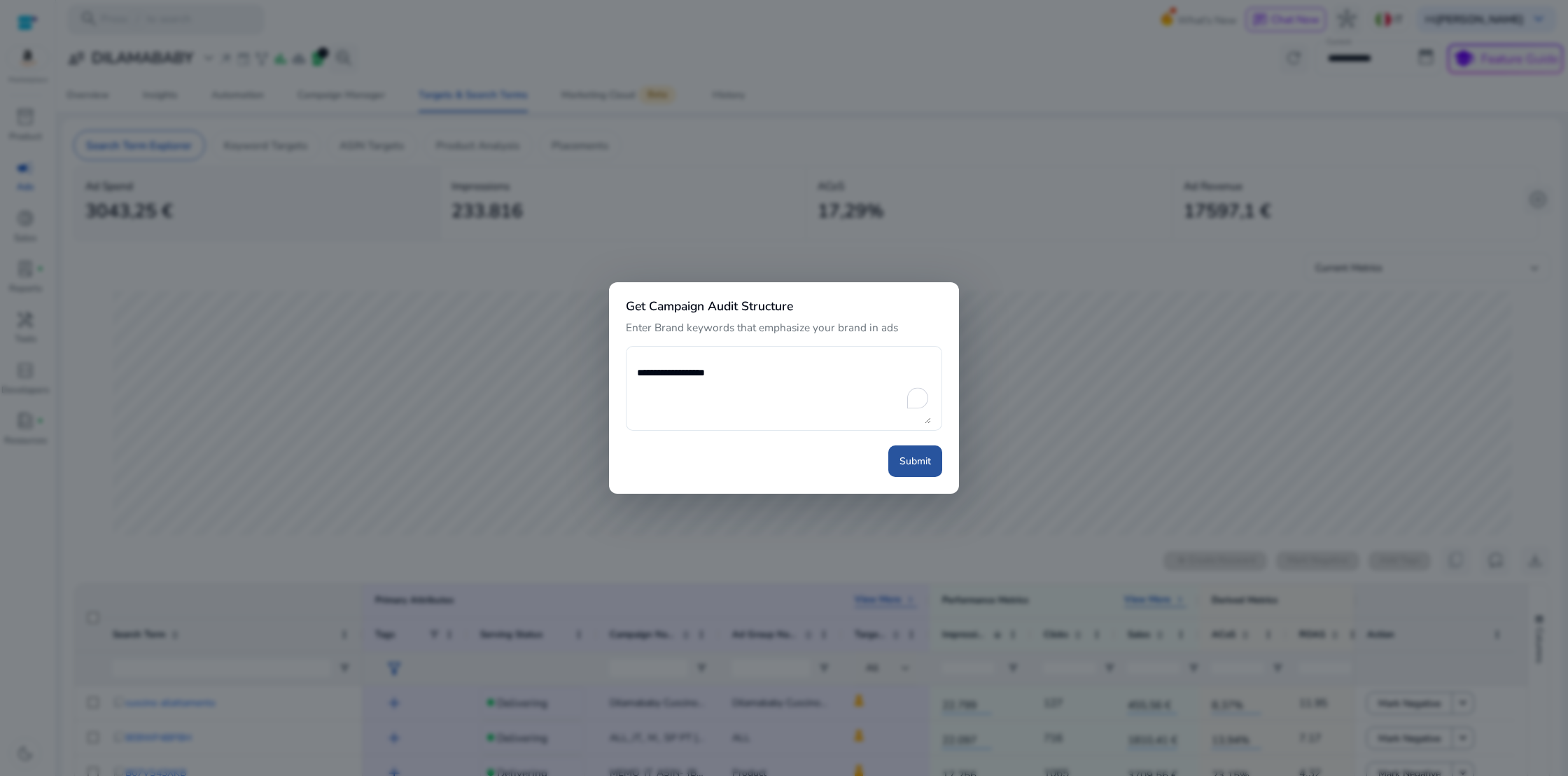
click at [939, 470] on span at bounding box center [915, 461] width 54 height 34
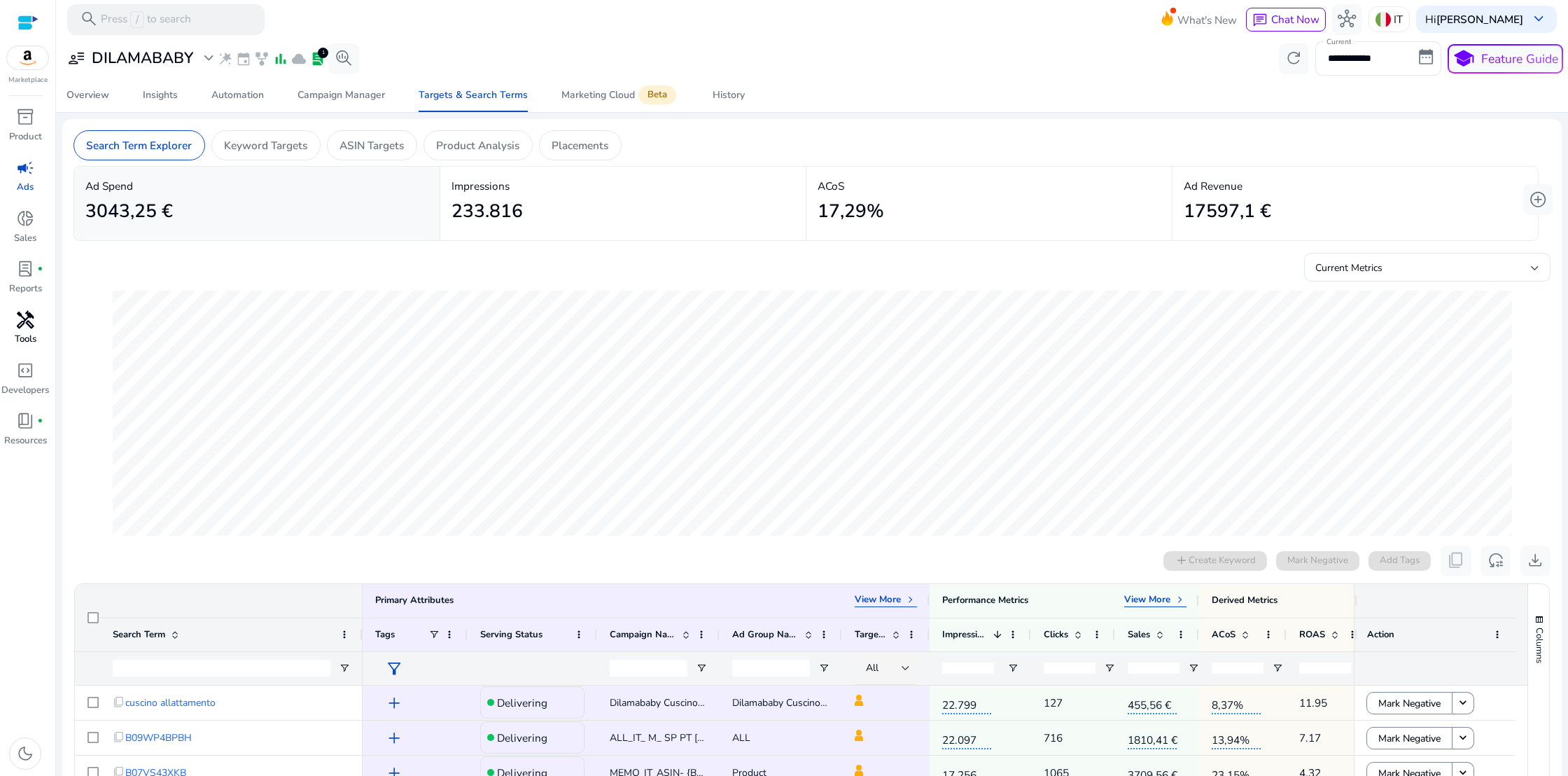
click at [28, 329] on span "handyman" at bounding box center [24, 320] width 18 height 18
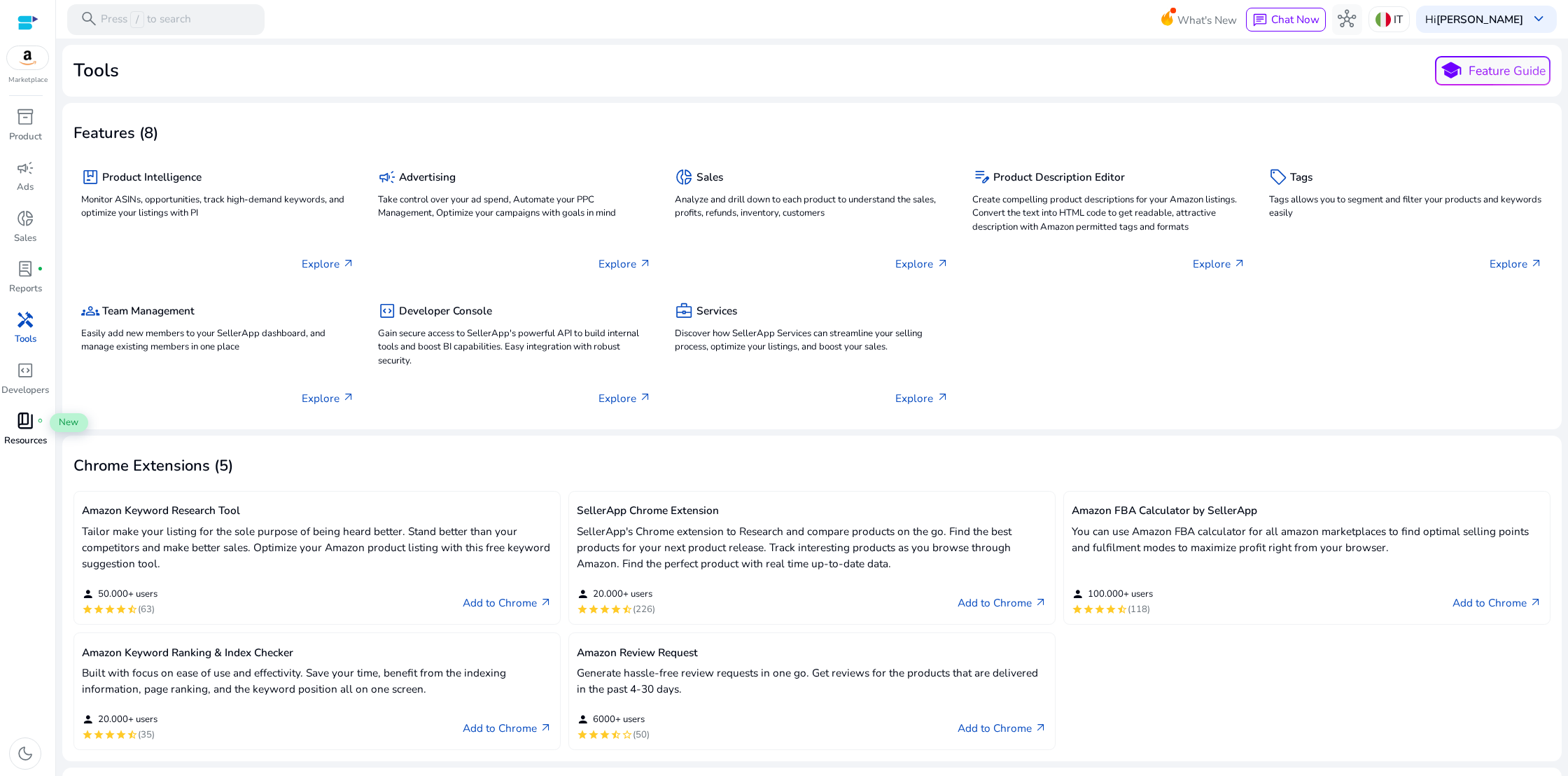
click at [22, 423] on span "book_4" at bounding box center [24, 420] width 18 height 18
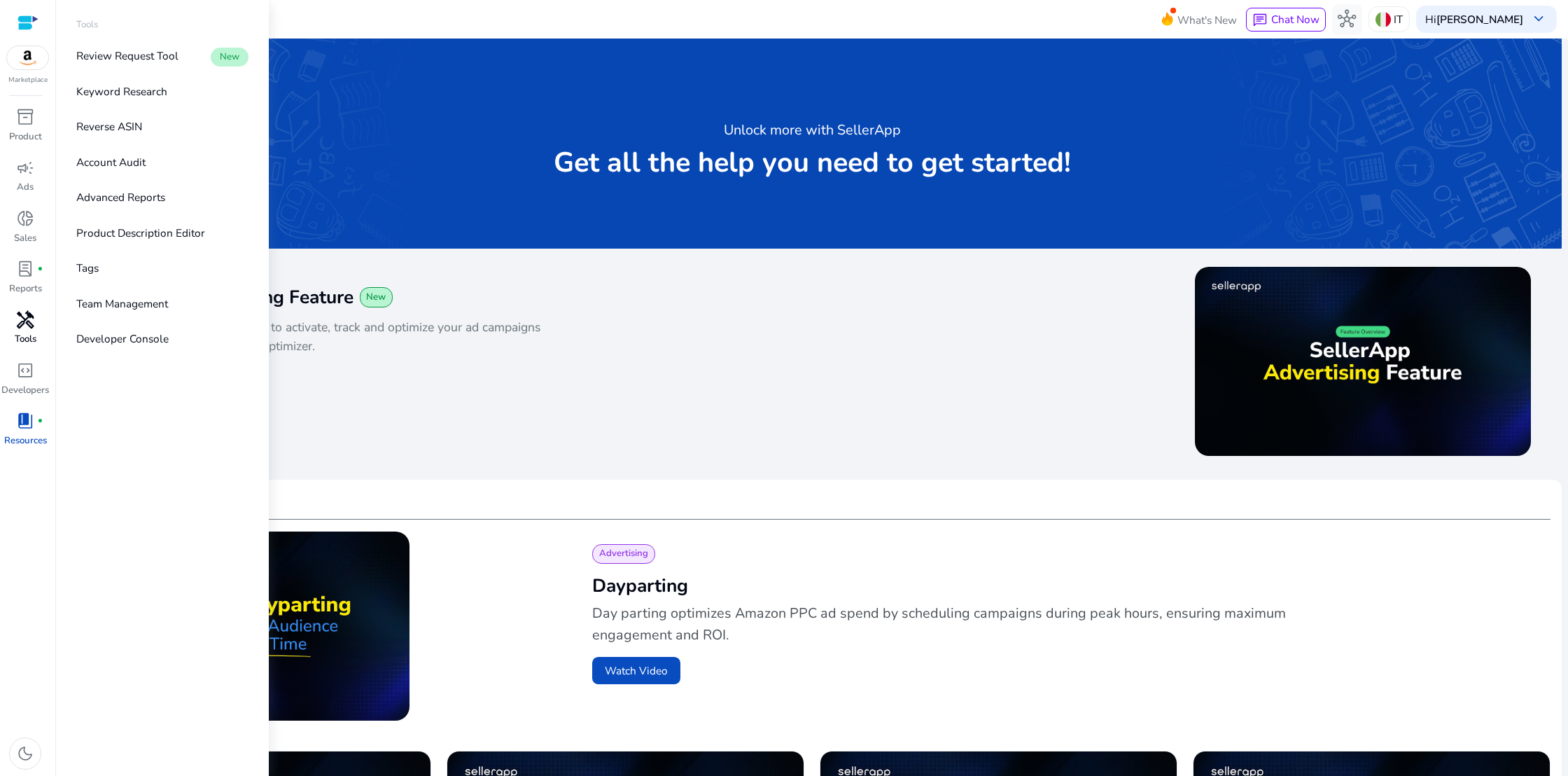
click at [22, 313] on span "handyman" at bounding box center [24, 320] width 18 height 18
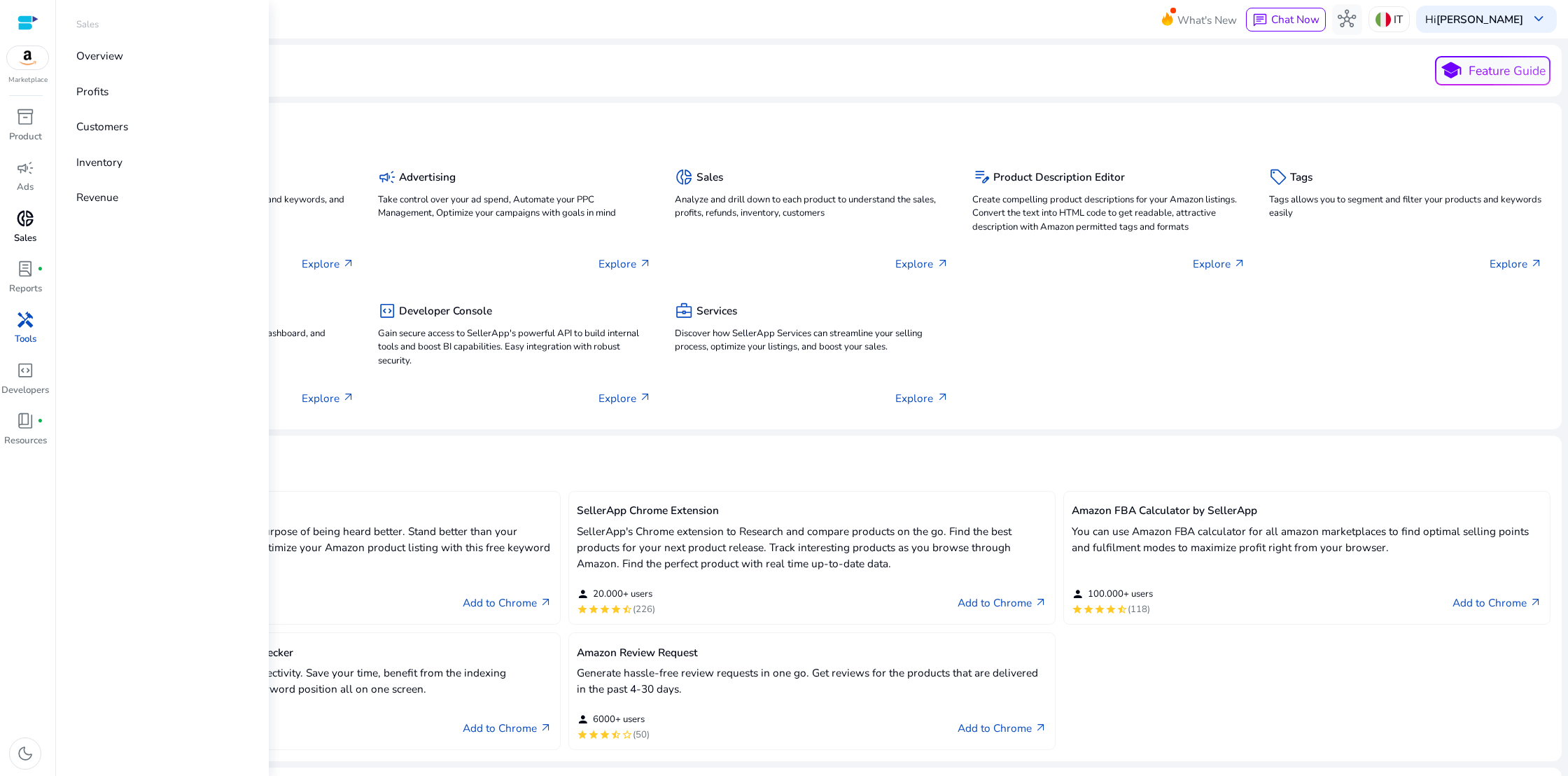
click at [22, 228] on span "donut_small" at bounding box center [24, 218] width 18 height 18
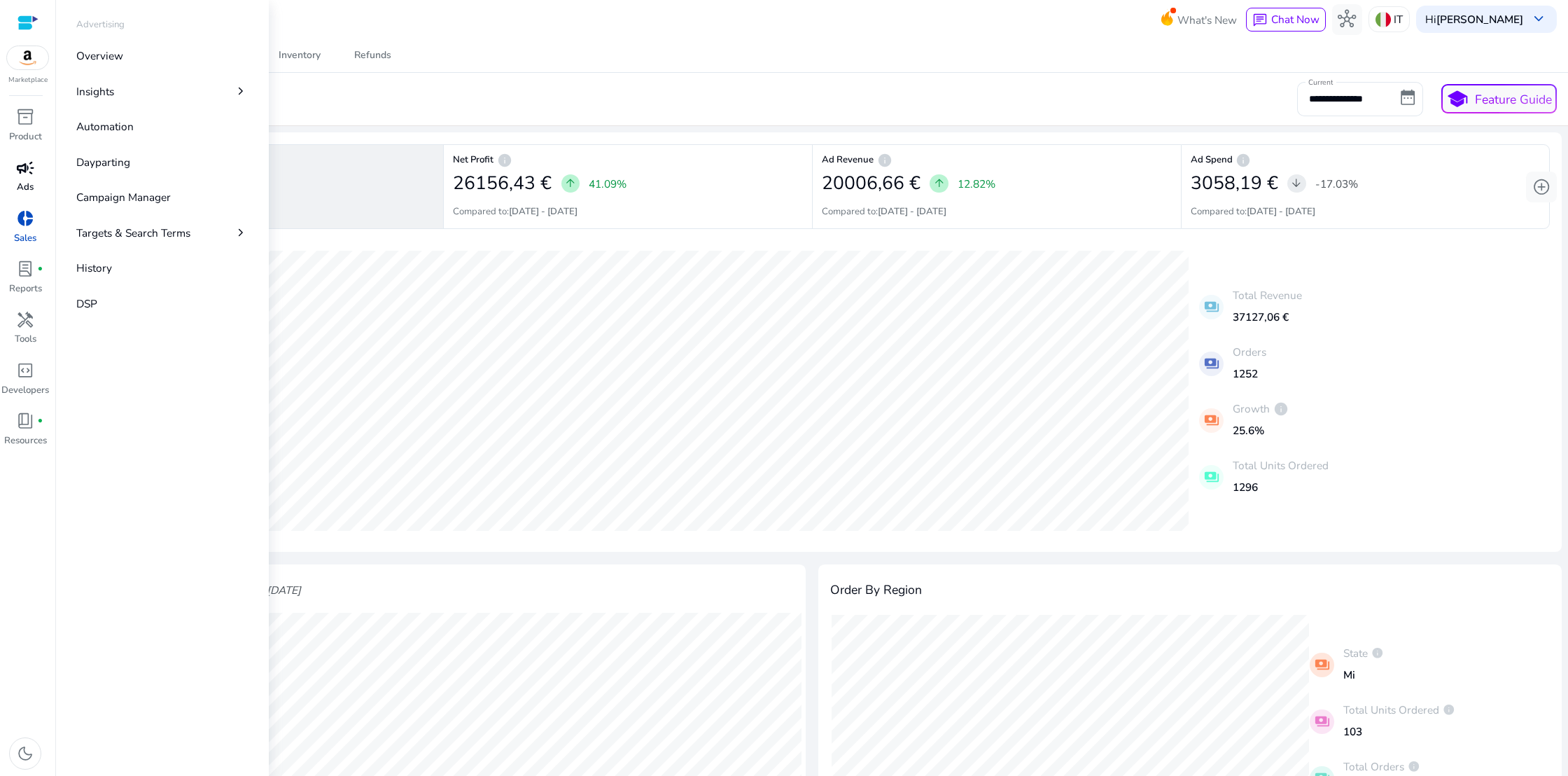
click at [22, 182] on p "Ads" at bounding box center [24, 187] width 17 height 14
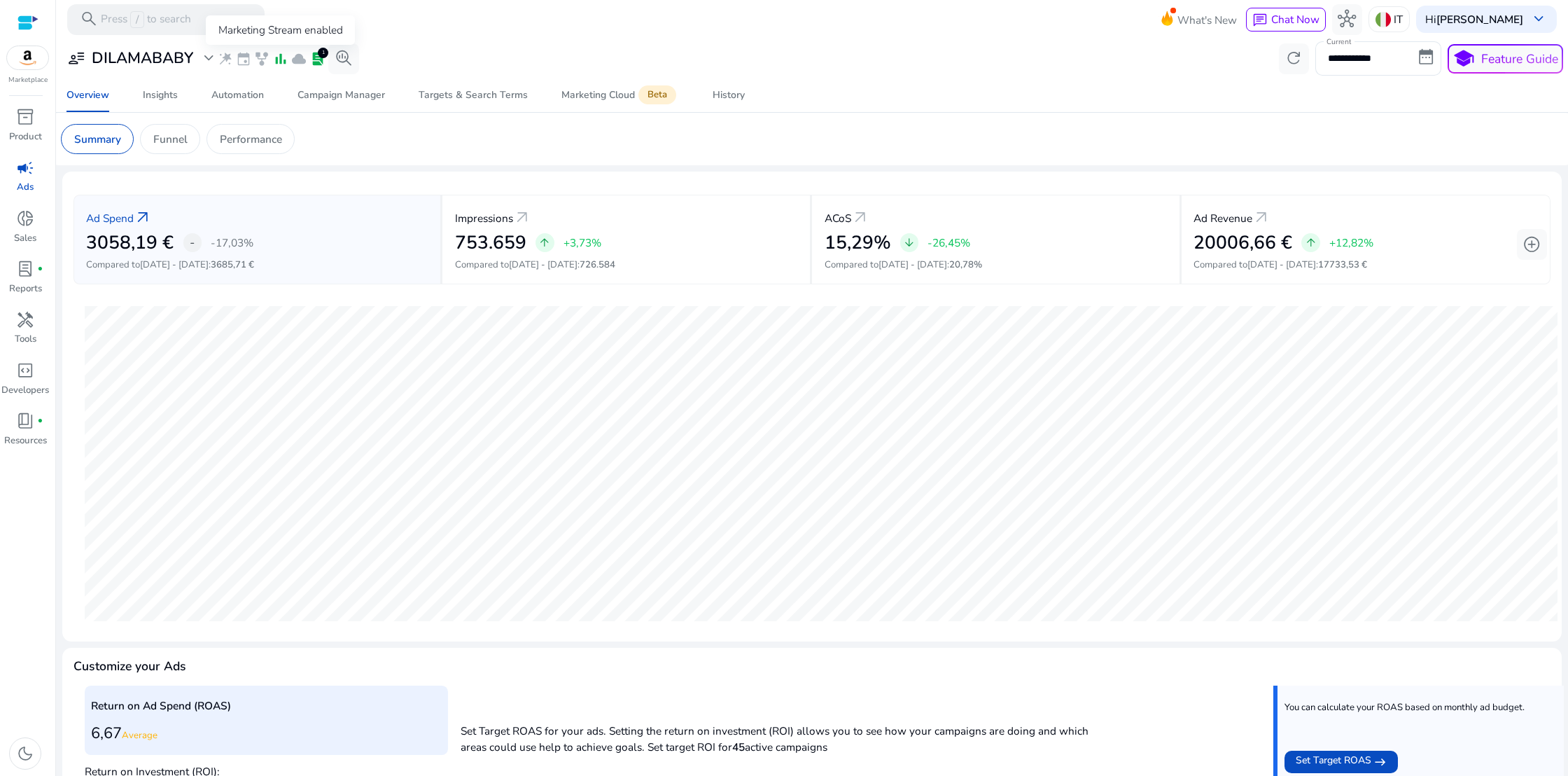
click at [280, 60] on span "bar_chart" at bounding box center [280, 58] width 15 height 15
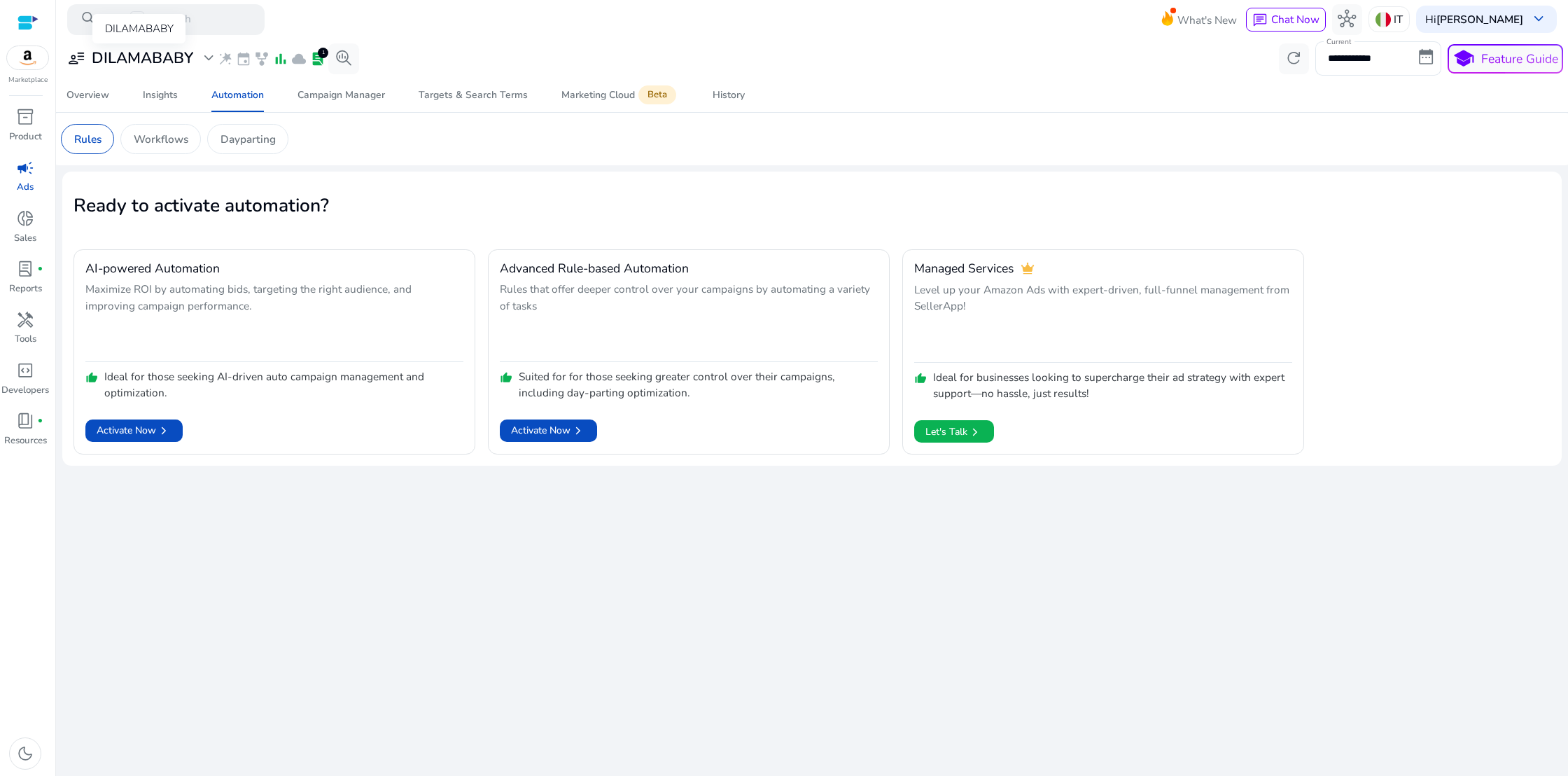
click at [208, 57] on span "expand_more" at bounding box center [208, 57] width 18 height 18
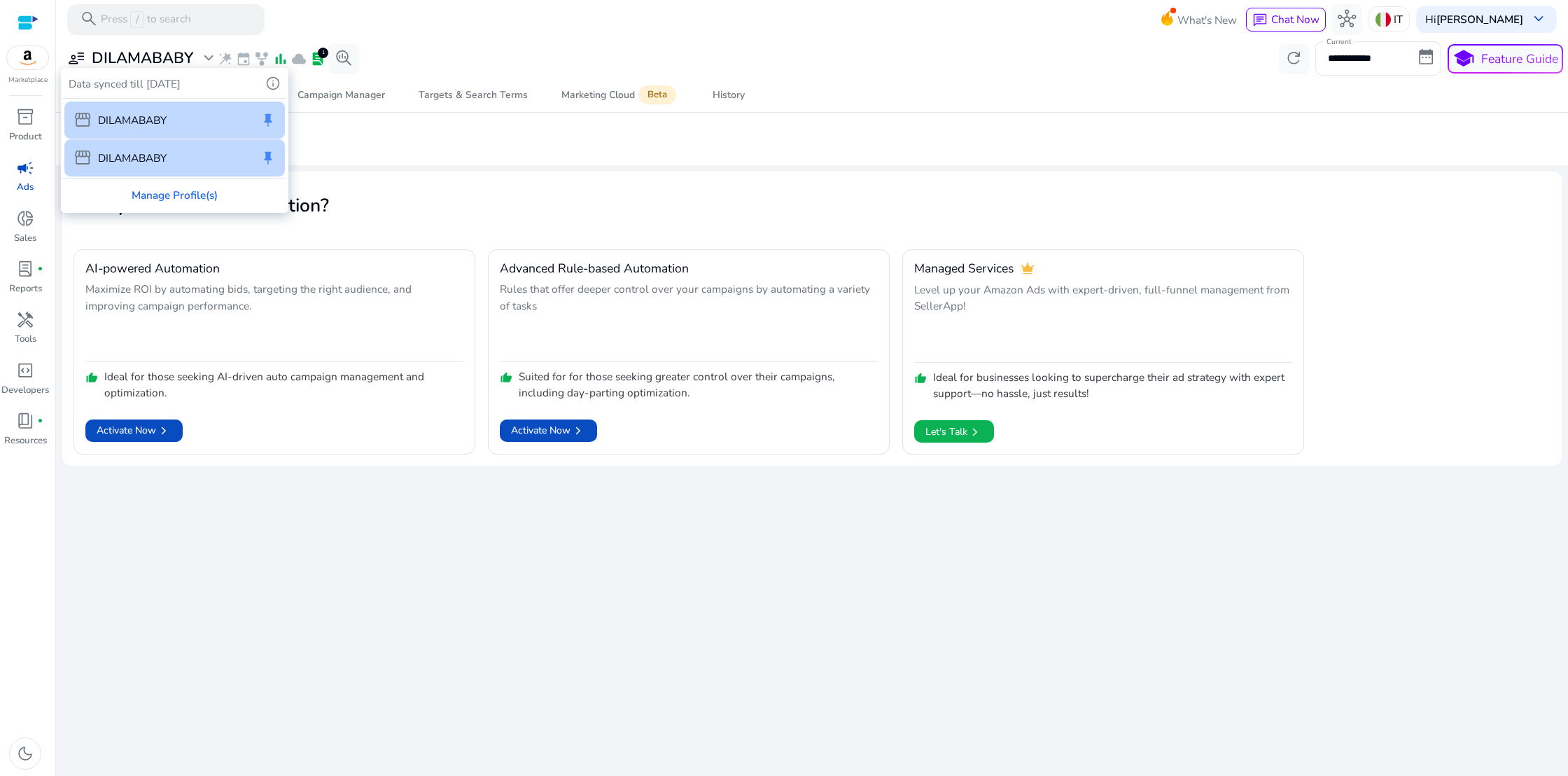
click at [280, 57] on div at bounding box center [784, 388] width 1568 height 776
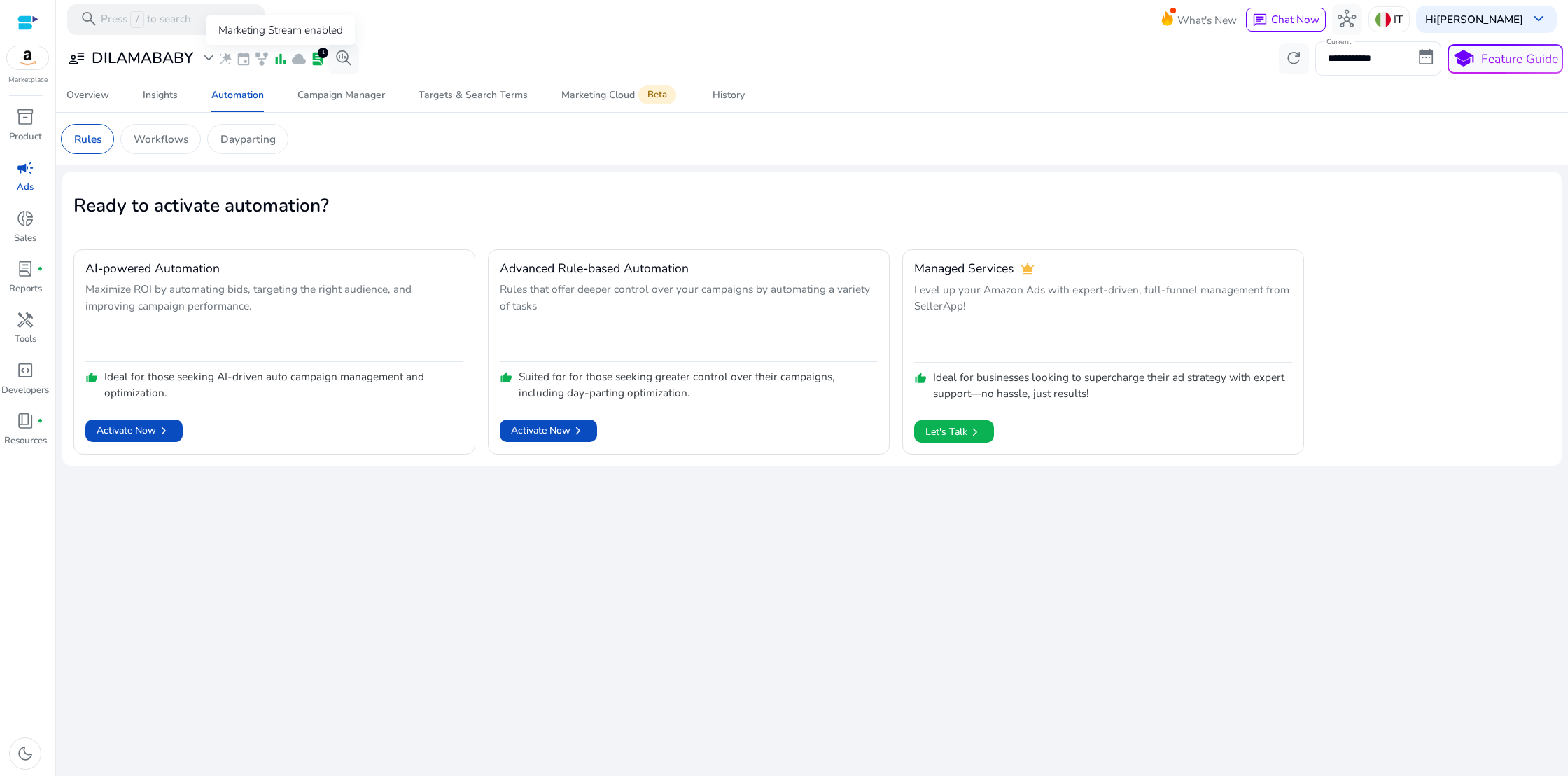
click at [282, 59] on span "bar_chart" at bounding box center [280, 58] width 15 height 15
click at [281, 58] on span "bar_chart" at bounding box center [280, 58] width 15 height 15
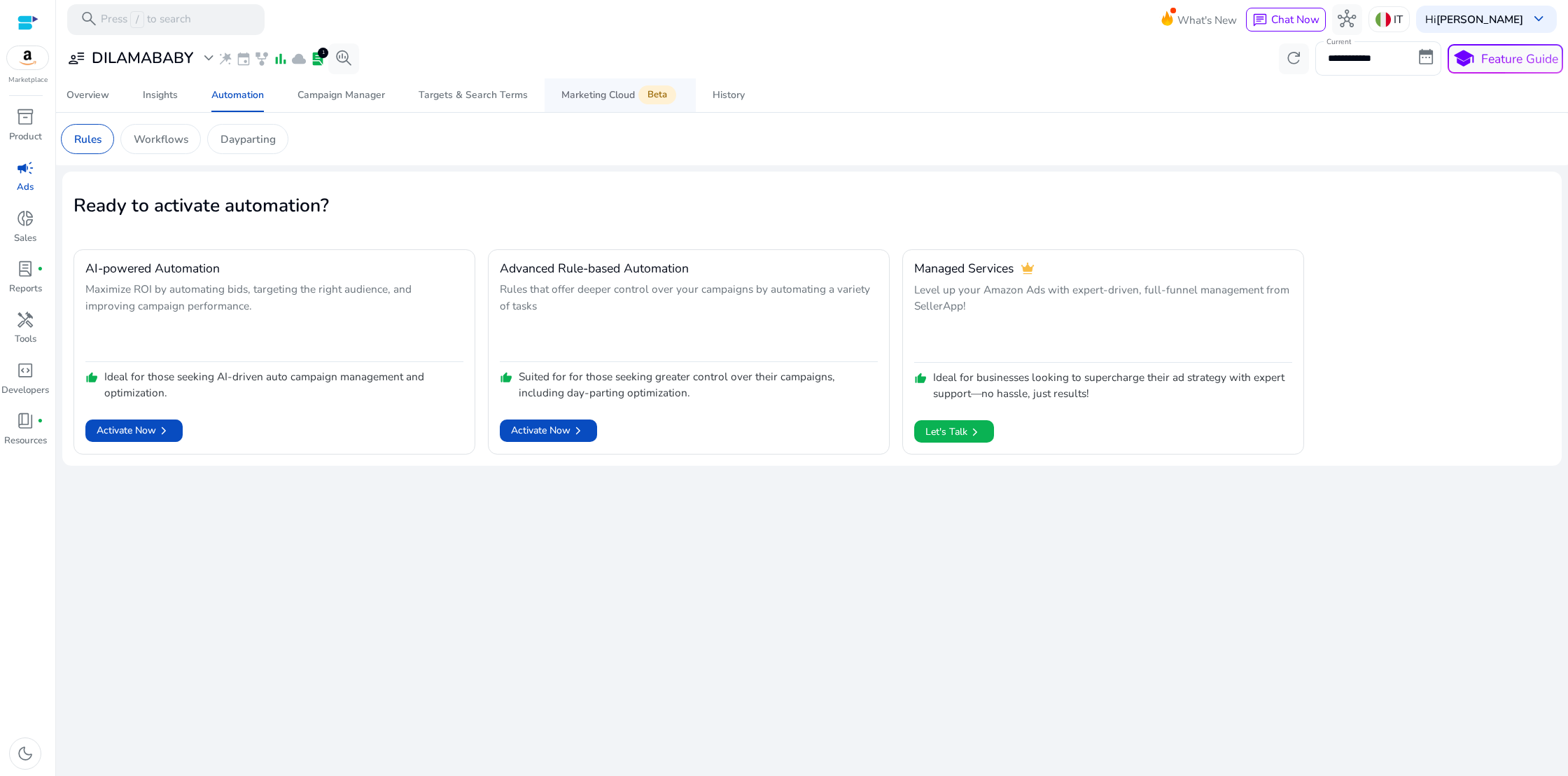
click at [578, 97] on div "Marketing Cloud Beta" at bounding box center [621, 96] width 118 height 13
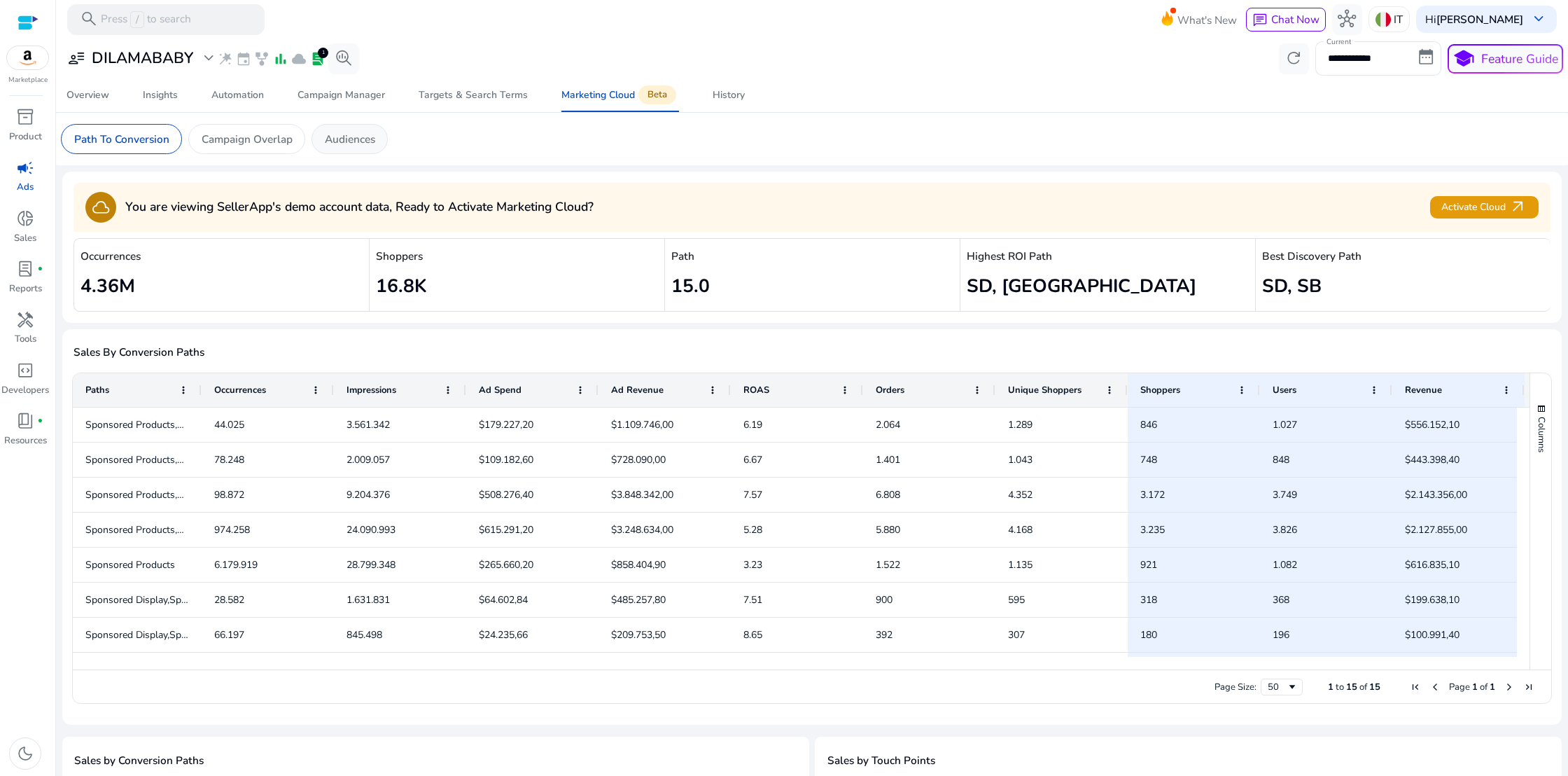
click at [352, 145] on p "Audiences" at bounding box center [350, 139] width 50 height 16
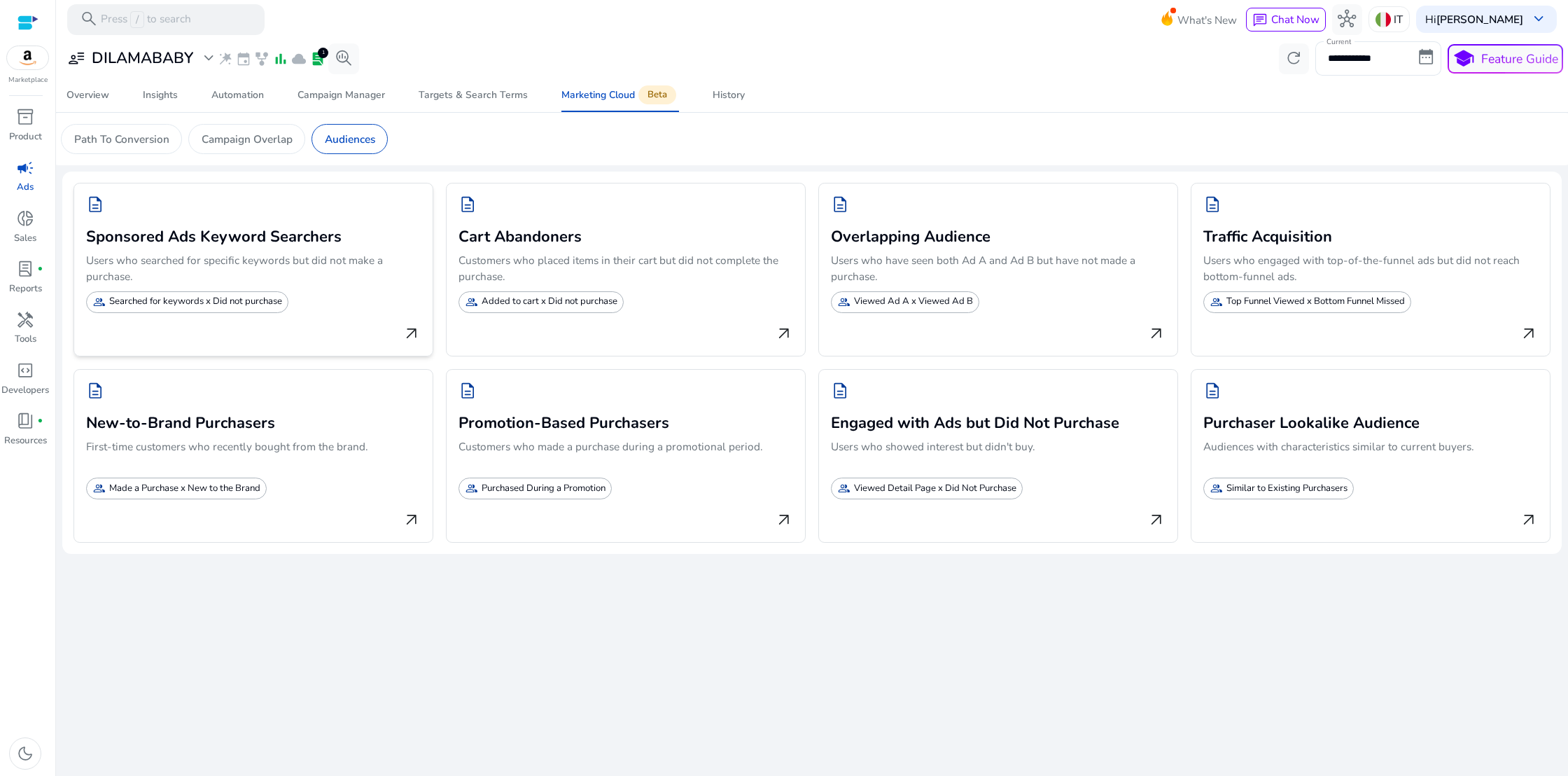
click at [402, 329] on span "arrow_outward" at bounding box center [411, 333] width 18 height 18
click at [145, 139] on p "Path To Conversion" at bounding box center [121, 139] width 96 height 16
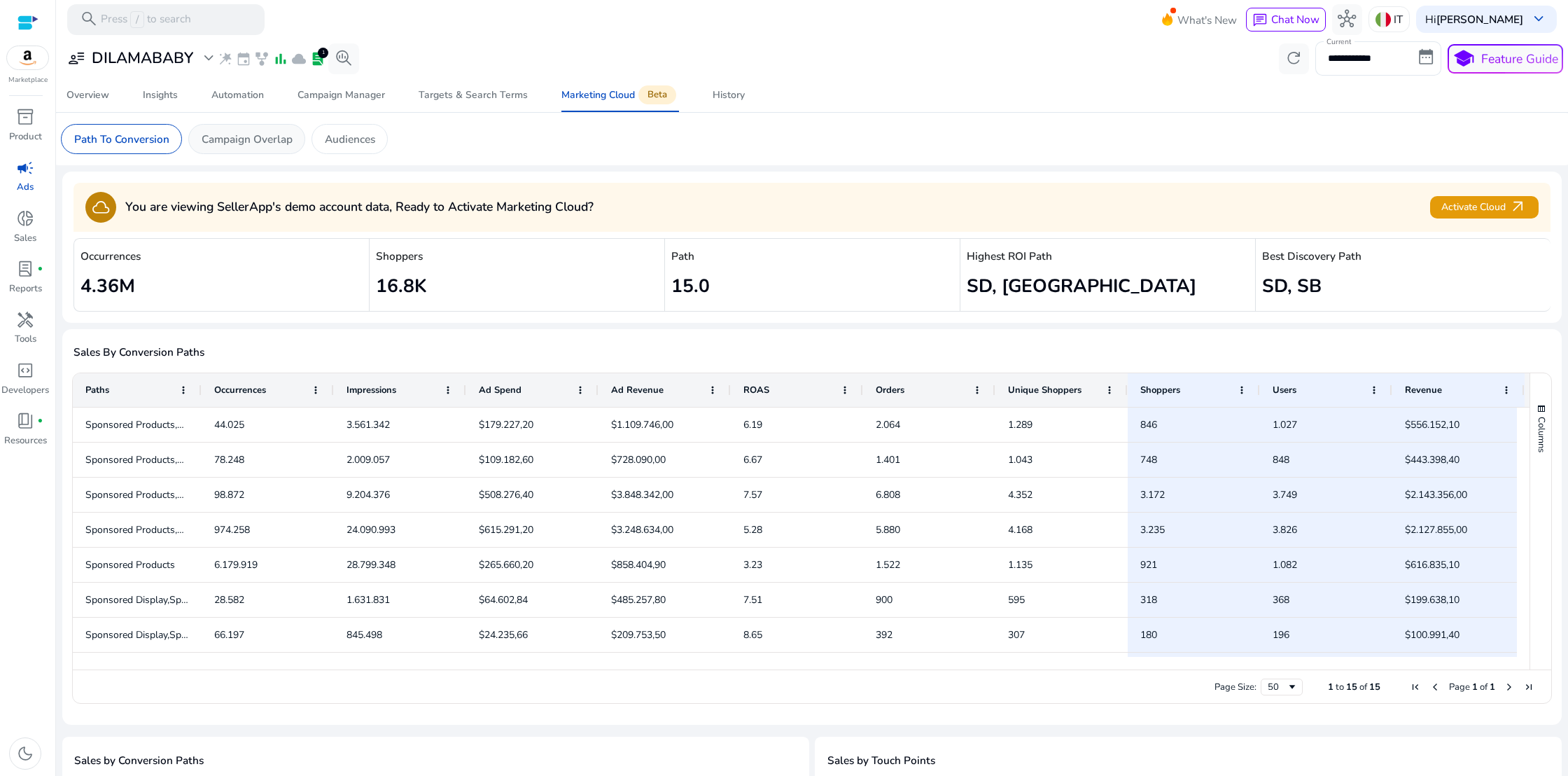
click at [236, 145] on p "Campaign Overlap" at bounding box center [247, 139] width 91 height 16
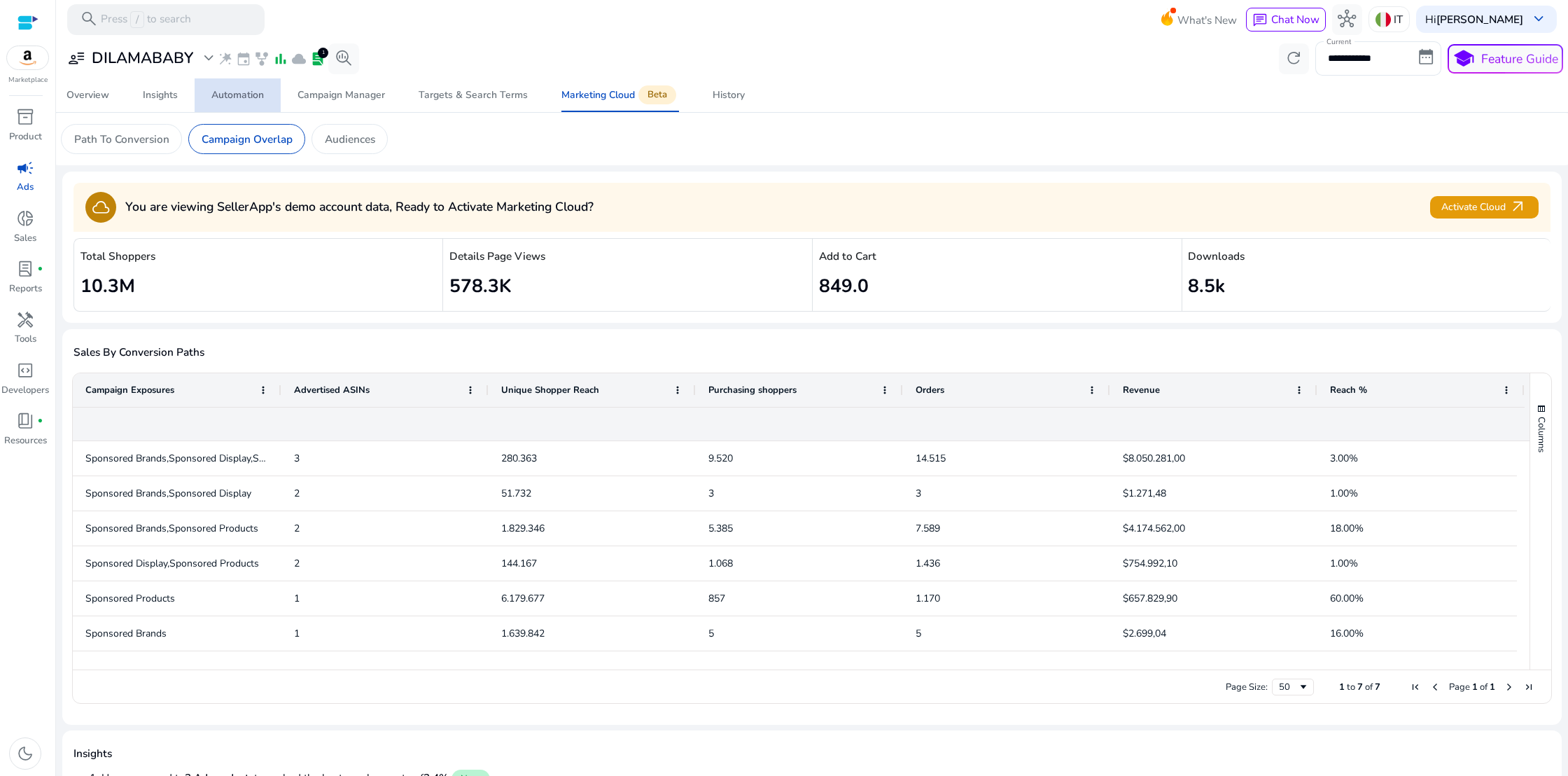
click at [241, 91] on div "Automation" at bounding box center [237, 96] width 52 height 10
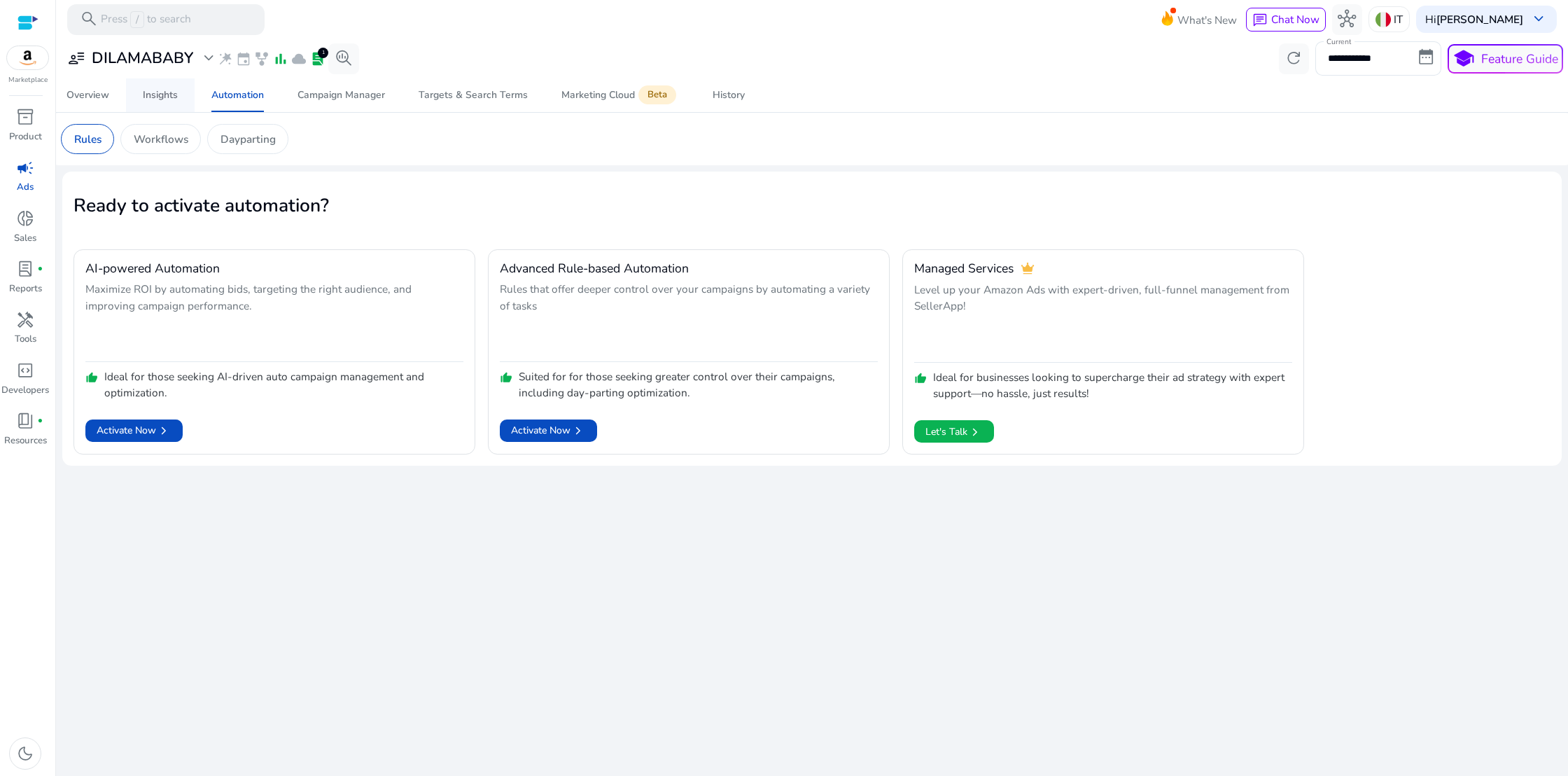
click at [158, 96] on div "Insights" at bounding box center [160, 96] width 35 height 10
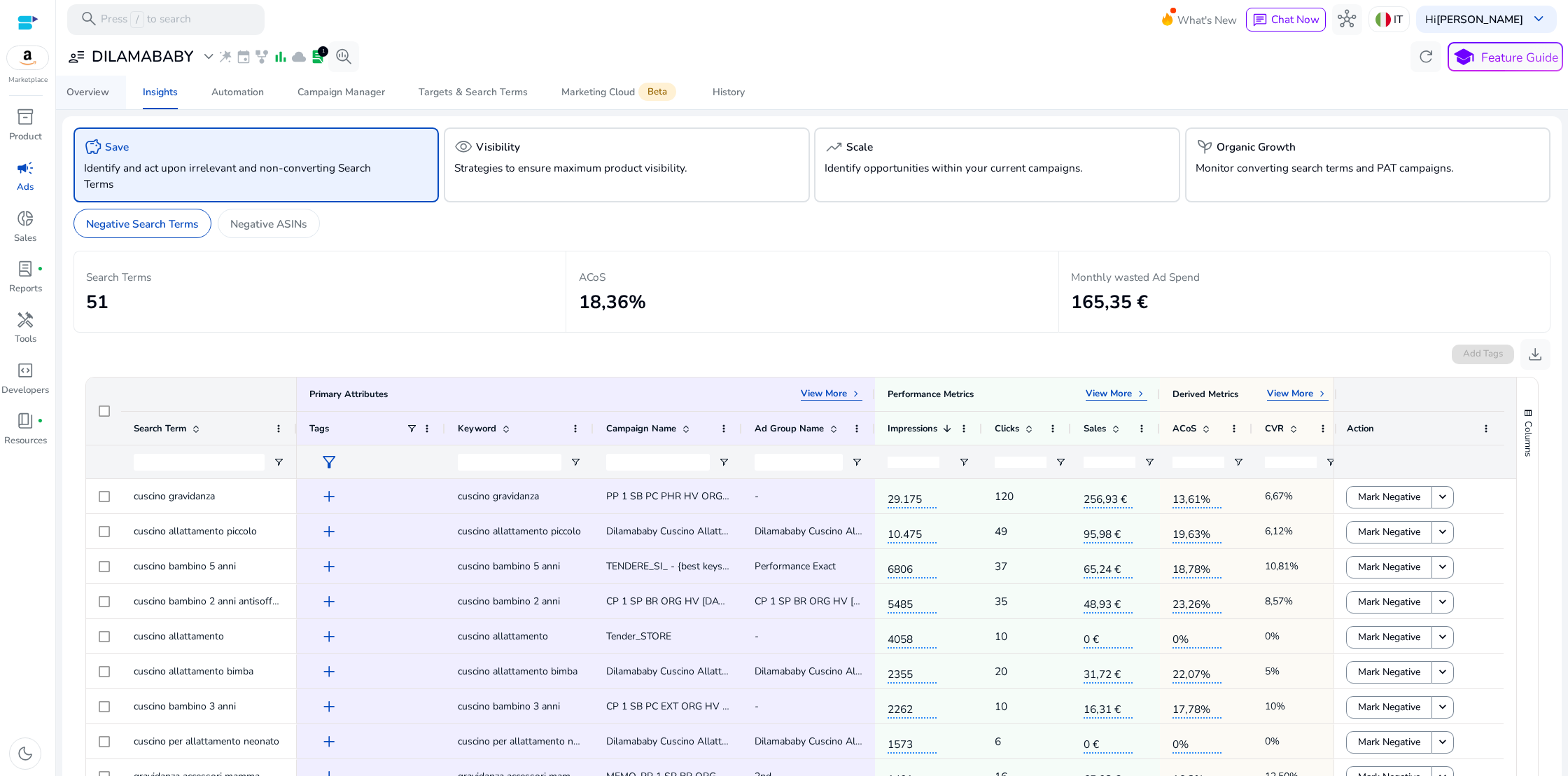
click at [94, 94] on div "Overview" at bounding box center [88, 93] width 42 height 10
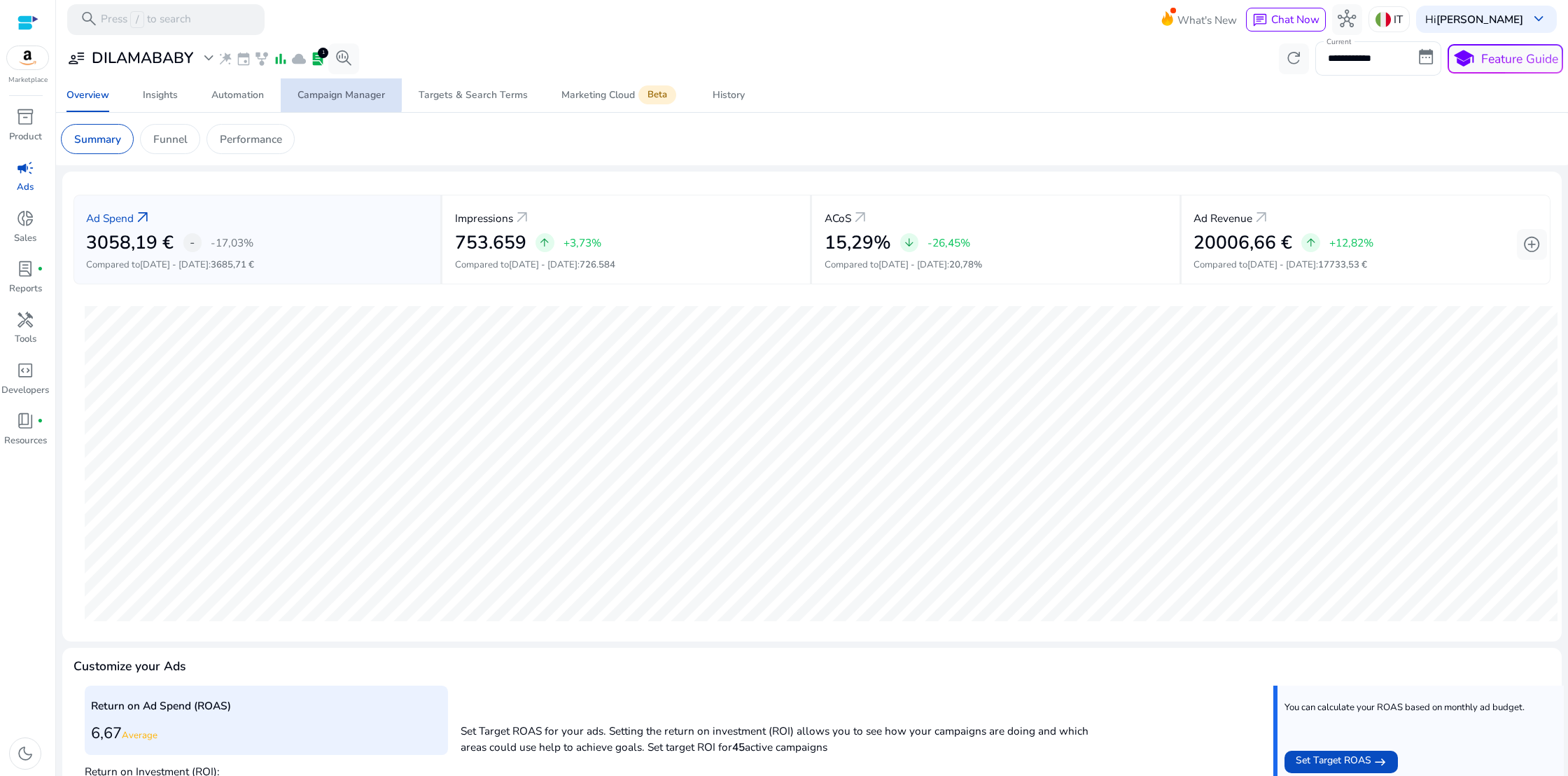
click at [323, 92] on div "Campaign Manager" at bounding box center [341, 96] width 88 height 10
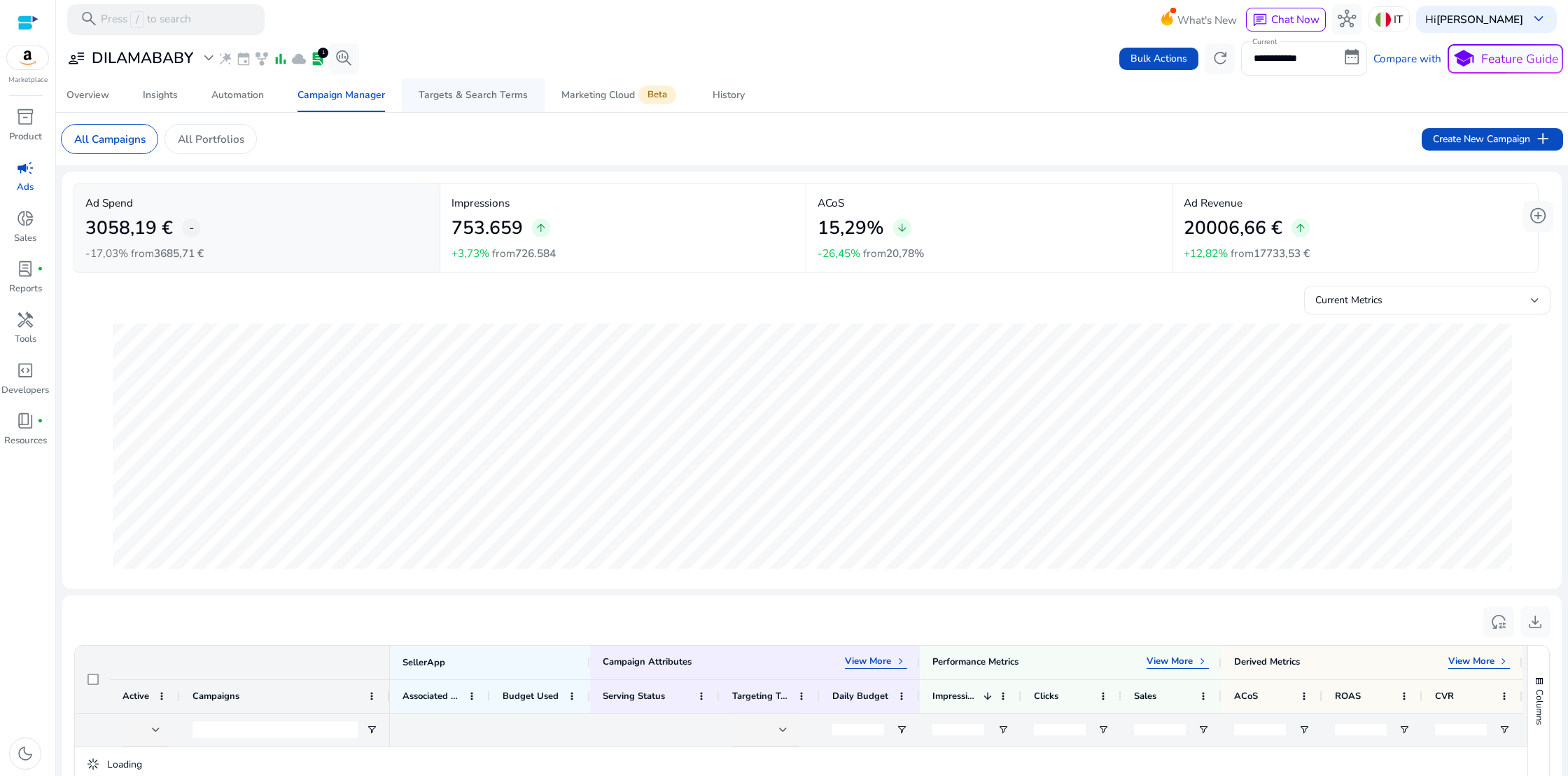
click at [445, 91] on div "Targets & Search Terms" at bounding box center [473, 96] width 109 height 10
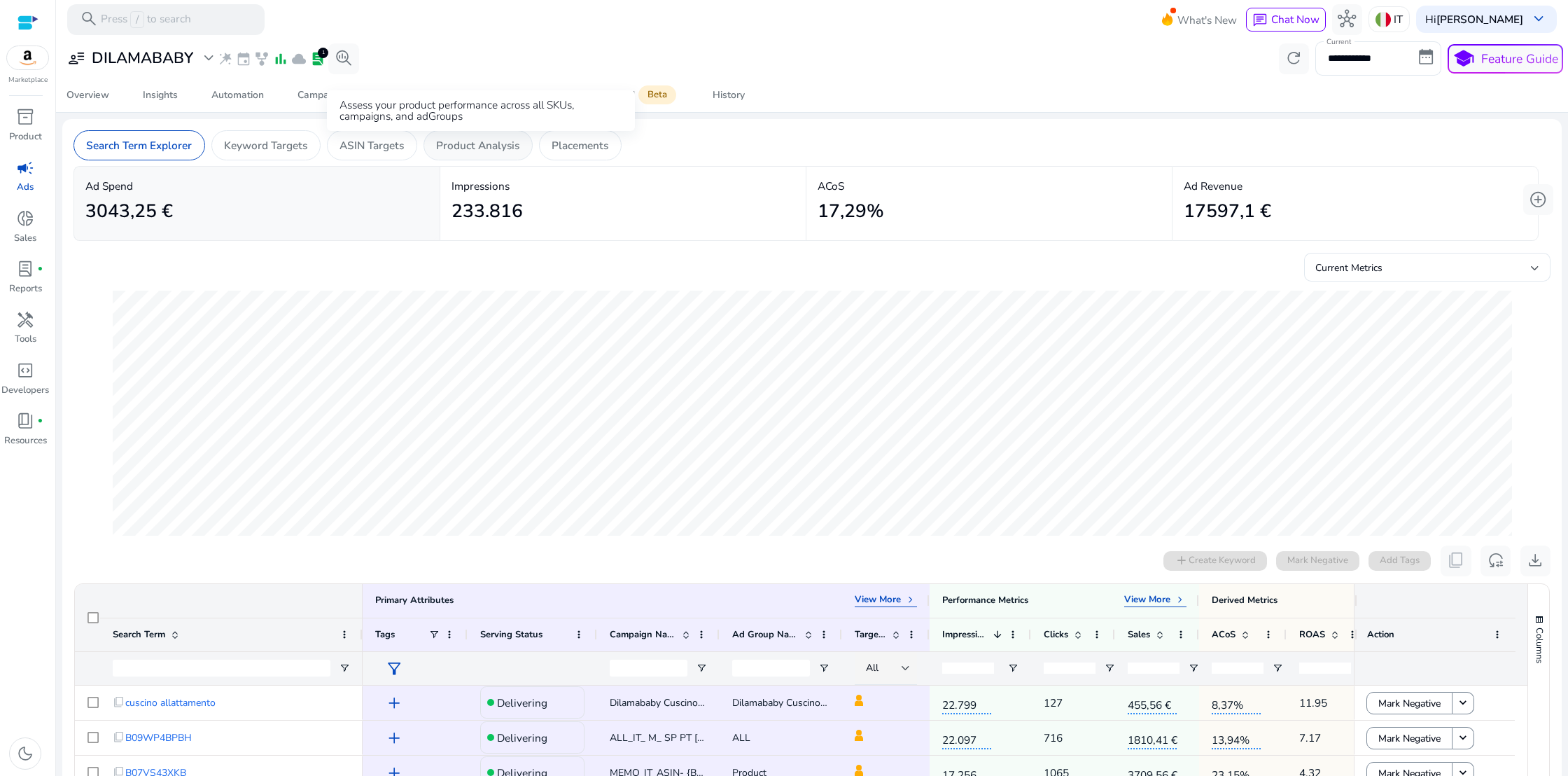
click at [480, 150] on p "Product Analysis" at bounding box center [478, 145] width 83 height 16
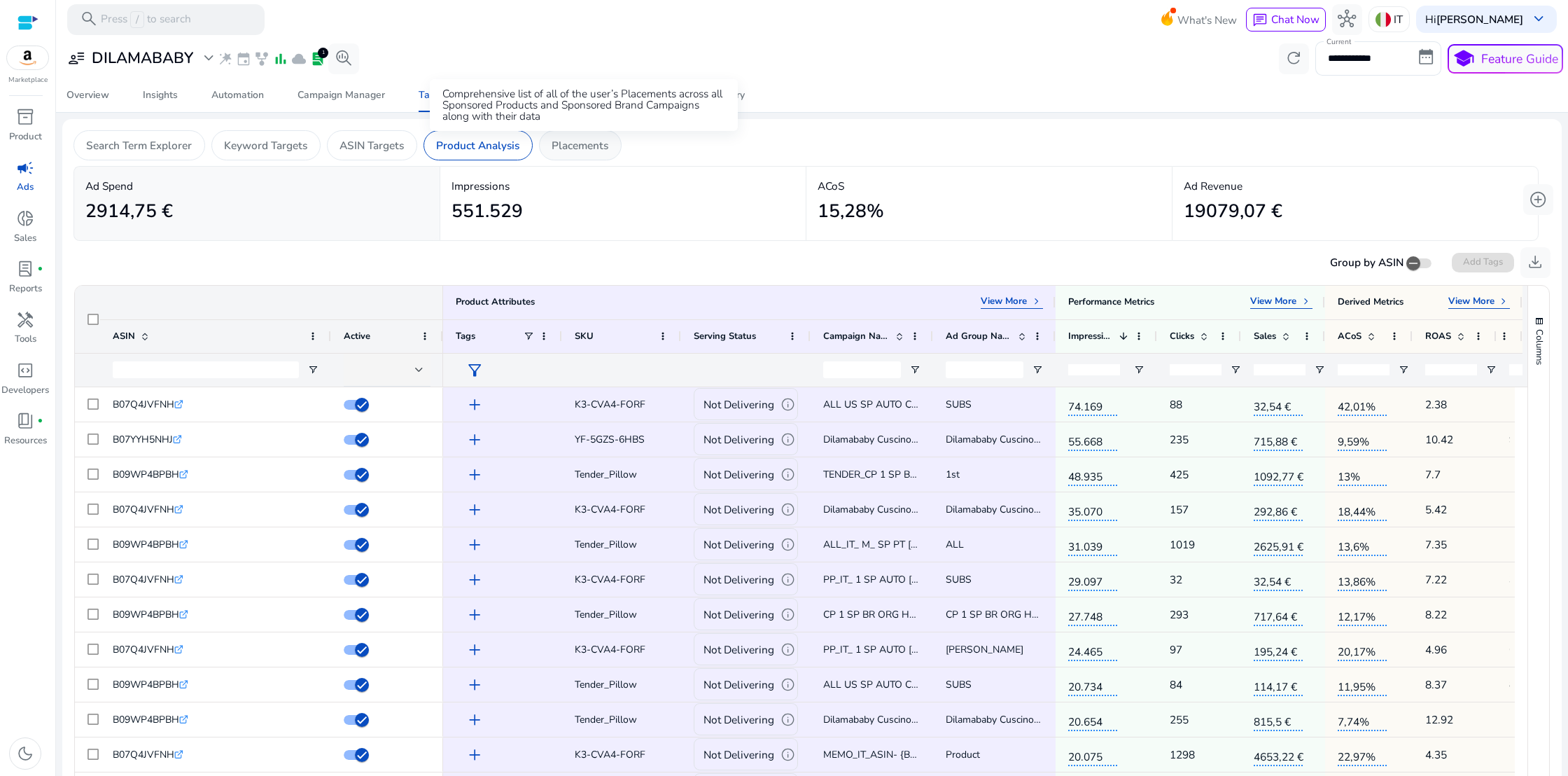
click at [575, 151] on p "Placements" at bounding box center [580, 145] width 57 height 16
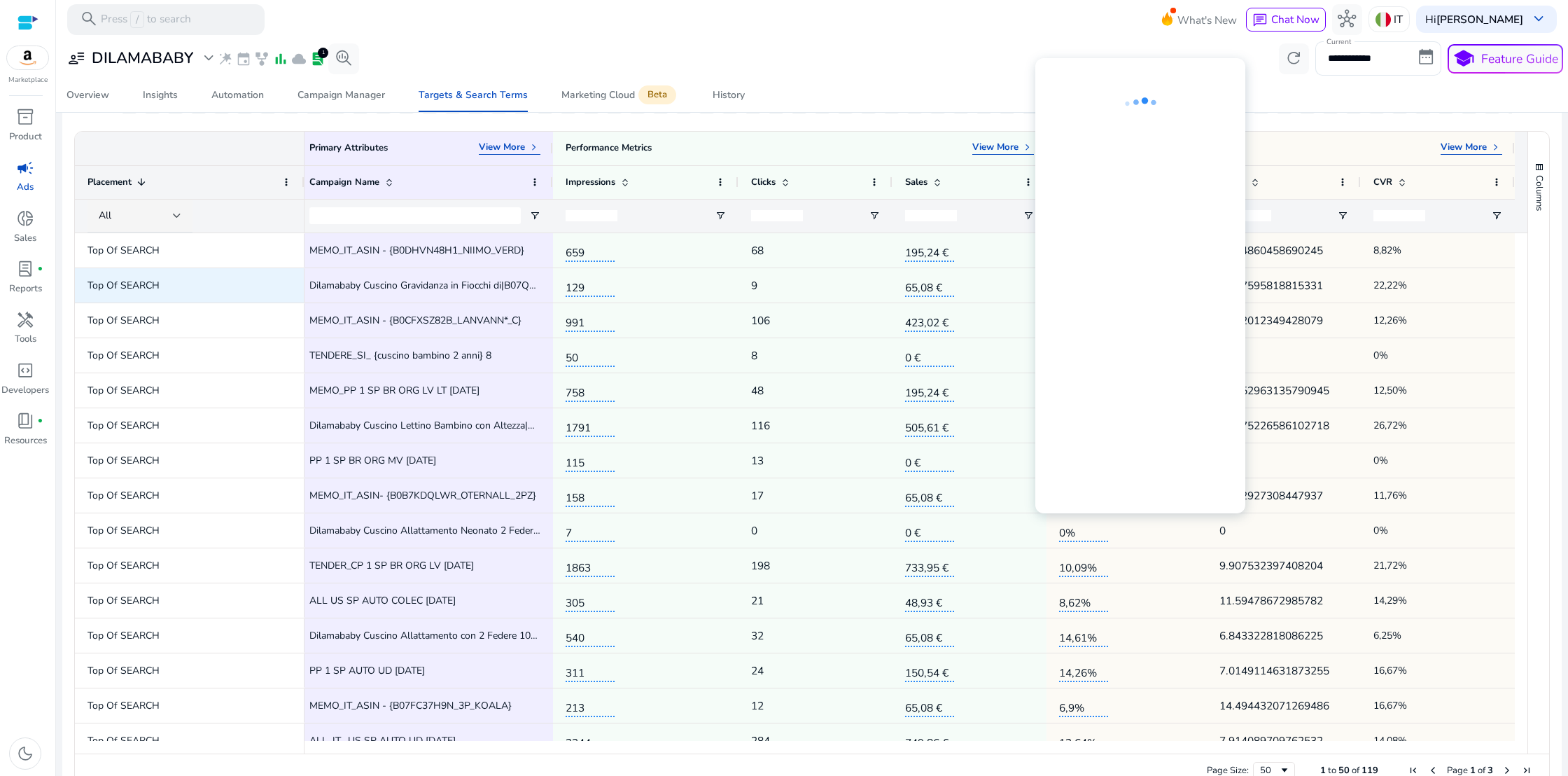
scroll to position [0, 13]
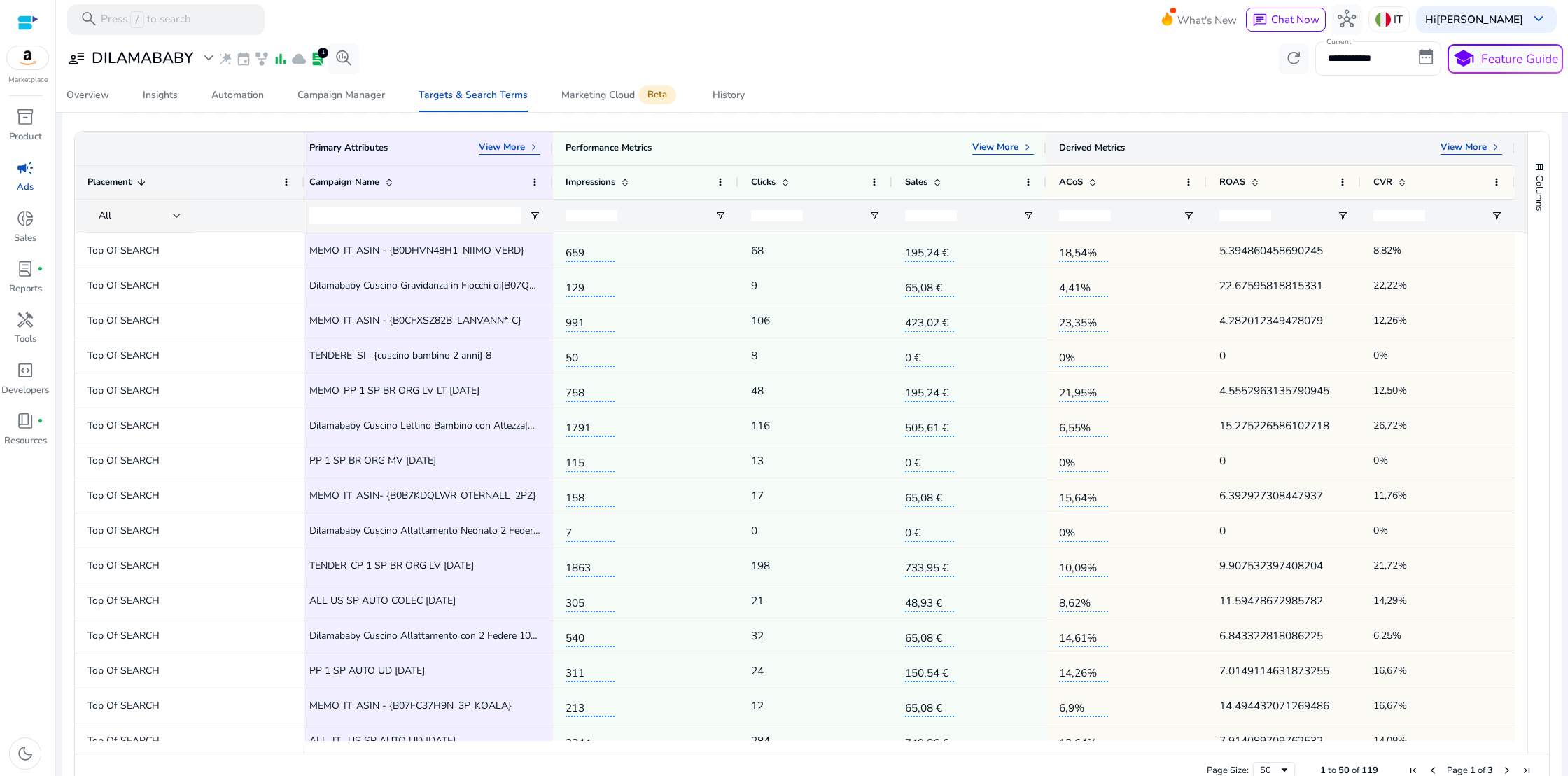
click at [1493, 147] on span "keyboard_arrow_right" at bounding box center [1496, 148] width 13 height 13
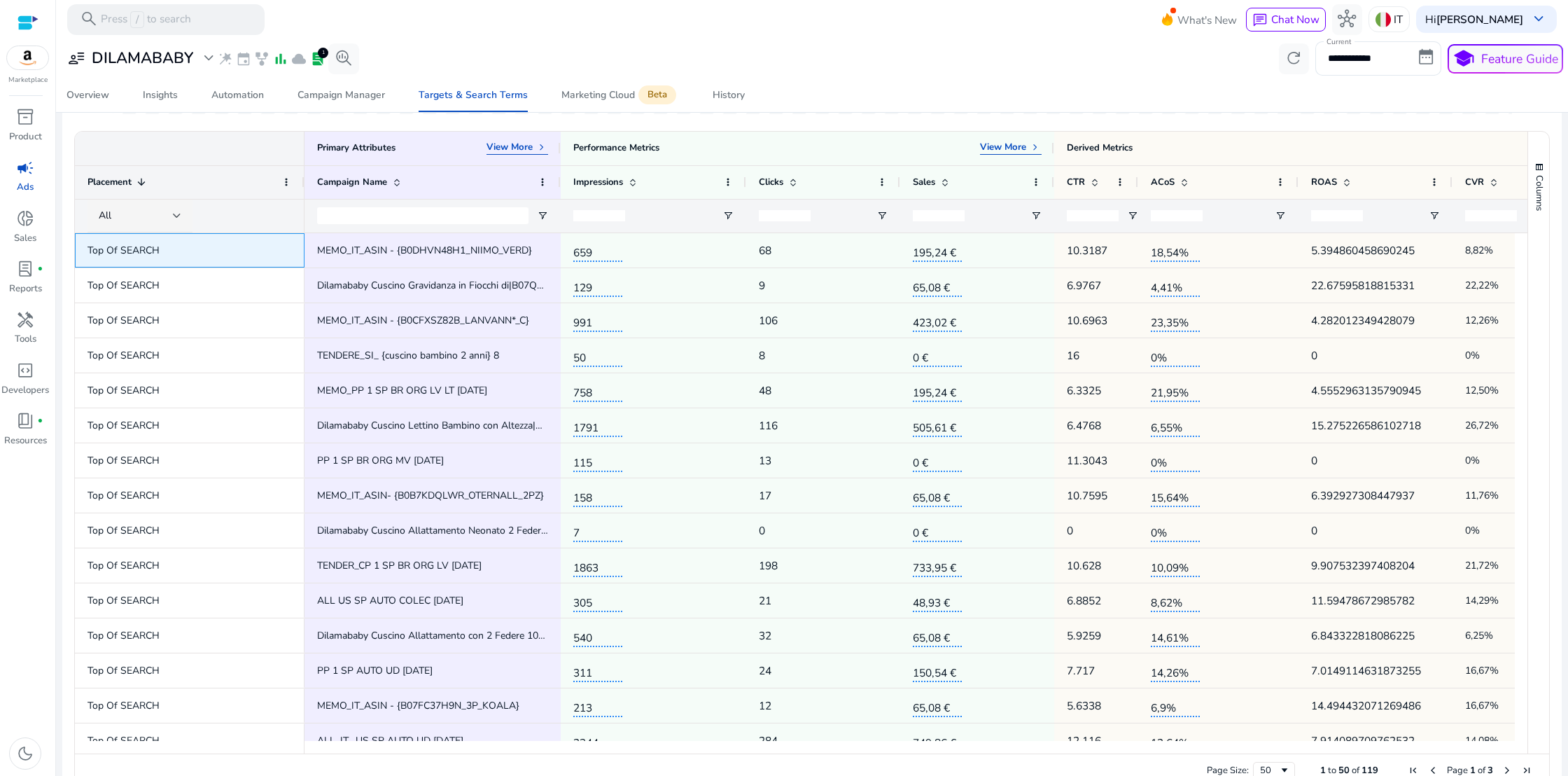
click at [185, 244] on span "Top Of SEARCH" at bounding box center [190, 250] width 205 height 29
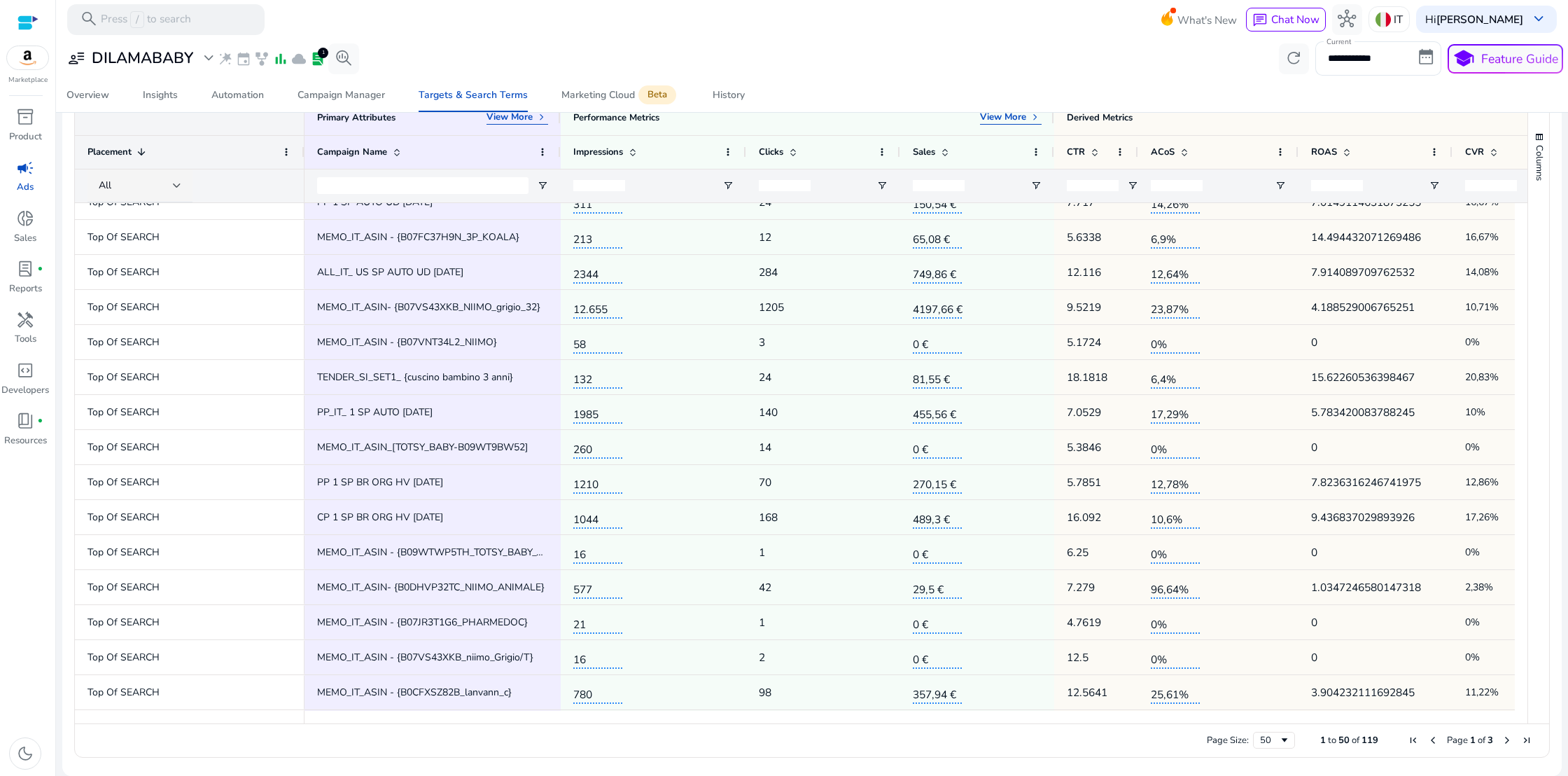
click at [26, 174] on span "campaign" at bounding box center [24, 167] width 18 height 18
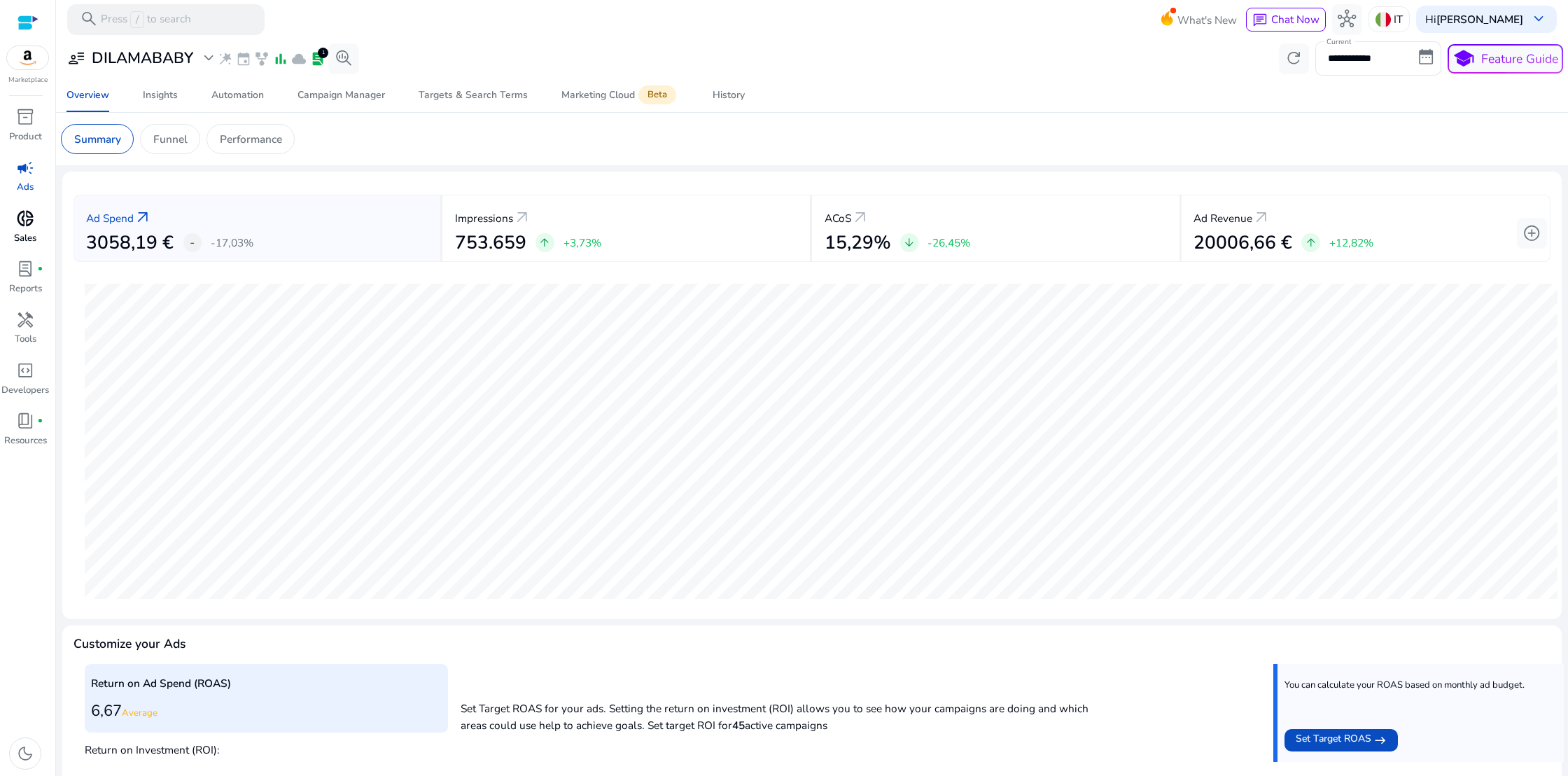
click at [17, 214] on span "donut_small" at bounding box center [24, 218] width 18 height 18
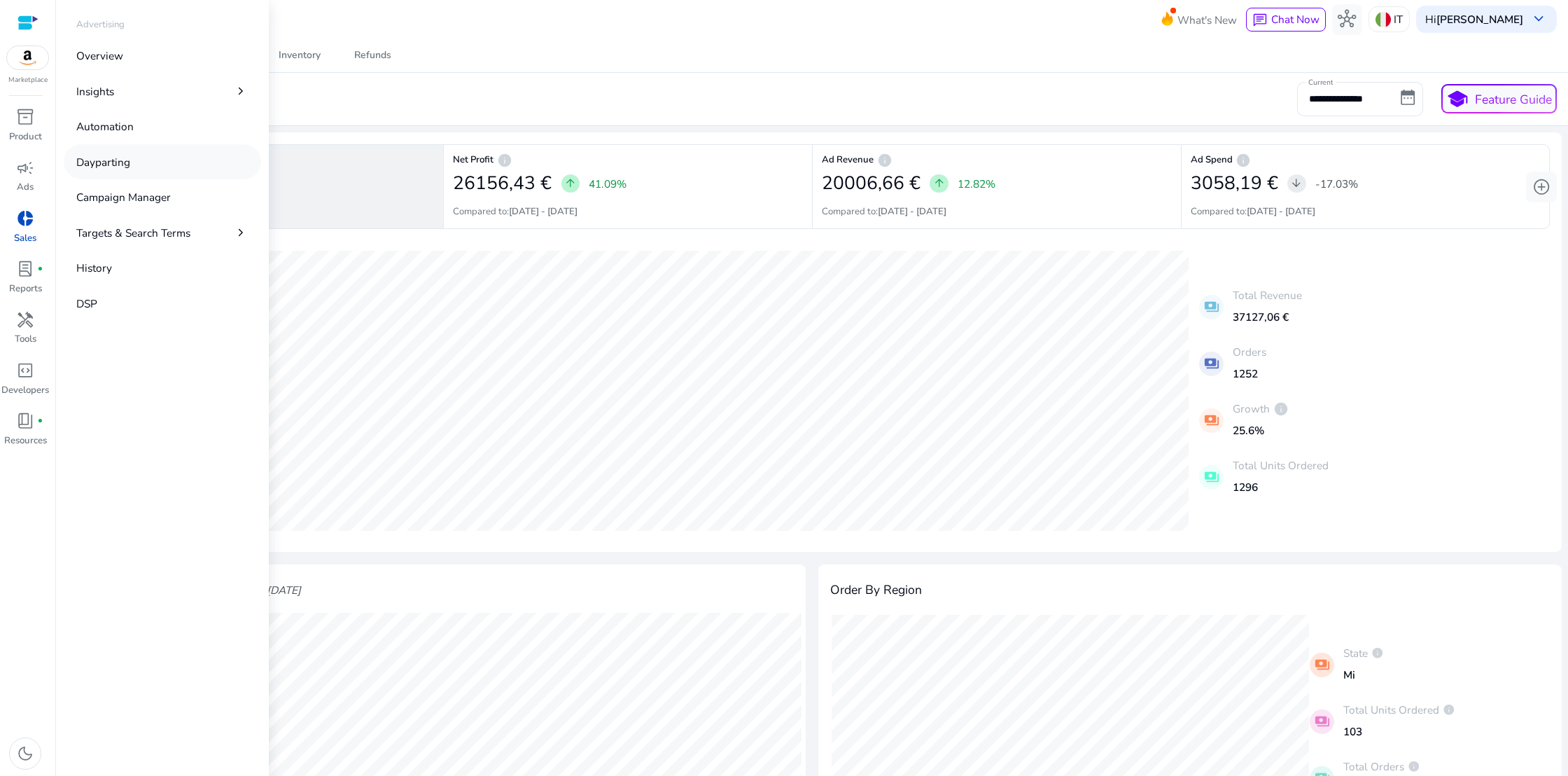
click at [111, 158] on p "Dayparting" at bounding box center [103, 162] width 54 height 16
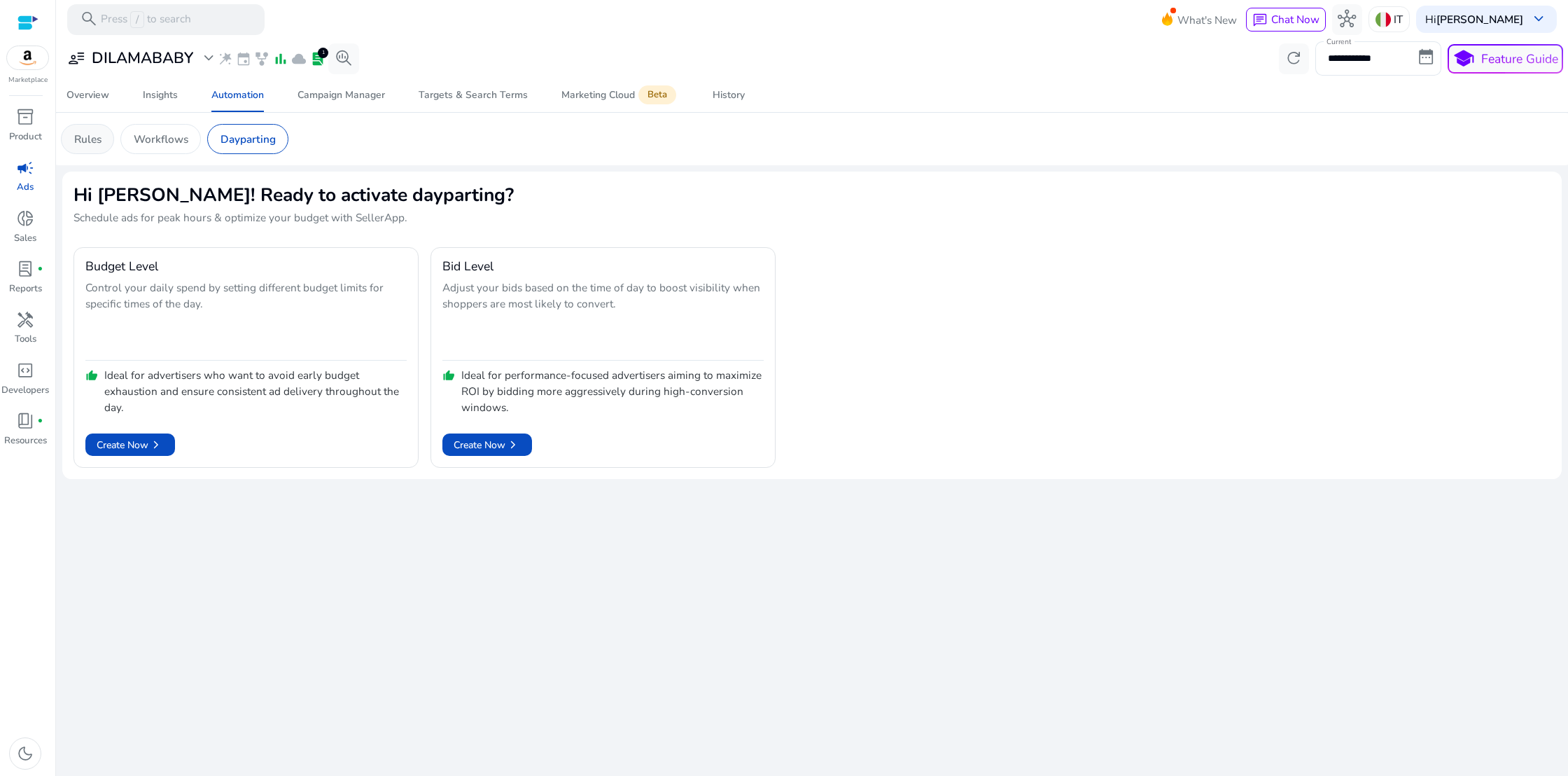
click at [88, 146] on p "Rules" at bounding box center [88, 139] width 27 height 16
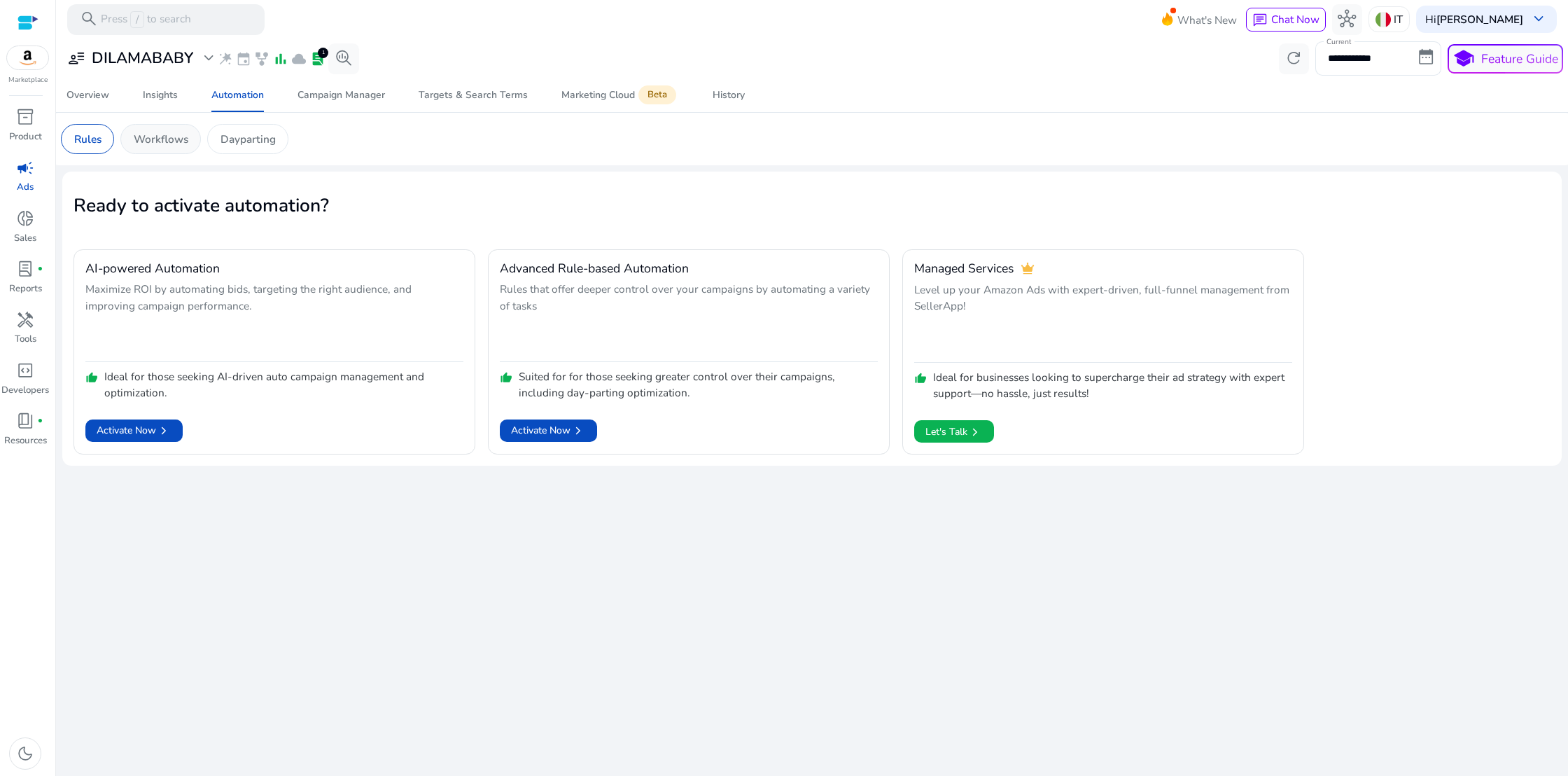
click at [144, 144] on p "Workflows" at bounding box center [161, 139] width 55 height 16
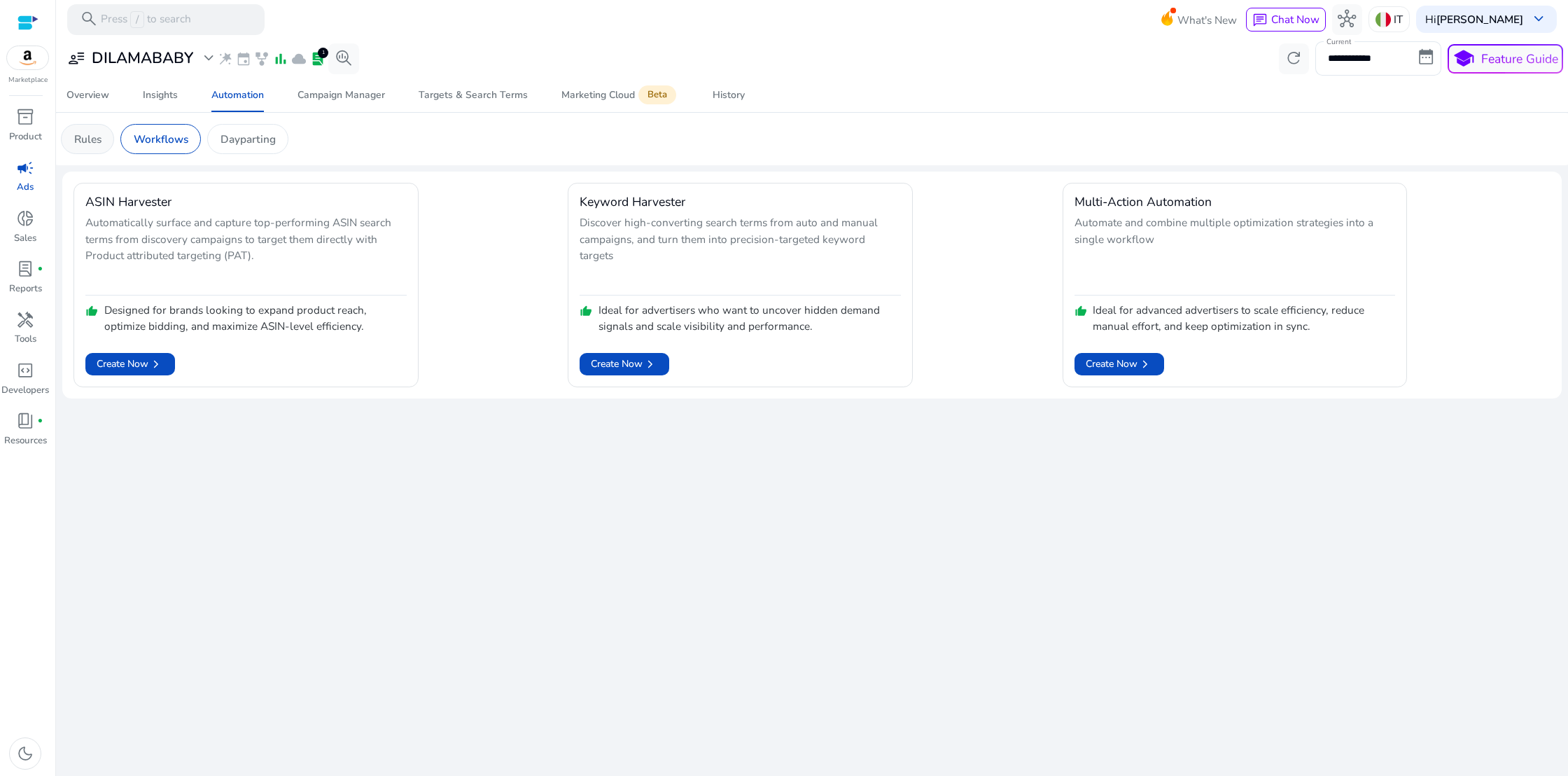
click at [87, 137] on p "Rules" at bounding box center [88, 139] width 27 height 16
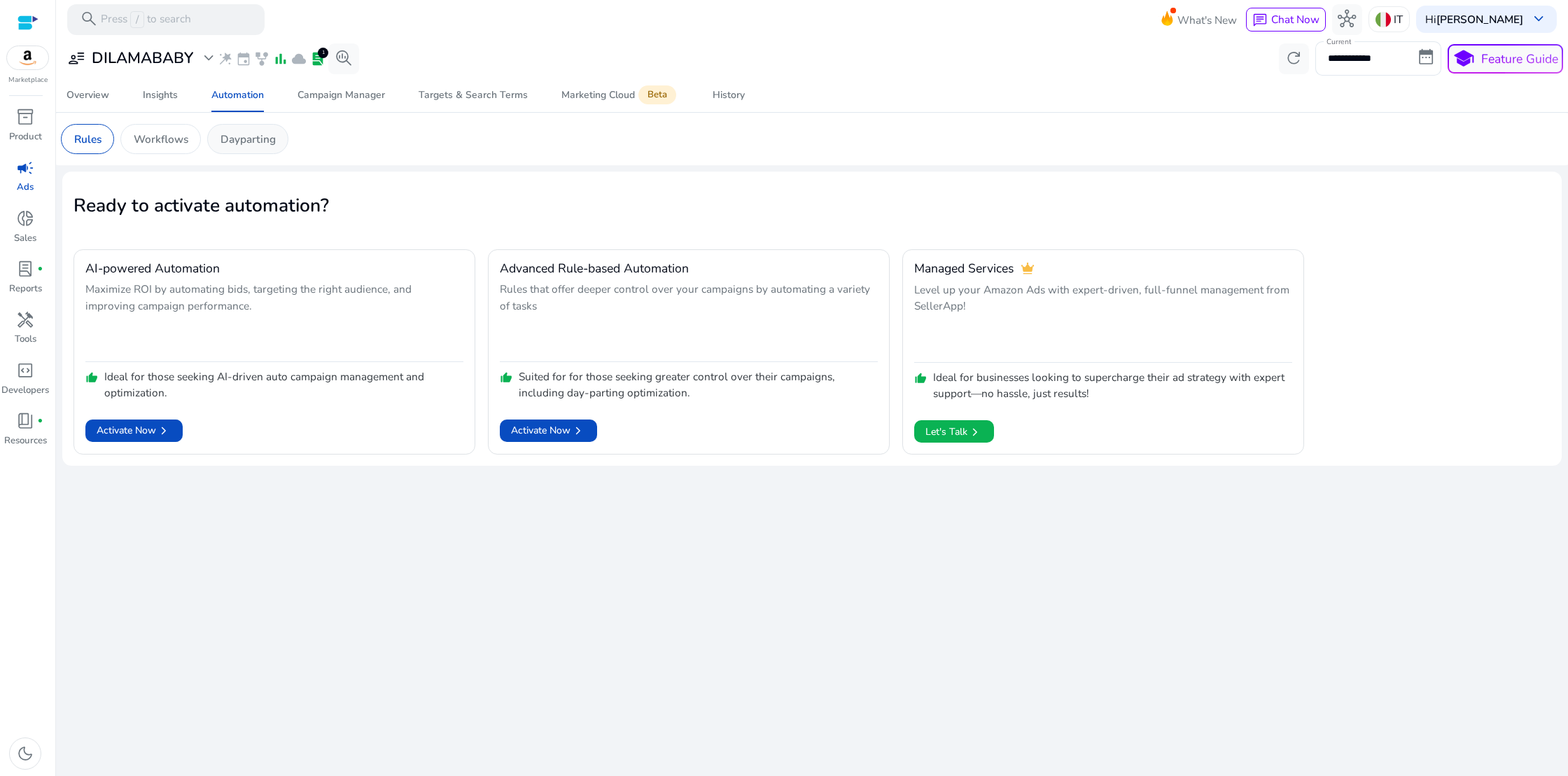
click at [251, 145] on p "Dayparting" at bounding box center [248, 139] width 55 height 16
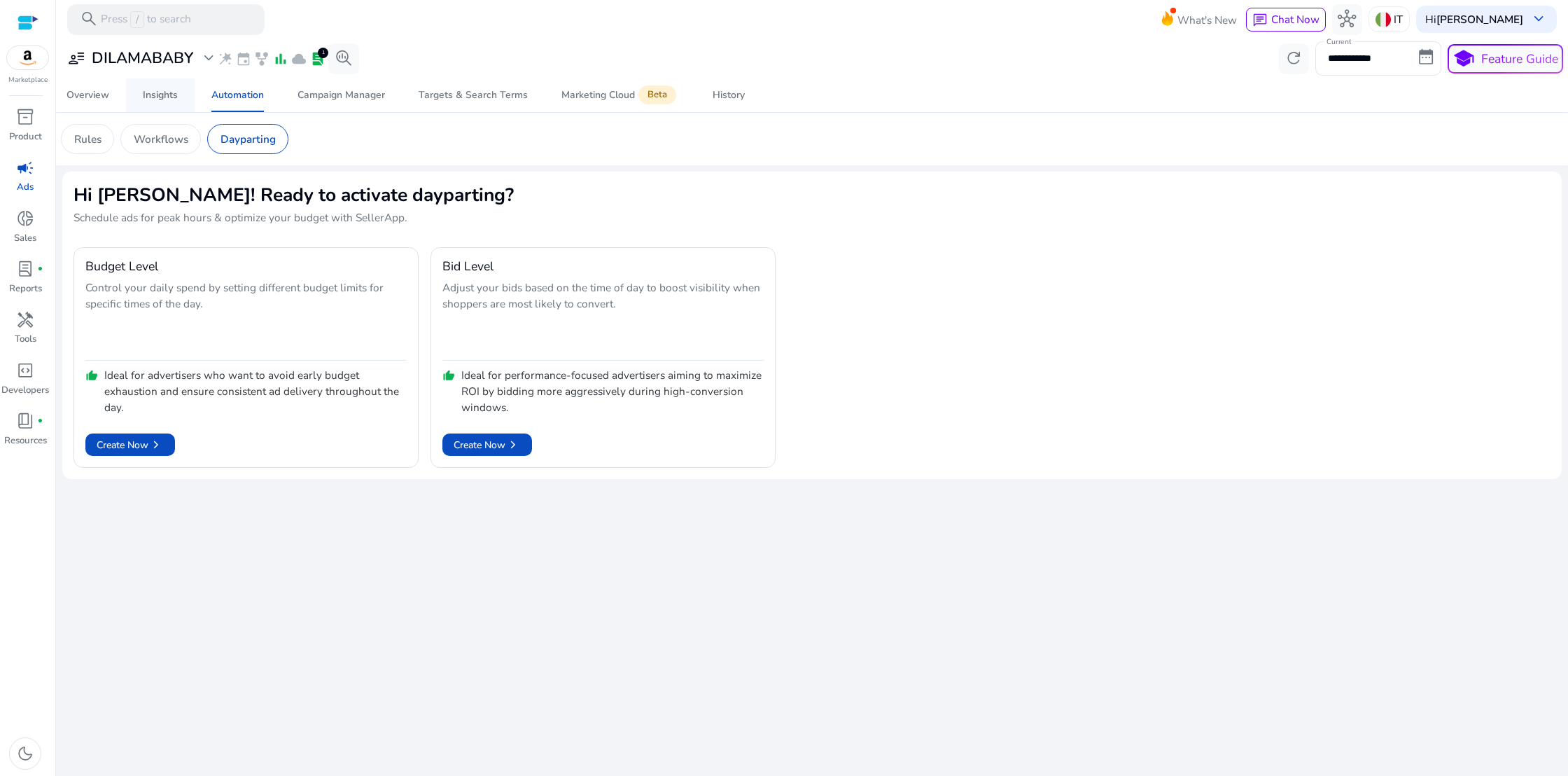
click at [152, 95] on div "Insights" at bounding box center [160, 96] width 35 height 10
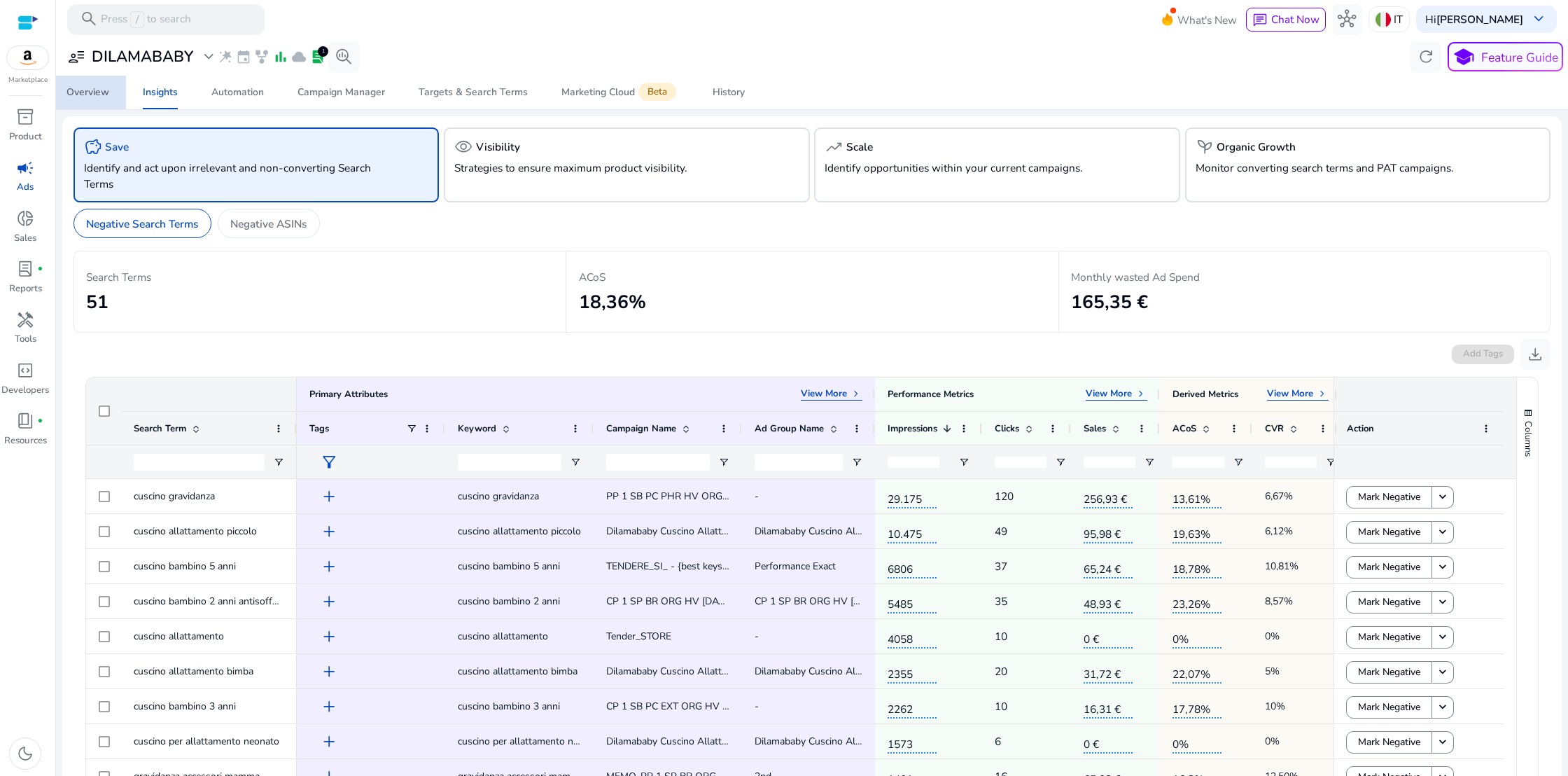
click at [89, 93] on div "Overview" at bounding box center [88, 93] width 42 height 10
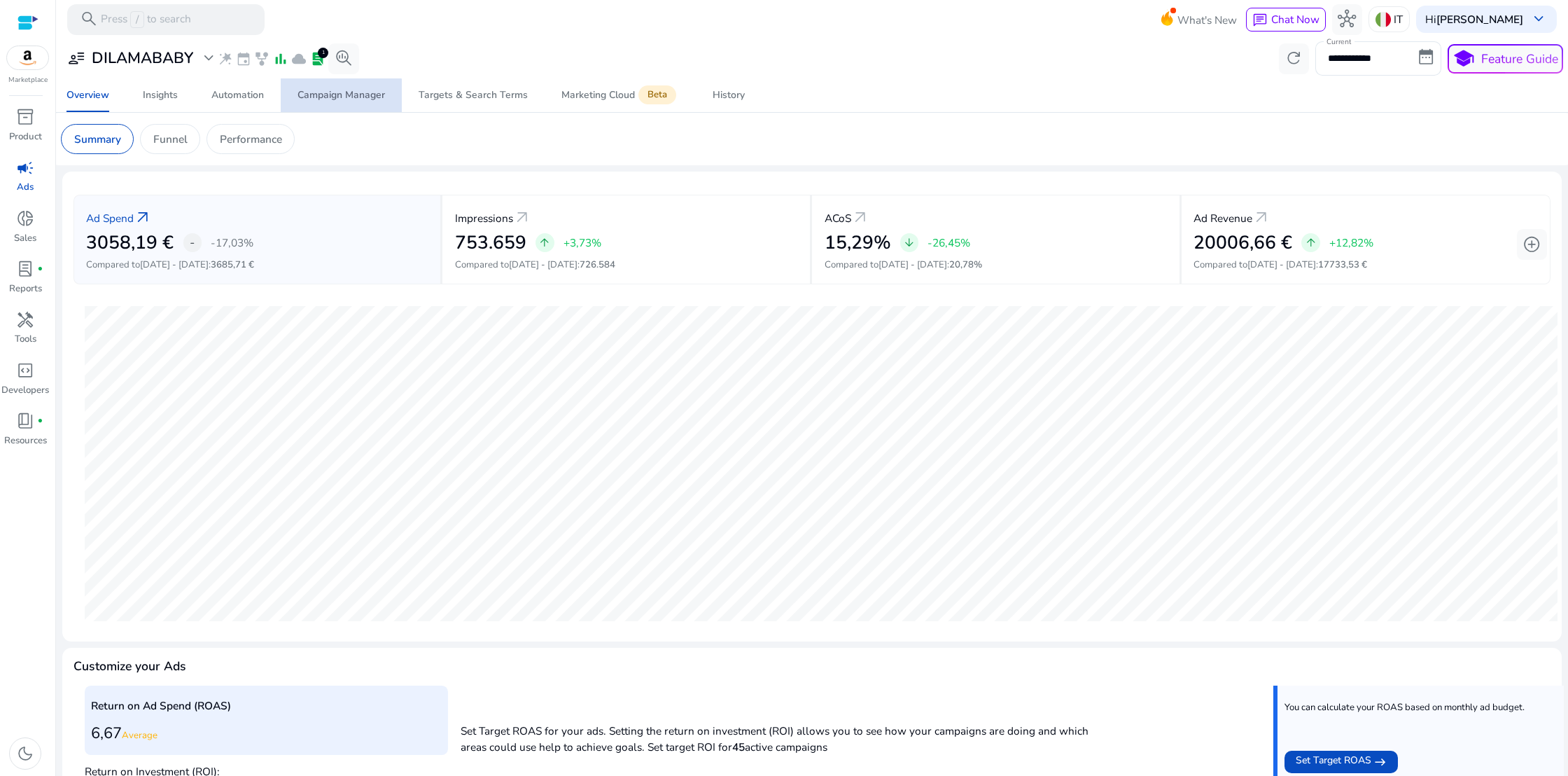
click at [333, 99] on div "Campaign Manager" at bounding box center [341, 96] width 88 height 10
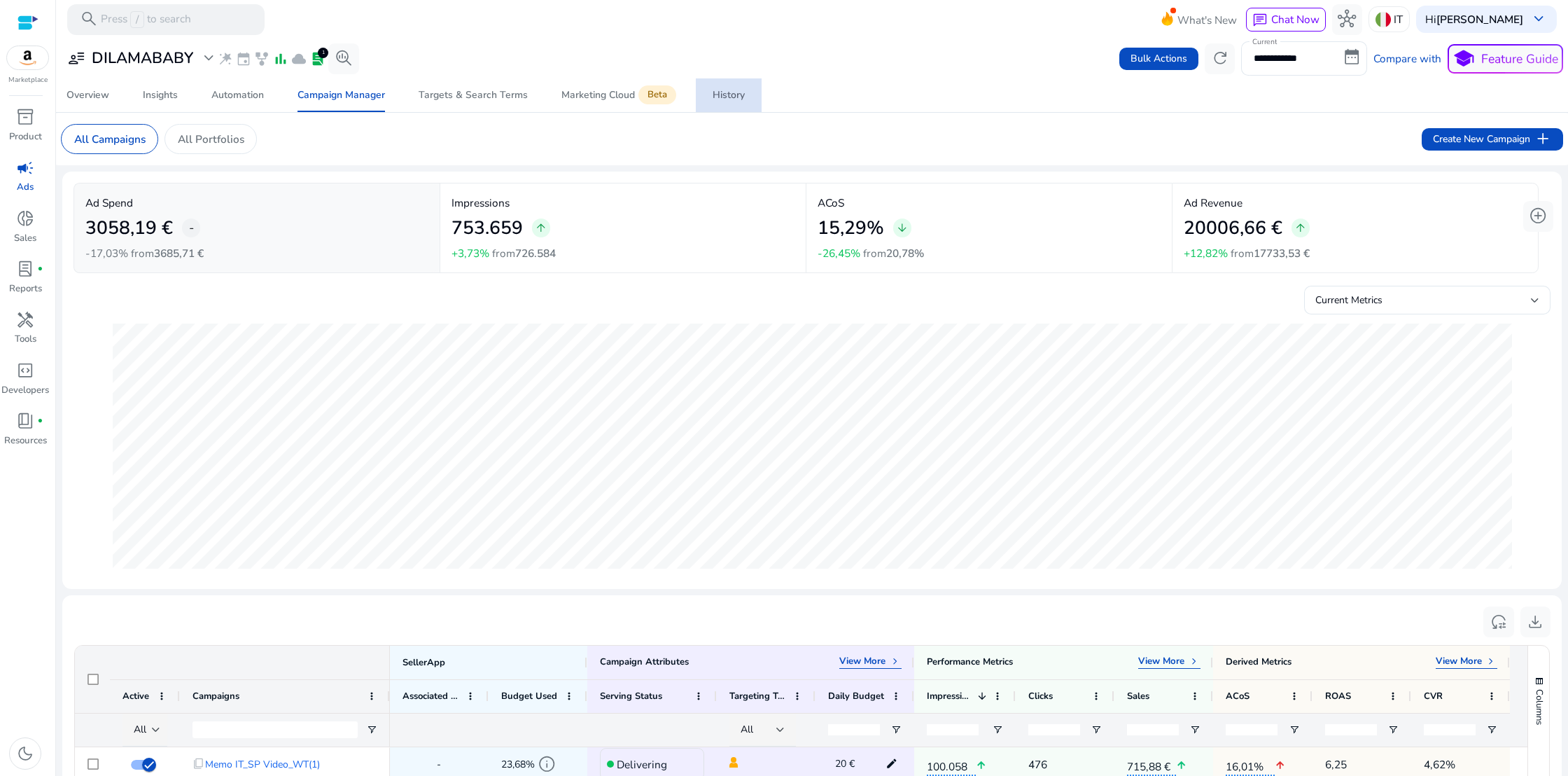
click at [733, 91] on div "History" at bounding box center [728, 96] width 32 height 10
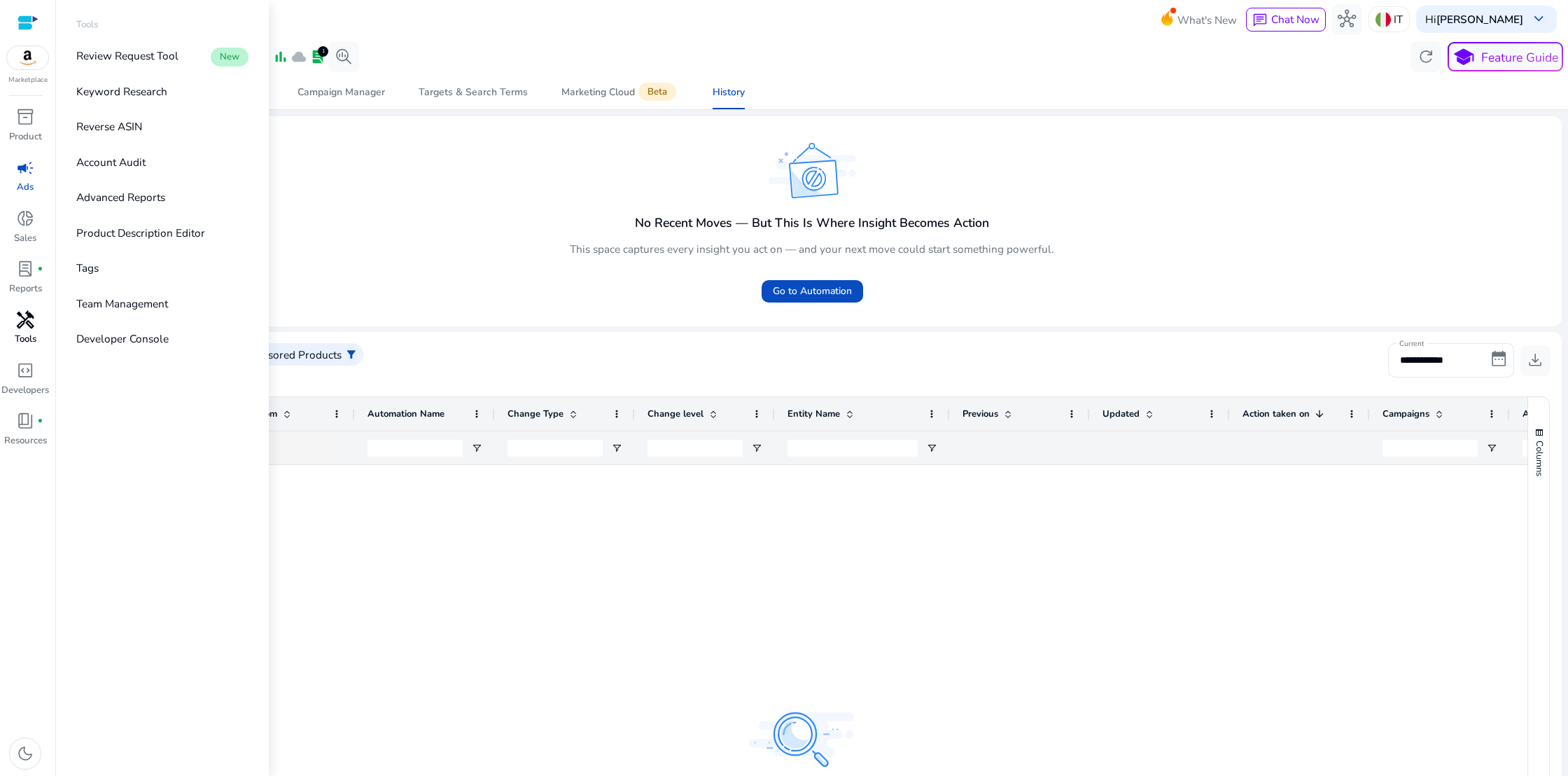
click at [27, 333] on p "Tools" at bounding box center [25, 339] width 22 height 14
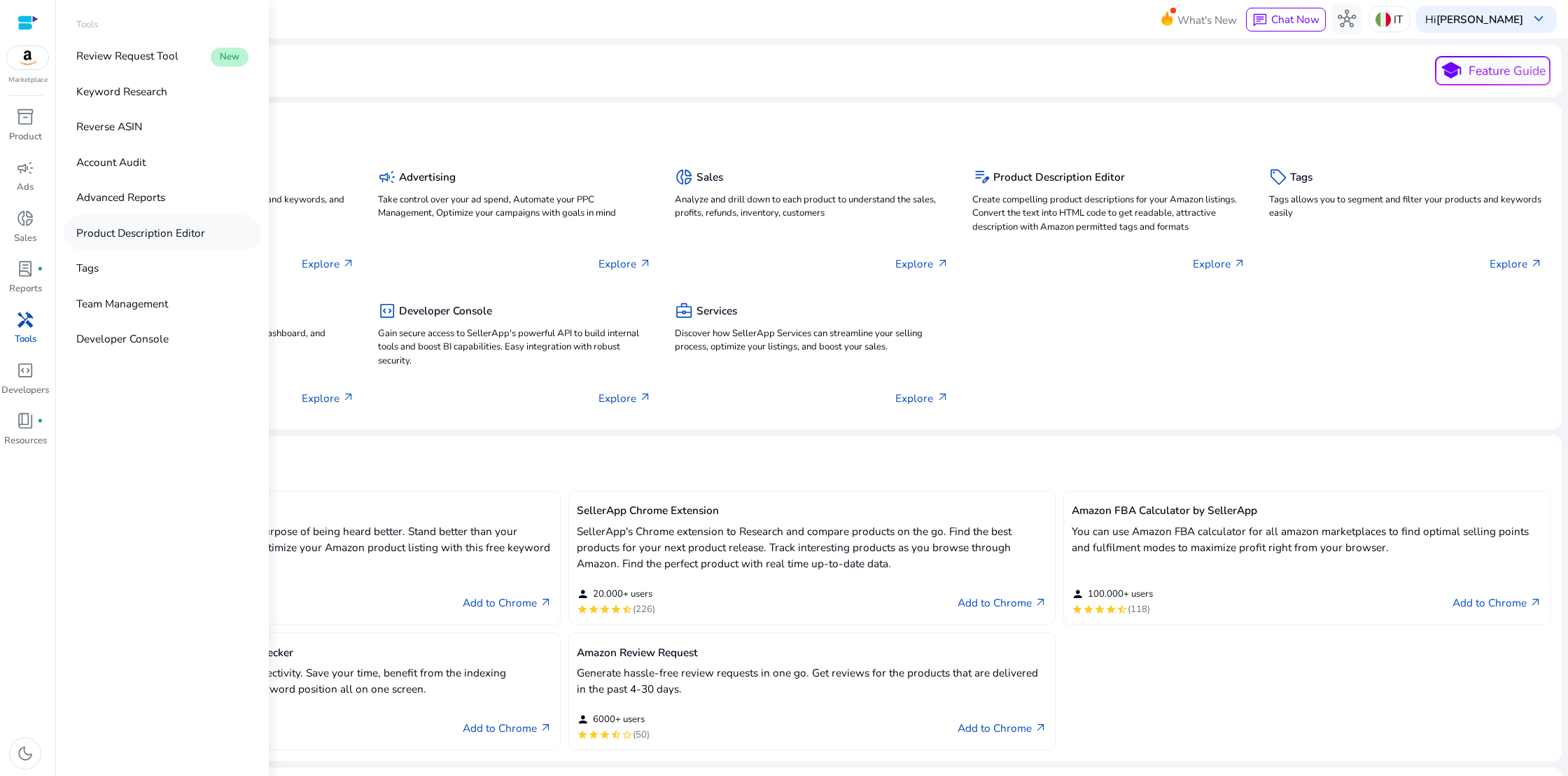
click at [129, 234] on p "Product Description Editor" at bounding box center [140, 233] width 129 height 16
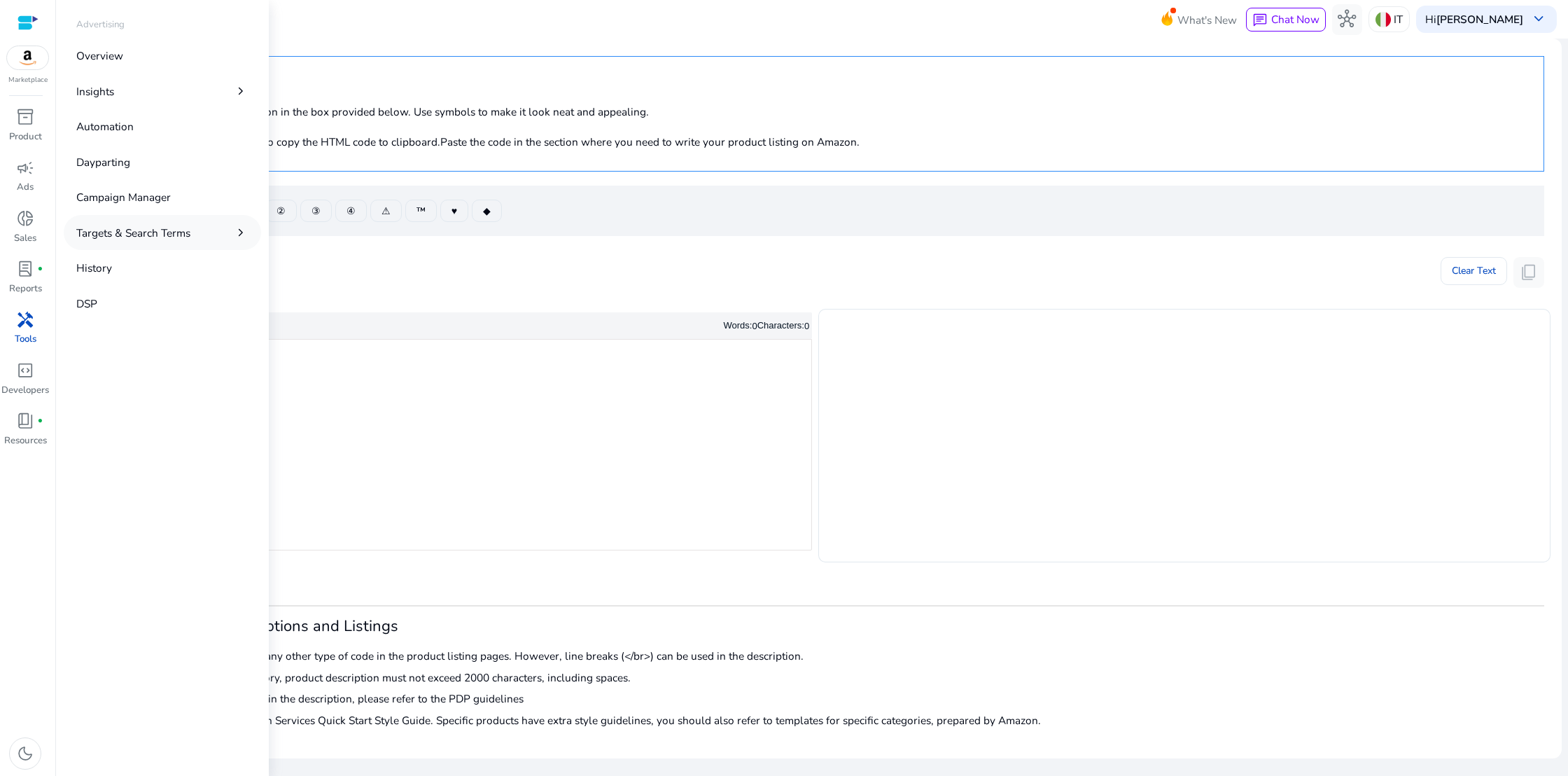
click at [114, 234] on p "Targets & Search Terms" at bounding box center [133, 233] width 114 height 16
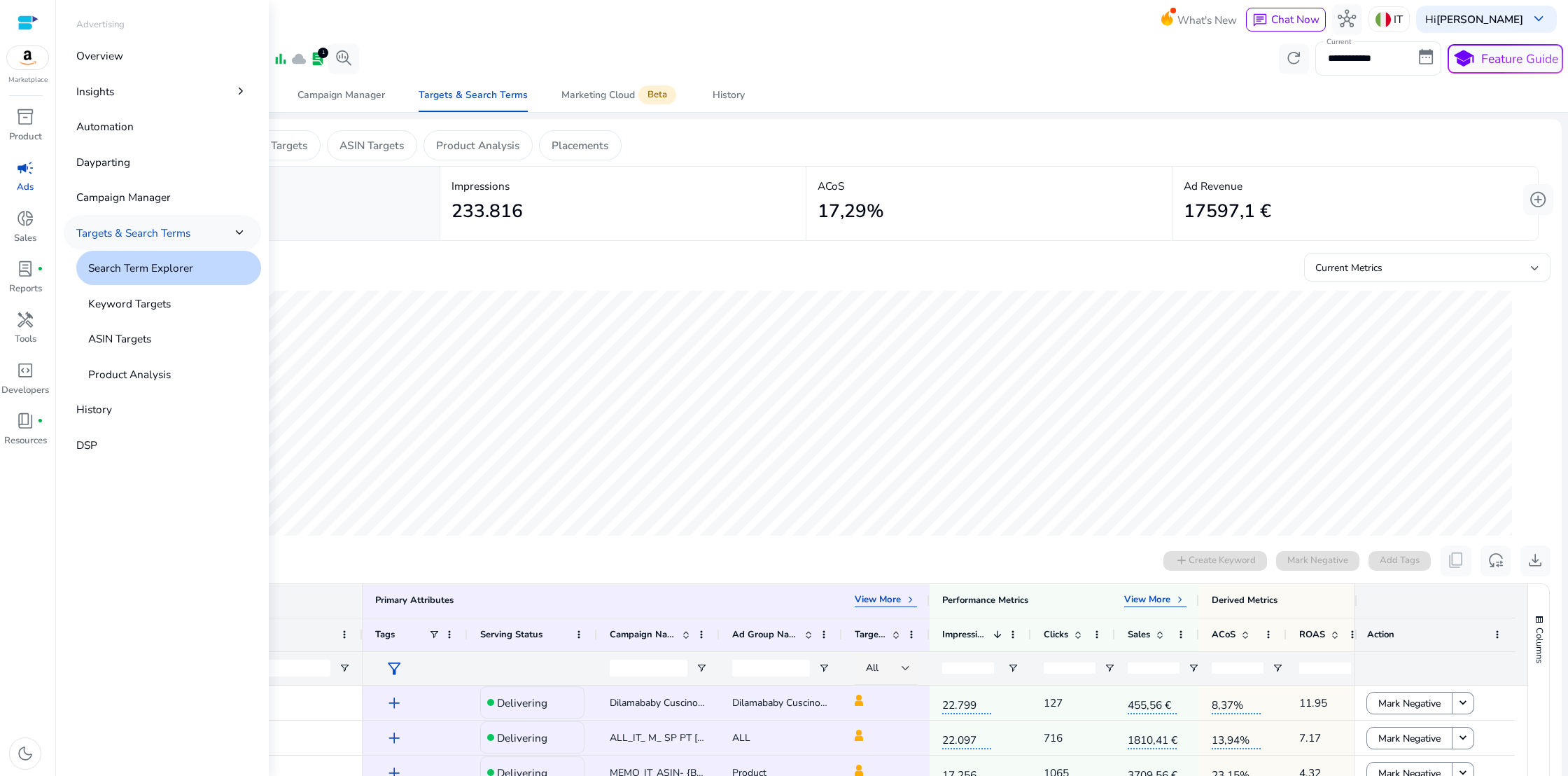
click at [114, 234] on p "Targets & Search Terms" at bounding box center [133, 233] width 114 height 16
click at [94, 269] on p "History" at bounding box center [94, 268] width 36 height 16
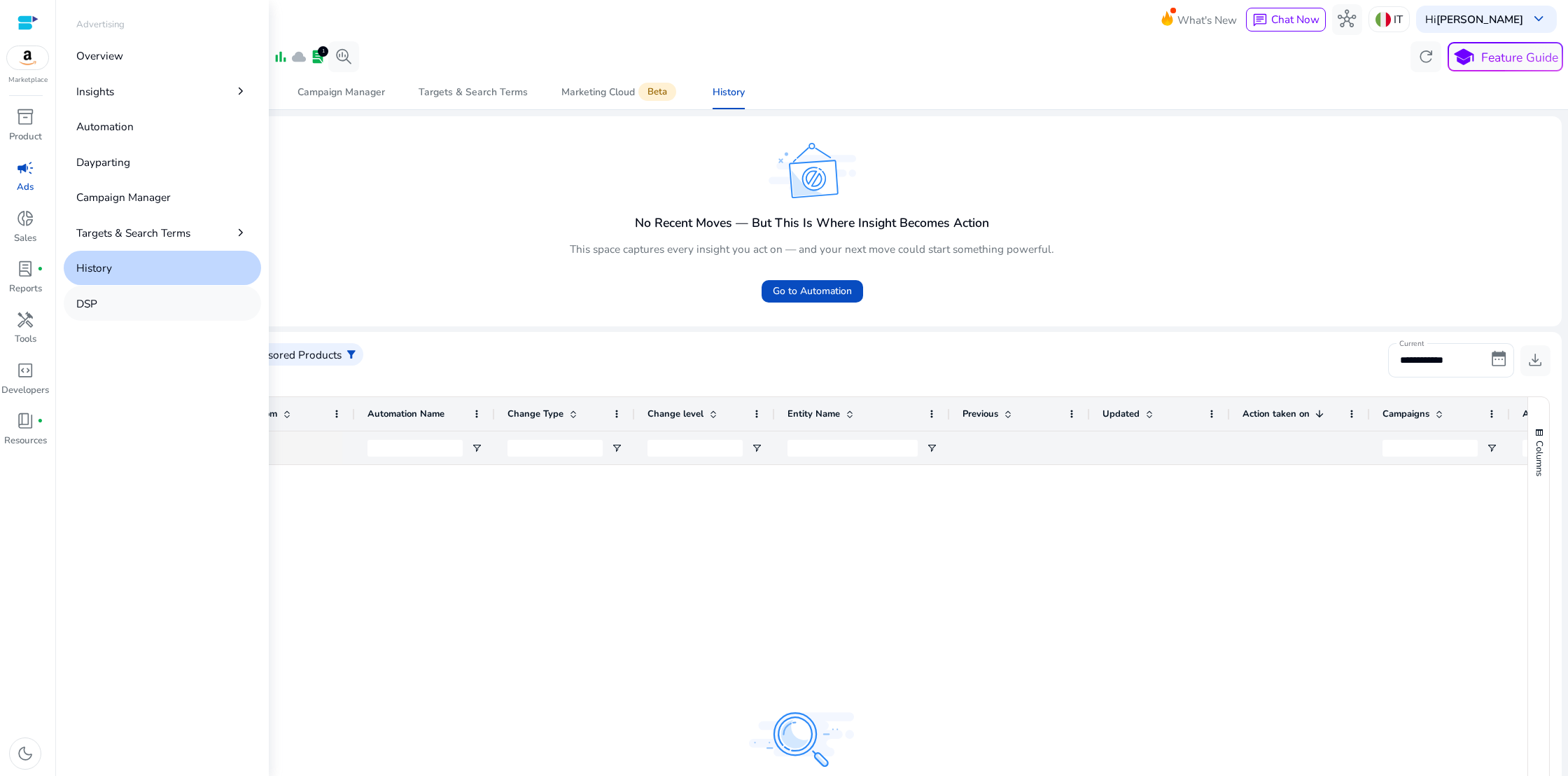
click at [82, 305] on p "DSP" at bounding box center [86, 303] width 21 height 16
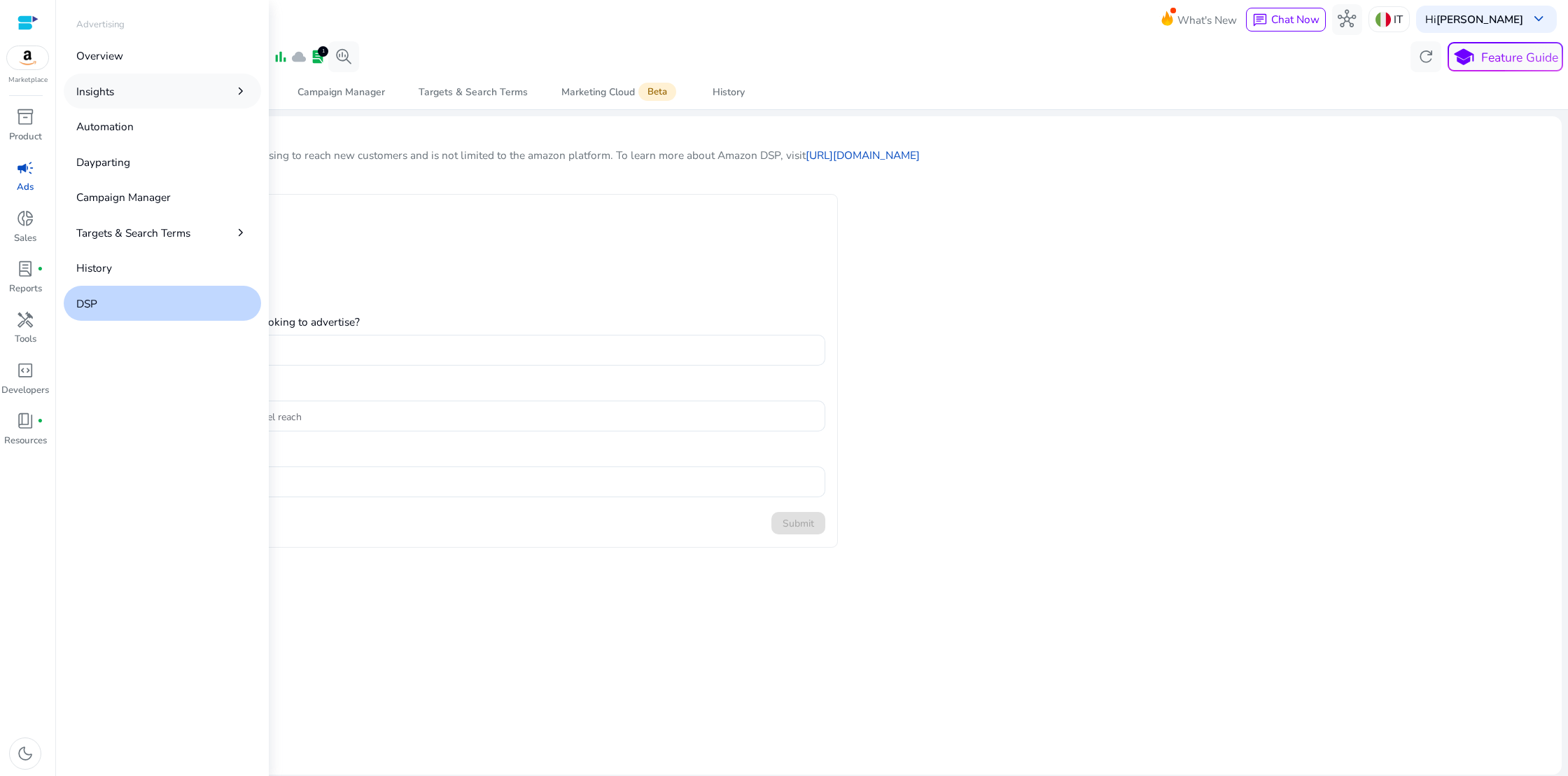
click at [114, 94] on link "Insights chevron_right" at bounding box center [162, 91] width 198 height 34
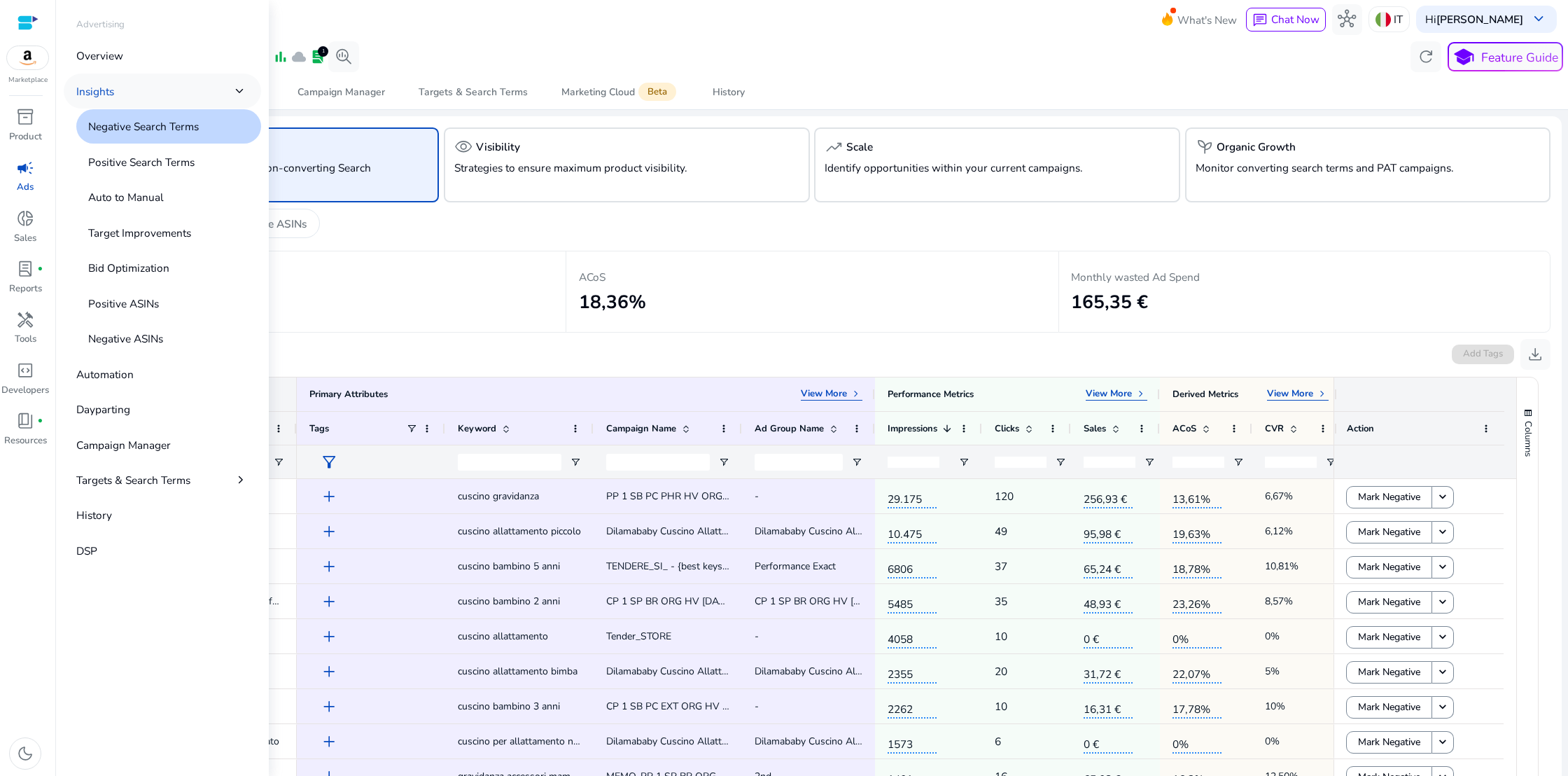
click at [113, 95] on p "Insights" at bounding box center [95, 91] width 38 height 16
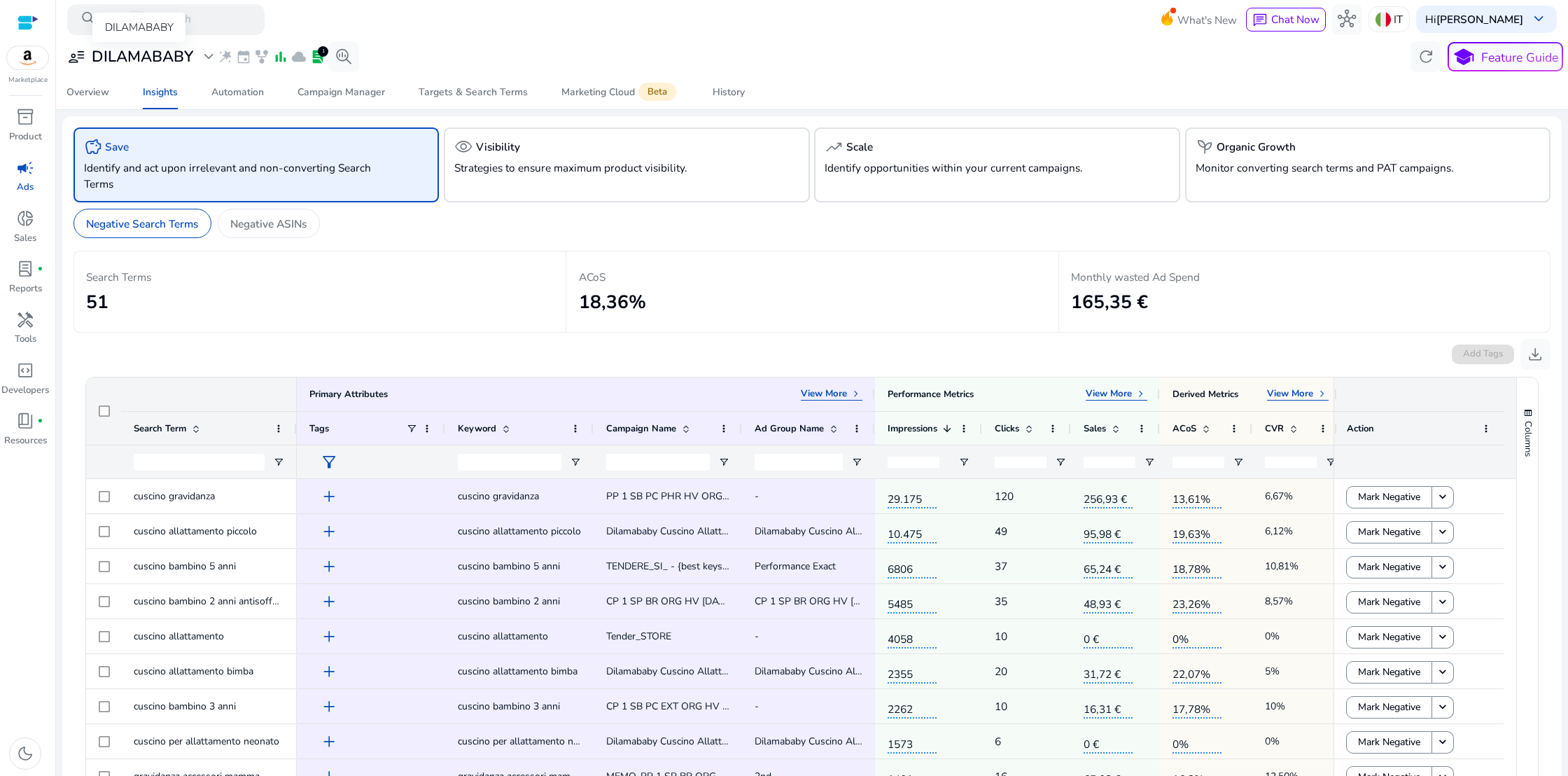
click at [172, 59] on h3 "DILAMABABY" at bounding box center [142, 56] width 101 height 18
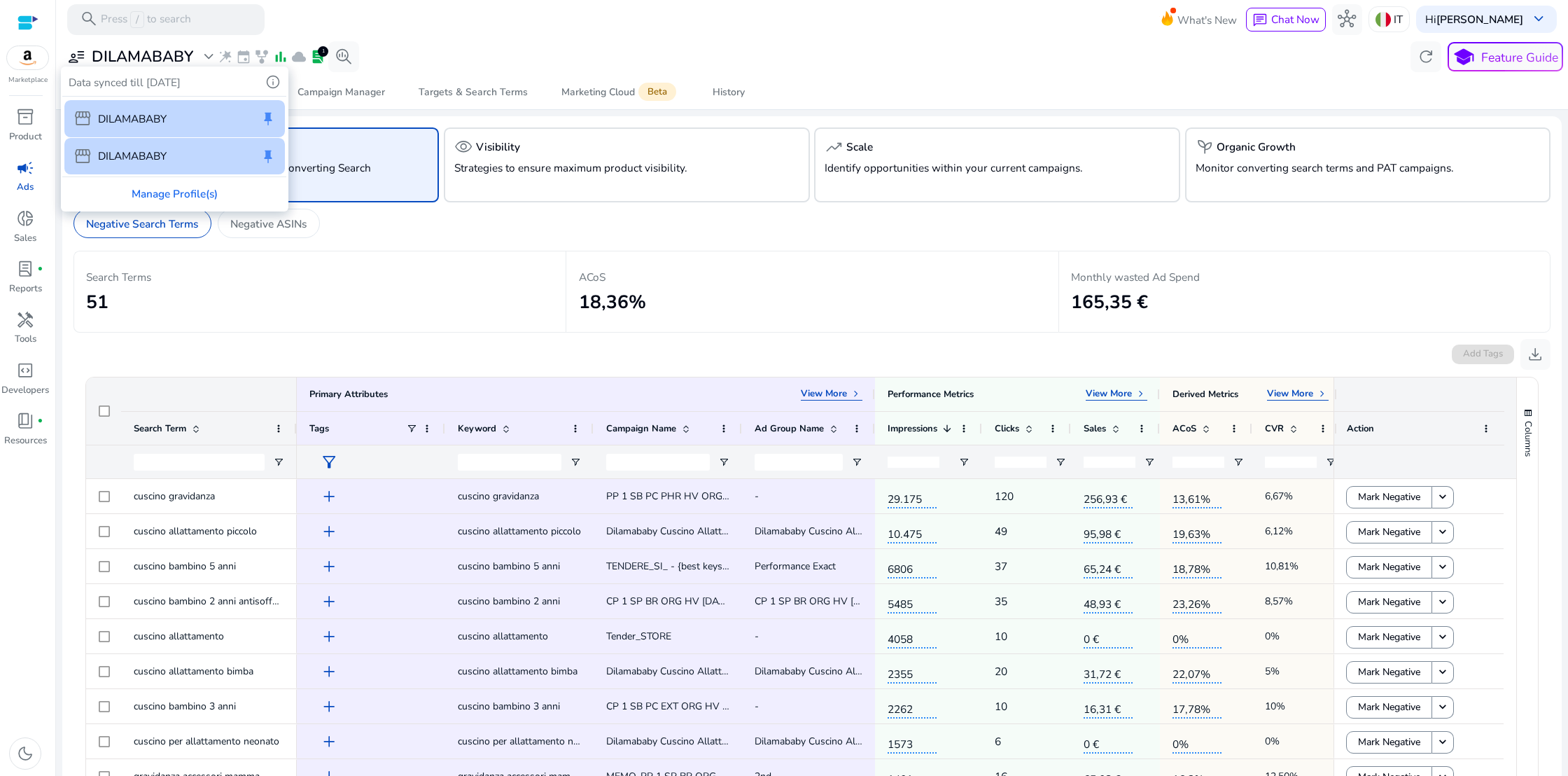
click at [152, 114] on p "DILAMABABY" at bounding box center [132, 119] width 69 height 16
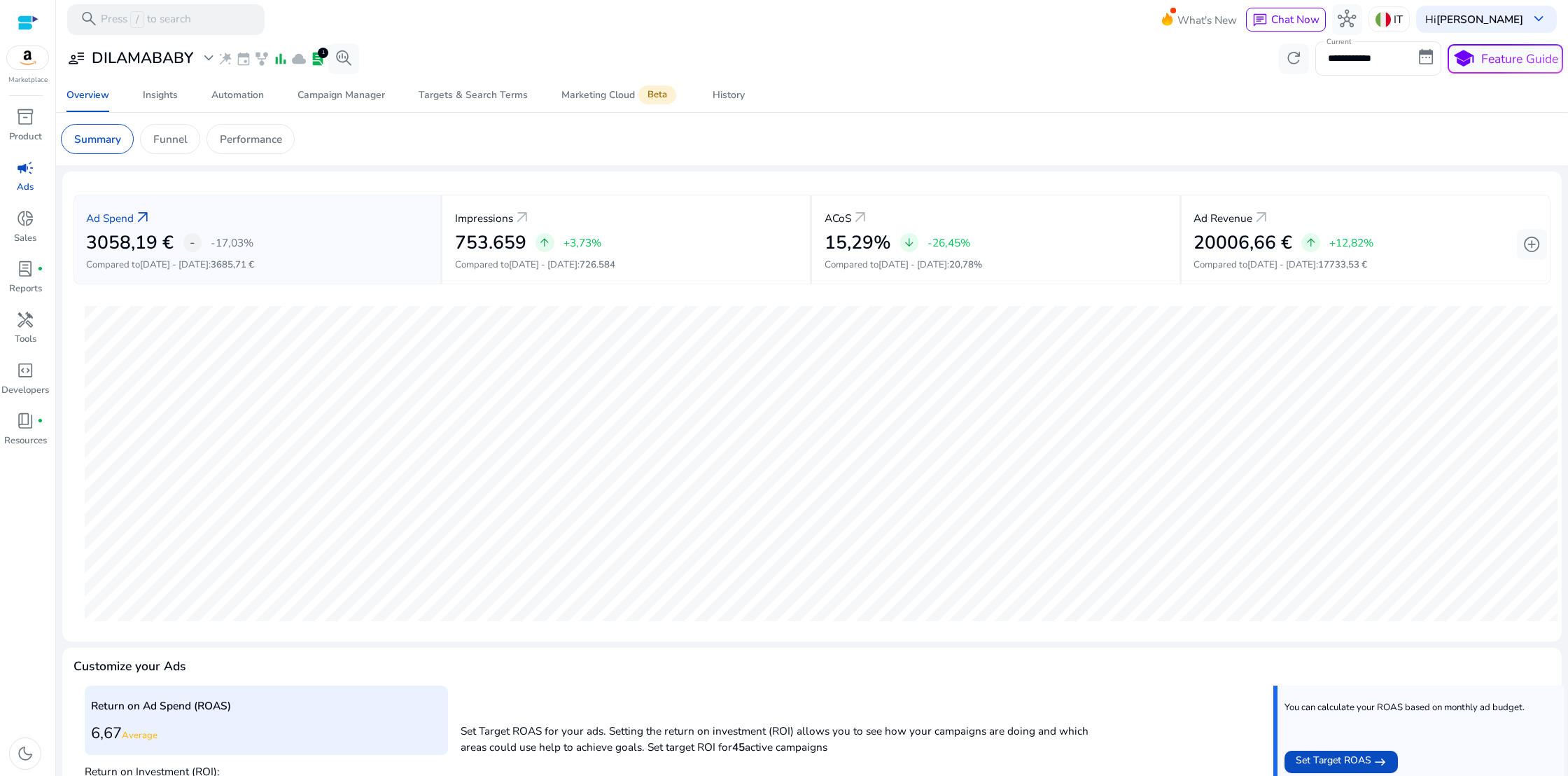
click at [27, 174] on span "campaign" at bounding box center [24, 167] width 18 height 18
click at [173, 146] on p "Funnel" at bounding box center [170, 139] width 34 height 16
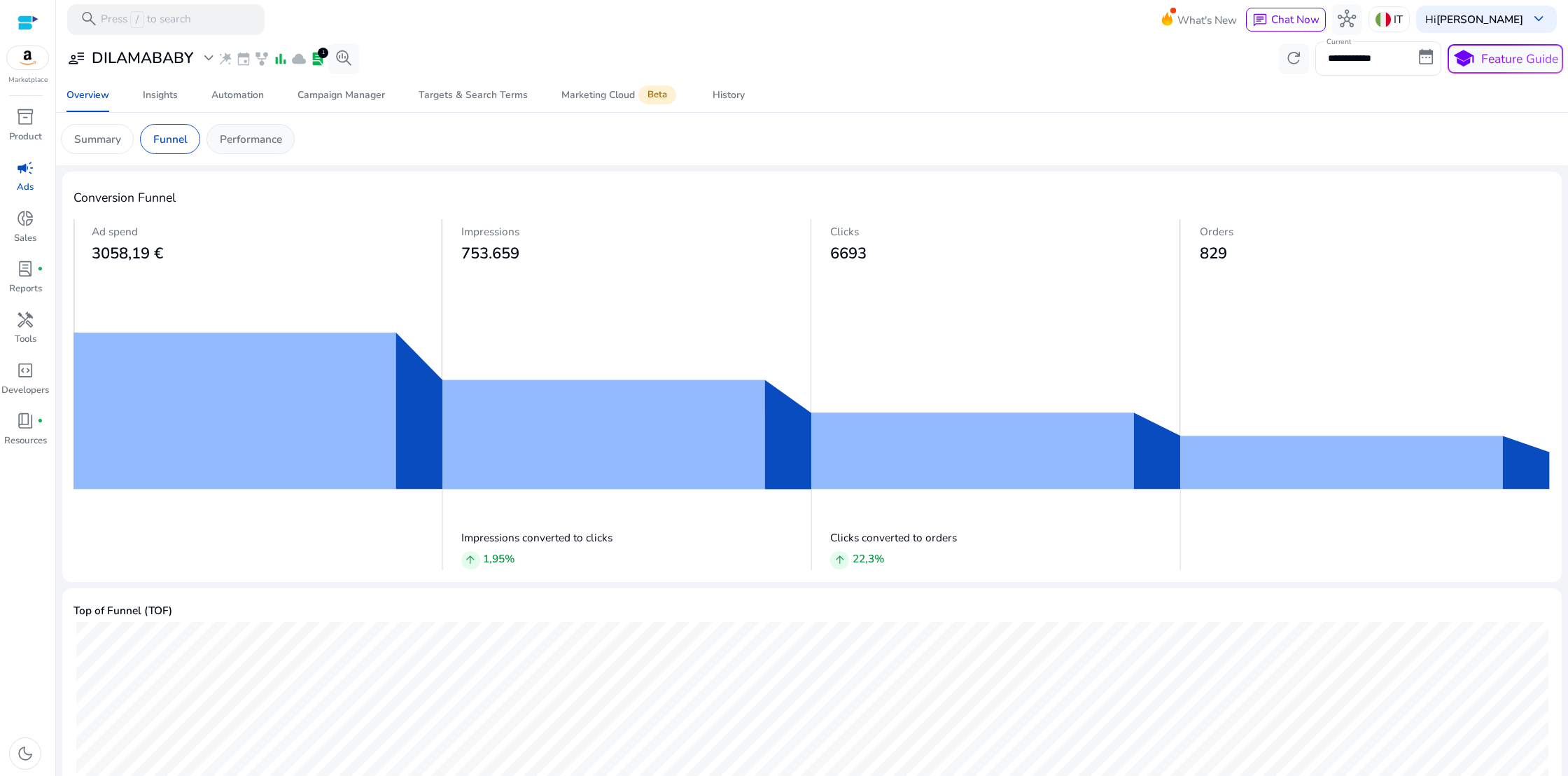
click at [233, 138] on p "Performance" at bounding box center [251, 139] width 62 height 16
